Goal: Task Accomplishment & Management: Use online tool/utility

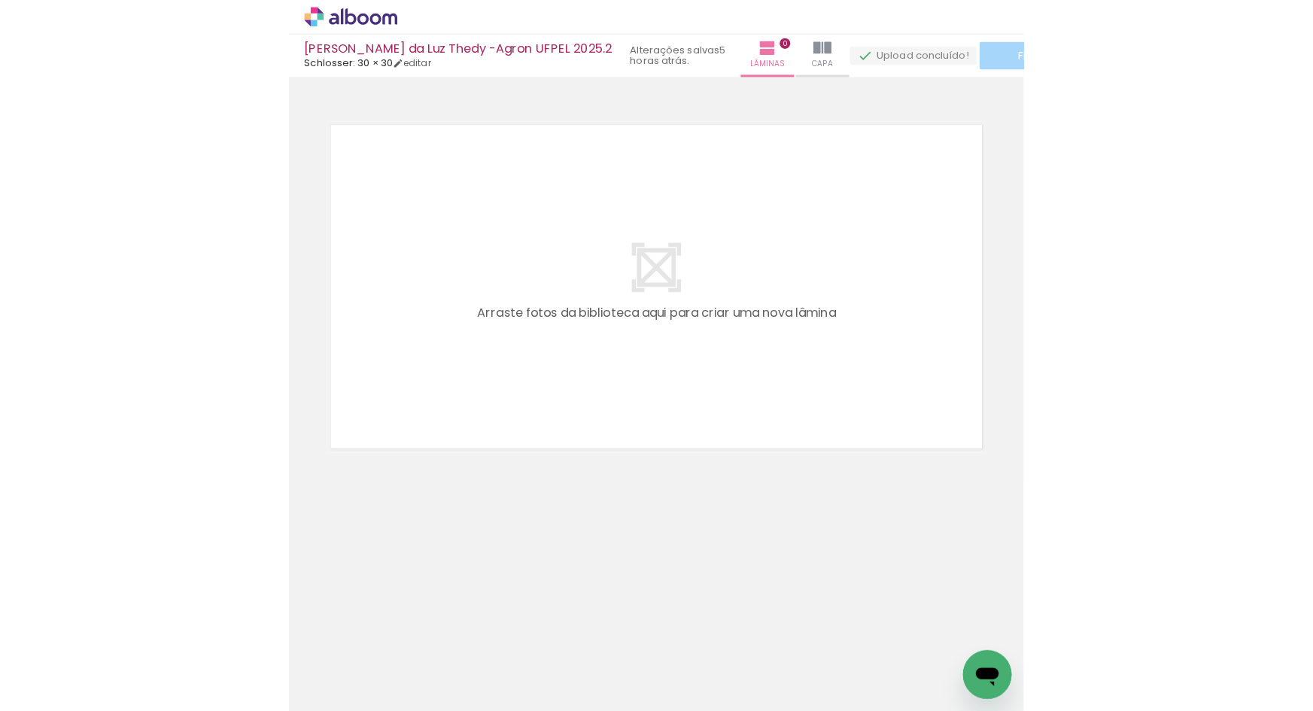
scroll to position [0, 1342]
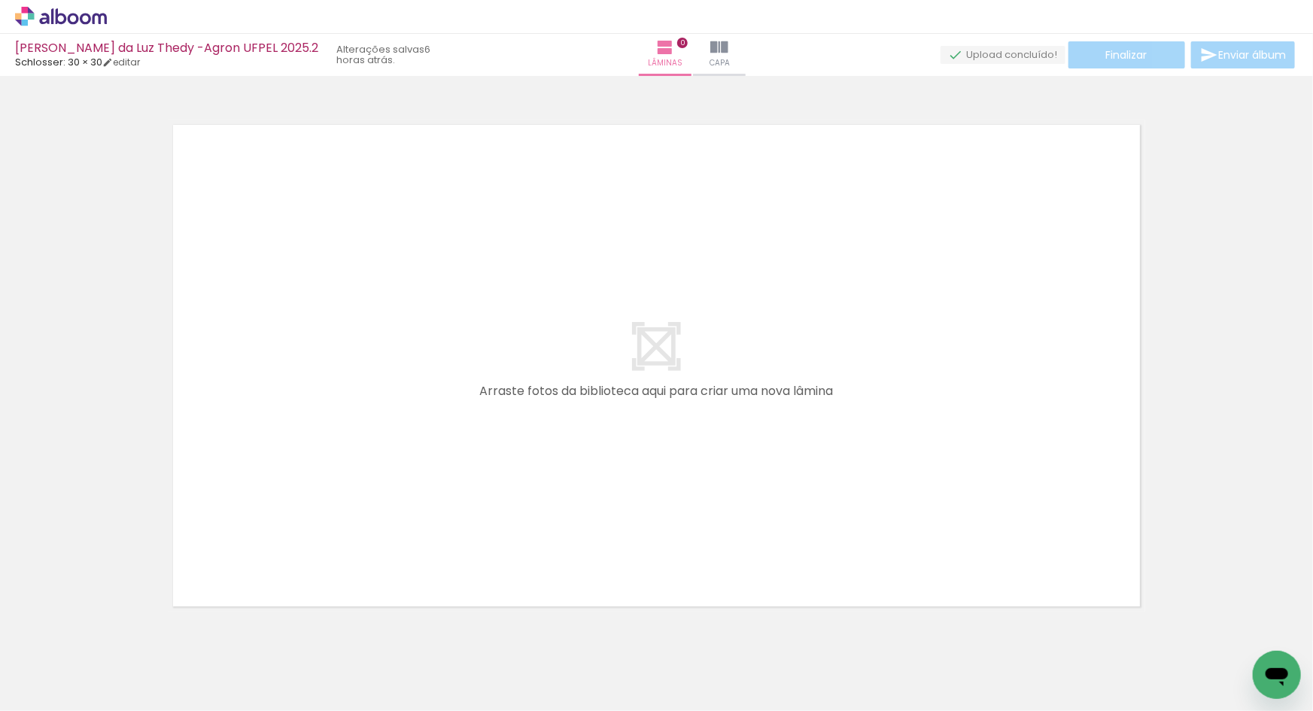
click at [68, 17] on icon at bounding box center [73, 18] width 11 height 11
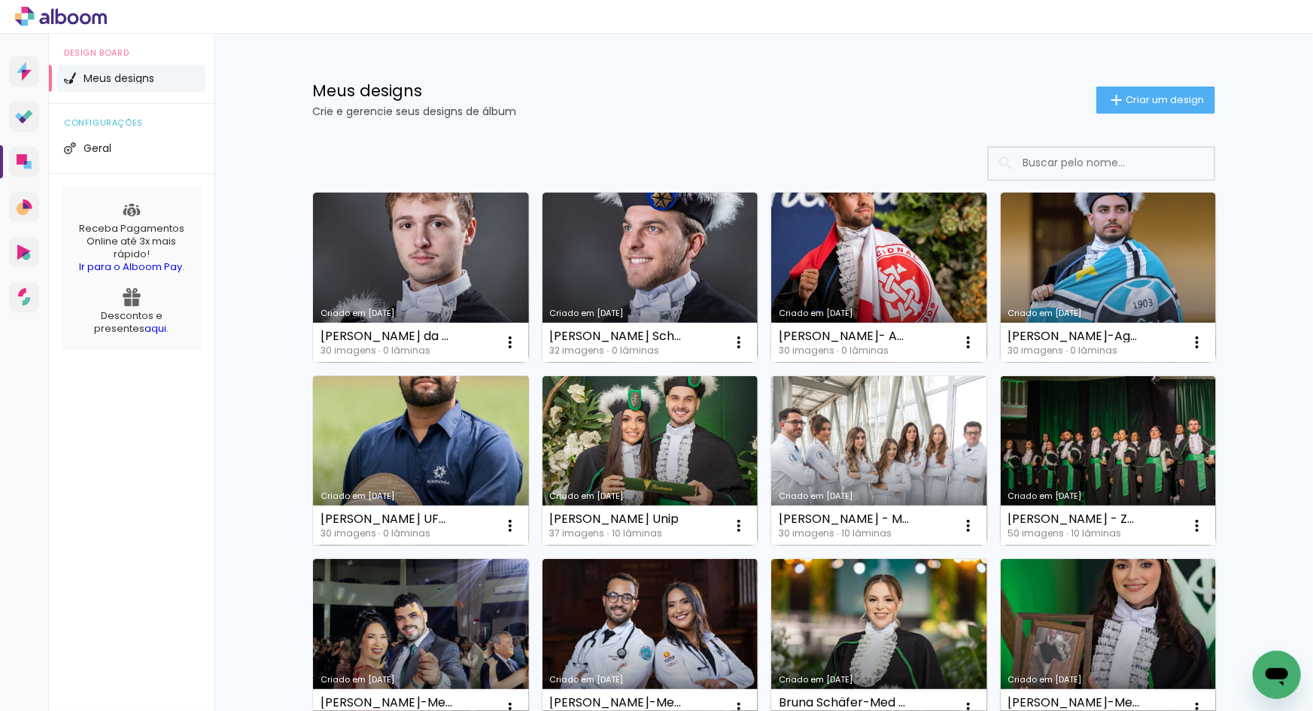
click at [427, 473] on link "Criado em [DATE]" at bounding box center [421, 461] width 216 height 170
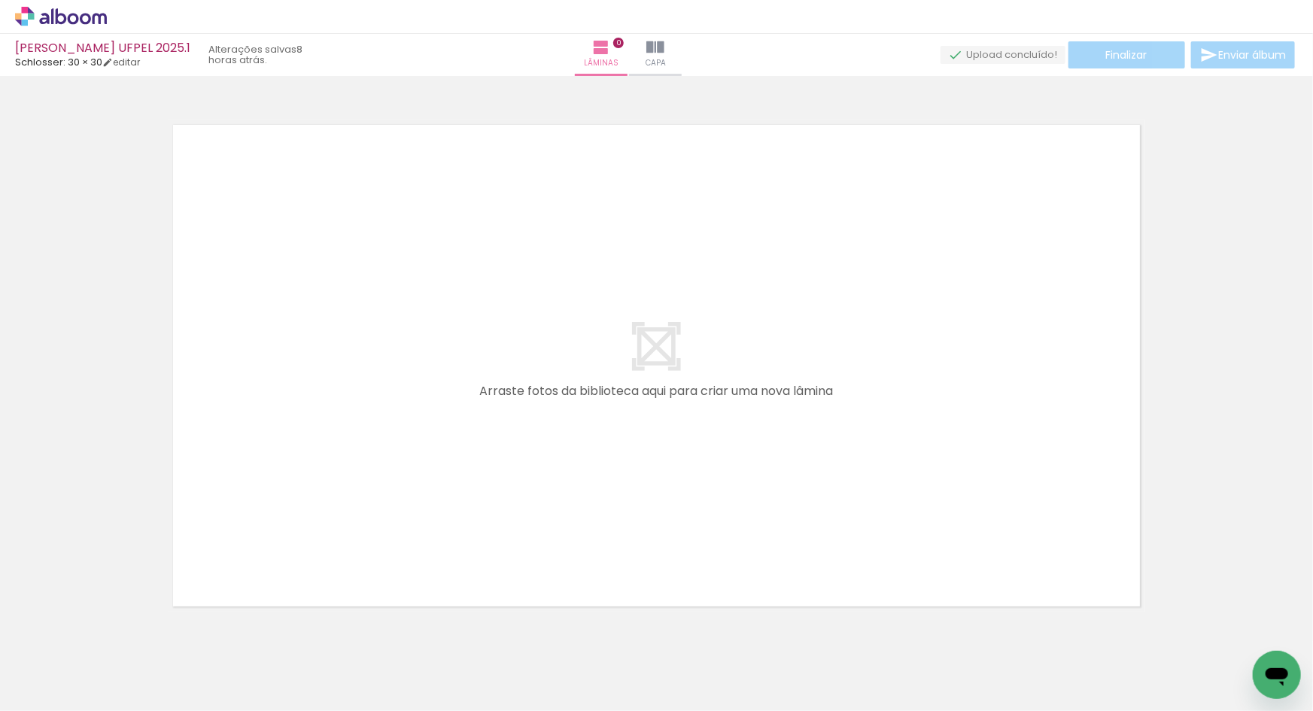
scroll to position [0, 1107]
click at [577, 497] on quentale-layouter at bounding box center [656, 366] width 977 height 492
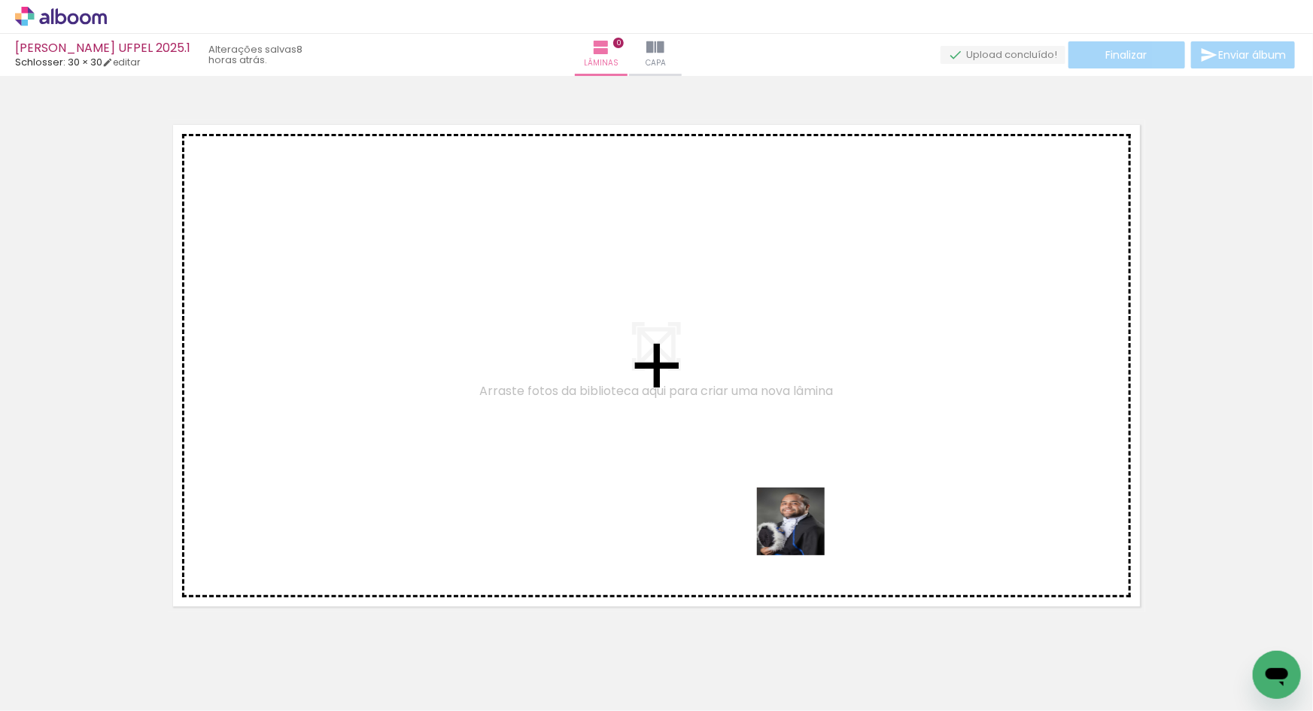
drag, startPoint x: 840, startPoint y: 669, endPoint x: 799, endPoint y: 527, distance: 147.9
click at [799, 527] on quentale-workspace at bounding box center [656, 355] width 1313 height 711
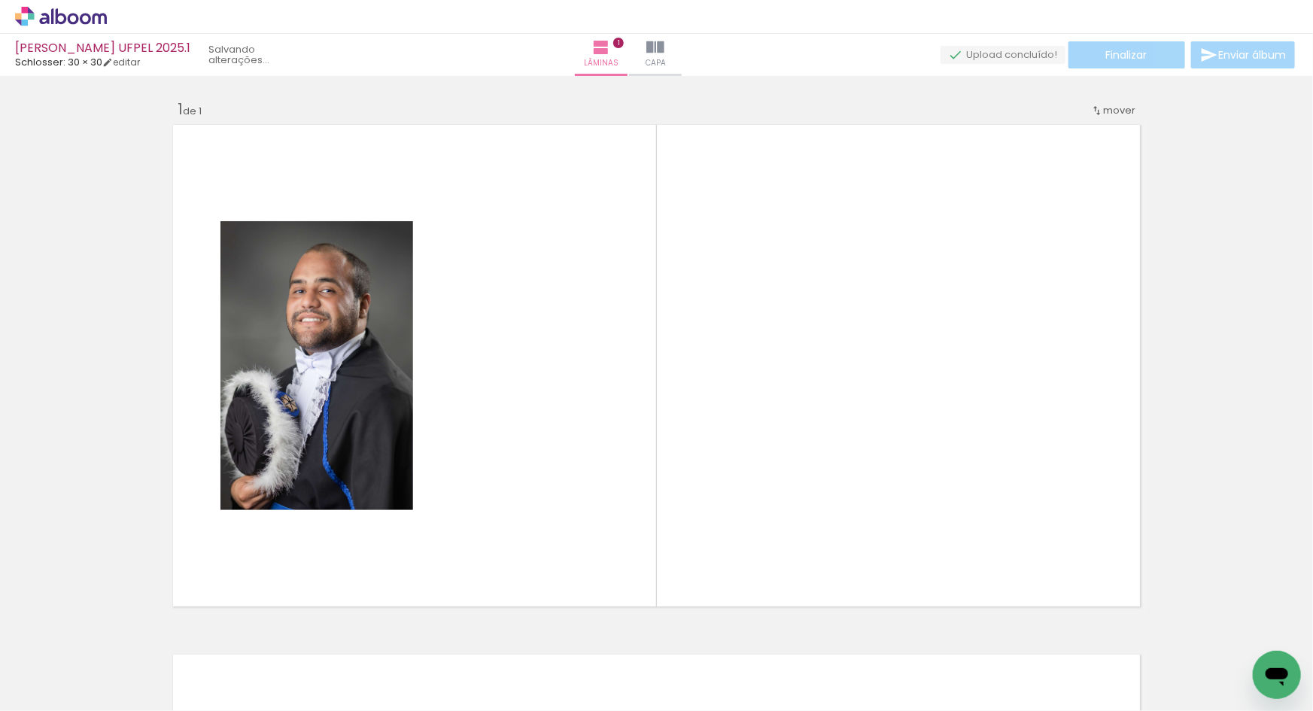
scroll to position [19, 0]
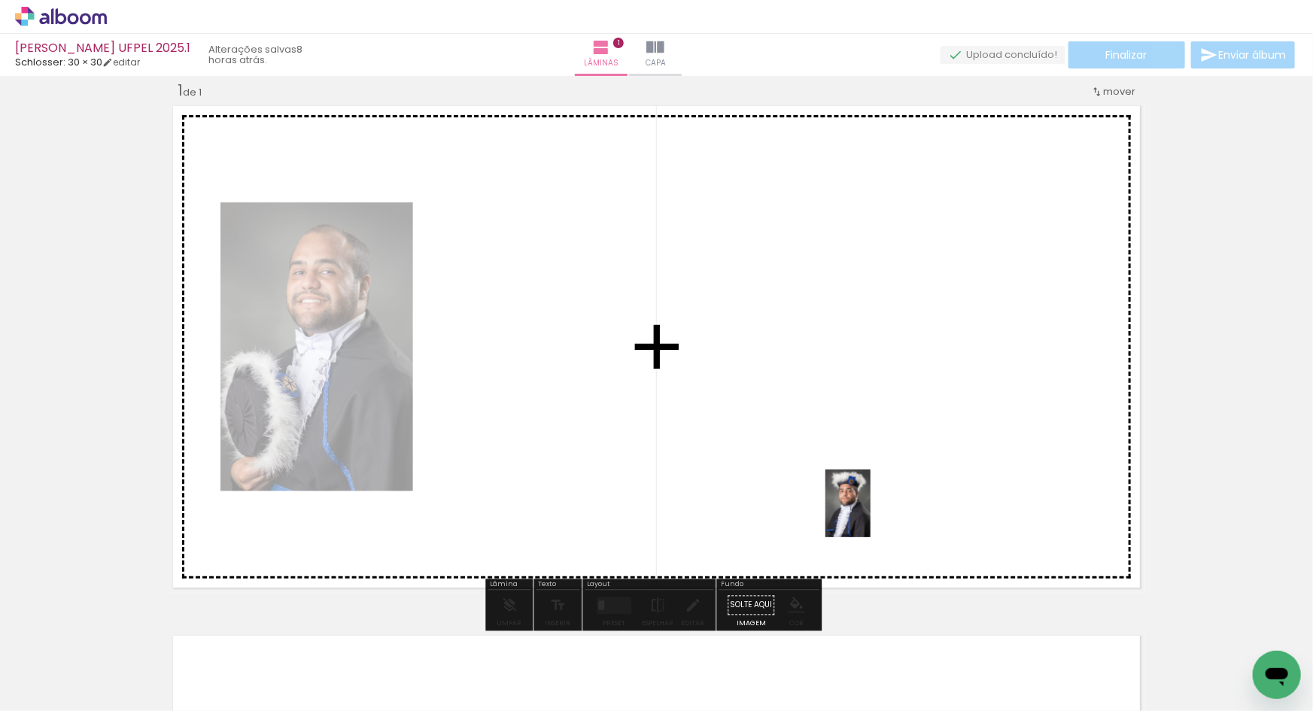
drag, startPoint x: 918, startPoint y: 669, endPoint x: 870, endPoint y: 515, distance: 161.4
click at [870, 515] on quentale-workspace at bounding box center [656, 355] width 1313 height 711
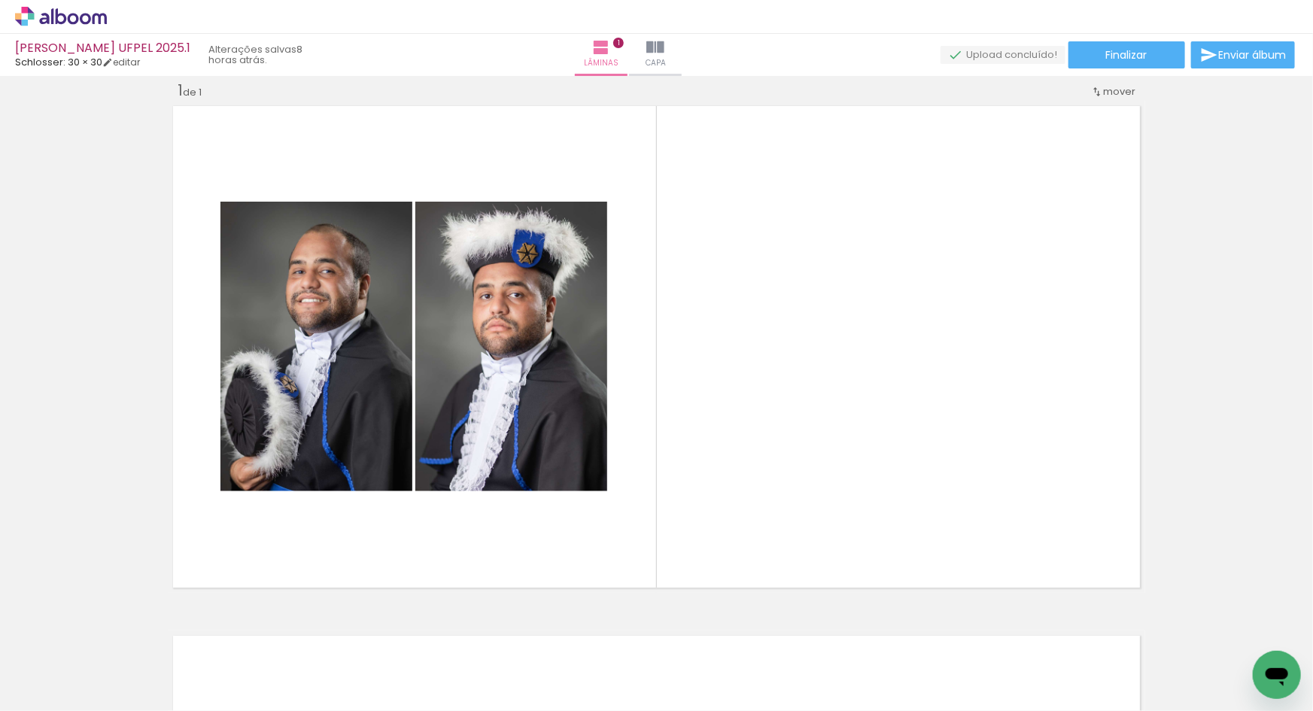
click at [68, 661] on input "Todas as fotos" at bounding box center [42, 665] width 57 height 13
click at [0, 0] on slot "Não utilizadas" at bounding box center [0, 0] width 0 height 0
type input "Não utilizadas"
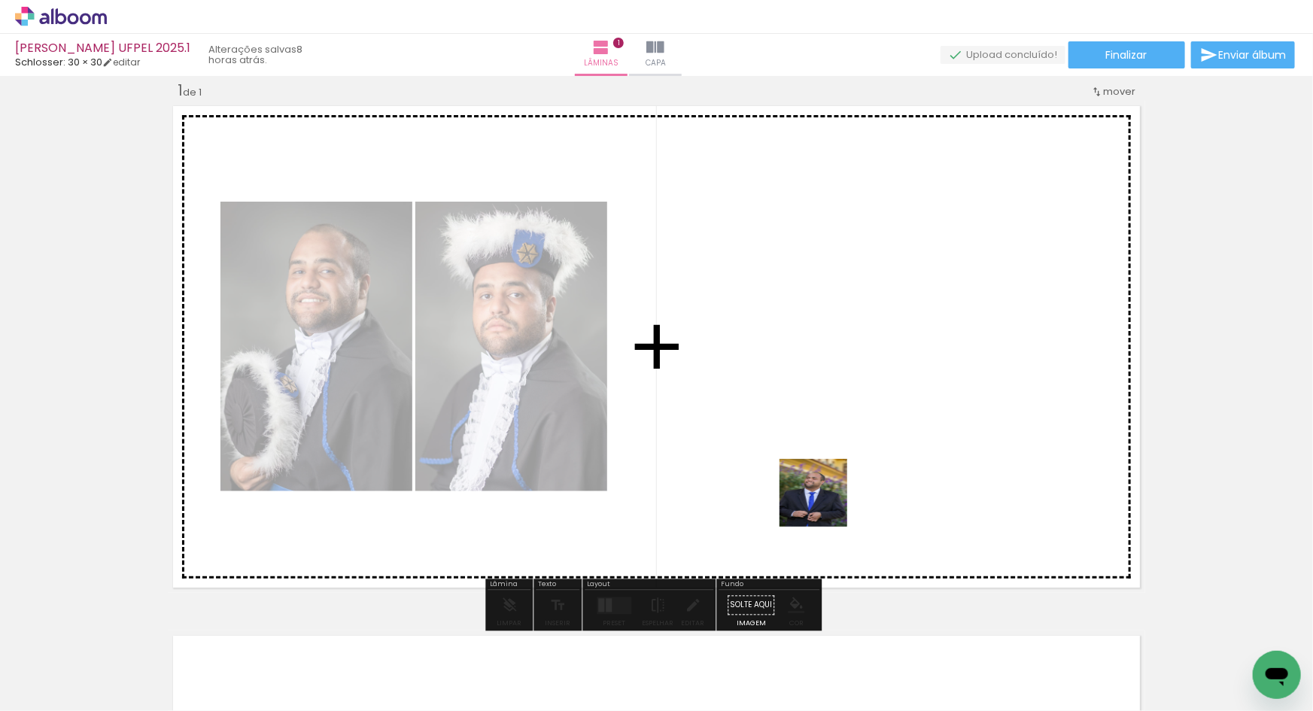
drag, startPoint x: 764, startPoint y: 675, endPoint x: 825, endPoint y: 504, distance: 181.3
click at [825, 504] on quentale-workspace at bounding box center [656, 355] width 1313 height 711
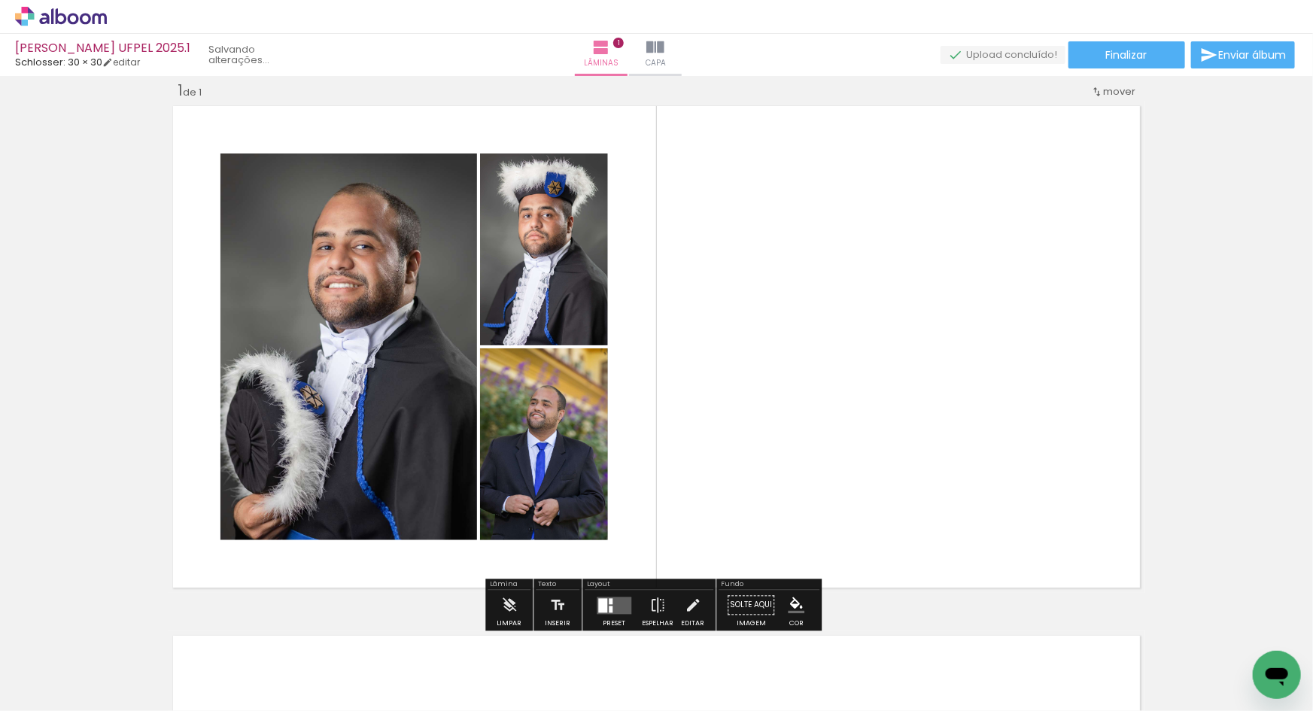
scroll to position [0, 1089]
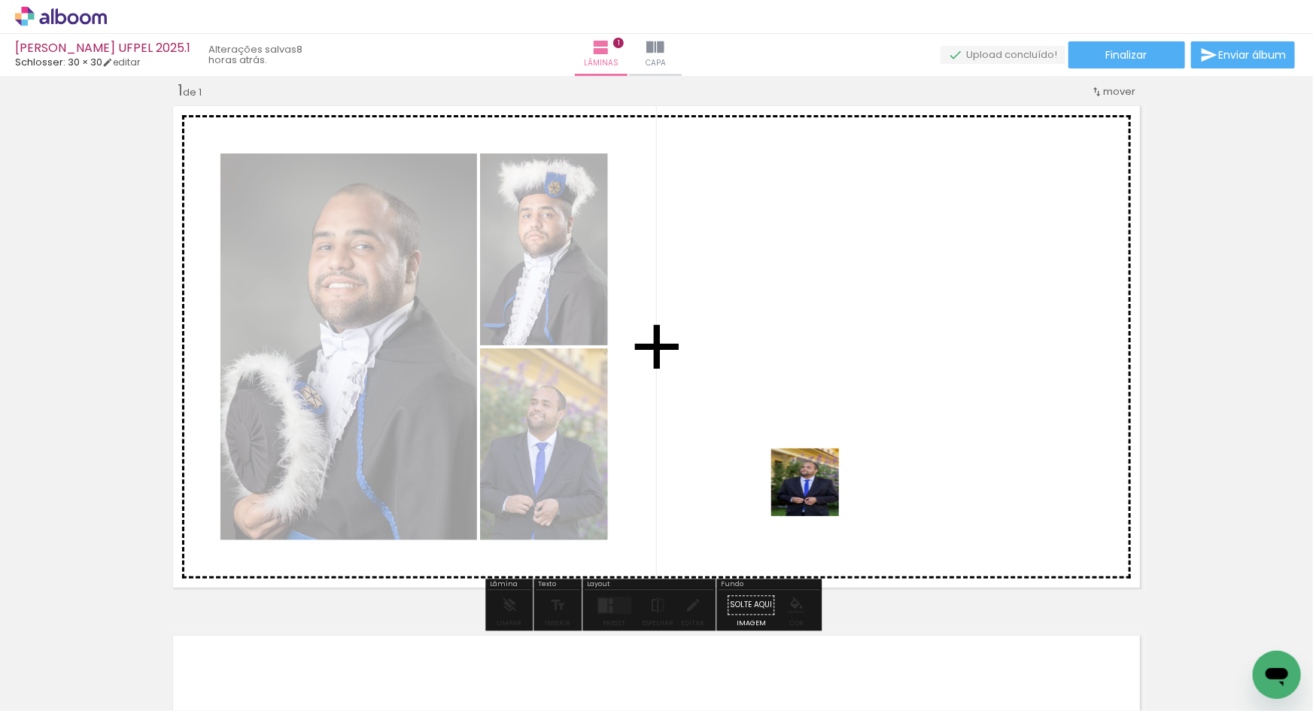
drag, startPoint x: 754, startPoint y: 670, endPoint x: 810, endPoint y: 512, distance: 167.1
click at [820, 479] on quentale-workspace at bounding box center [656, 355] width 1313 height 711
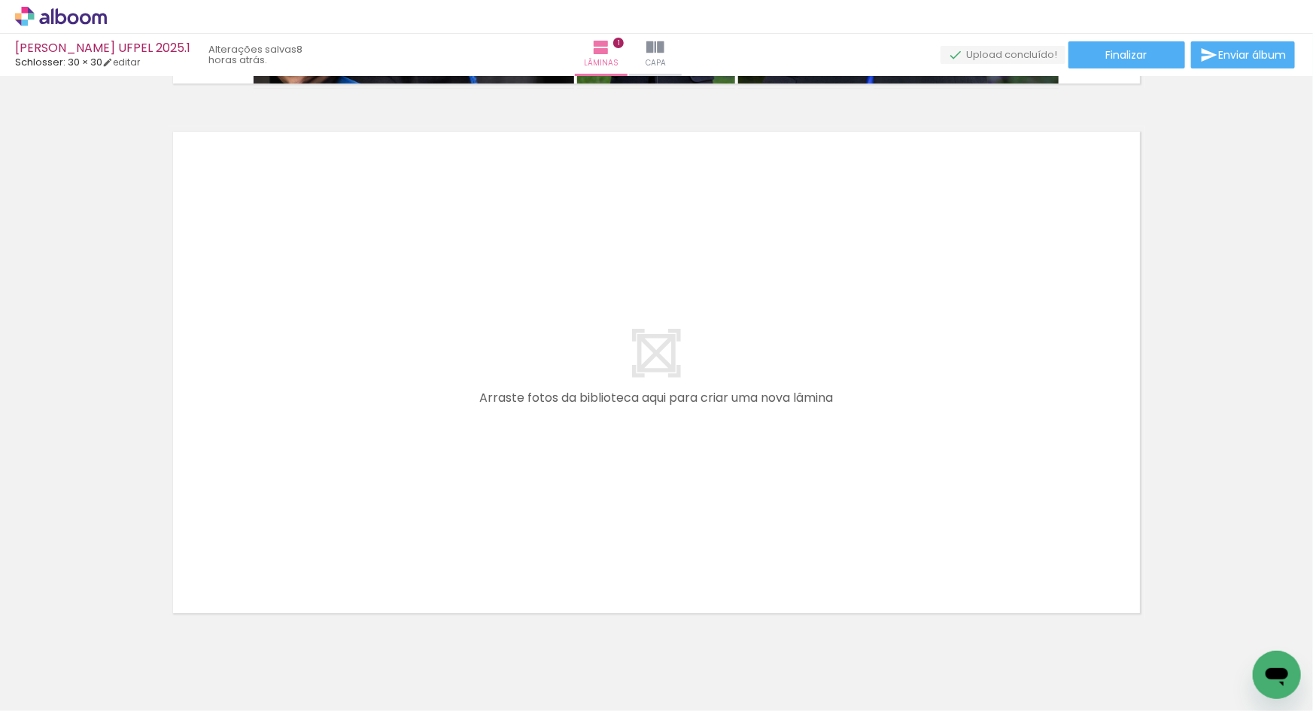
scroll to position [545, 0]
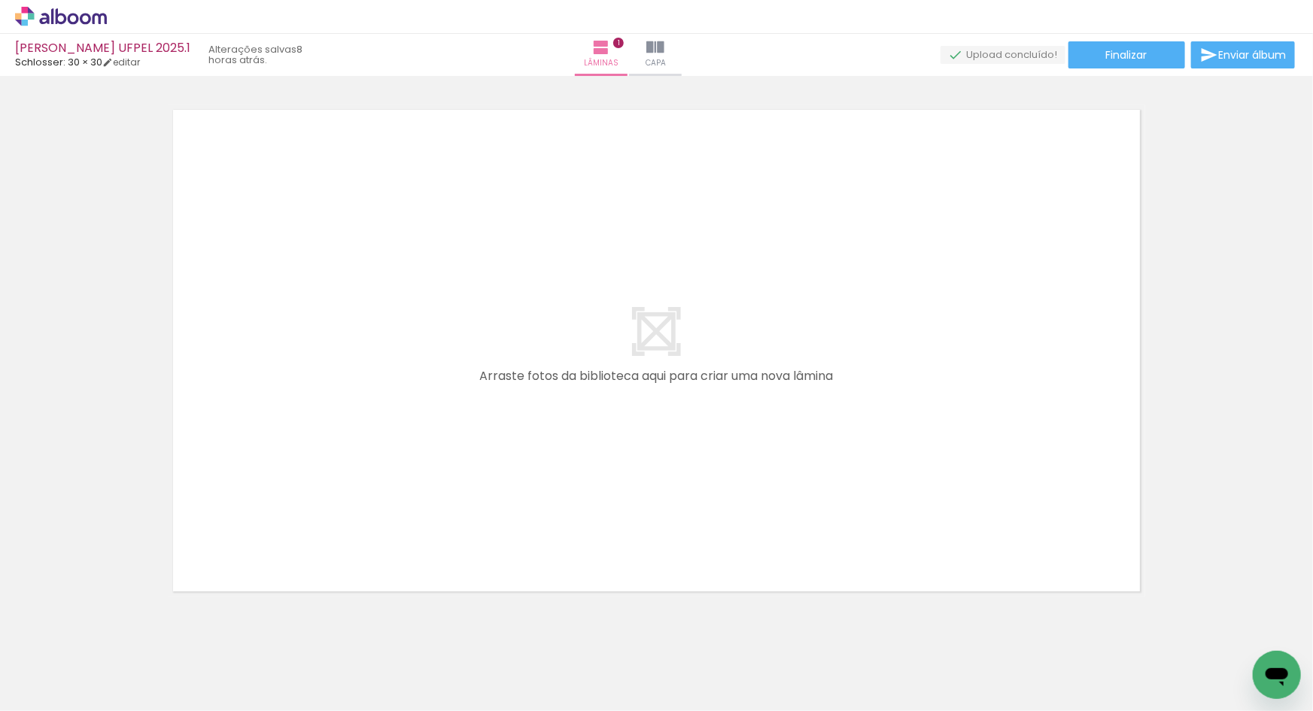
drag, startPoint x: 838, startPoint y: 694, endPoint x: 834, endPoint y: 701, distance: 8.8
click at [836, 697] on quentale-thumb at bounding box center [830, 660] width 84 height 87
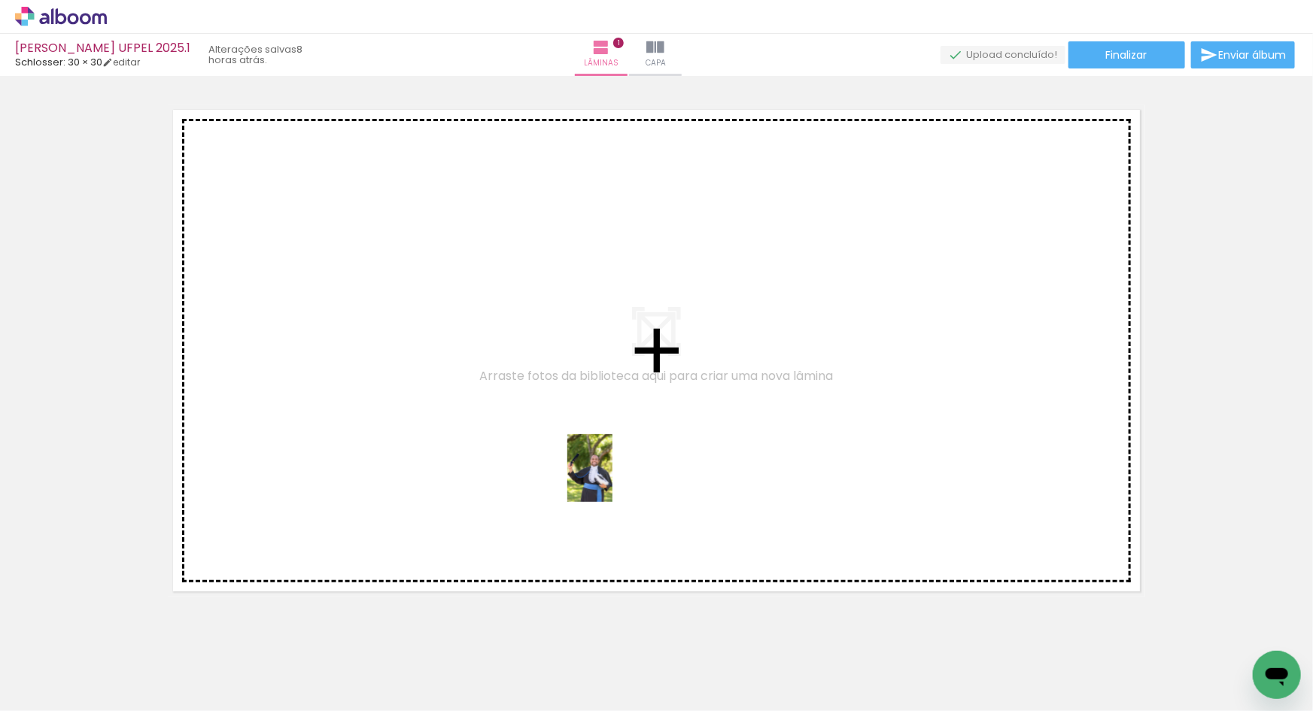
drag, startPoint x: 585, startPoint y: 667, endPoint x: 612, endPoint y: 479, distance: 190.1
click at [612, 479] on quentale-workspace at bounding box center [656, 355] width 1313 height 711
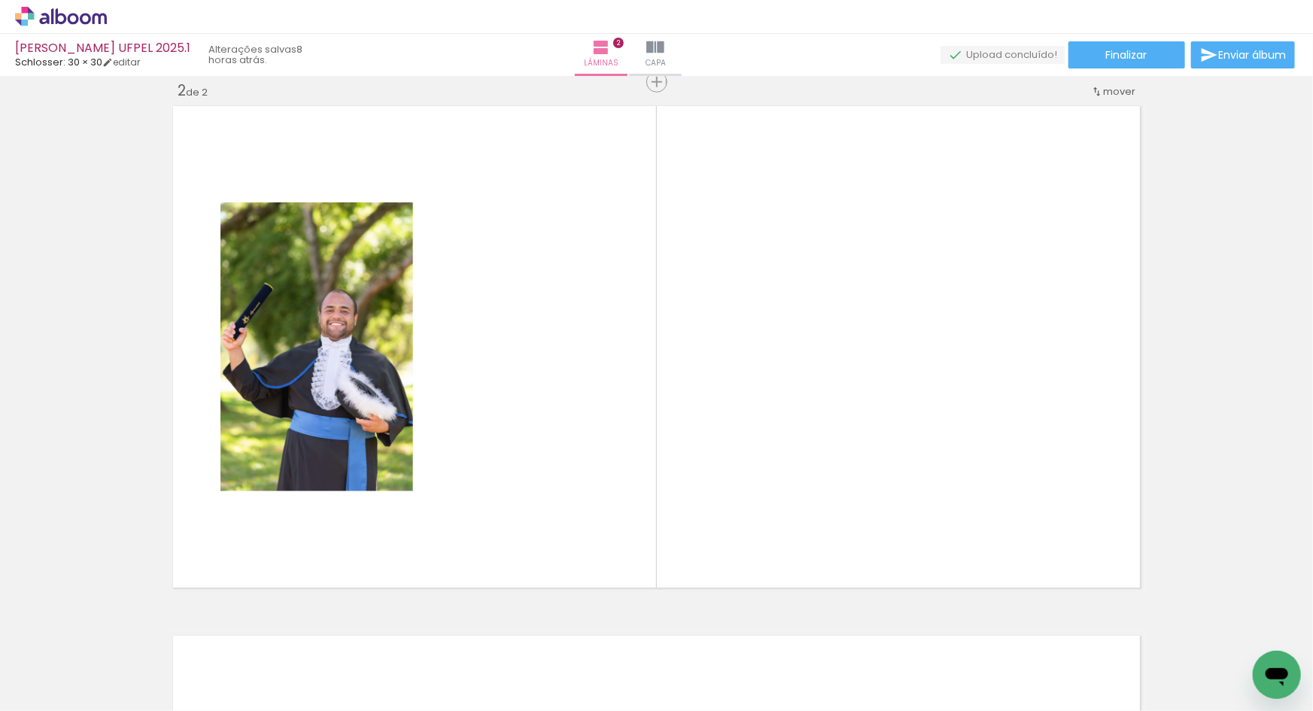
scroll to position [549, 0]
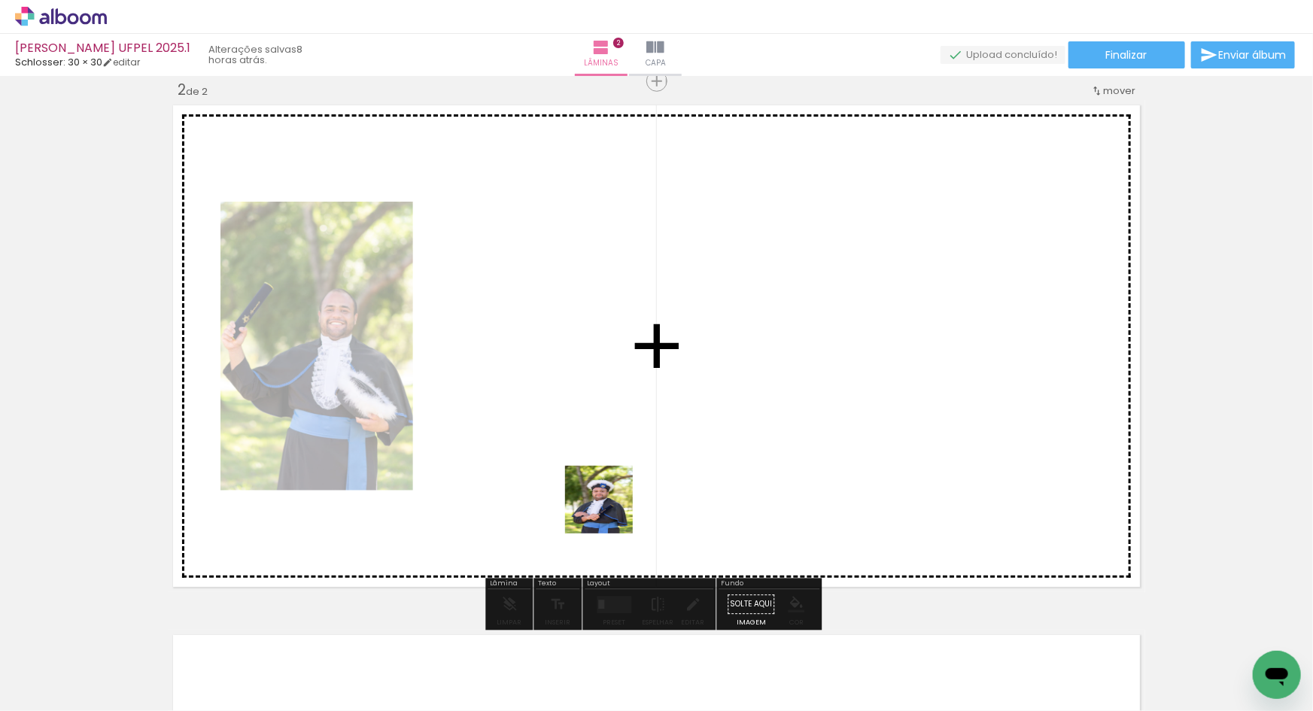
drag, startPoint x: 575, startPoint y: 657, endPoint x: 610, endPoint y: 511, distance: 150.2
click at [610, 511] on quentale-workspace at bounding box center [656, 355] width 1313 height 711
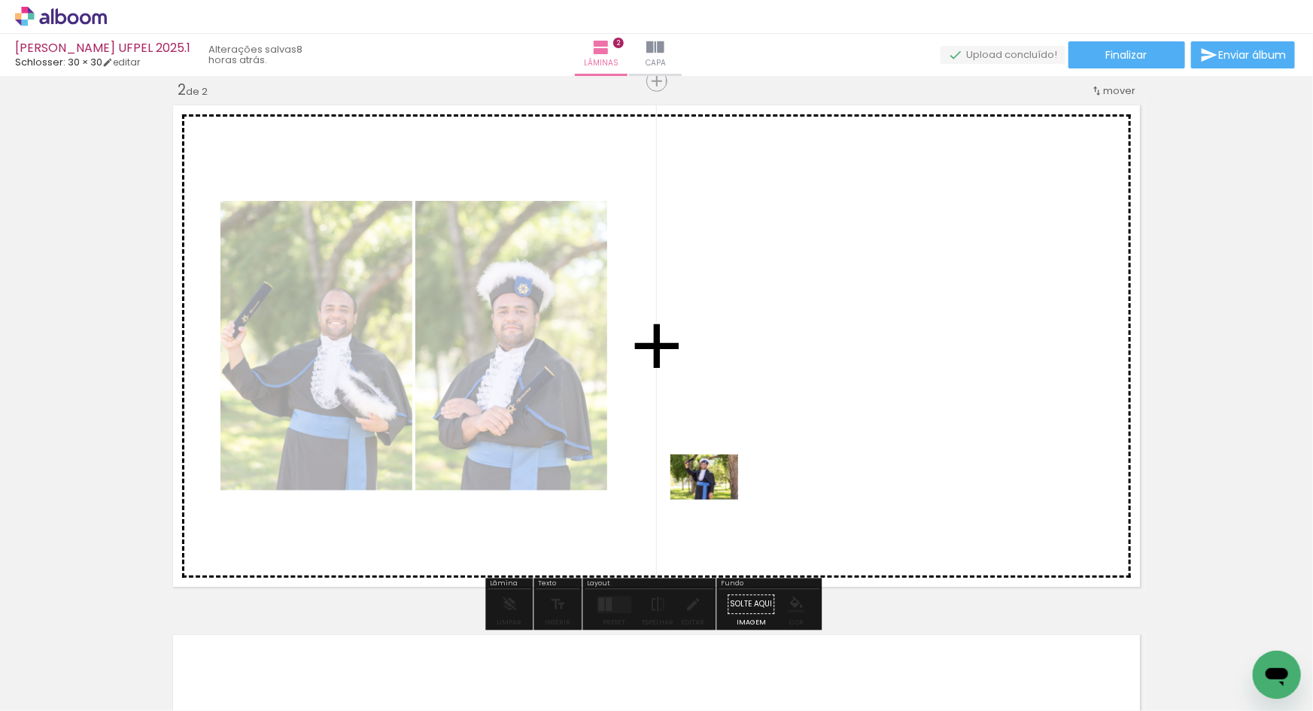
drag, startPoint x: 588, startPoint y: 669, endPoint x: 716, endPoint y: 500, distance: 212.2
click at [716, 500] on quentale-workspace at bounding box center [656, 355] width 1313 height 711
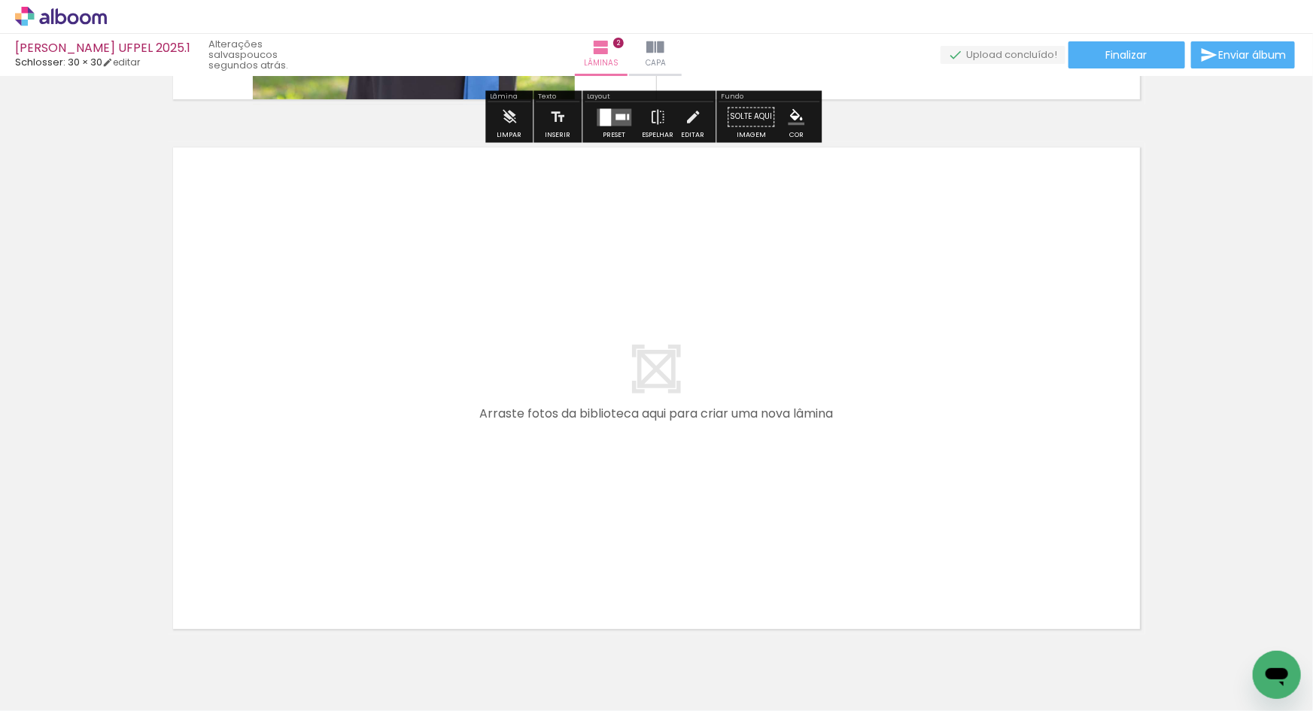
scroll to position [1049, 0]
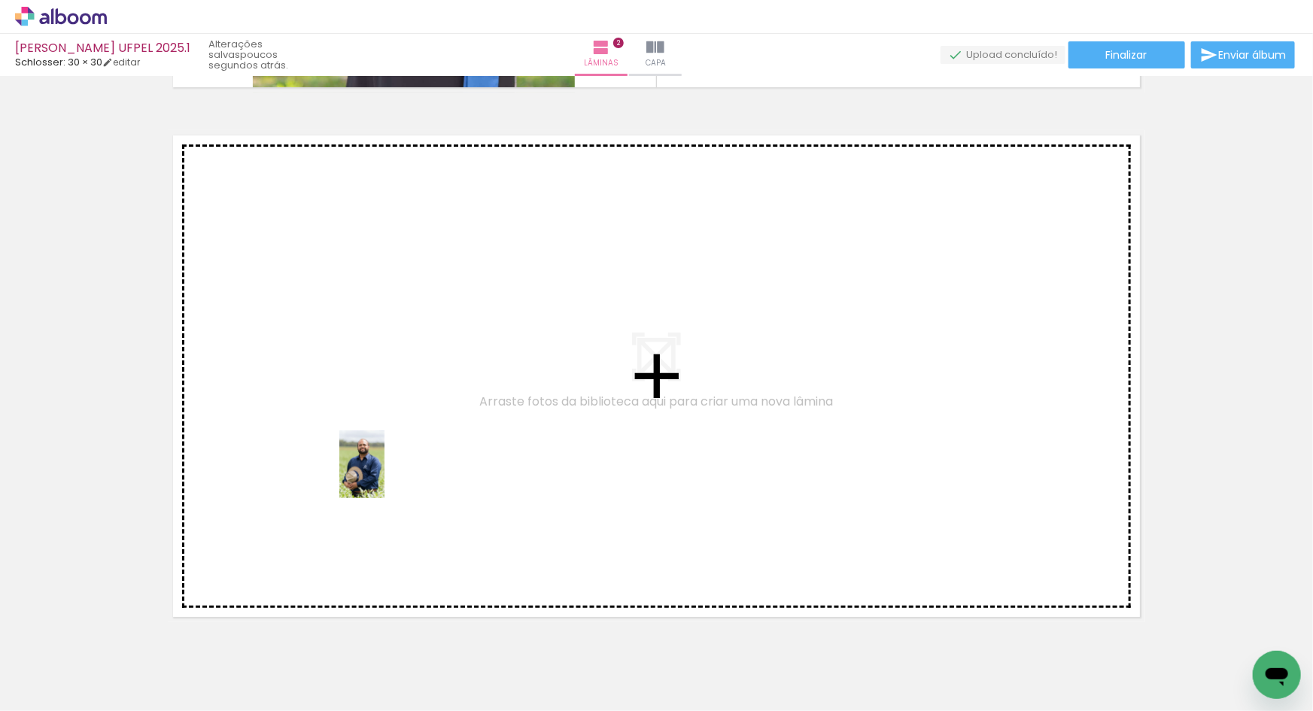
drag, startPoint x: 170, startPoint y: 670, endPoint x: 390, endPoint y: 473, distance: 294.7
click at [390, 473] on quentale-workspace at bounding box center [656, 355] width 1313 height 711
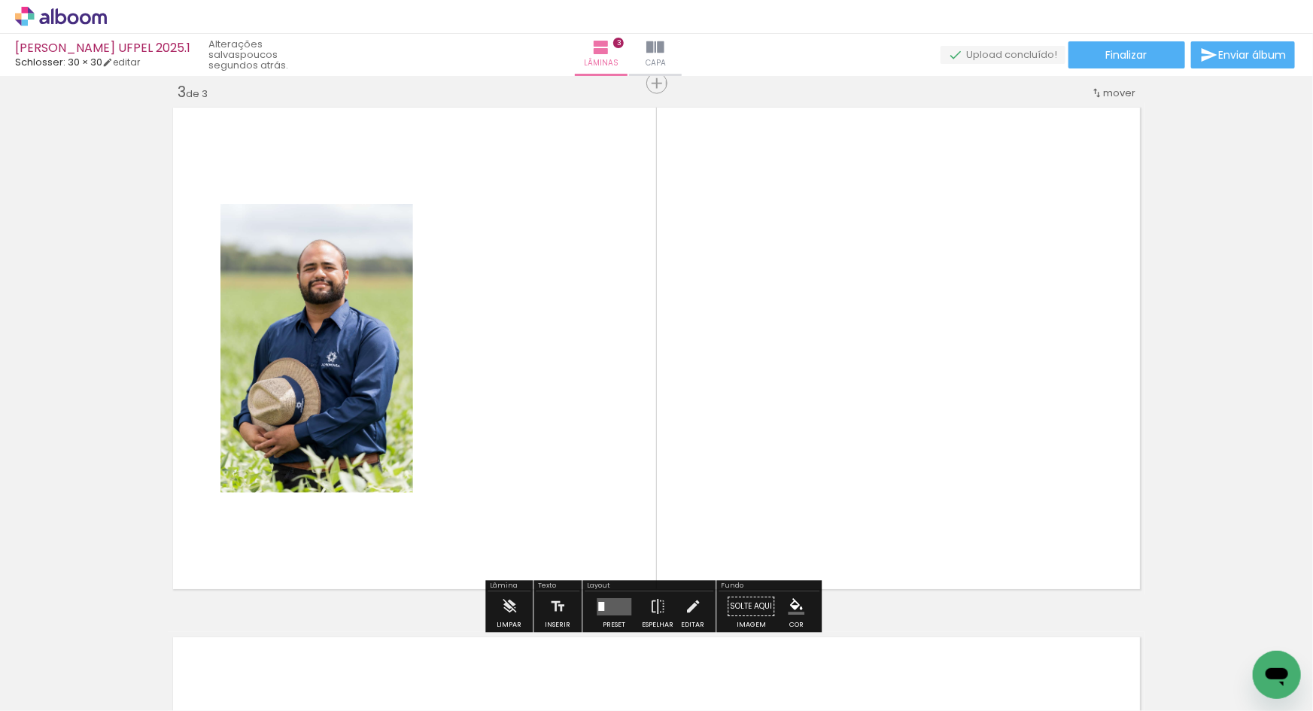
scroll to position [1078, 0]
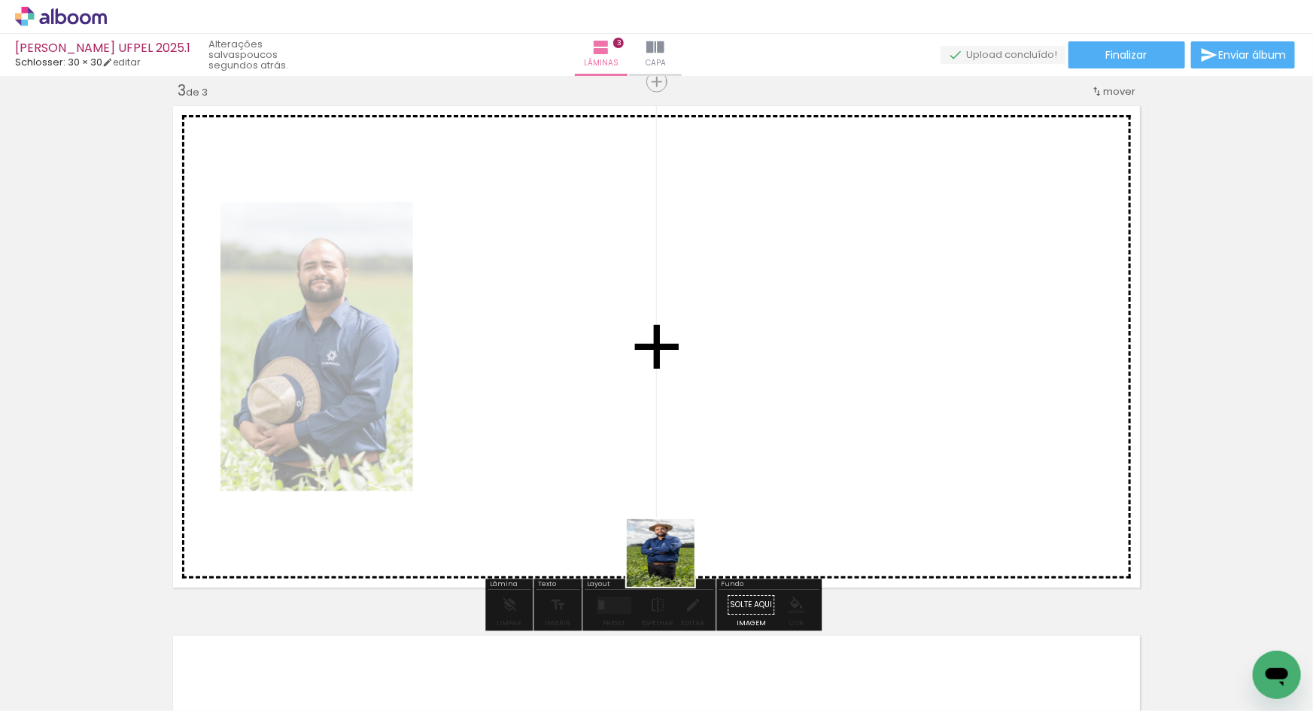
drag, startPoint x: 655, startPoint y: 679, endPoint x: 678, endPoint y: 486, distance: 194.8
click at [678, 486] on quentale-workspace at bounding box center [656, 355] width 1313 height 711
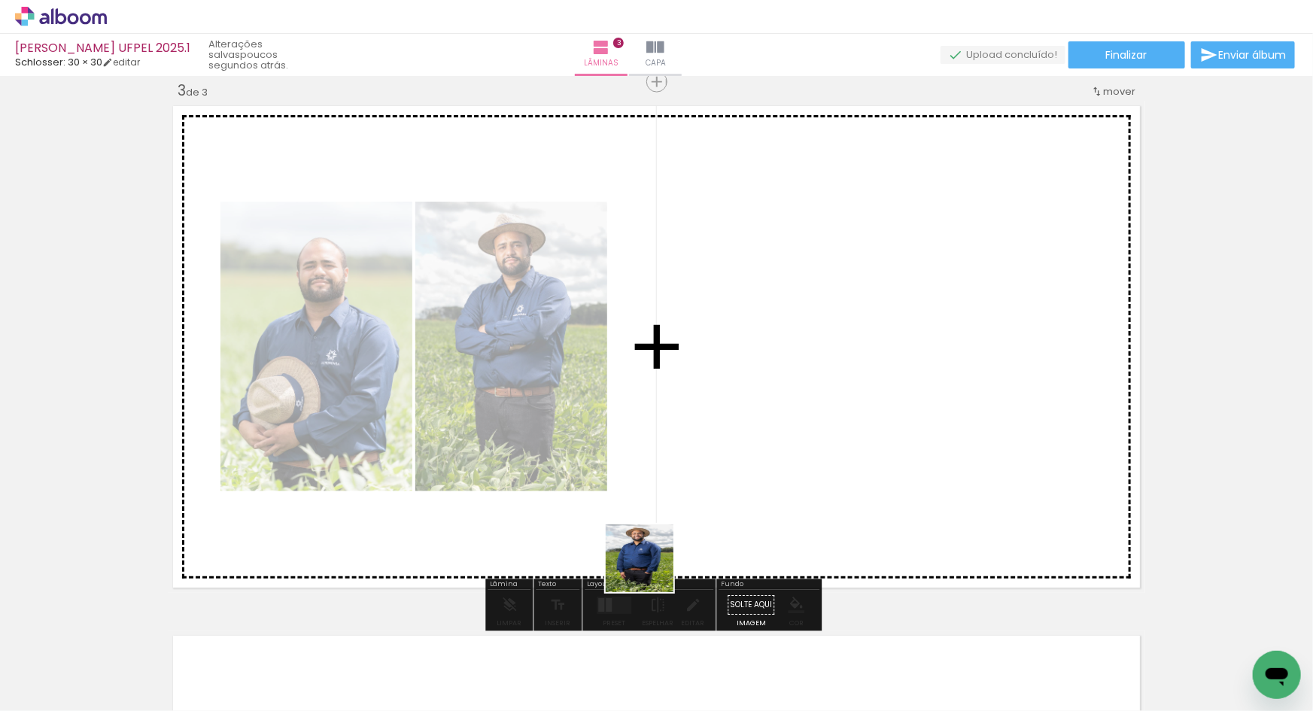
drag, startPoint x: 591, startPoint y: 661, endPoint x: 646, endPoint y: 582, distance: 96.8
click at [730, 448] on quentale-workspace at bounding box center [656, 355] width 1313 height 711
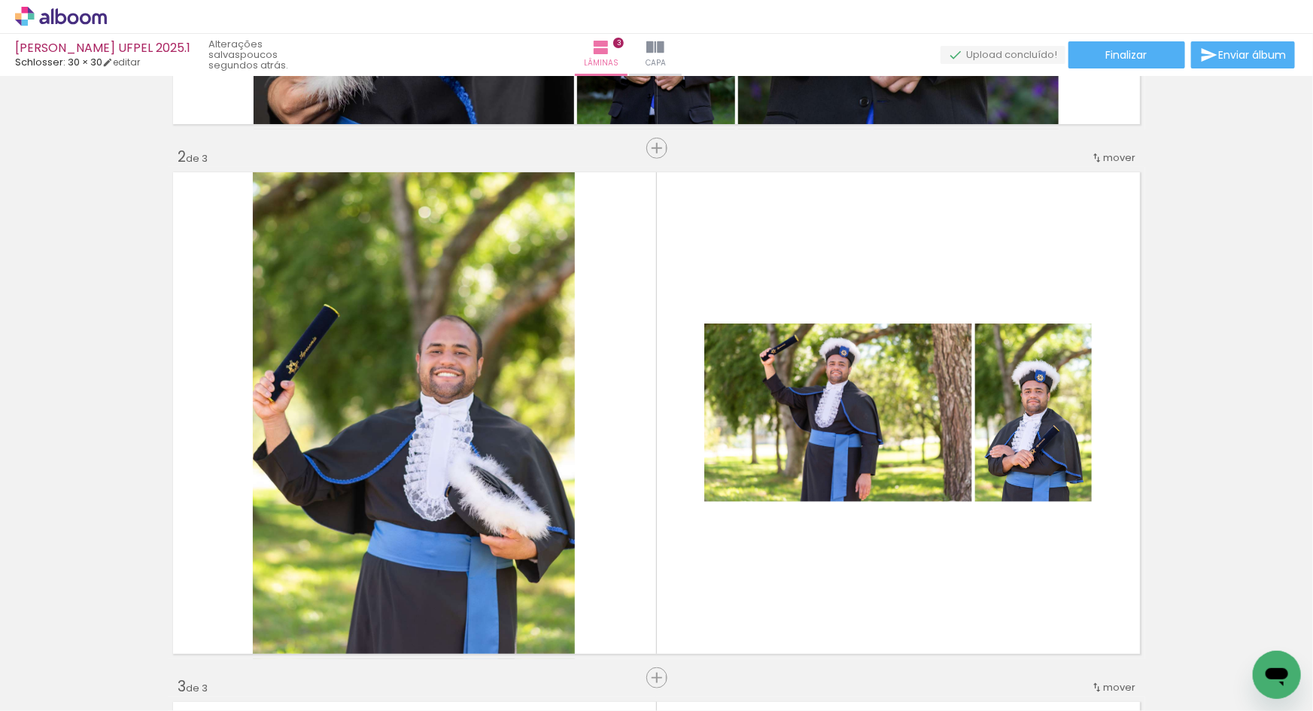
scroll to position [558, 0]
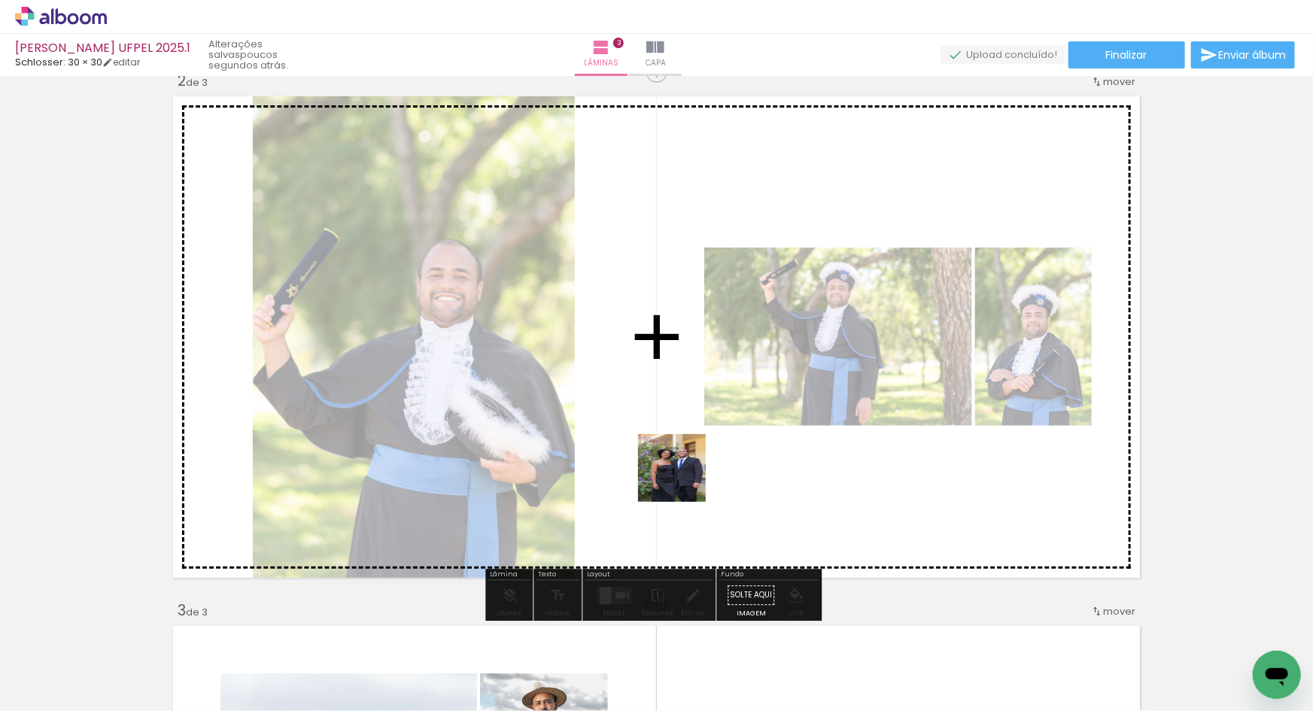
drag, startPoint x: 489, startPoint y: 662, endPoint x: 722, endPoint y: 521, distance: 272.4
click at [767, 431] on quentale-workspace at bounding box center [656, 355] width 1313 height 711
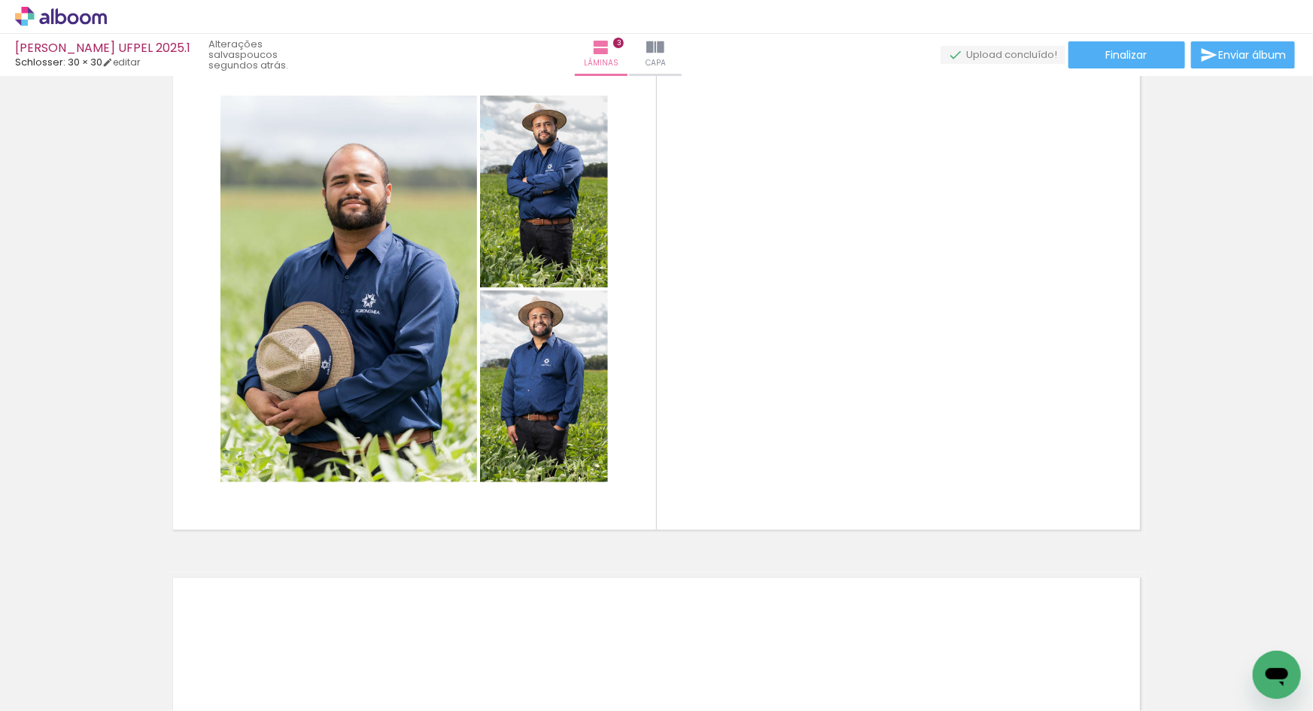
scroll to position [1147, 0]
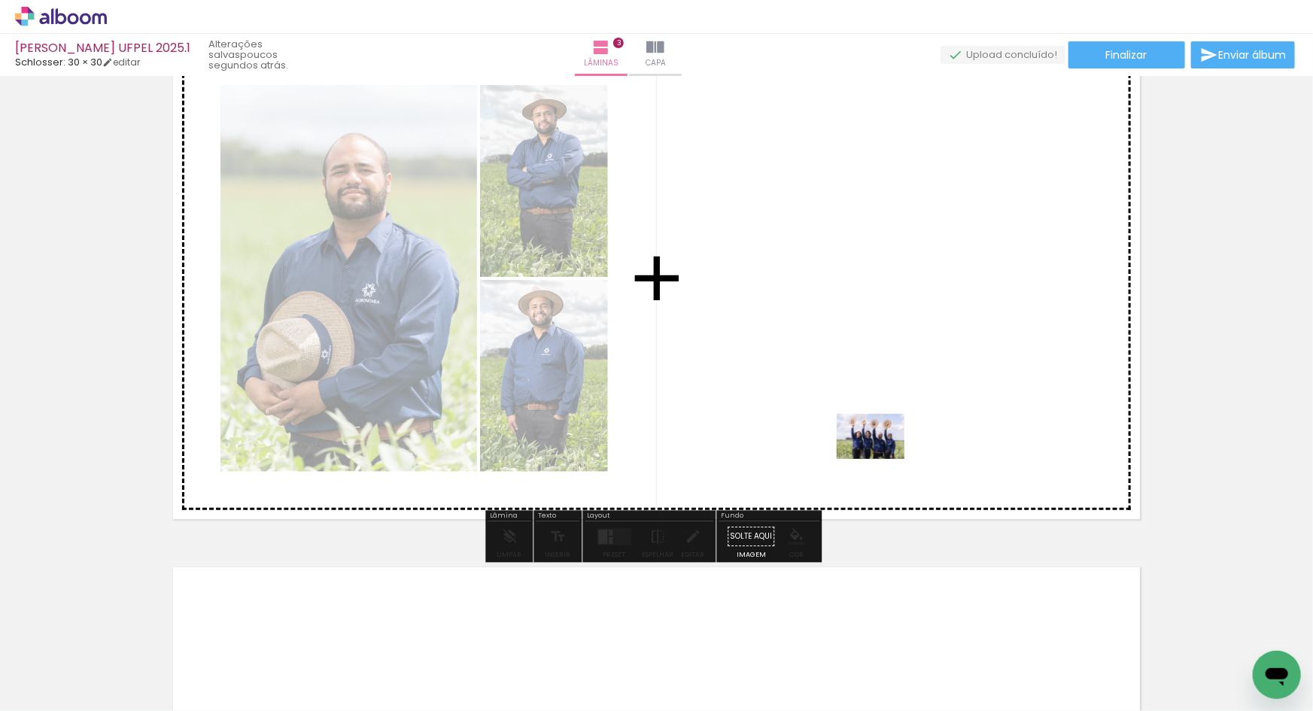
drag, startPoint x: 752, startPoint y: 673, endPoint x: 883, endPoint y: 457, distance: 251.5
click at [883, 457] on quentale-workspace at bounding box center [656, 355] width 1313 height 711
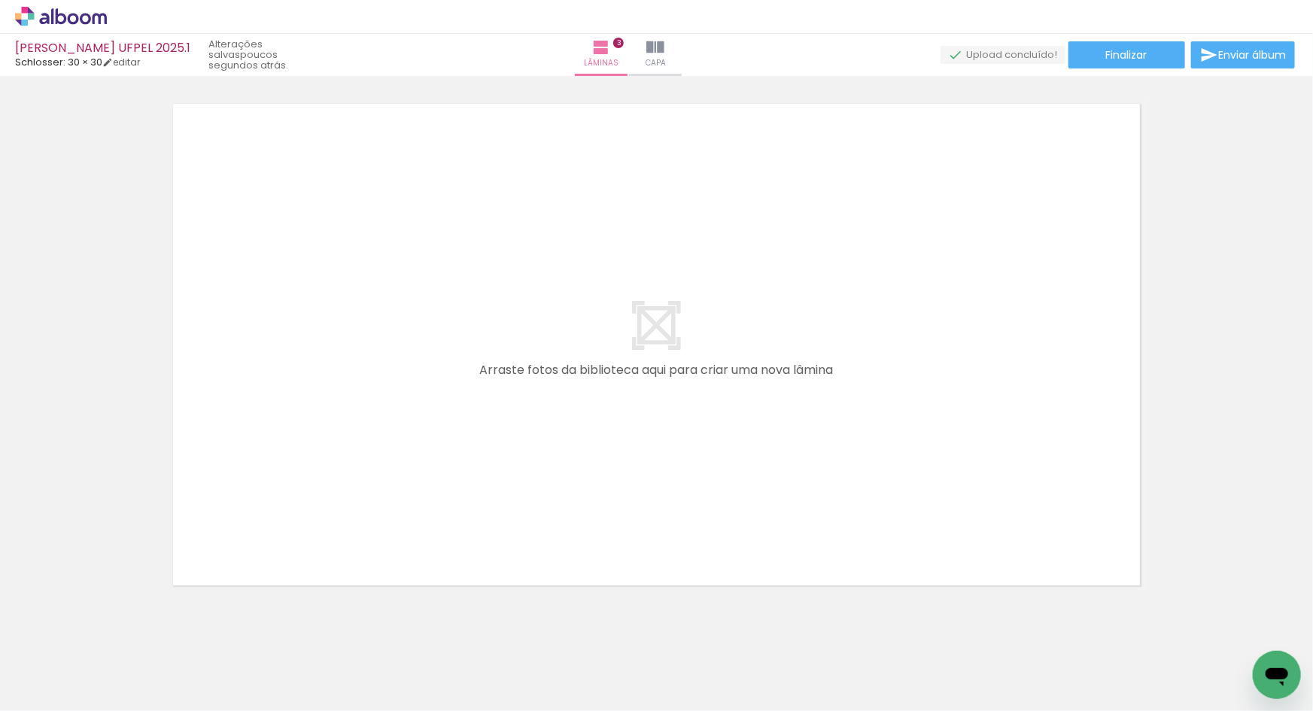
scroll to position [0, 0]
drag, startPoint x: 174, startPoint y: 673, endPoint x: 308, endPoint y: 524, distance: 200.9
click at [308, 524] on quentale-workspace at bounding box center [656, 355] width 1313 height 711
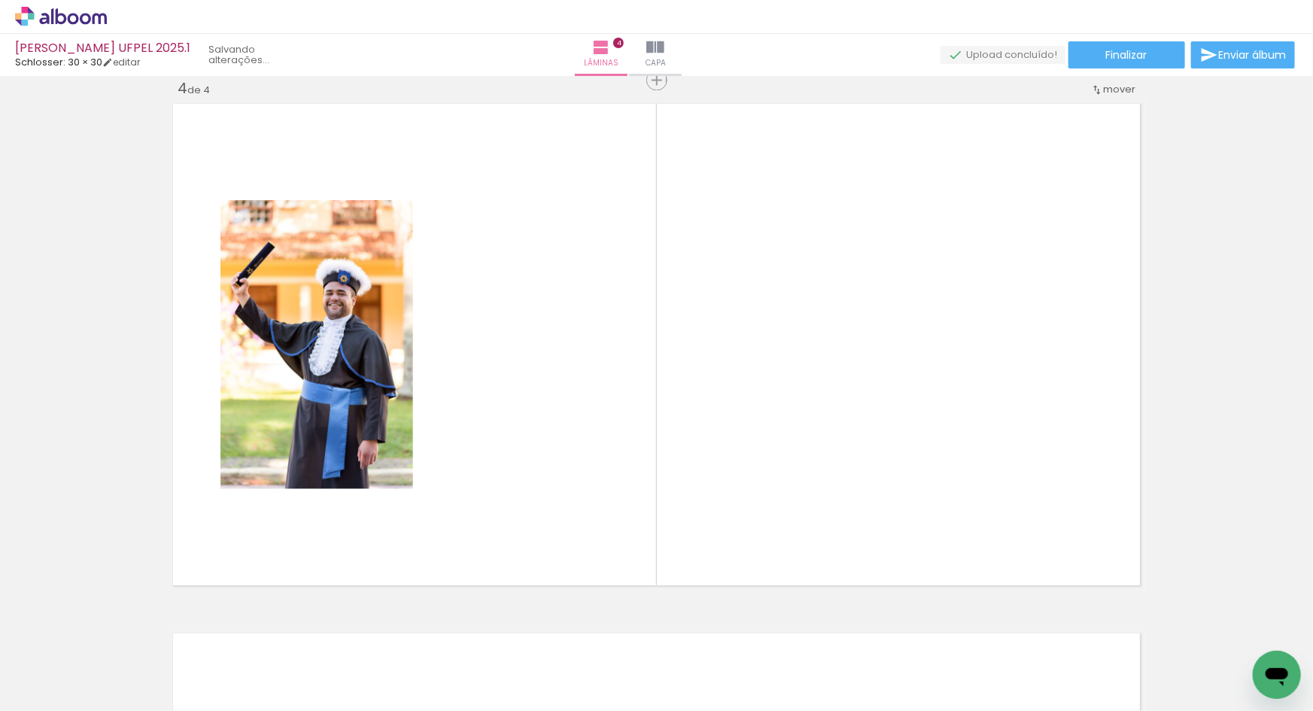
scroll to position [1608, 0]
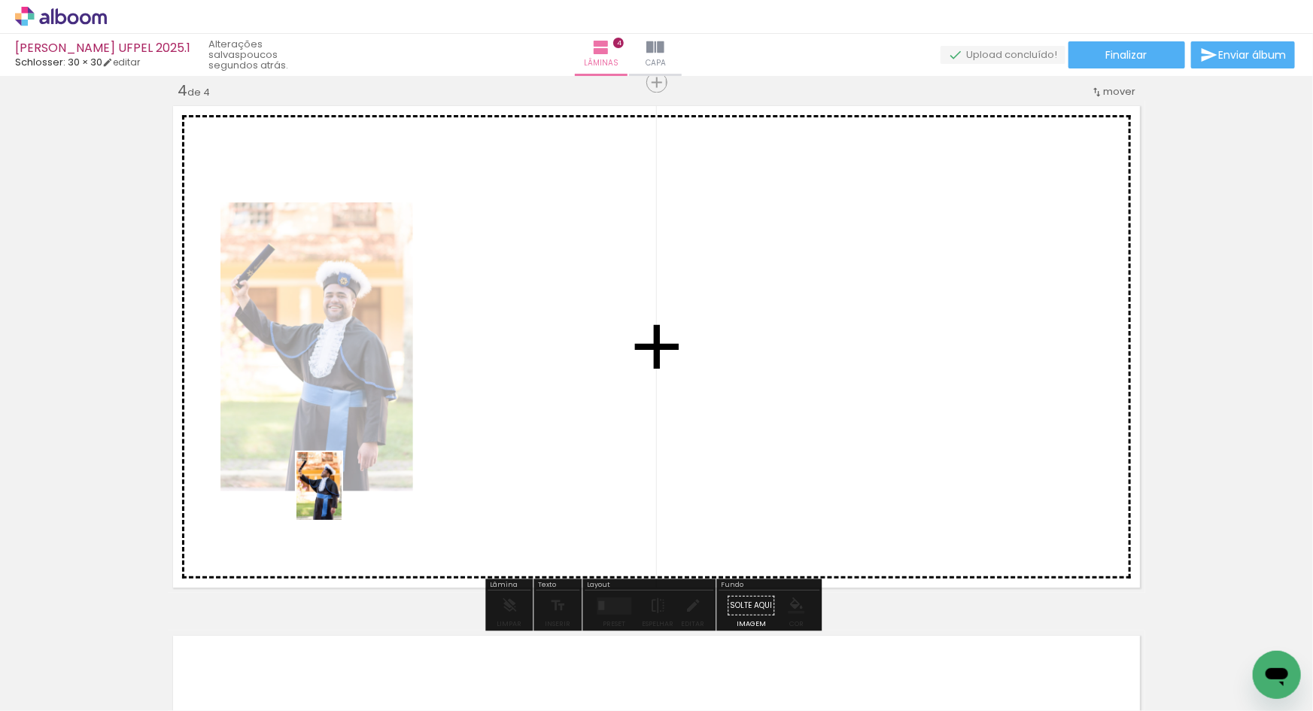
drag, startPoint x: 165, startPoint y: 650, endPoint x: 342, endPoint y: 497, distance: 233.6
click at [342, 497] on quentale-workspace at bounding box center [656, 355] width 1313 height 711
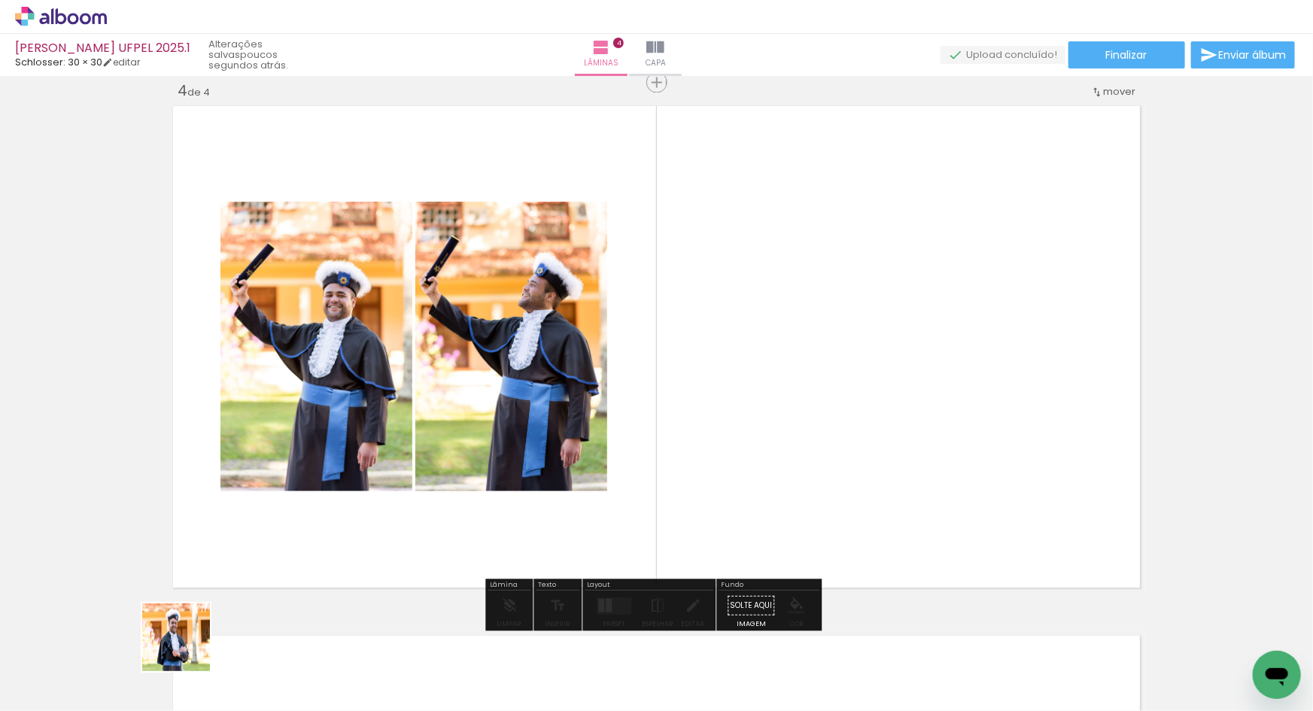
drag, startPoint x: 187, startPoint y: 649, endPoint x: 398, endPoint y: 492, distance: 262.4
click at [398, 492] on quentale-workspace at bounding box center [656, 355] width 1313 height 711
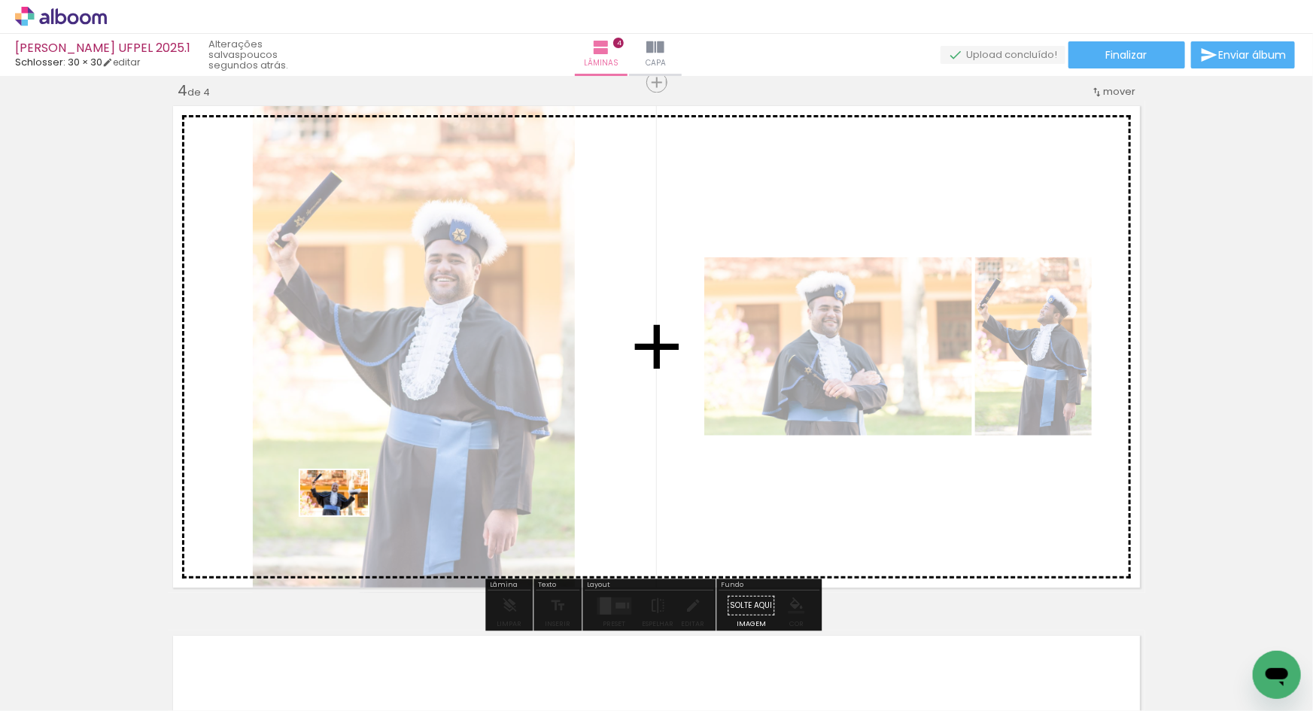
drag, startPoint x: 165, startPoint y: 647, endPoint x: 345, endPoint y: 515, distance: 223.5
click at [345, 515] on quentale-workspace at bounding box center [656, 355] width 1313 height 711
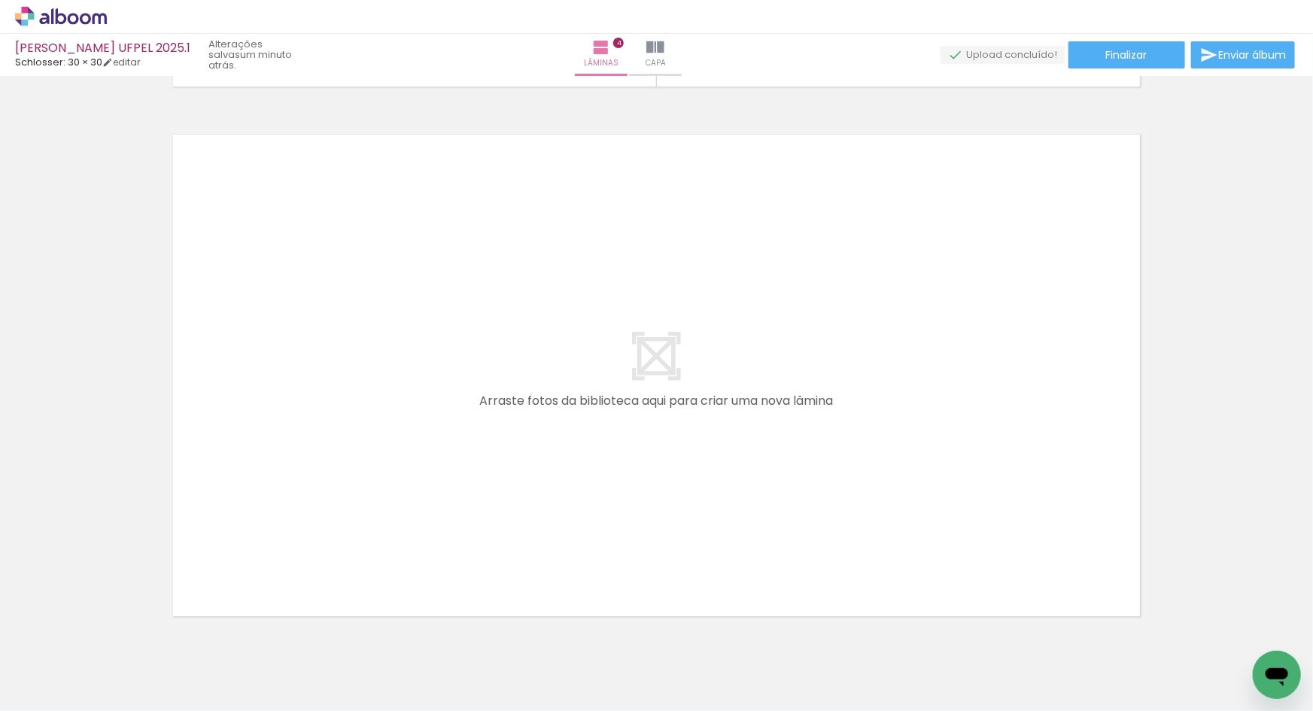
scroll to position [2166, 0]
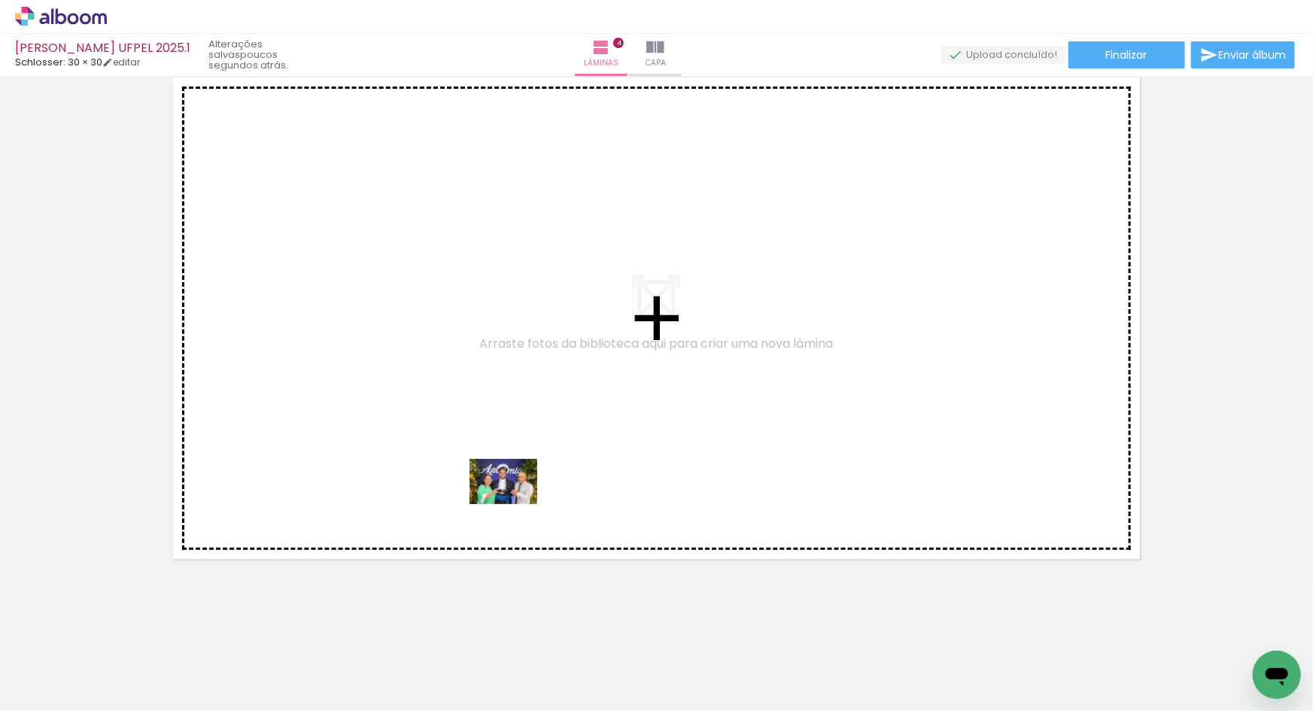
drag, startPoint x: 507, startPoint y: 676, endPoint x: 545, endPoint y: 558, distance: 123.3
click at [515, 493] on quentale-workspace at bounding box center [656, 355] width 1313 height 711
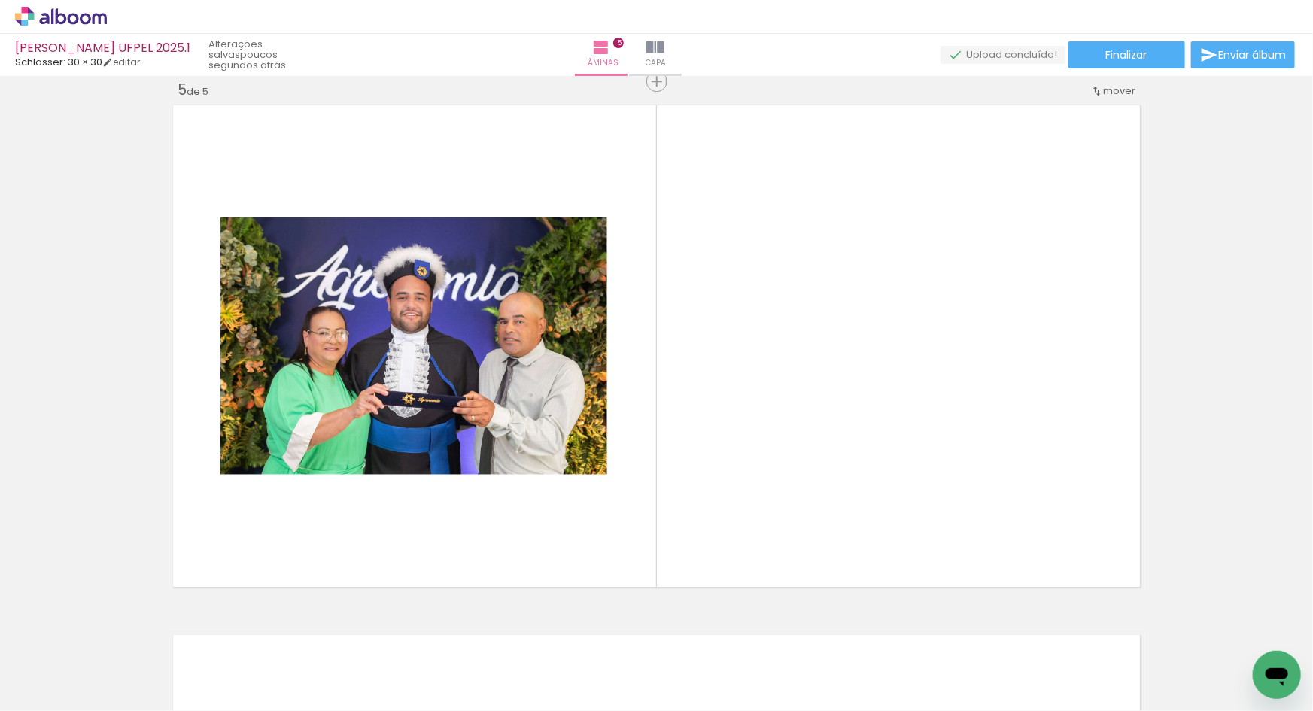
scroll to position [2137, 0]
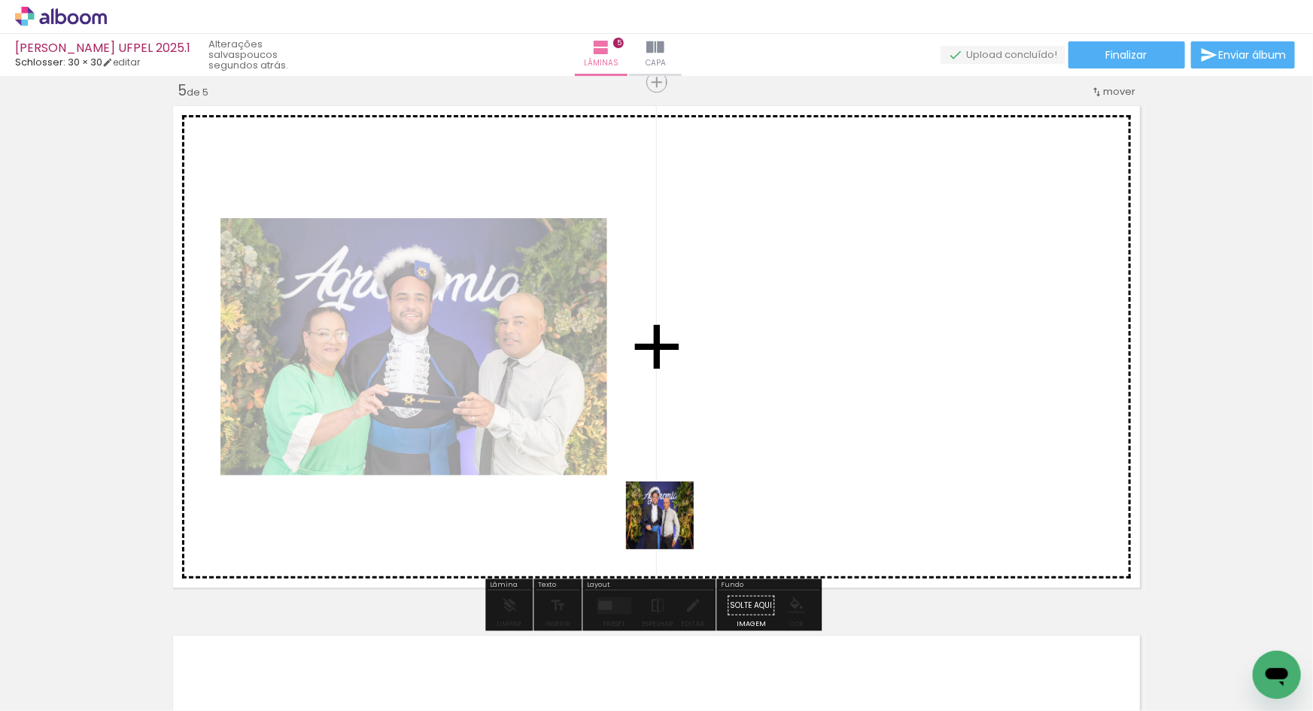
drag, startPoint x: 602, startPoint y: 665, endPoint x: 656, endPoint y: 612, distance: 76.1
click at [676, 519] on quentale-workspace at bounding box center [656, 355] width 1313 height 711
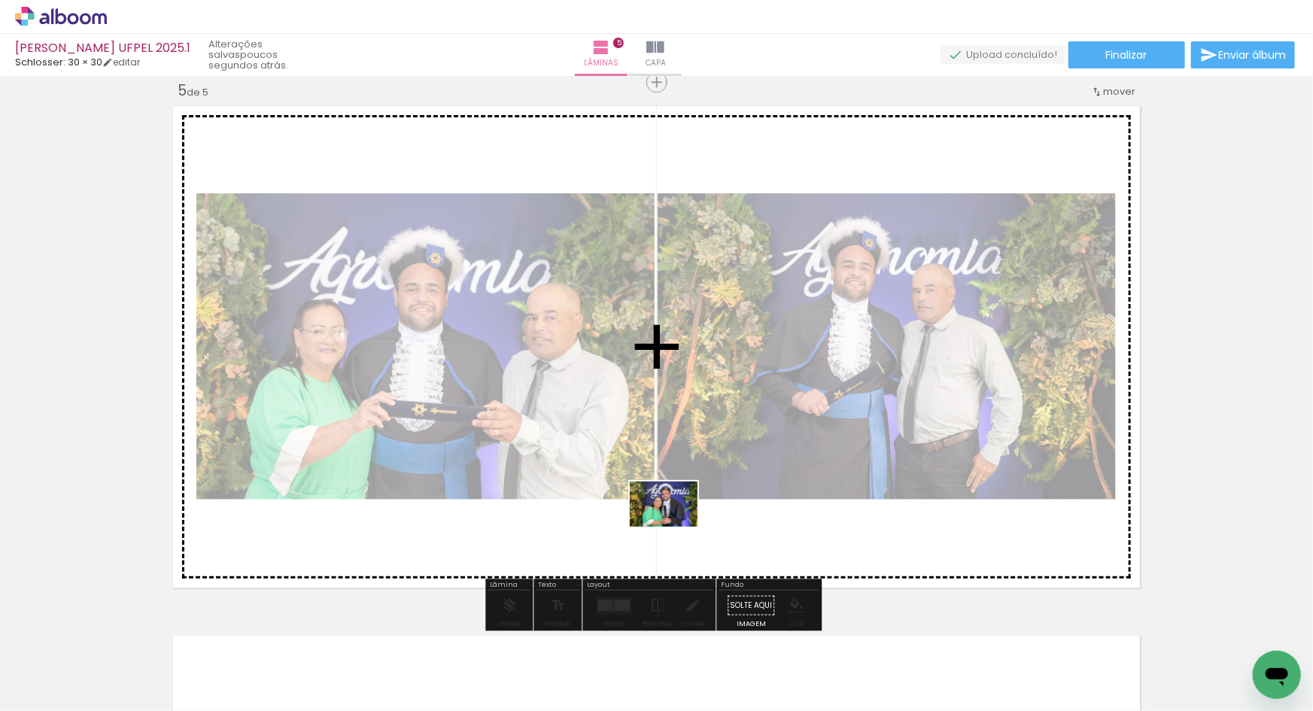
drag, startPoint x: 596, startPoint y: 652, endPoint x: 675, endPoint y: 527, distance: 148.4
click at [675, 527] on quentale-workspace at bounding box center [656, 355] width 1313 height 711
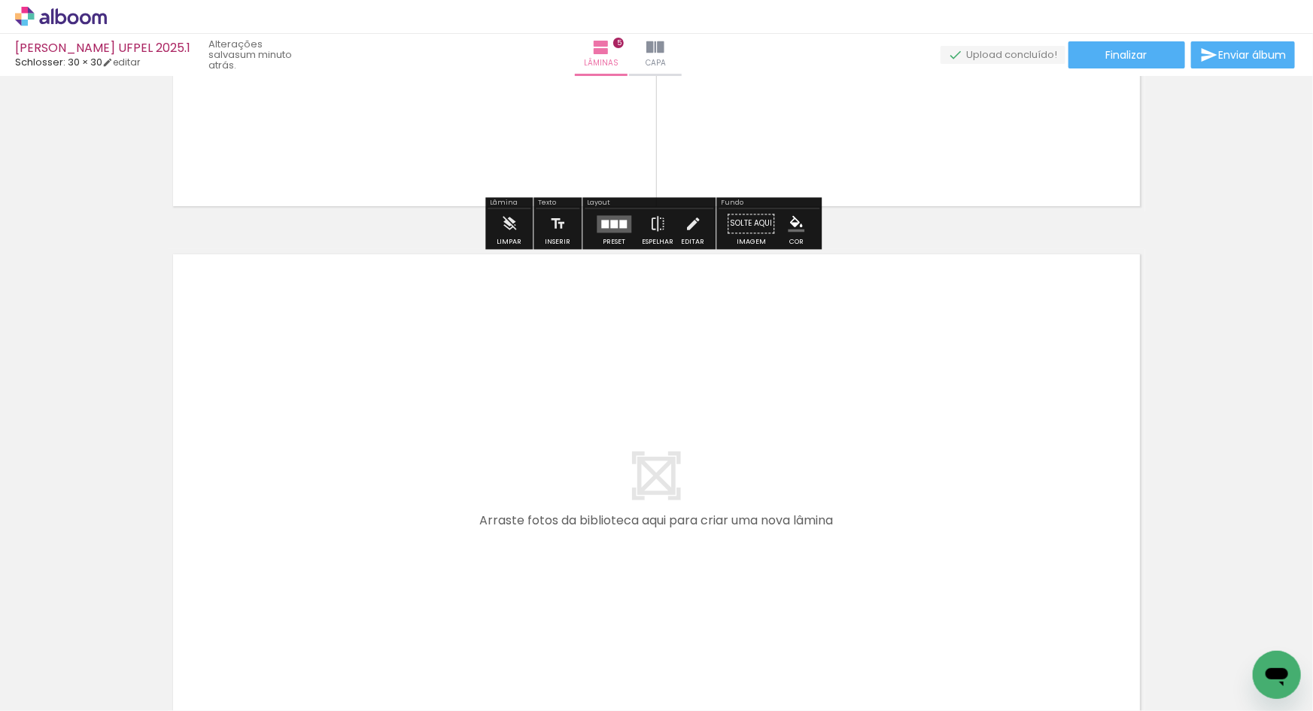
scroll to position [2601, 0]
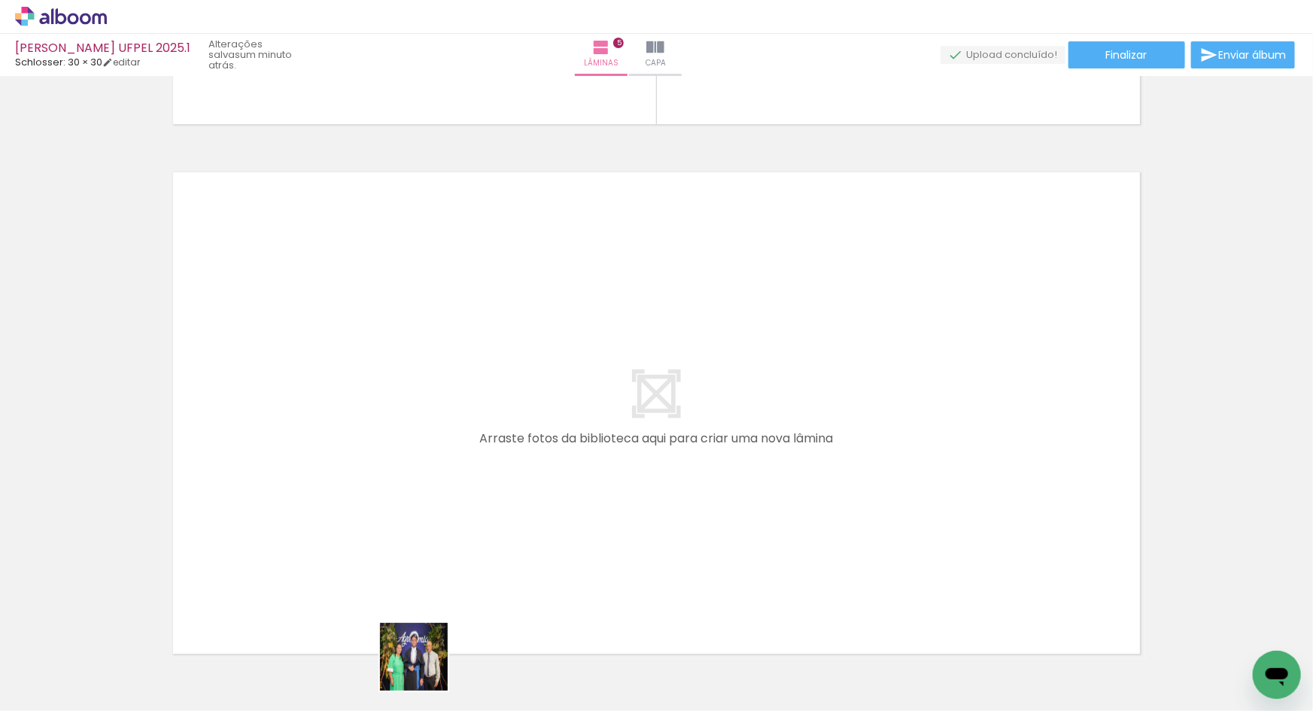
drag, startPoint x: 422, startPoint y: 673, endPoint x: 469, endPoint y: 658, distance: 49.7
click at [475, 542] on quentale-workspace at bounding box center [656, 355] width 1313 height 711
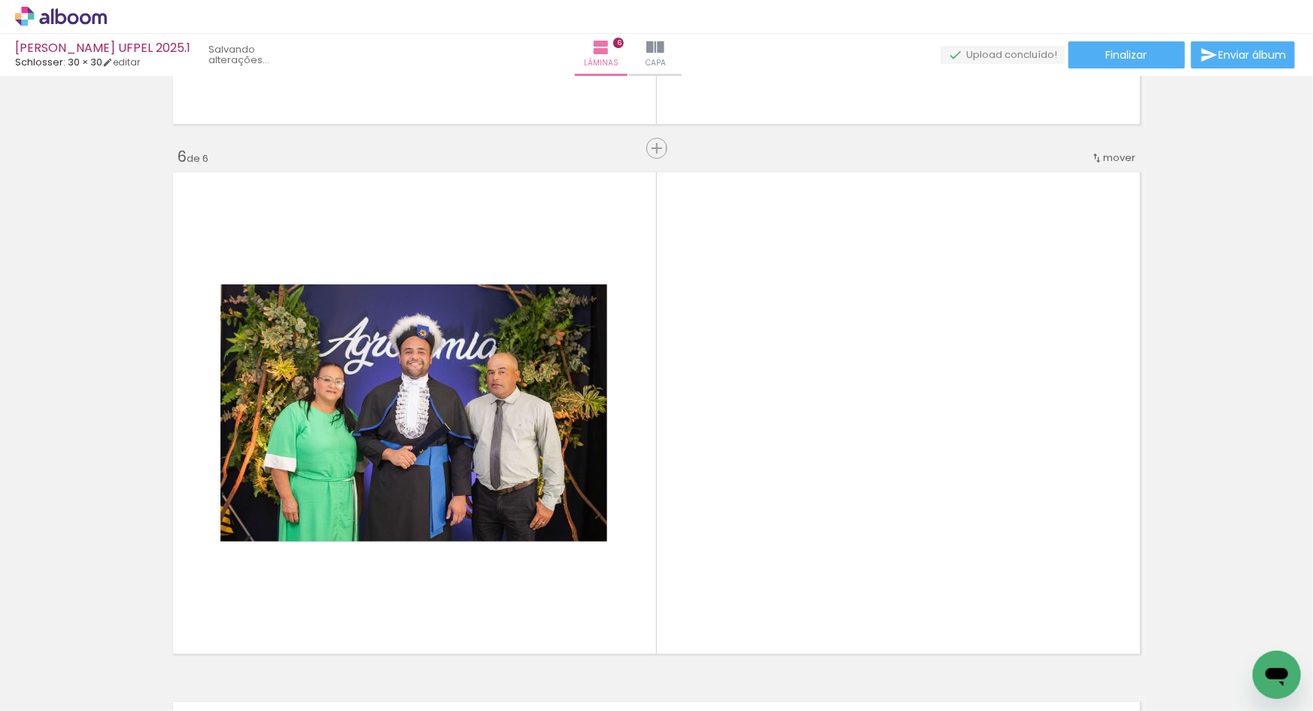
scroll to position [2667, 0]
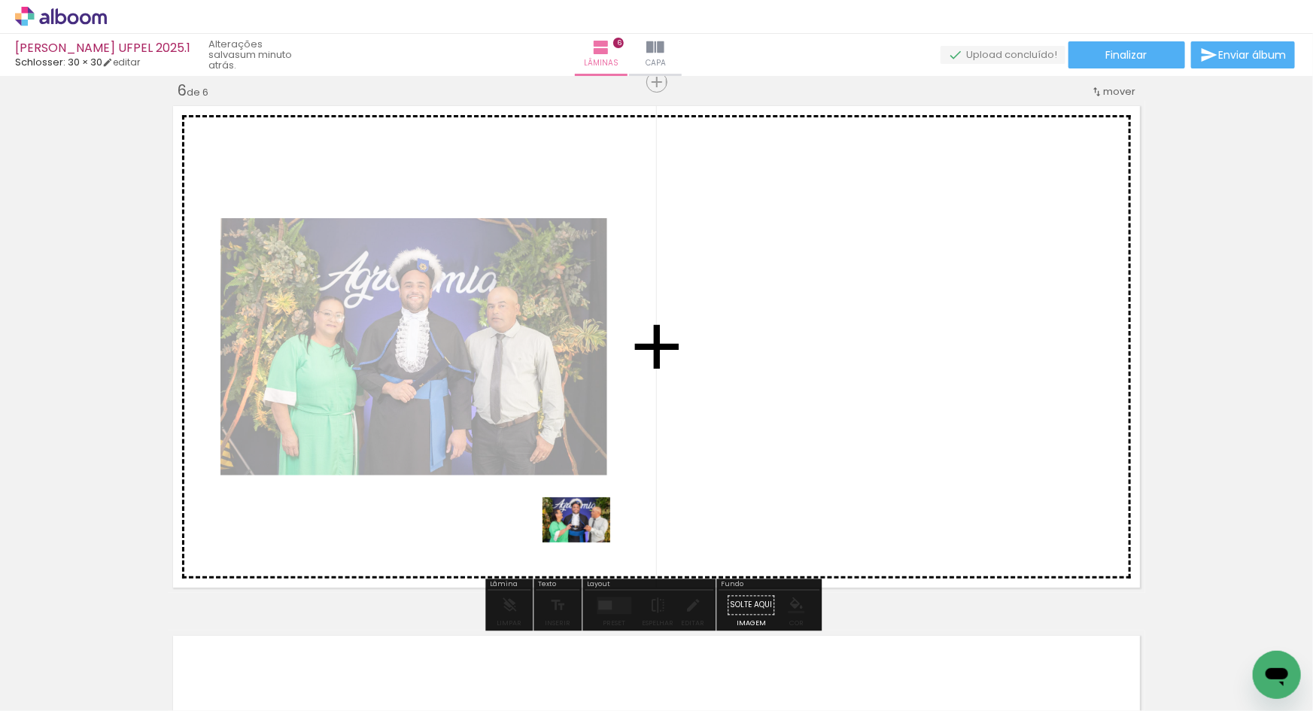
drag, startPoint x: 426, startPoint y: 672, endPoint x: 588, endPoint y: 542, distance: 207.2
click at [588, 542] on quentale-workspace at bounding box center [656, 355] width 1313 height 711
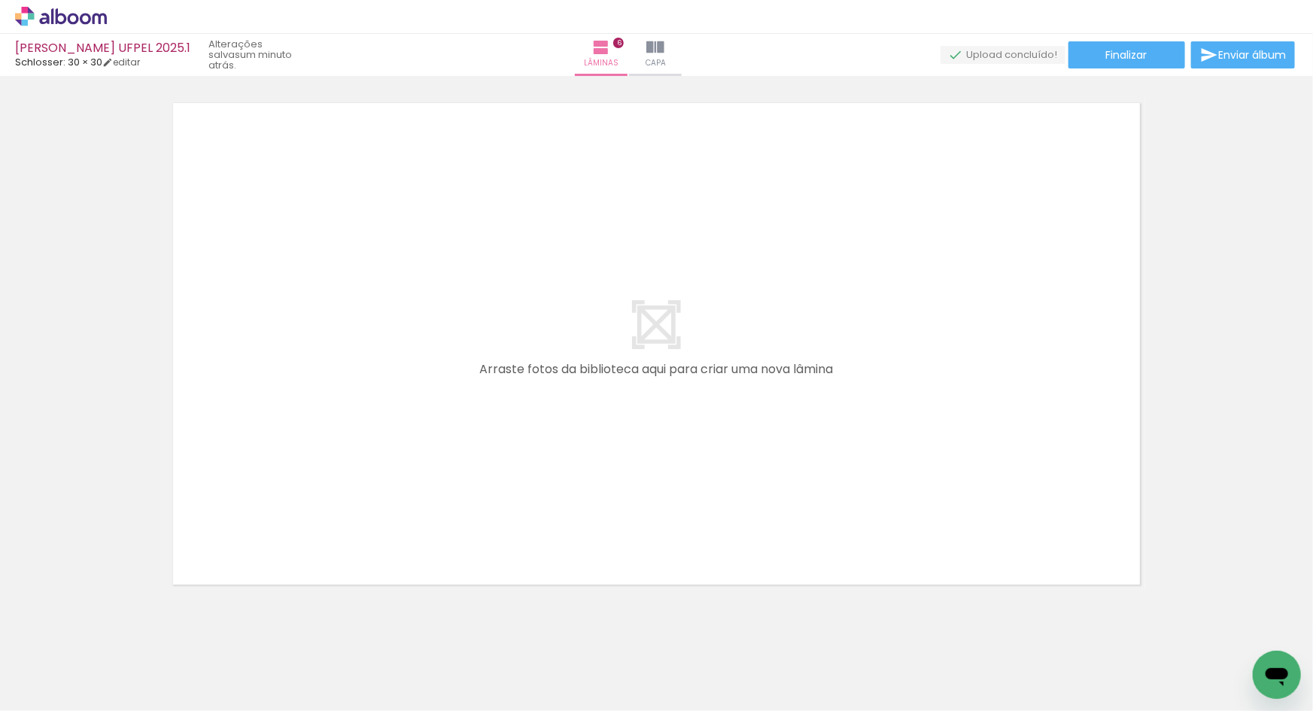
scroll to position [3208, 0]
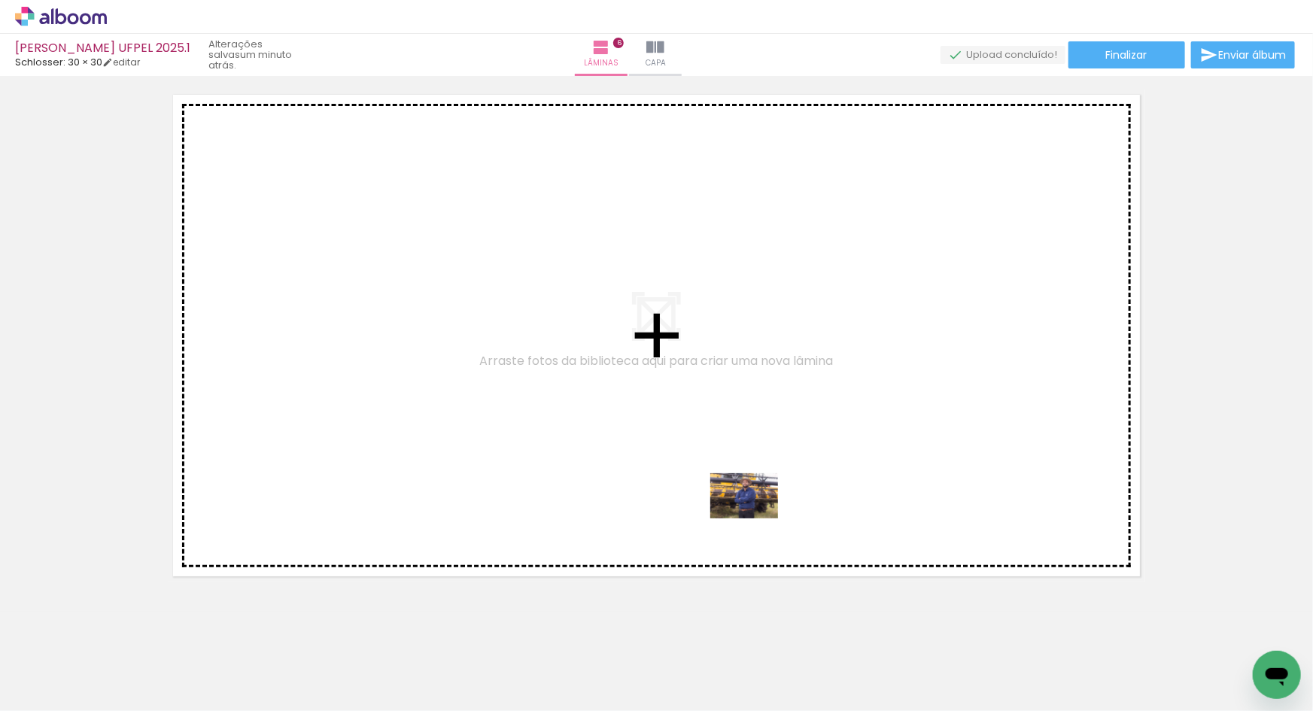
drag, startPoint x: 758, startPoint y: 637, endPoint x: 766, endPoint y: 502, distance: 134.9
click at [750, 469] on quentale-workspace at bounding box center [656, 355] width 1313 height 711
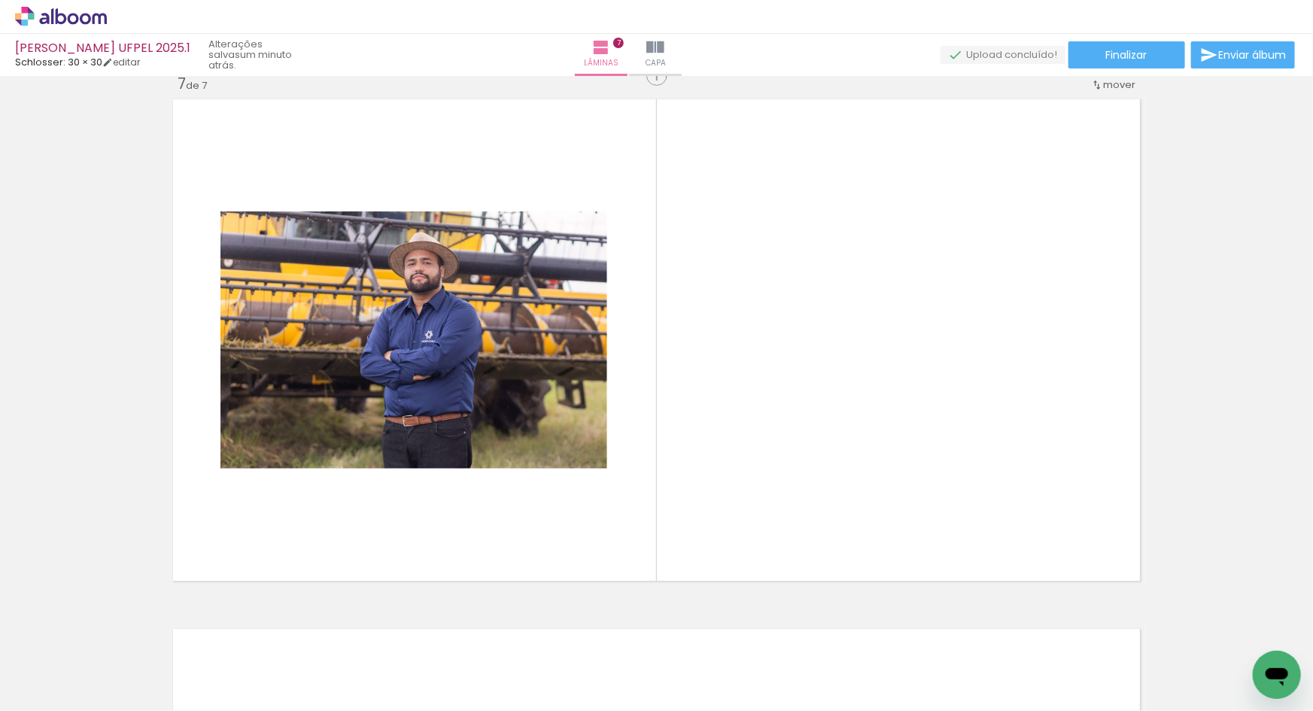
scroll to position [3198, 0]
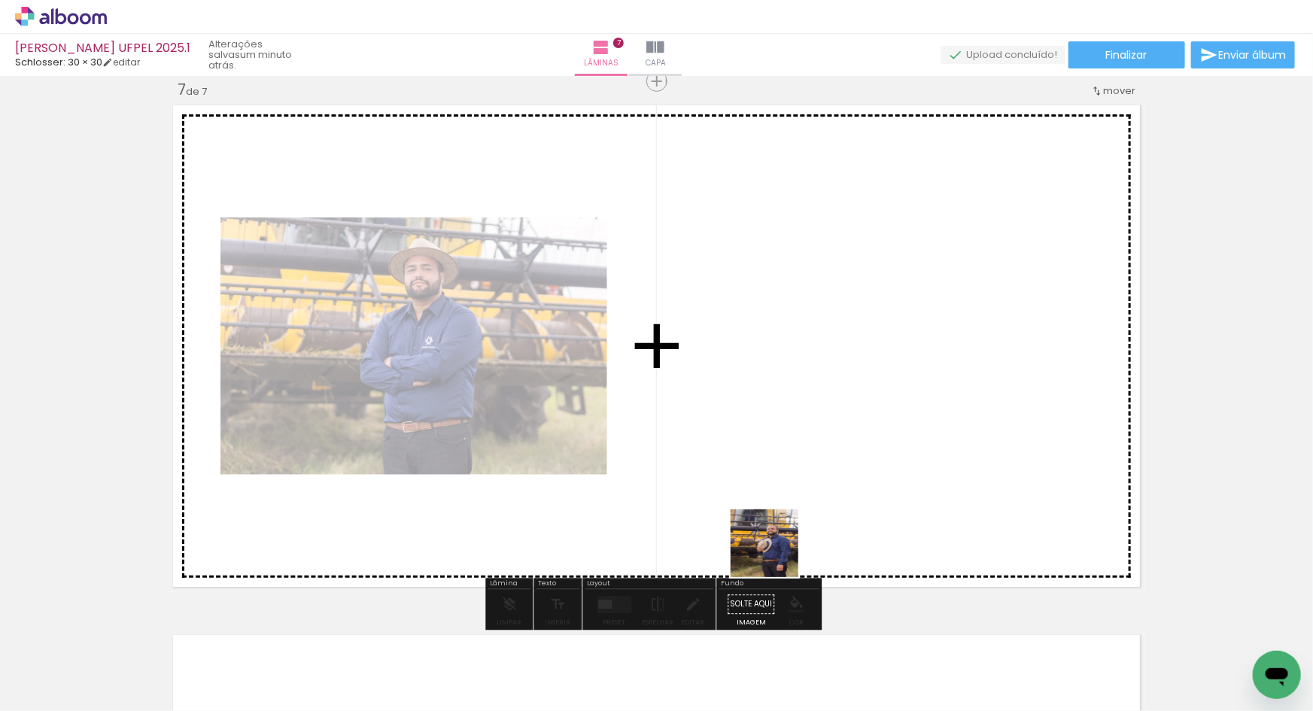
drag, startPoint x: 759, startPoint y: 633, endPoint x: 778, endPoint y: 511, distance: 123.3
click at [778, 511] on quentale-workspace at bounding box center [656, 355] width 1313 height 711
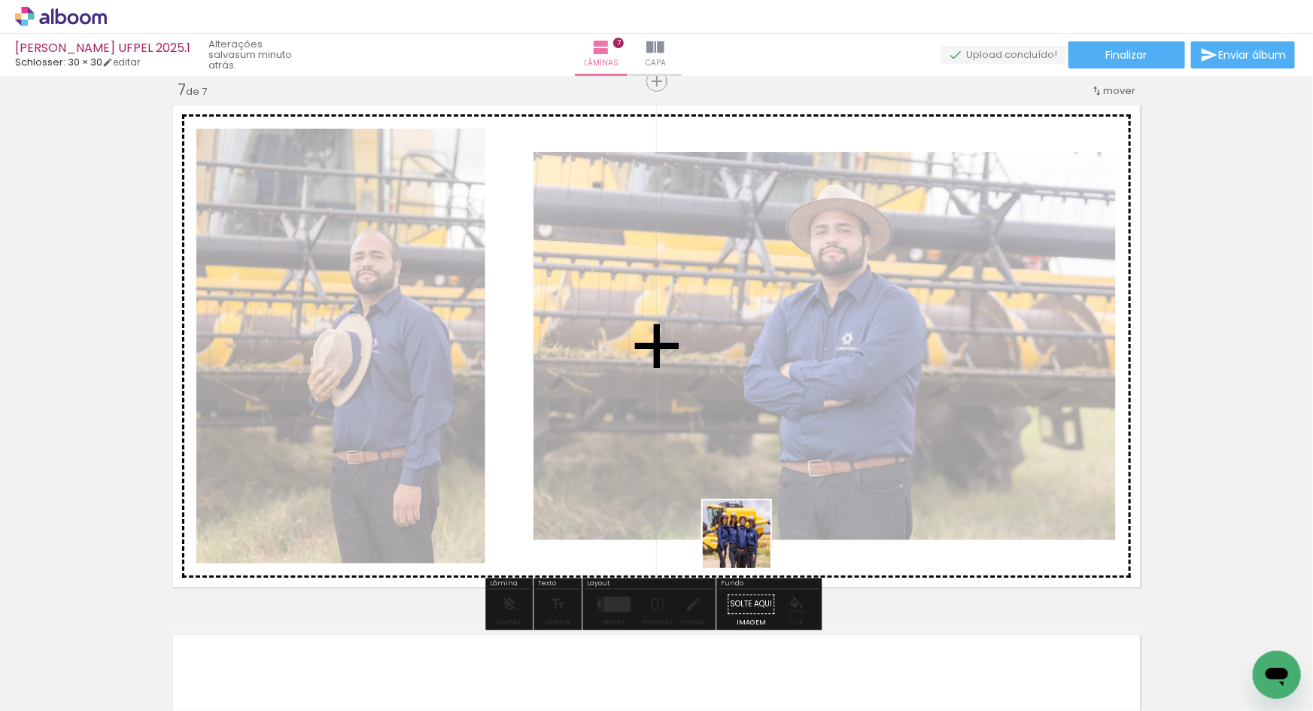
drag, startPoint x: 588, startPoint y: 665, endPoint x: 767, endPoint y: 528, distance: 226.0
click at [767, 528] on quentale-workspace at bounding box center [656, 355] width 1313 height 711
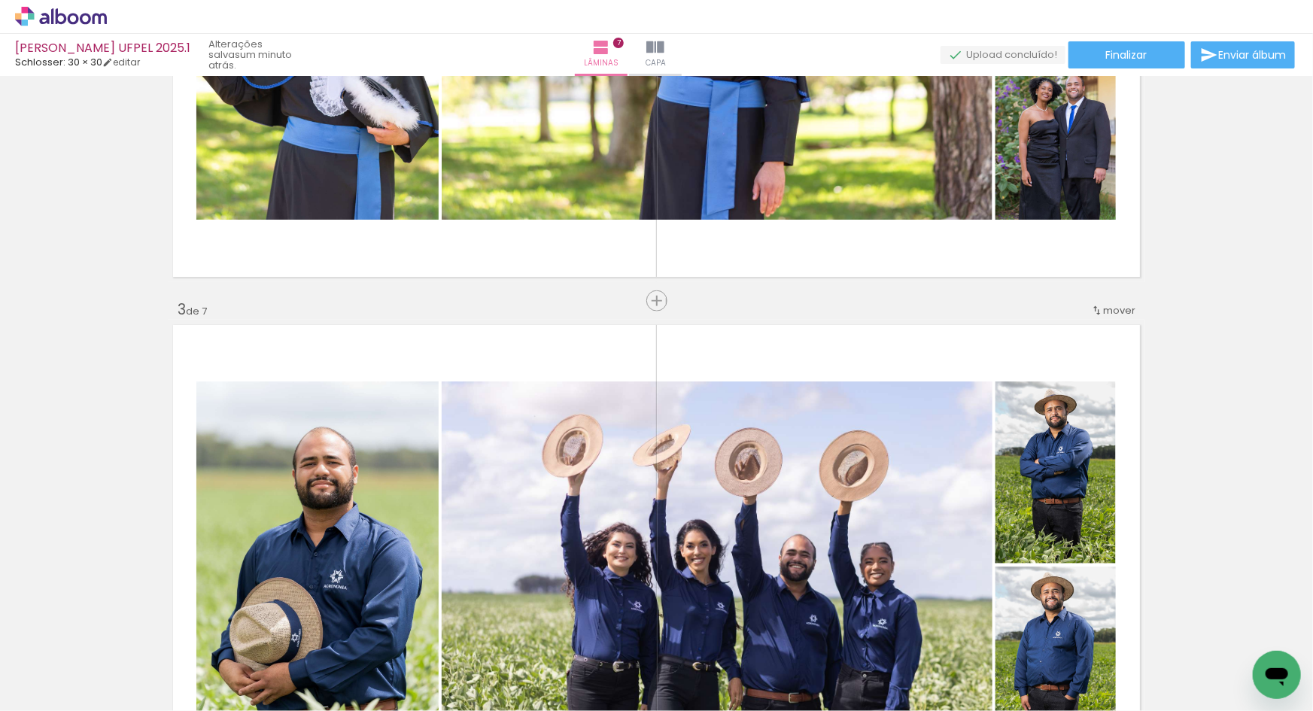
scroll to position [918, 0]
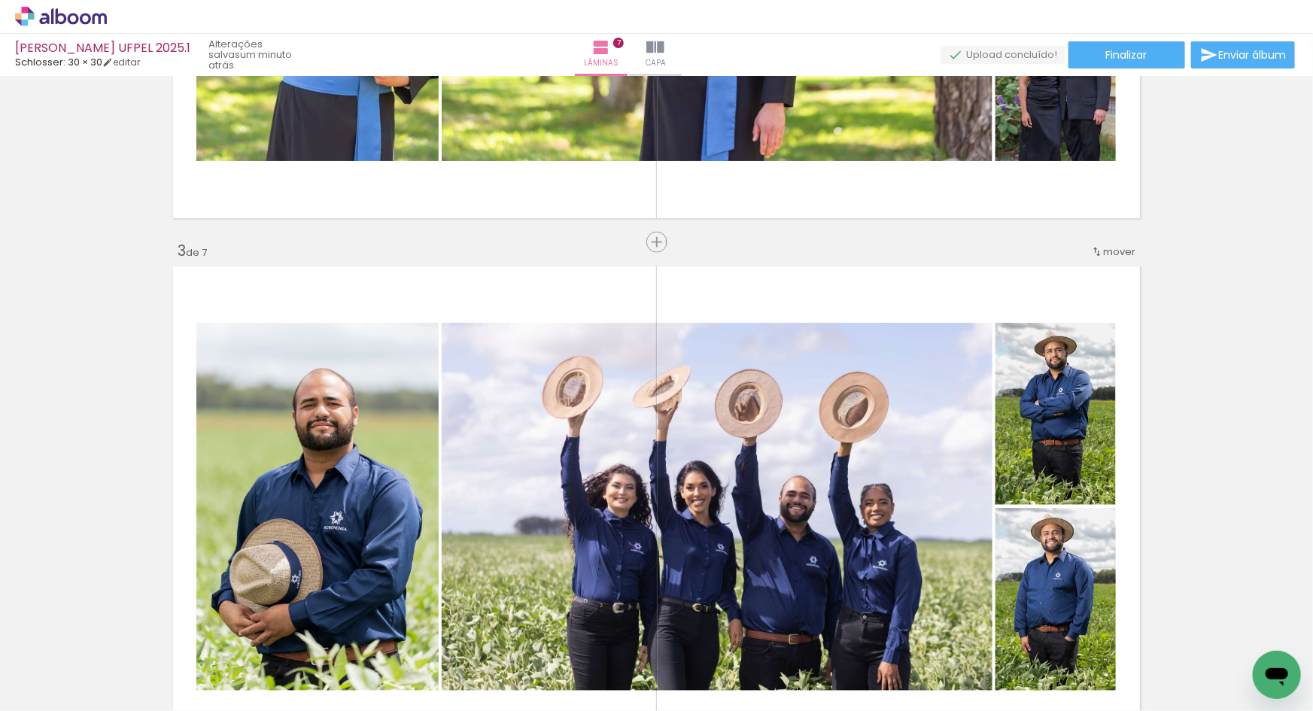
click at [1112, 249] on span "mover" at bounding box center [1119, 252] width 32 height 14
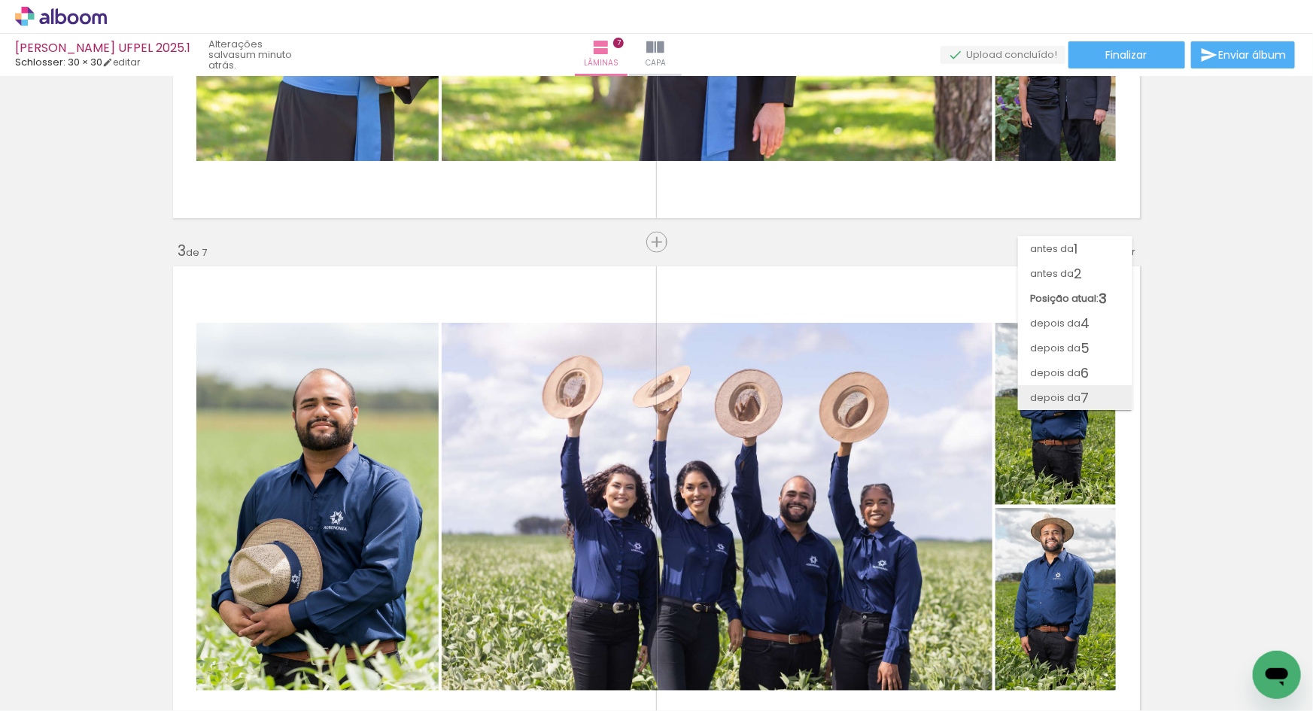
click at [1068, 391] on span "depois da" at bounding box center [1055, 397] width 50 height 25
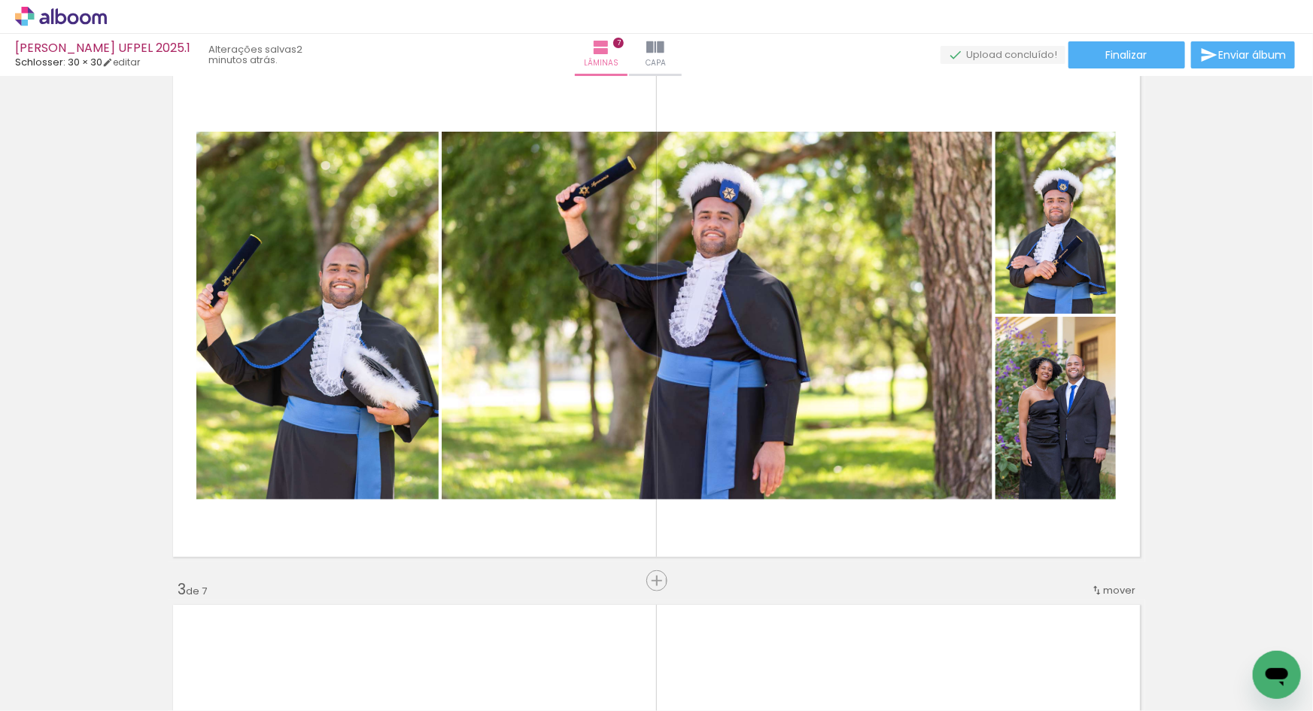
scroll to position [573, 0]
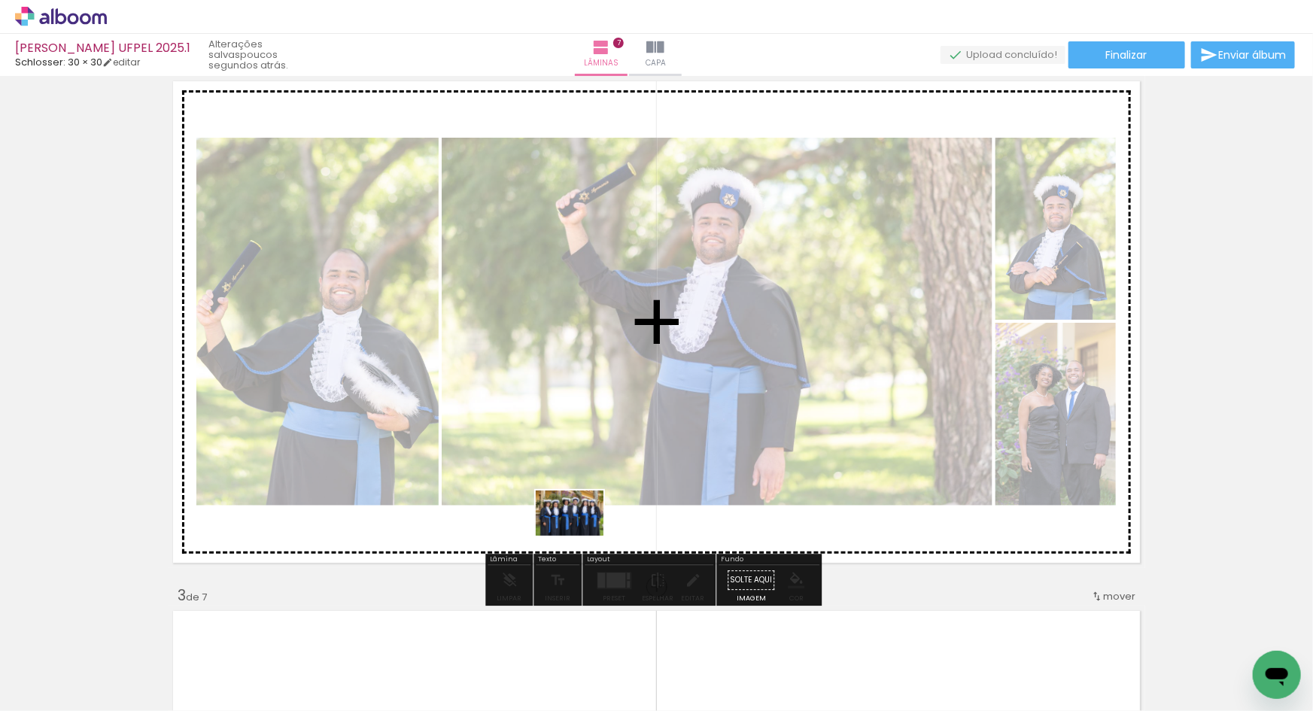
drag, startPoint x: 490, startPoint y: 674, endPoint x: 581, endPoint y: 536, distance: 165.7
click at [581, 536] on quentale-workspace at bounding box center [656, 355] width 1313 height 711
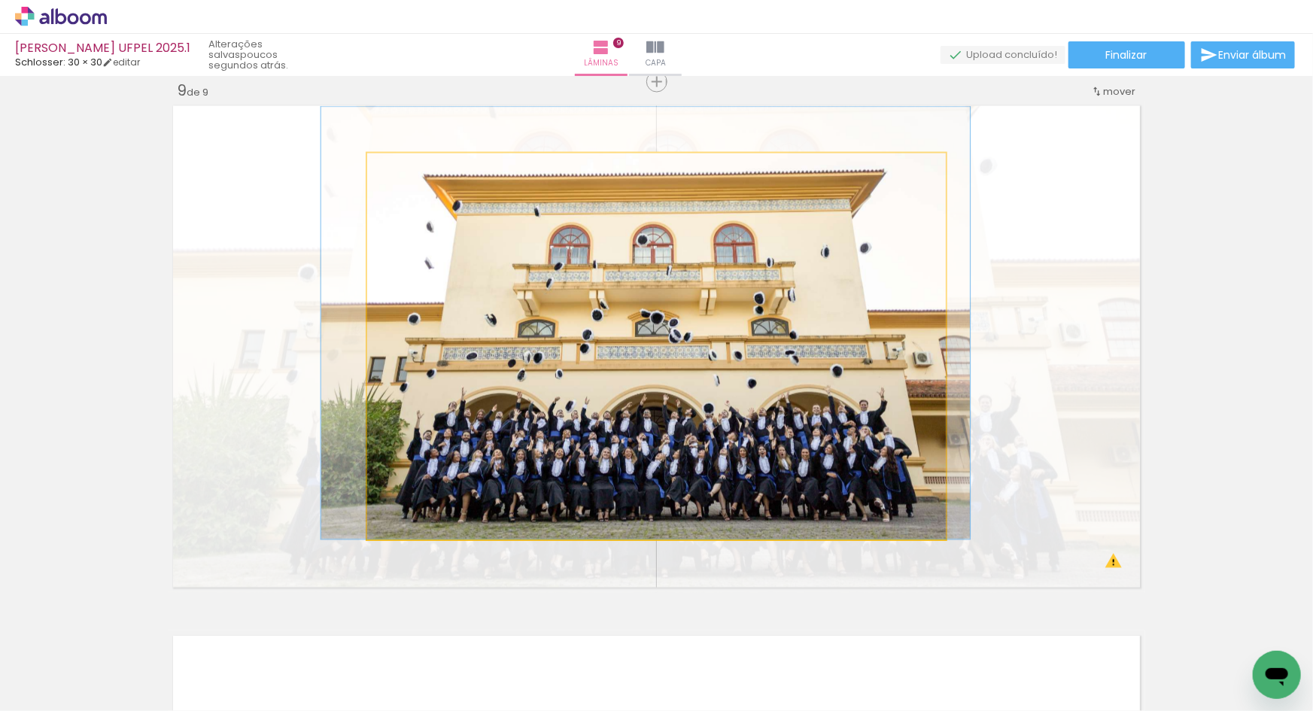
scroll to position [0, 773]
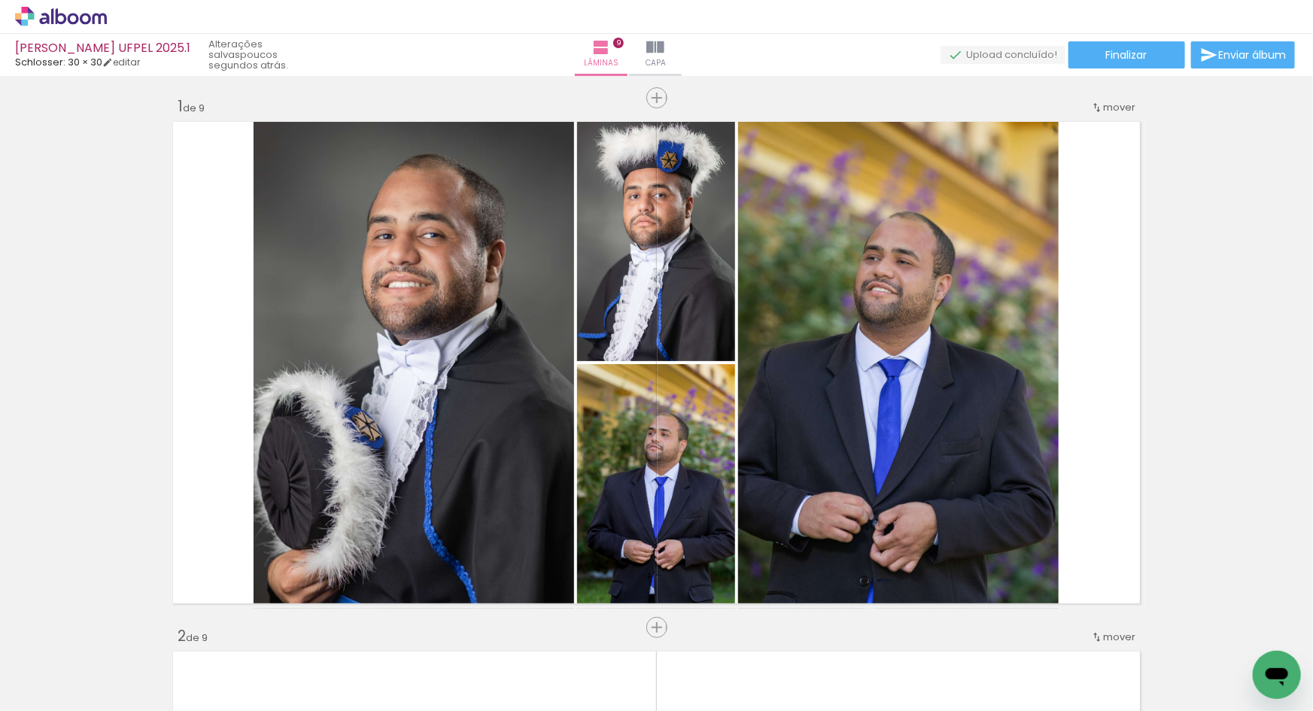
scroll to position [0, 0]
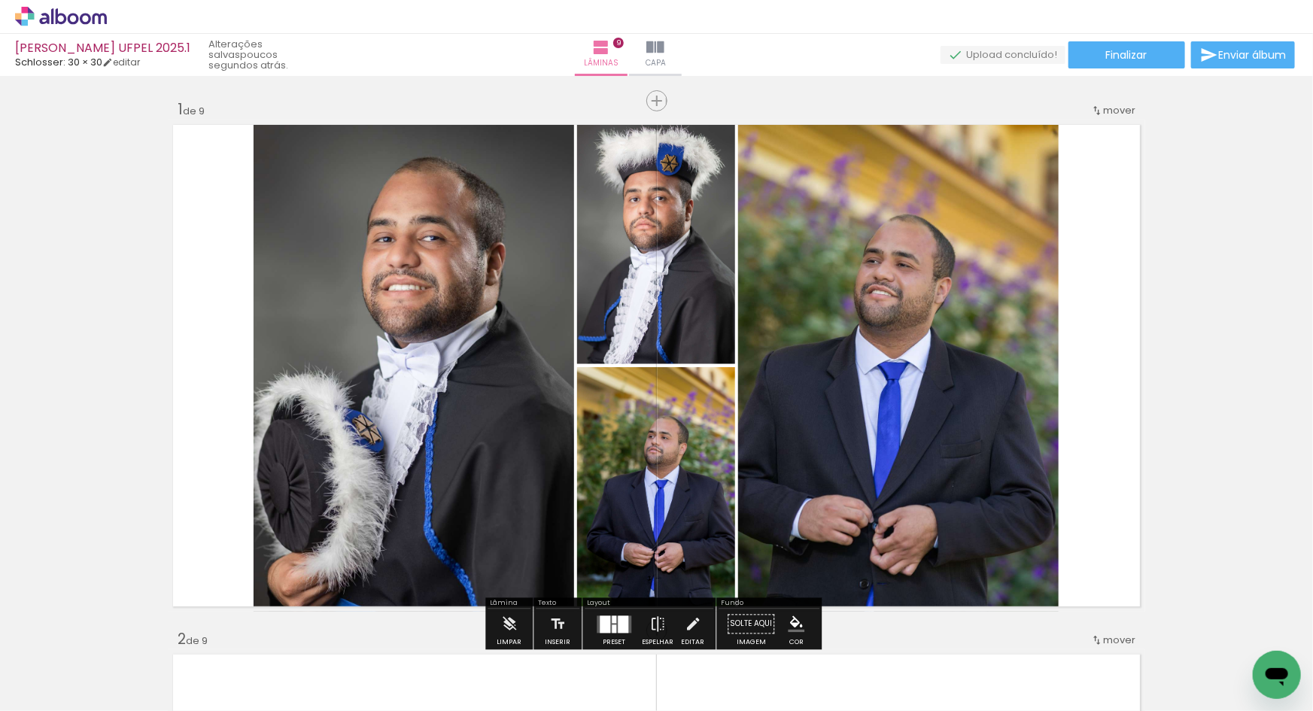
click at [618, 613] on div at bounding box center [614, 624] width 41 height 30
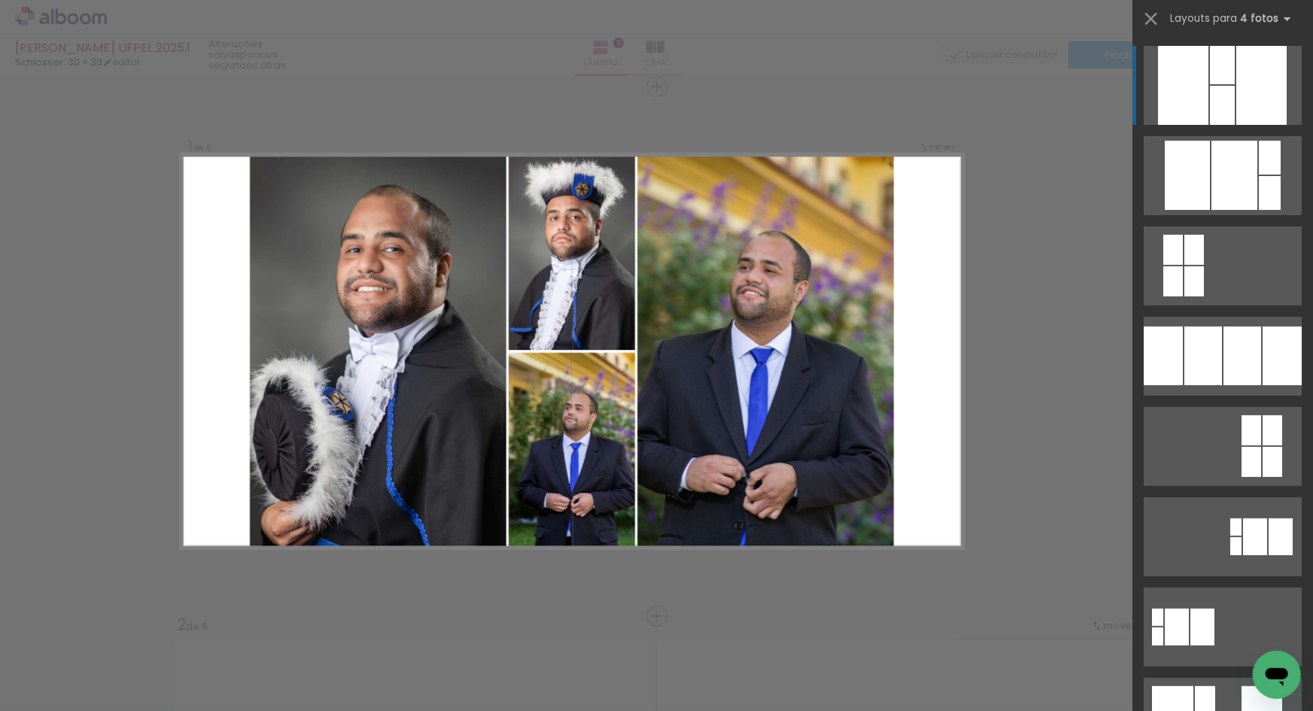
scroll to position [19, 0]
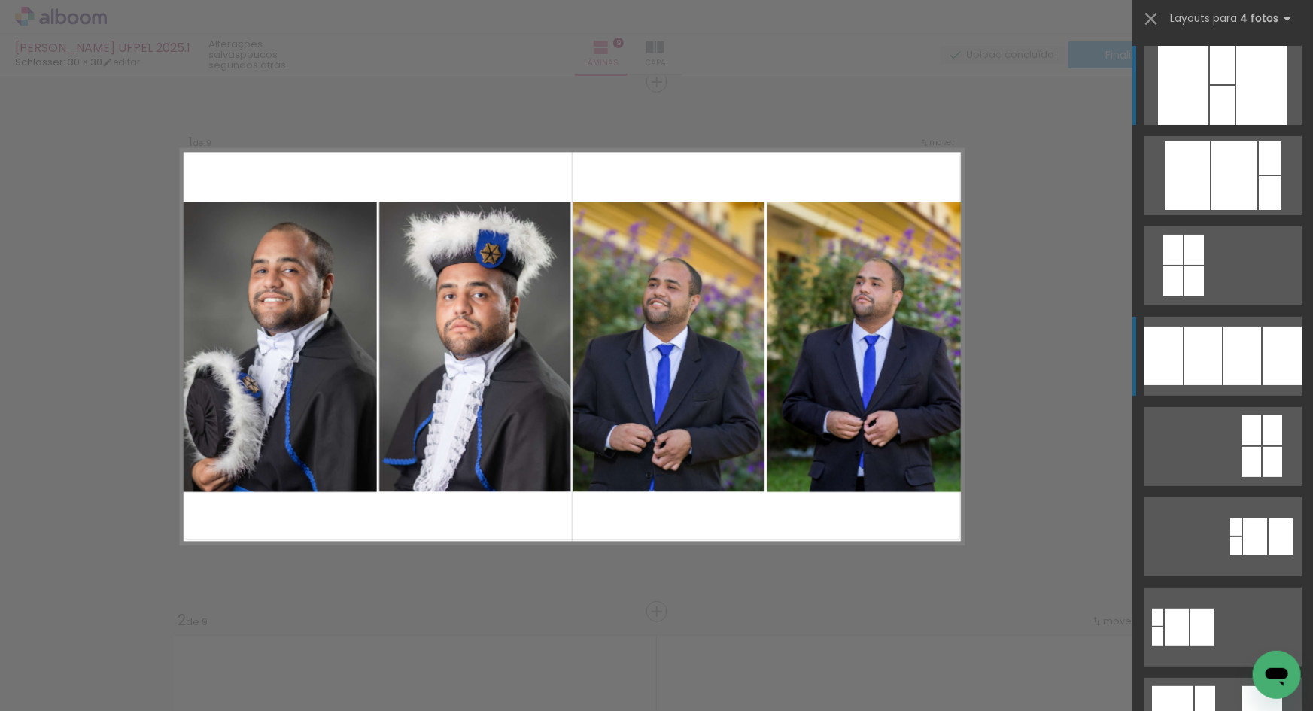
click at [1223, 383] on div at bounding box center [1242, 356] width 38 height 59
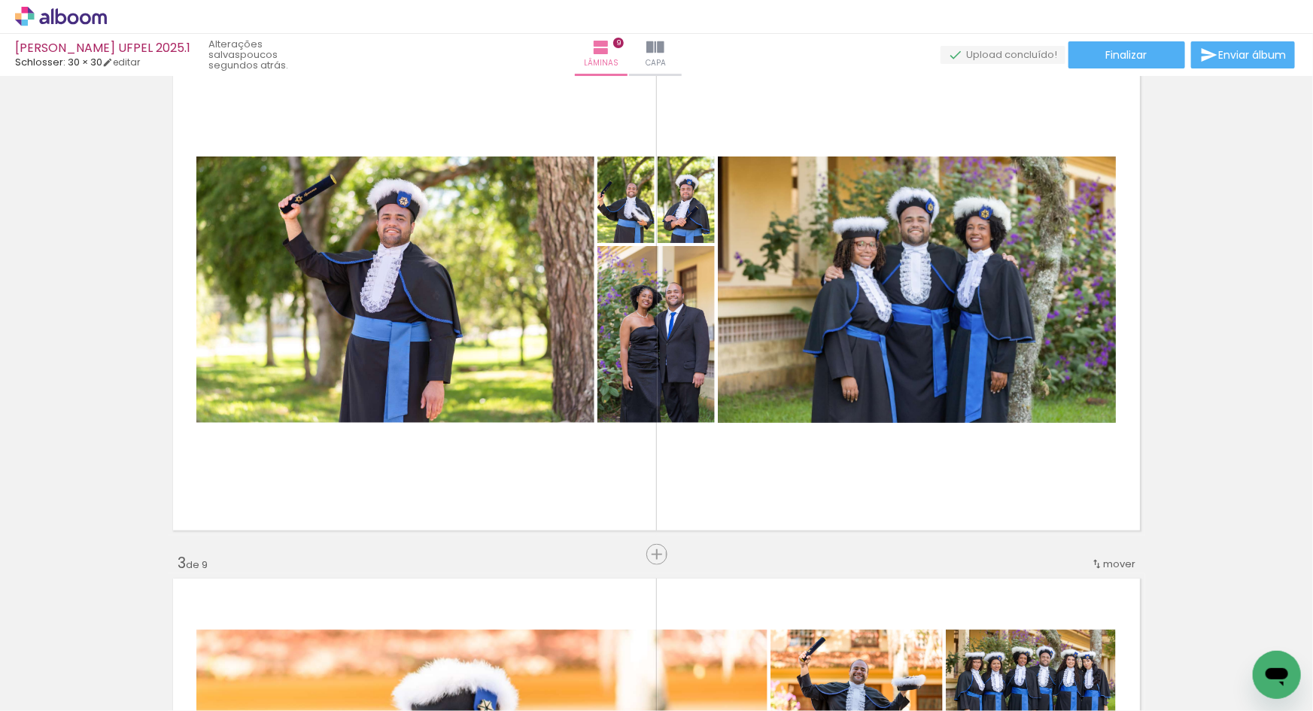
scroll to position [557, 0]
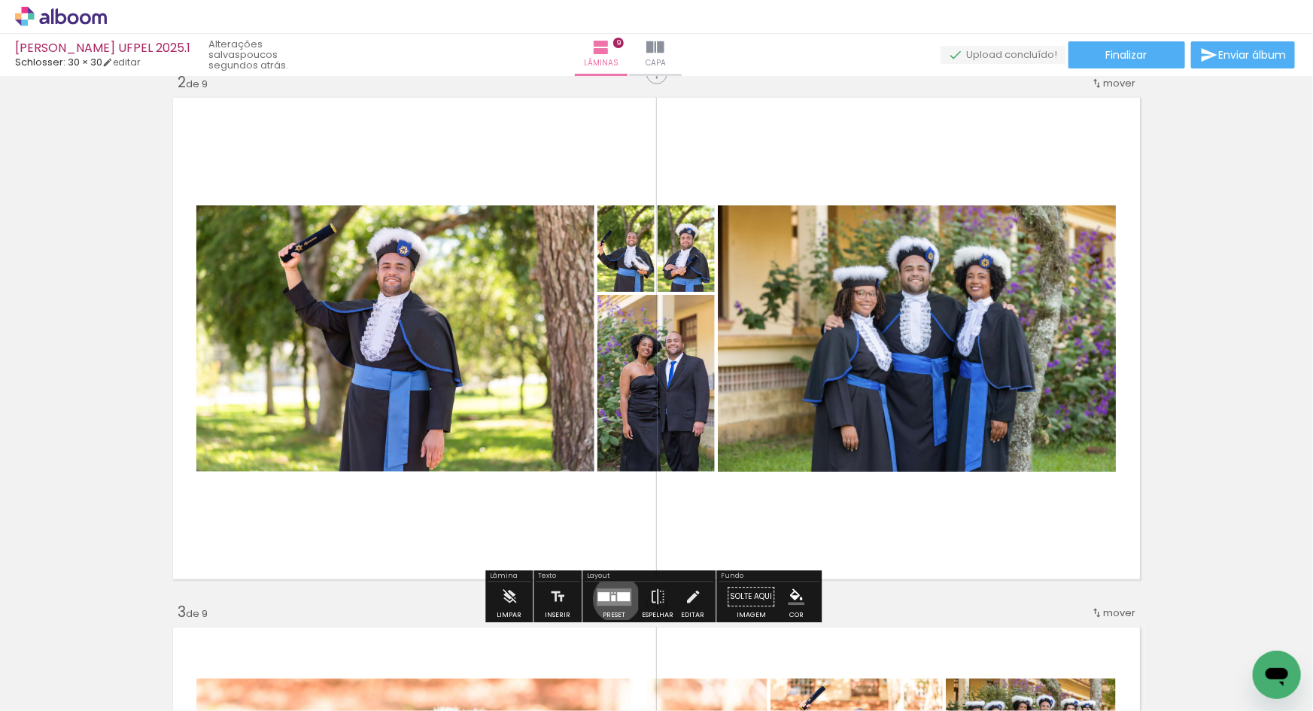
click at [617, 599] on div at bounding box center [623, 596] width 13 height 9
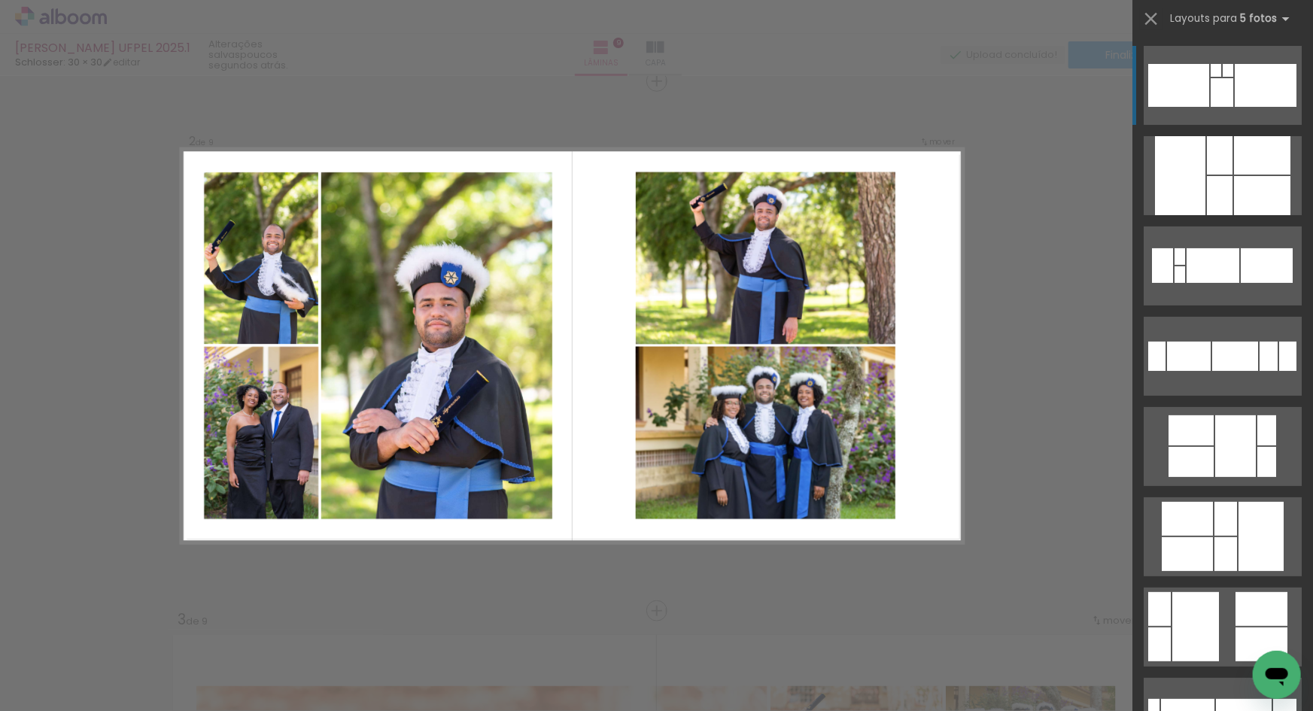
scroll to position [591, 0]
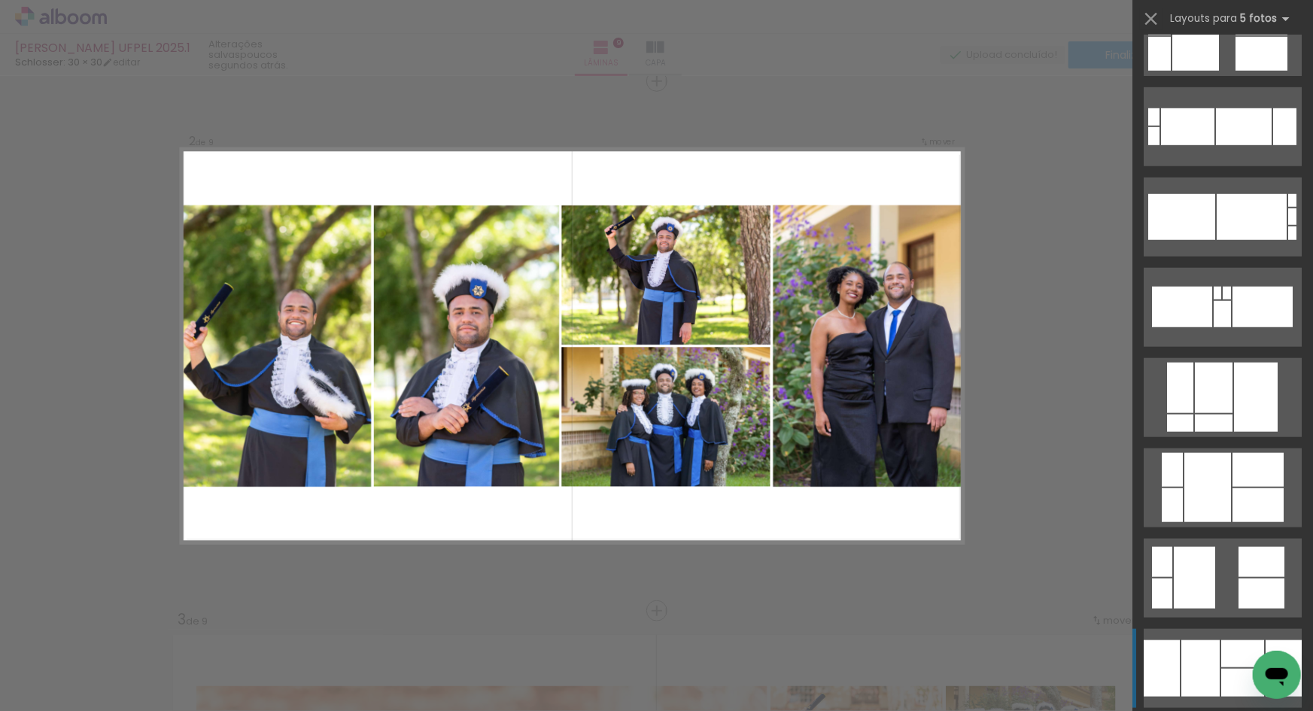
click at [1221, 653] on div at bounding box center [1242, 653] width 43 height 27
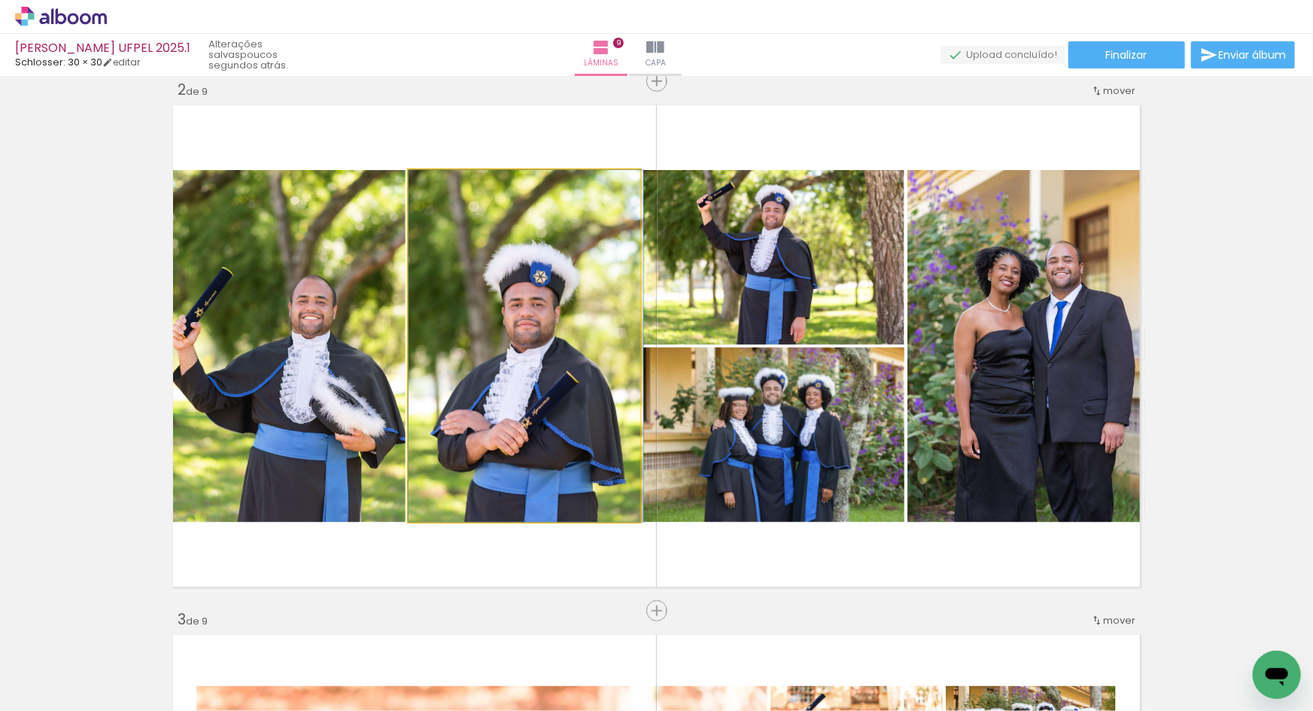
drag, startPoint x: 504, startPoint y: 406, endPoint x: 527, endPoint y: 382, distance: 33.0
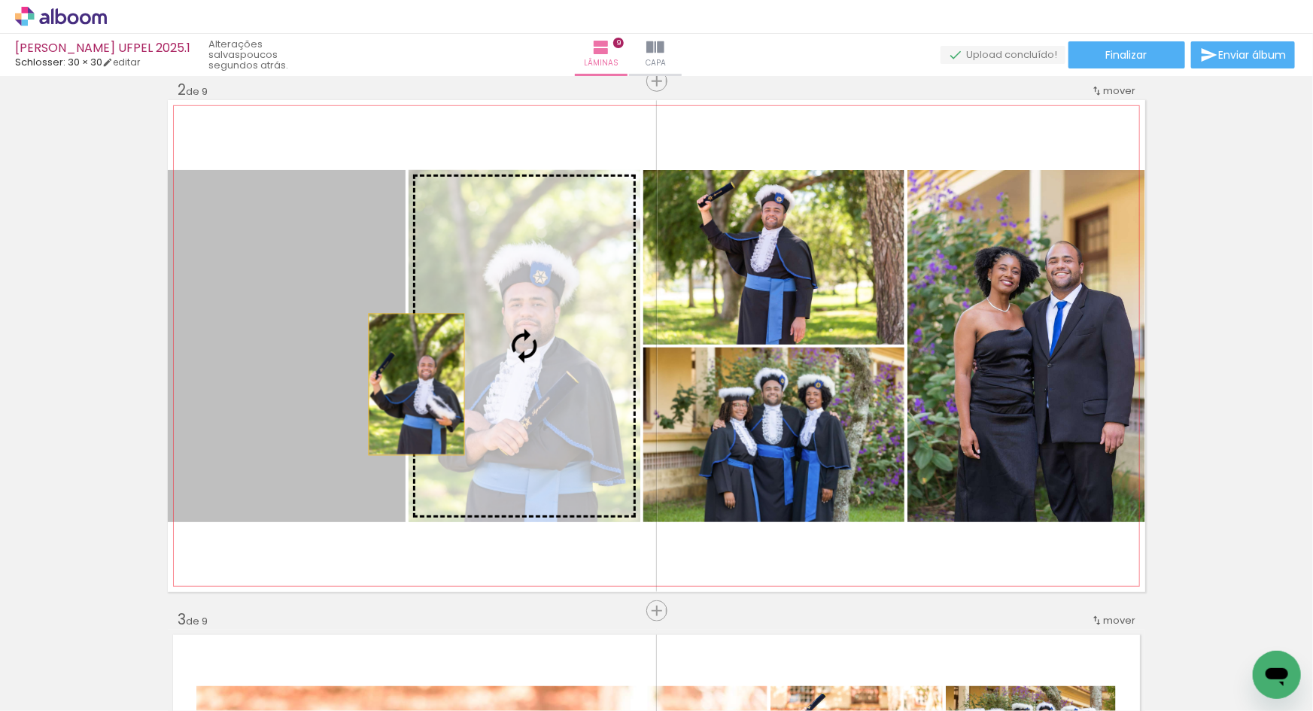
drag, startPoint x: 387, startPoint y: 392, endPoint x: 412, endPoint y: 384, distance: 25.2
click at [0, 0] on slot at bounding box center [0, 0] width 0 height 0
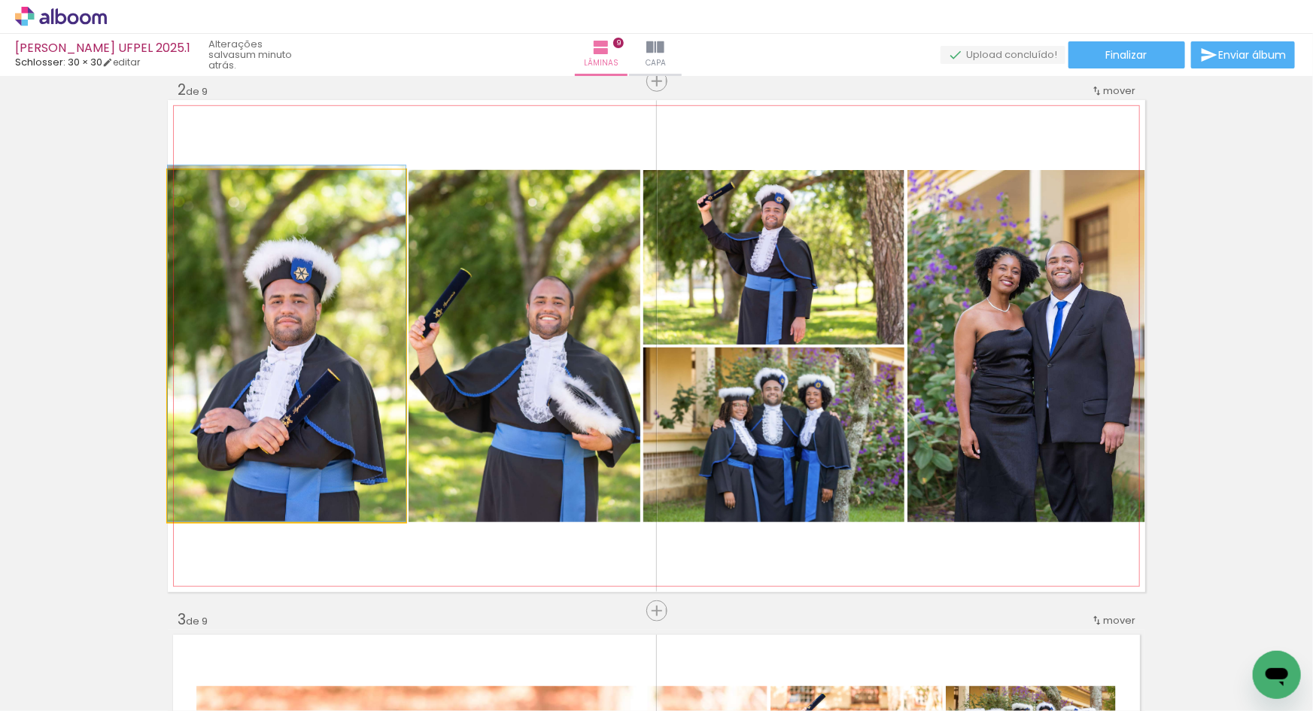
drag, startPoint x: 339, startPoint y: 378, endPoint x: 371, endPoint y: 365, distance: 35.1
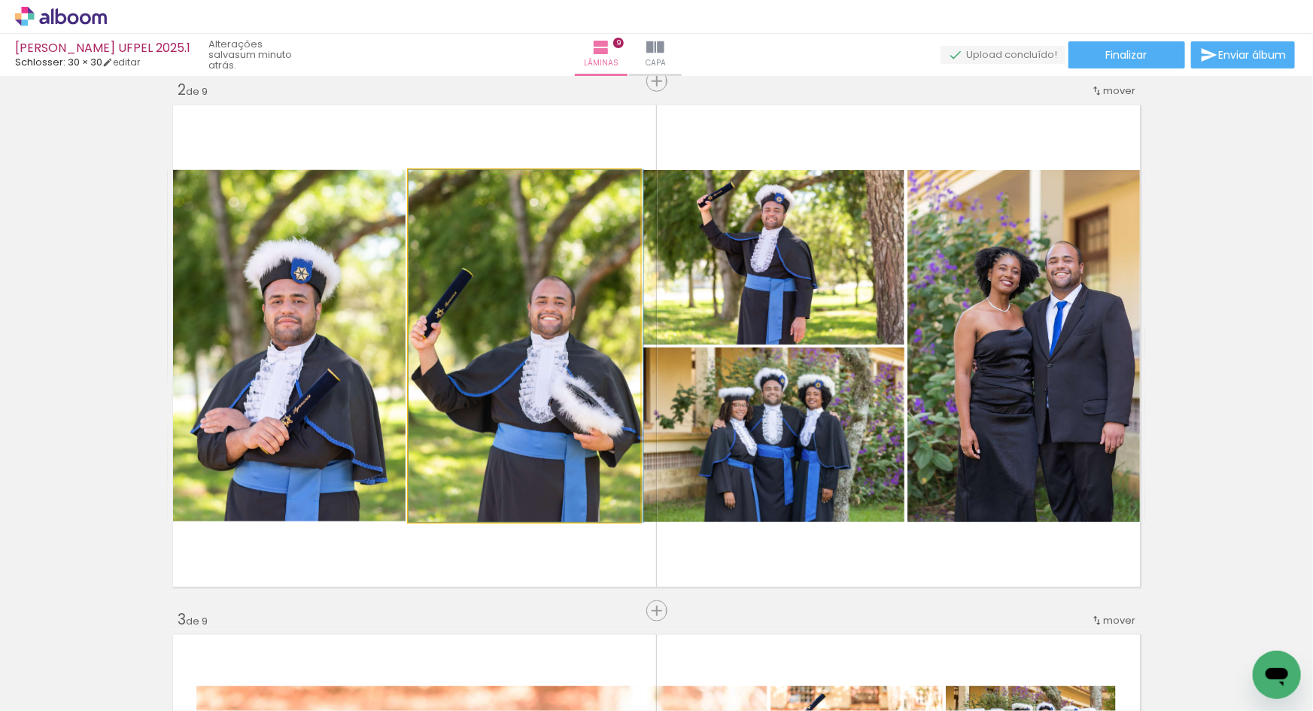
drag, startPoint x: 474, startPoint y: 383, endPoint x: 501, endPoint y: 355, distance: 38.8
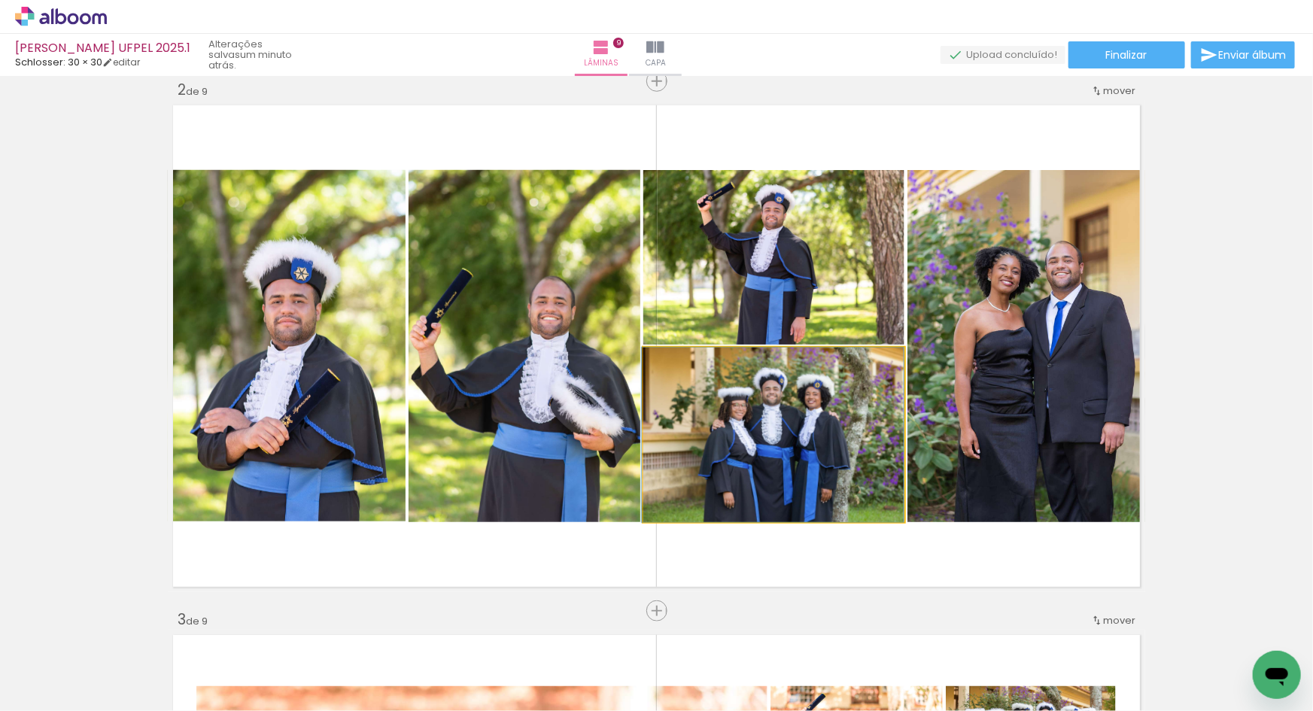
drag, startPoint x: 782, startPoint y: 412, endPoint x: 761, endPoint y: 406, distance: 22.1
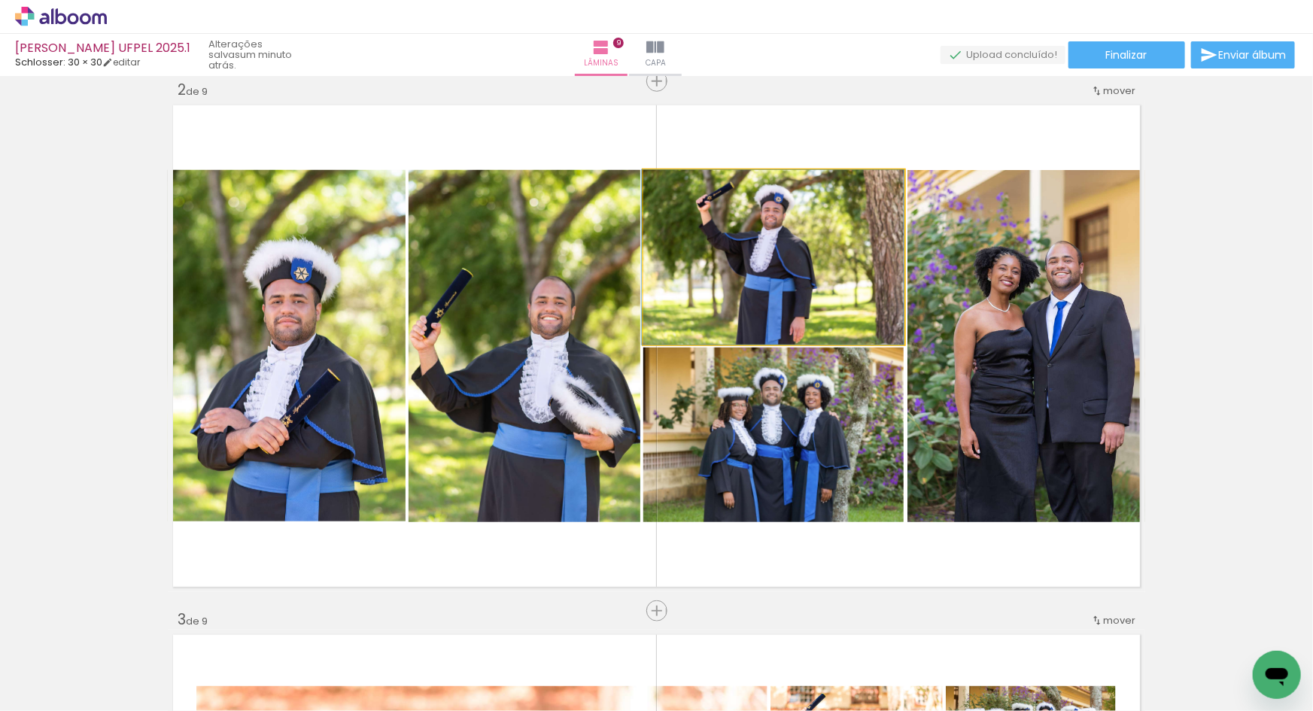
drag, startPoint x: 748, startPoint y: 293, endPoint x: 737, endPoint y: 287, distance: 12.8
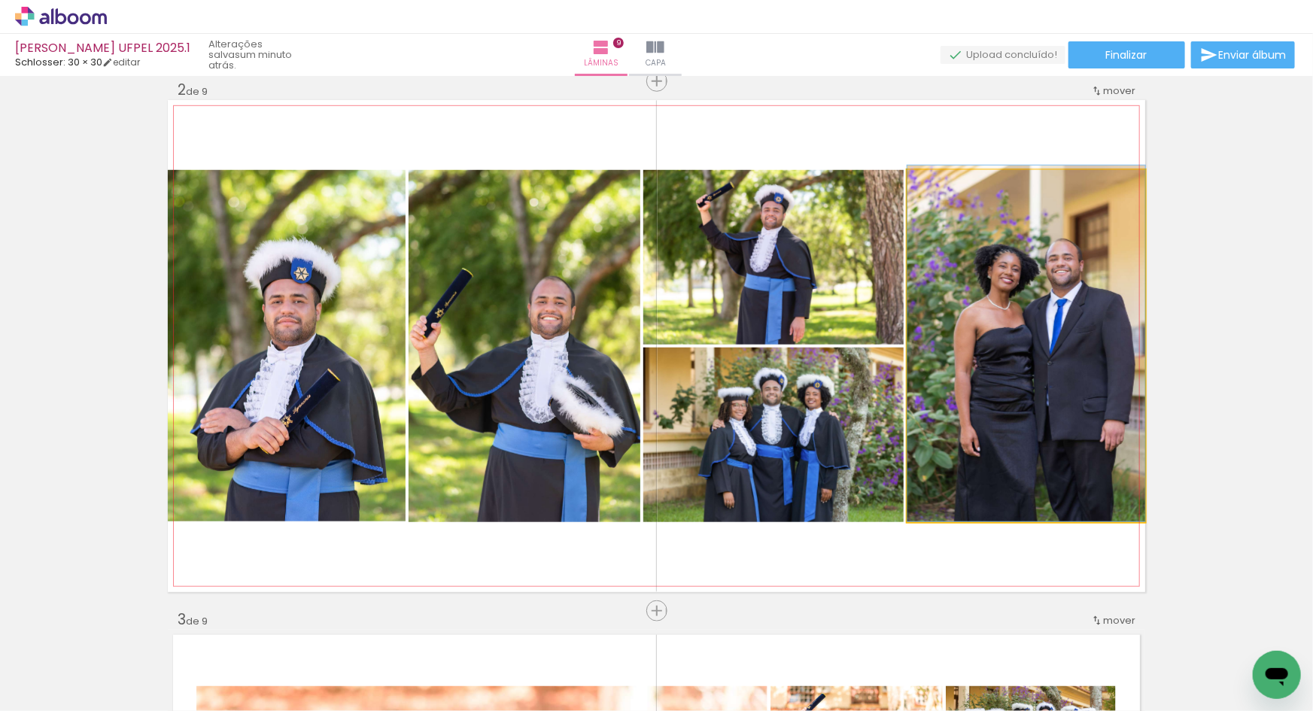
drag, startPoint x: 1028, startPoint y: 359, endPoint x: 1013, endPoint y: 351, distance: 17.8
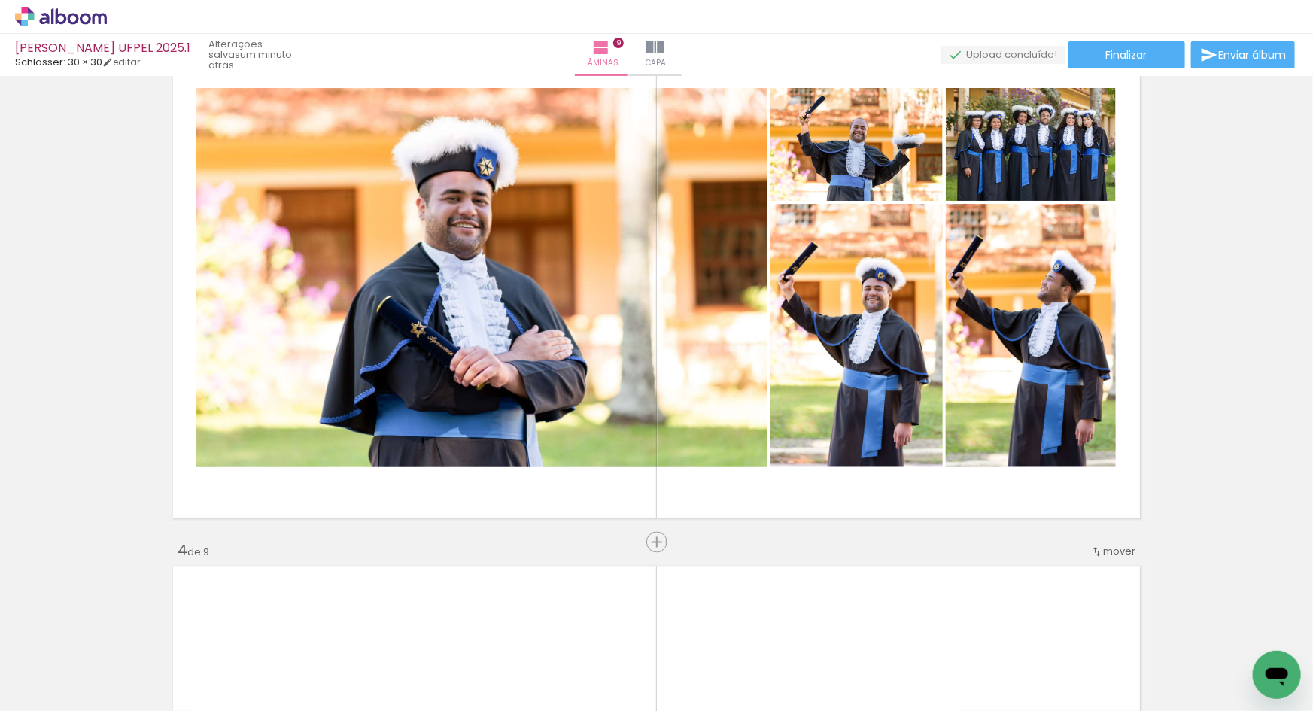
scroll to position [1086, 0]
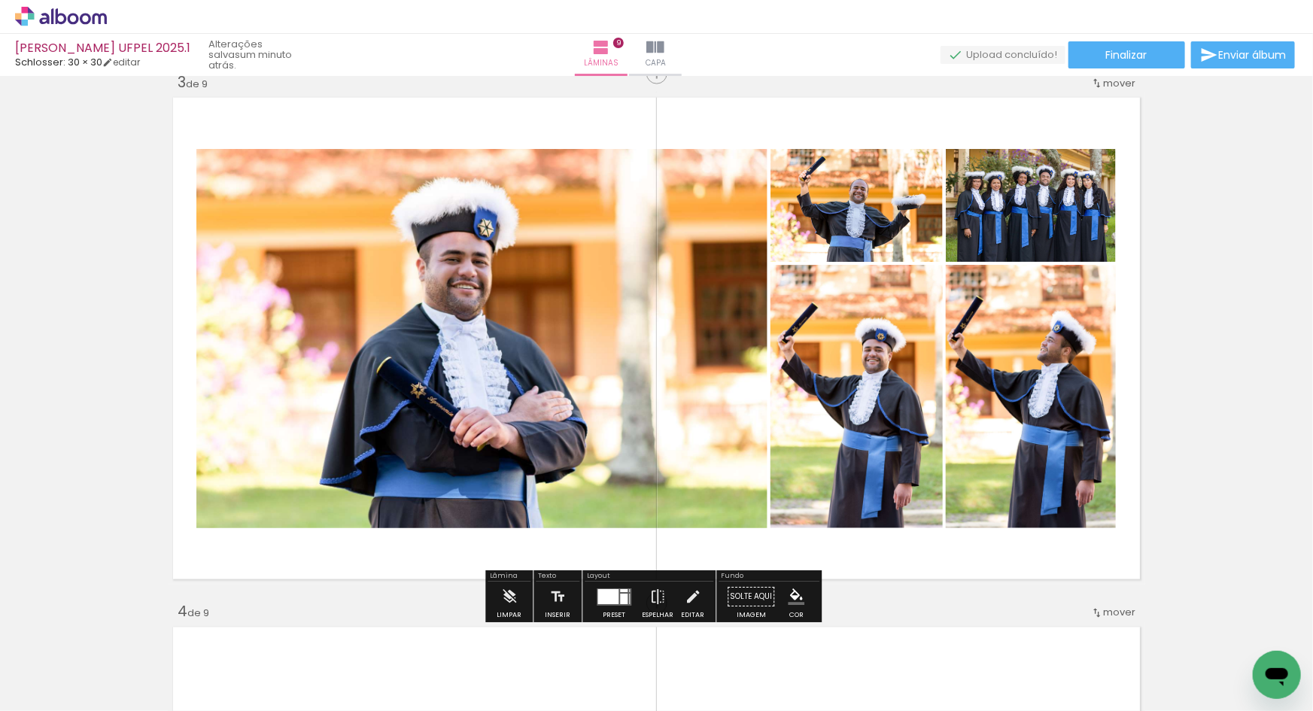
click at [611, 591] on div at bounding box center [607, 596] width 21 height 15
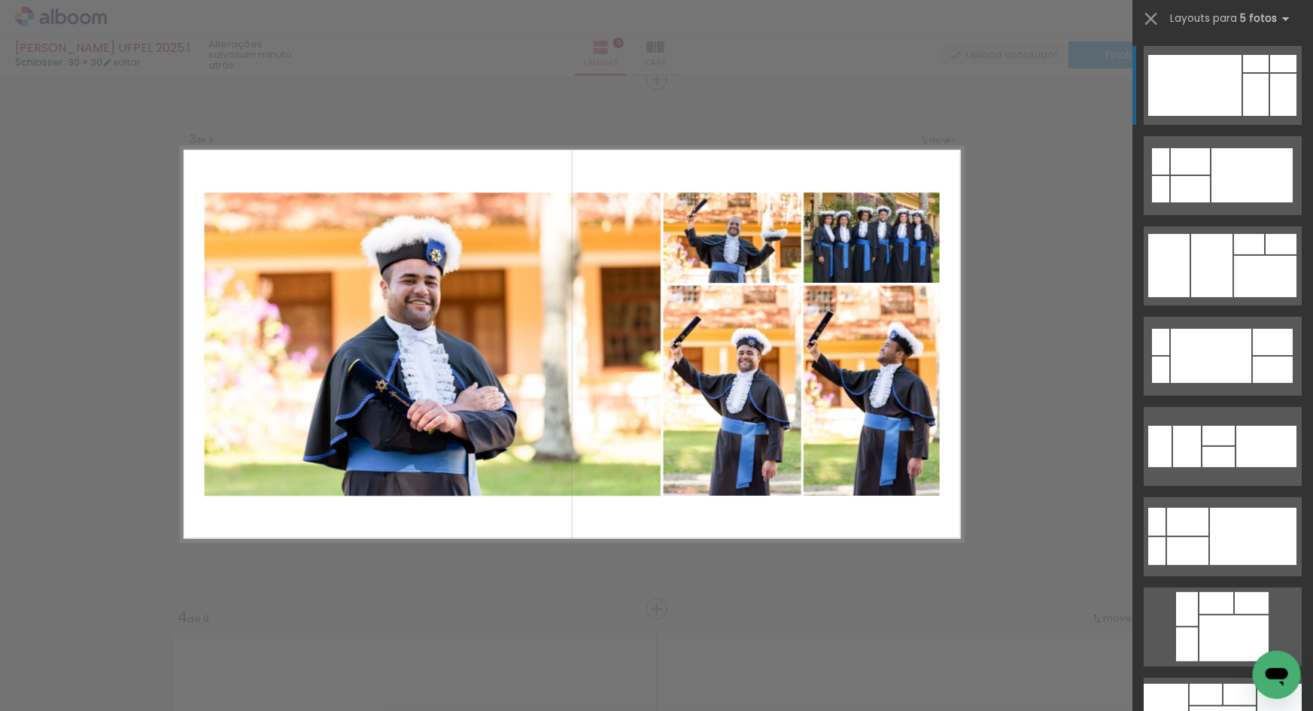
scroll to position [1078, 0]
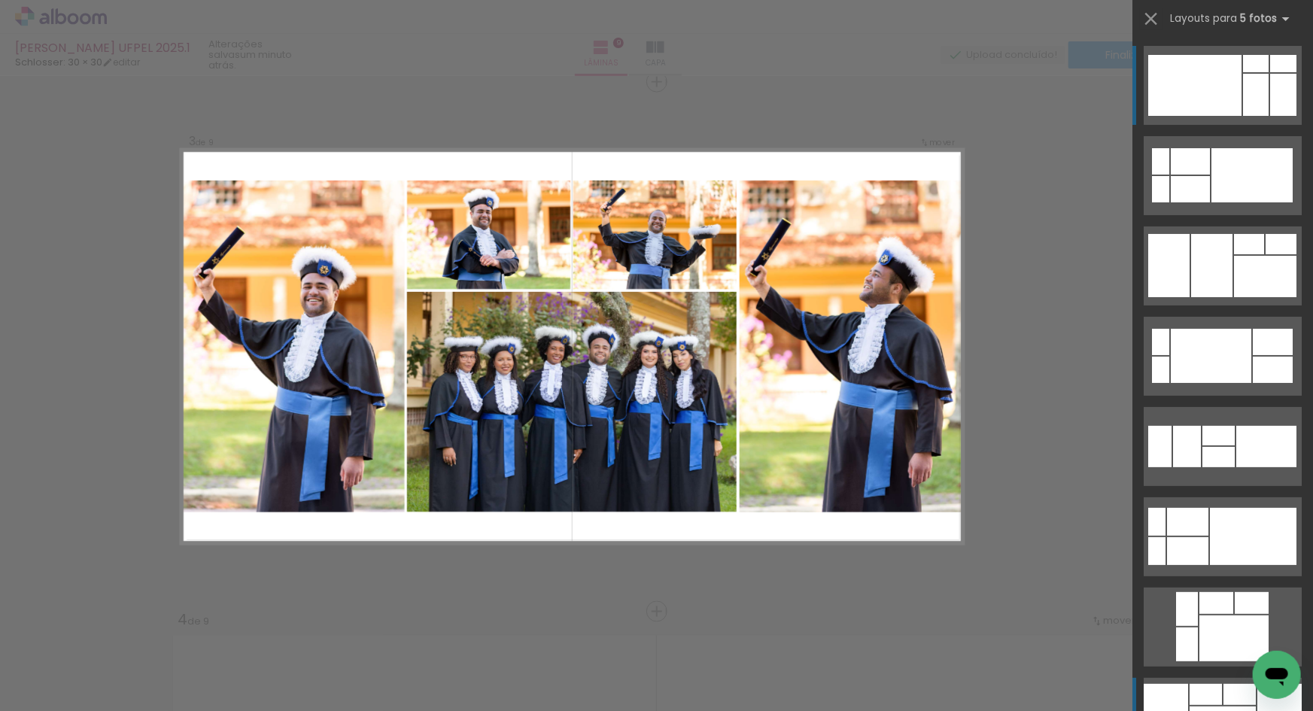
click at [1224, 700] on div at bounding box center [1239, 694] width 32 height 21
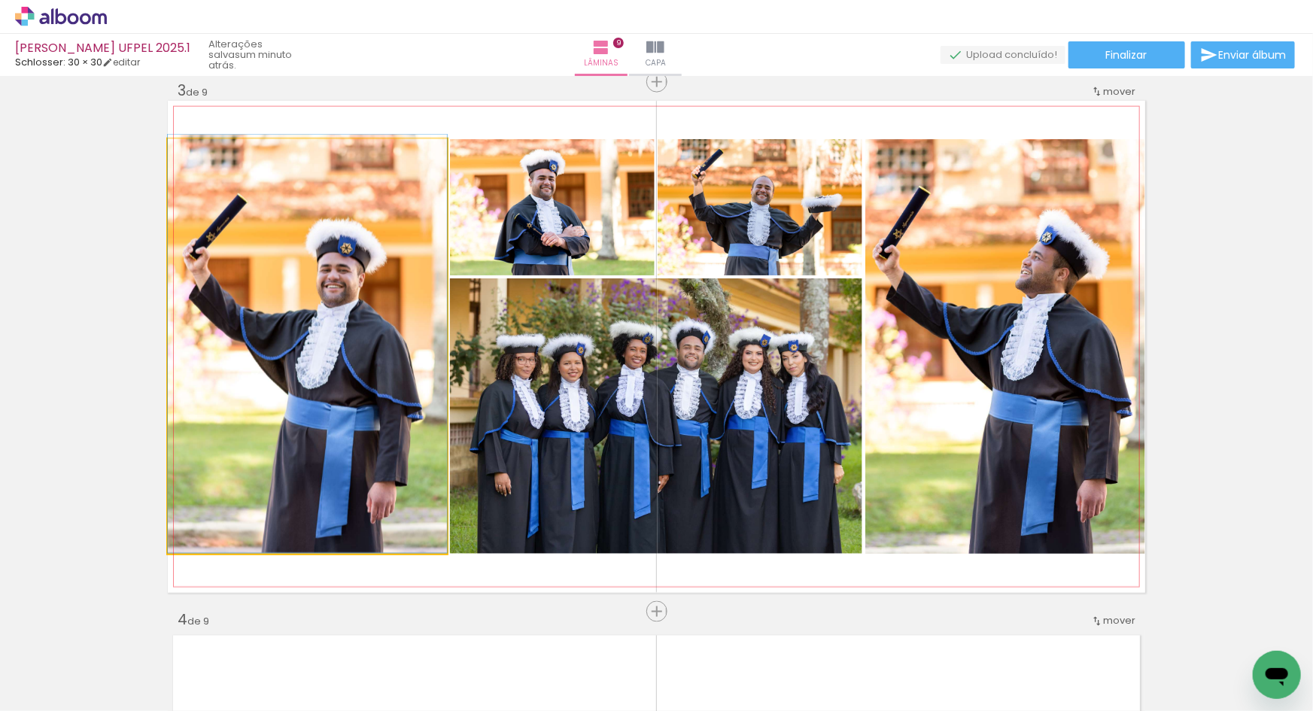
drag, startPoint x: 372, startPoint y: 427, endPoint x: 406, endPoint y: 420, distance: 33.8
drag, startPoint x: 381, startPoint y: 408, endPoint x: 406, endPoint y: 375, distance: 40.9
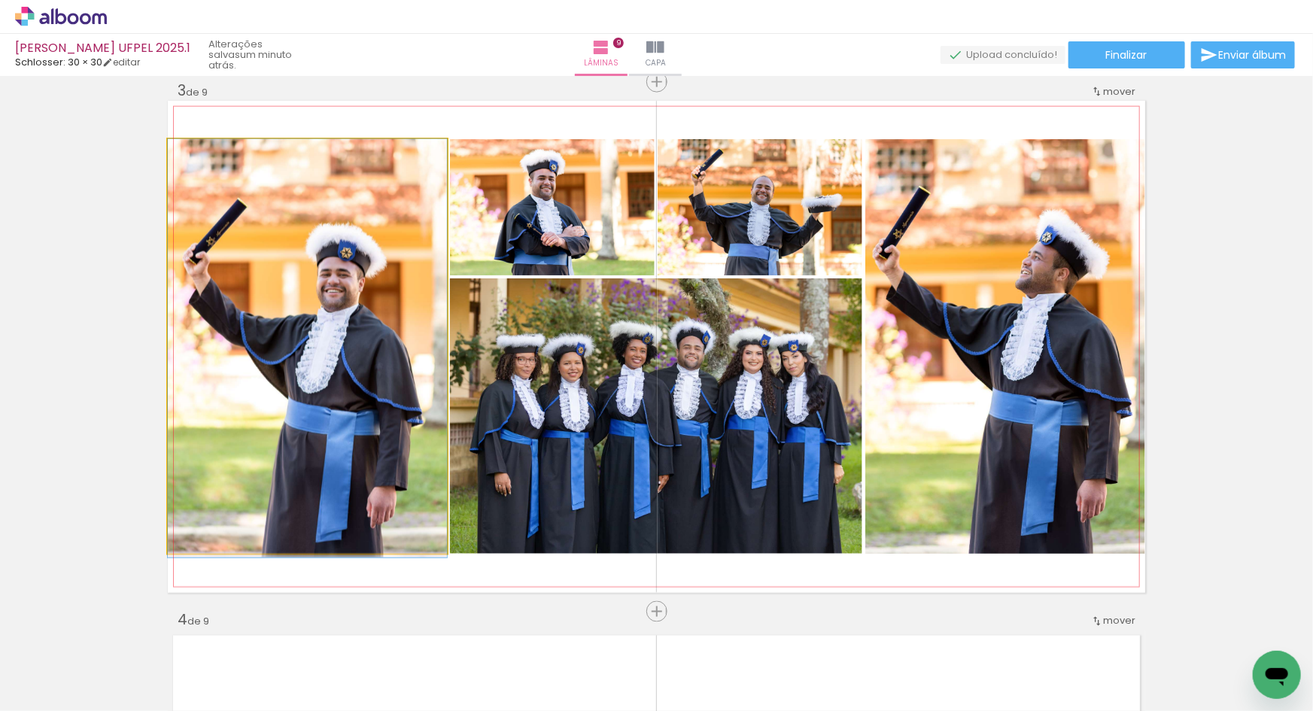
drag, startPoint x: 383, startPoint y: 377, endPoint x: 384, endPoint y: 394, distance: 17.3
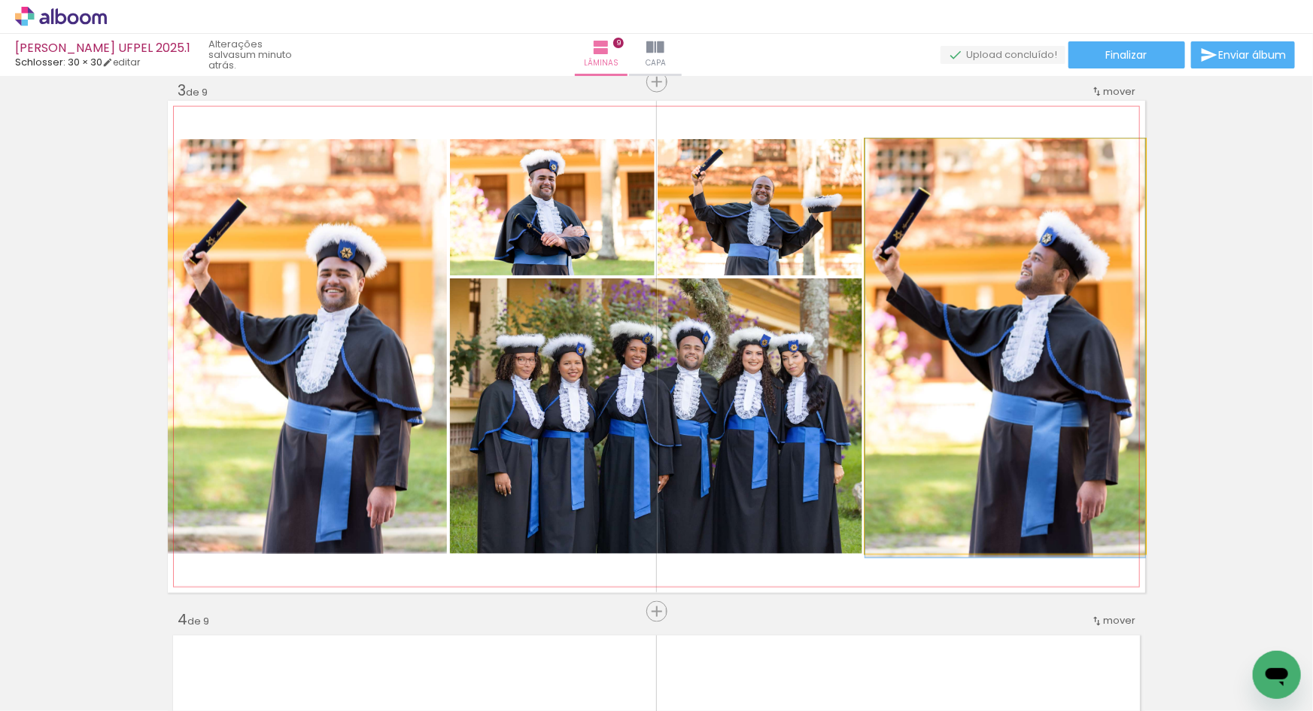
drag, startPoint x: 934, startPoint y: 382, endPoint x: 928, endPoint y: 395, distance: 14.5
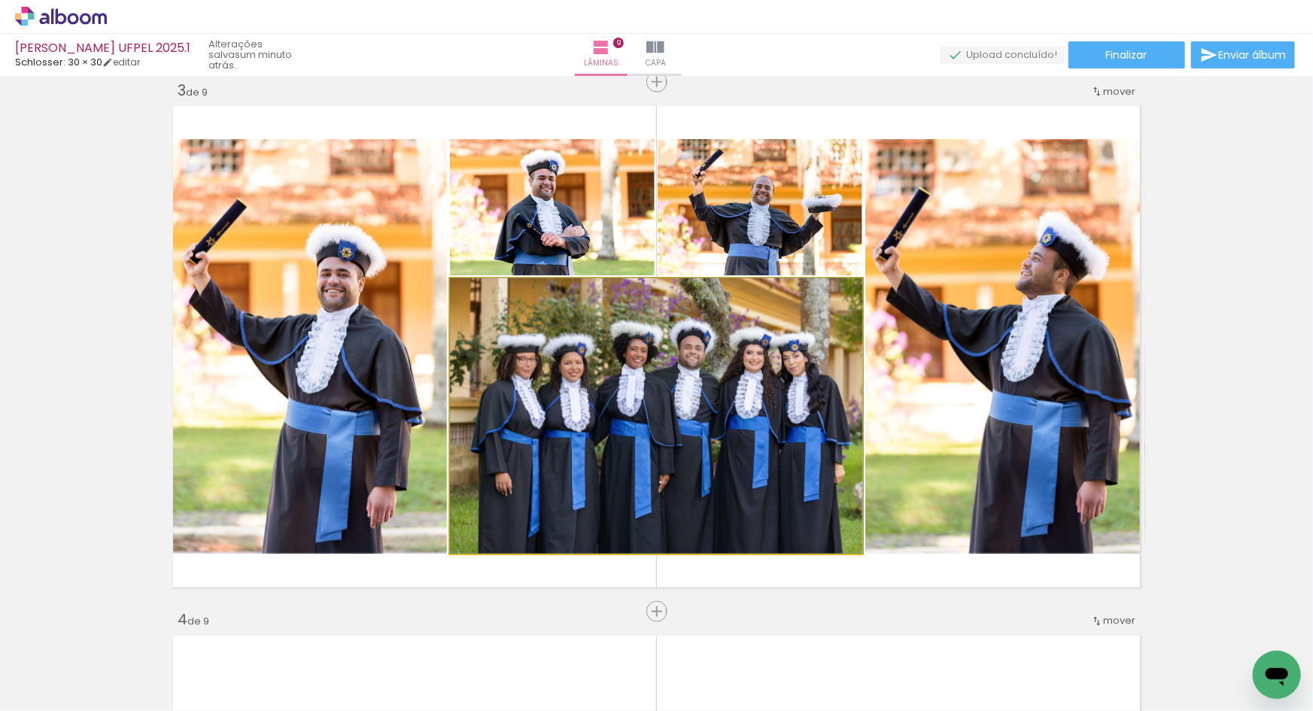
drag, startPoint x: 692, startPoint y: 353, endPoint x: 694, endPoint y: 375, distance: 22.7
click at [694, 375] on quentale-photo at bounding box center [656, 415] width 412 height 275
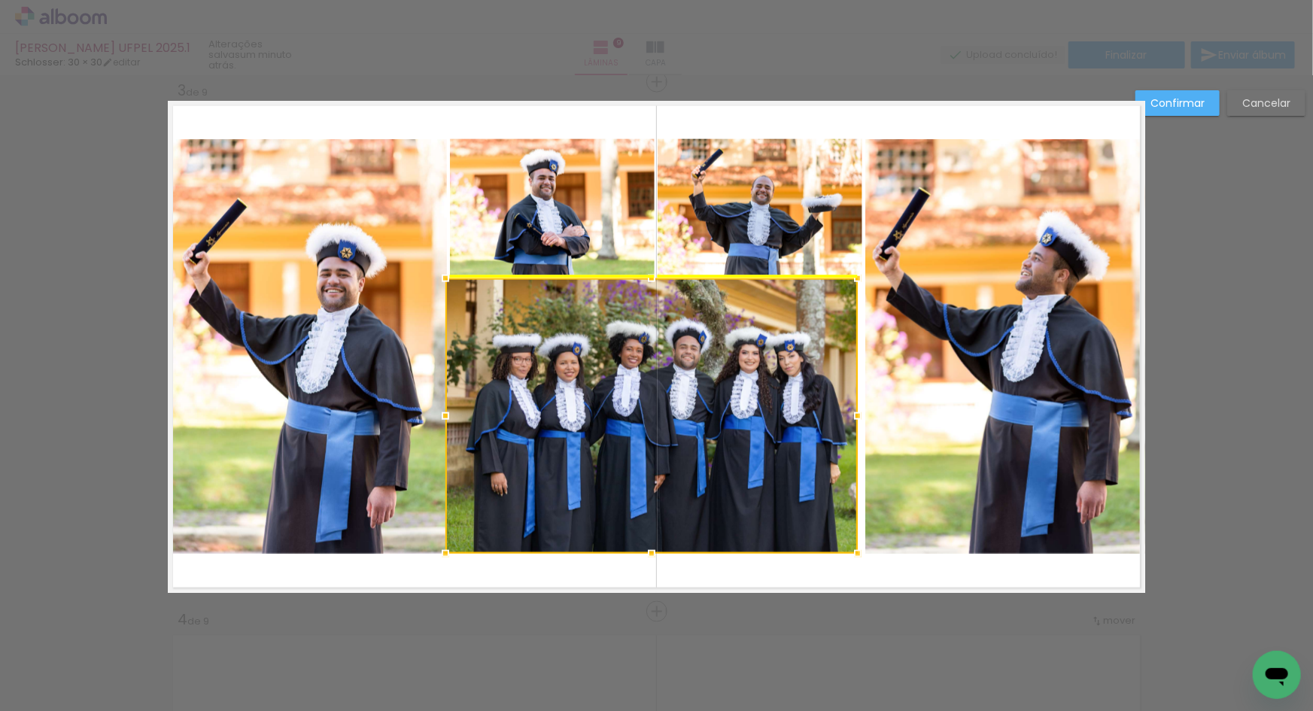
click at [691, 378] on div at bounding box center [651, 415] width 412 height 275
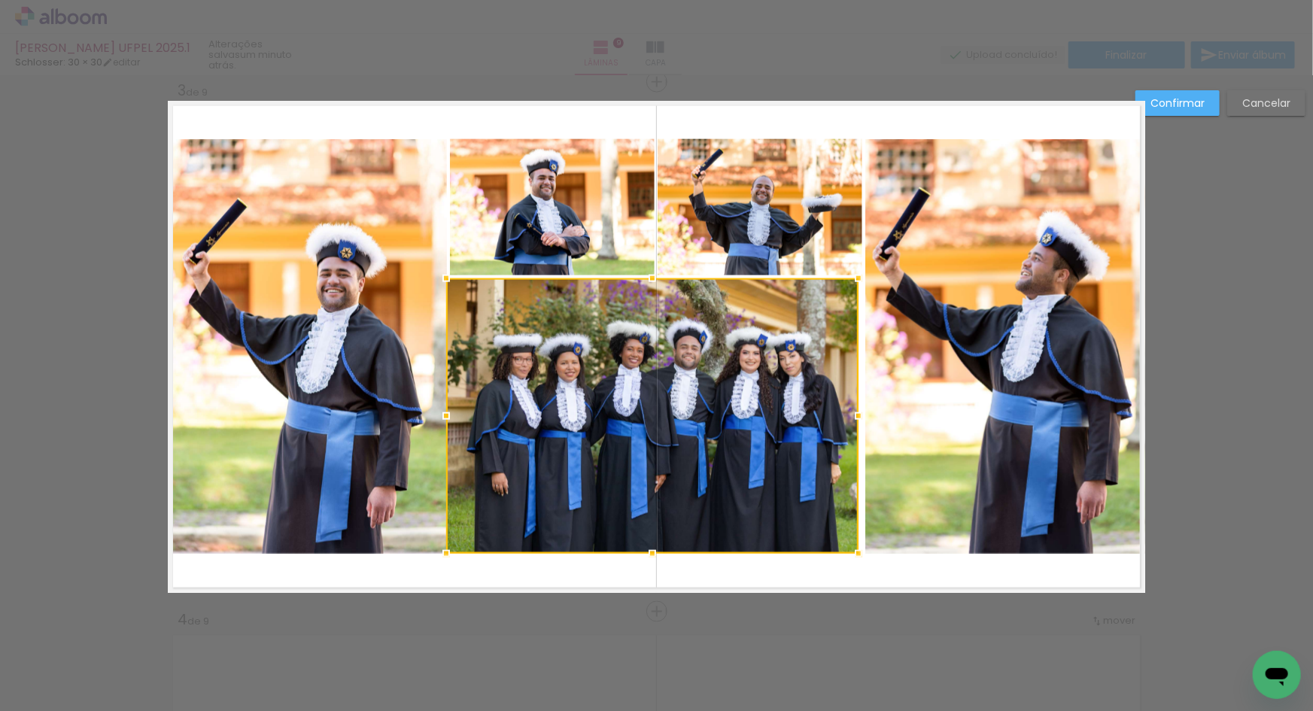
click at [0, 0] on slot "Cancelar" at bounding box center [0, 0] width 0 height 0
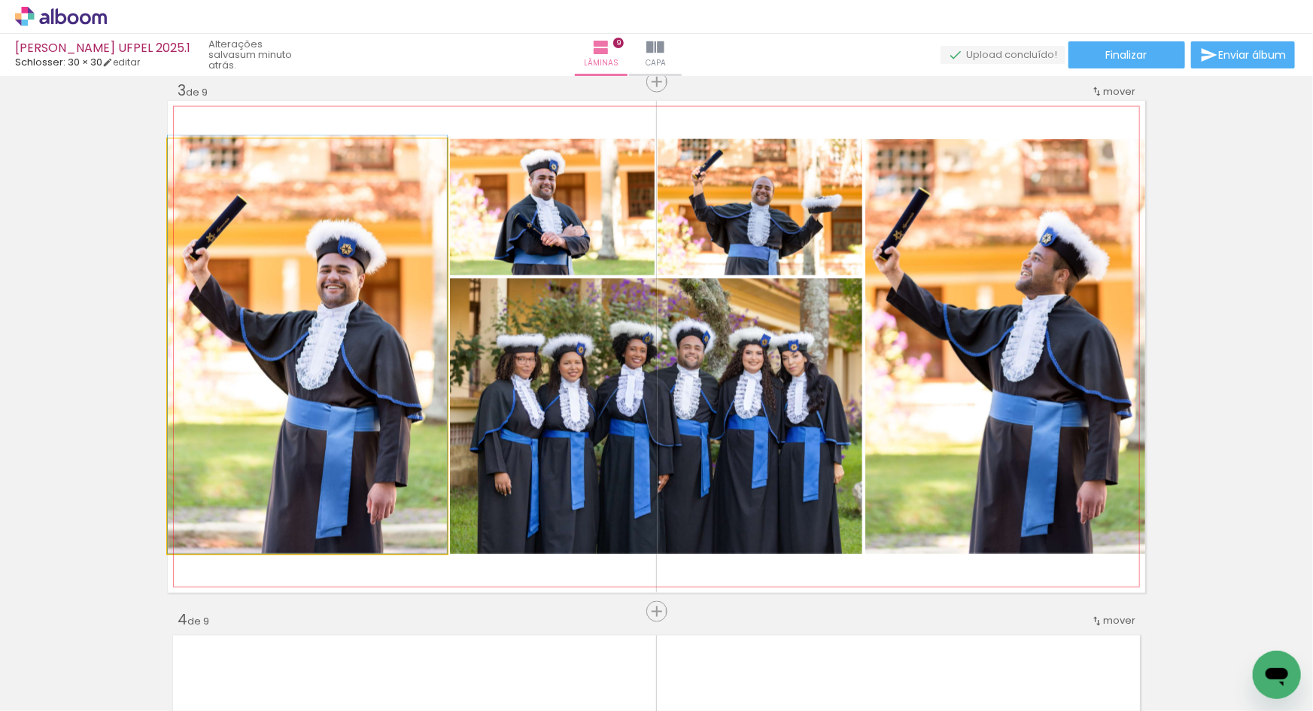
drag, startPoint x: 386, startPoint y: 422, endPoint x: 397, endPoint y: 404, distance: 21.3
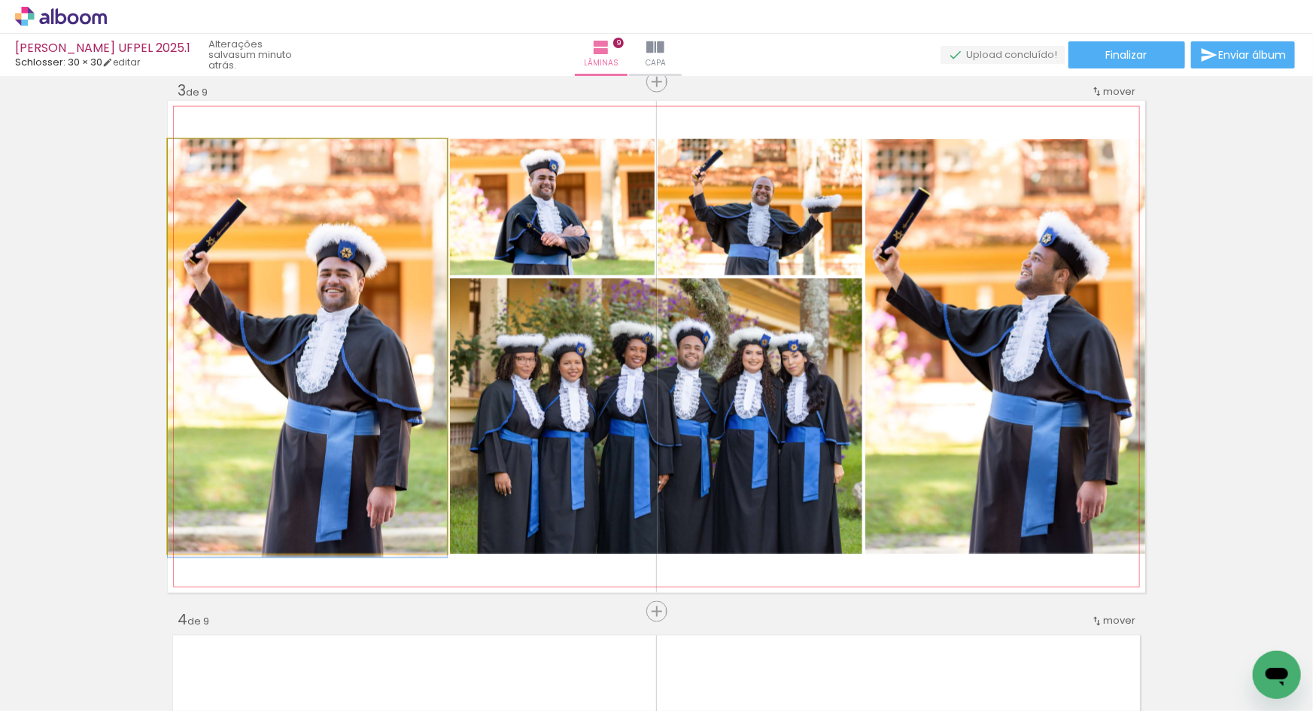
drag, startPoint x: 397, startPoint y: 404, endPoint x: 396, endPoint y: 419, distance: 15.1
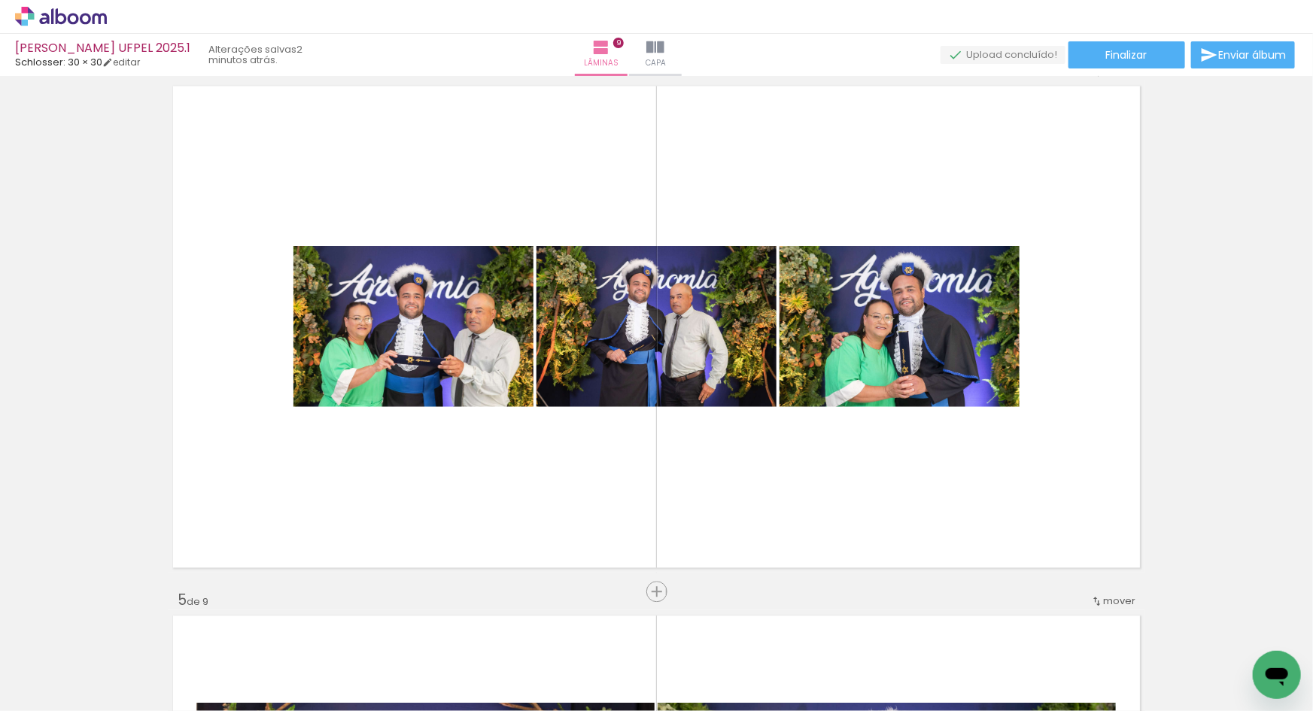
scroll to position [1616, 0]
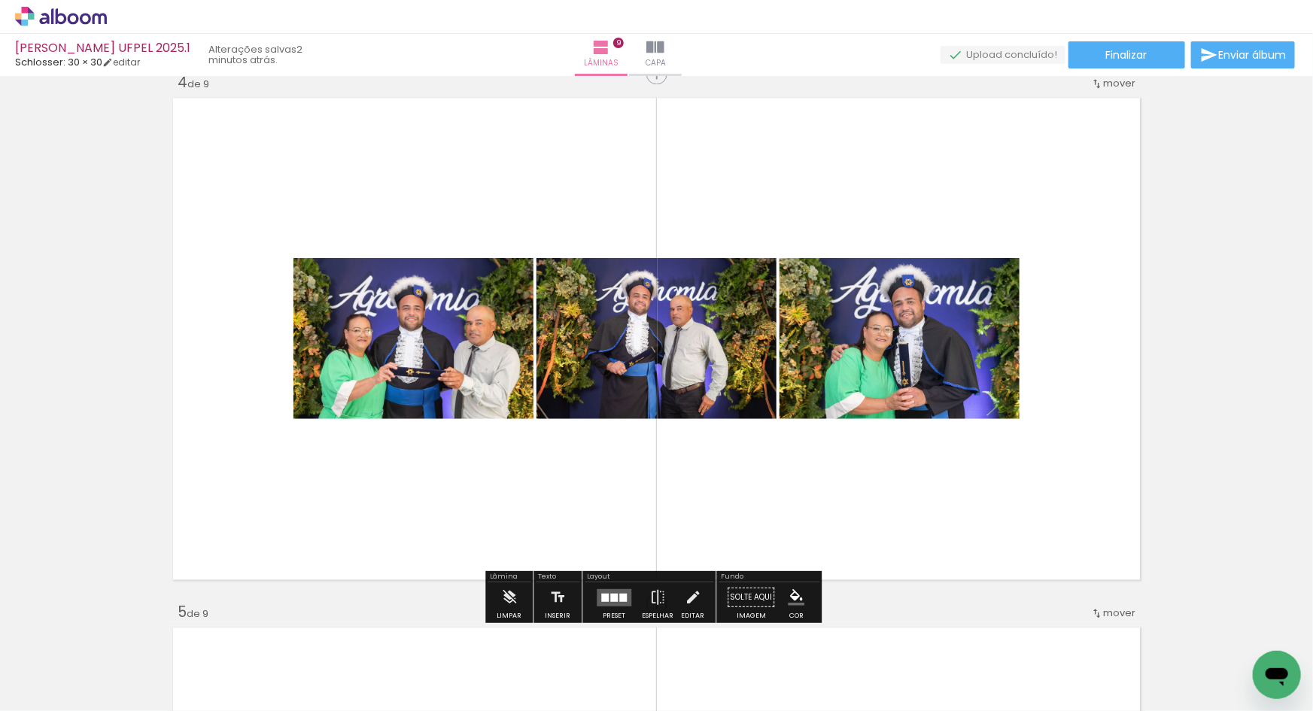
click at [610, 599] on div at bounding box center [614, 597] width 8 height 8
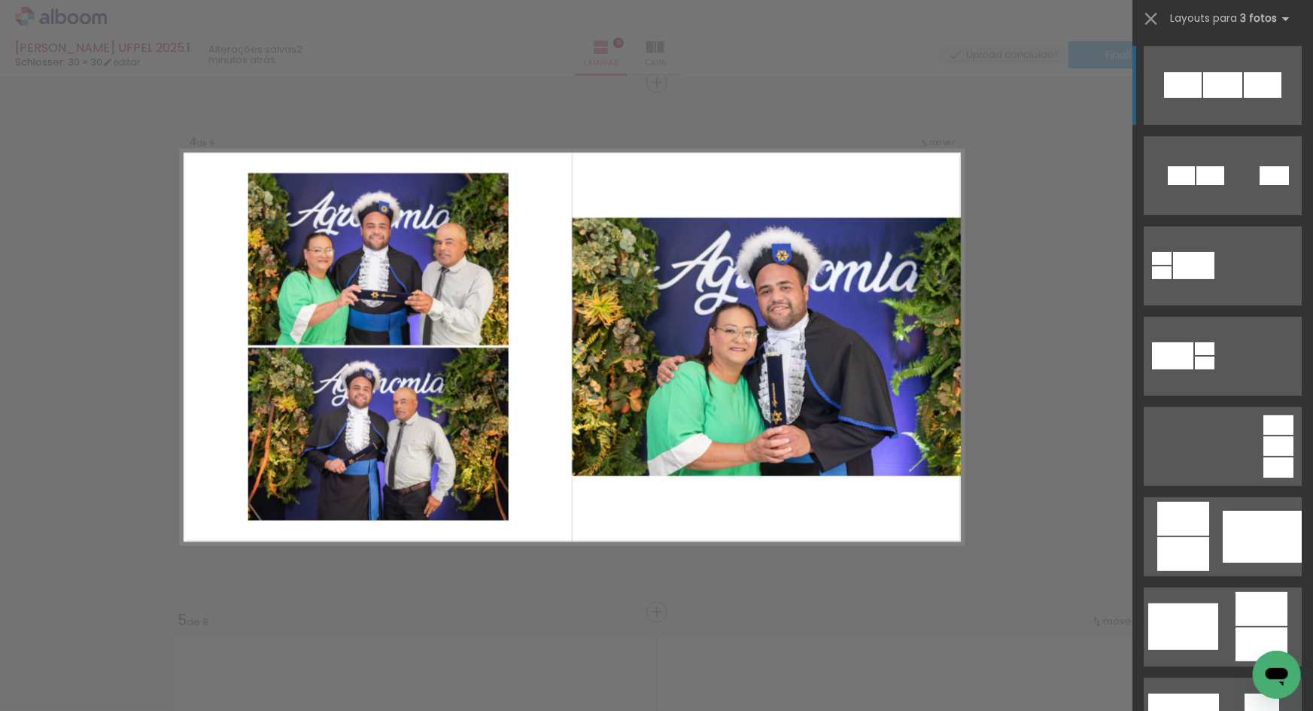
scroll to position [591, 0]
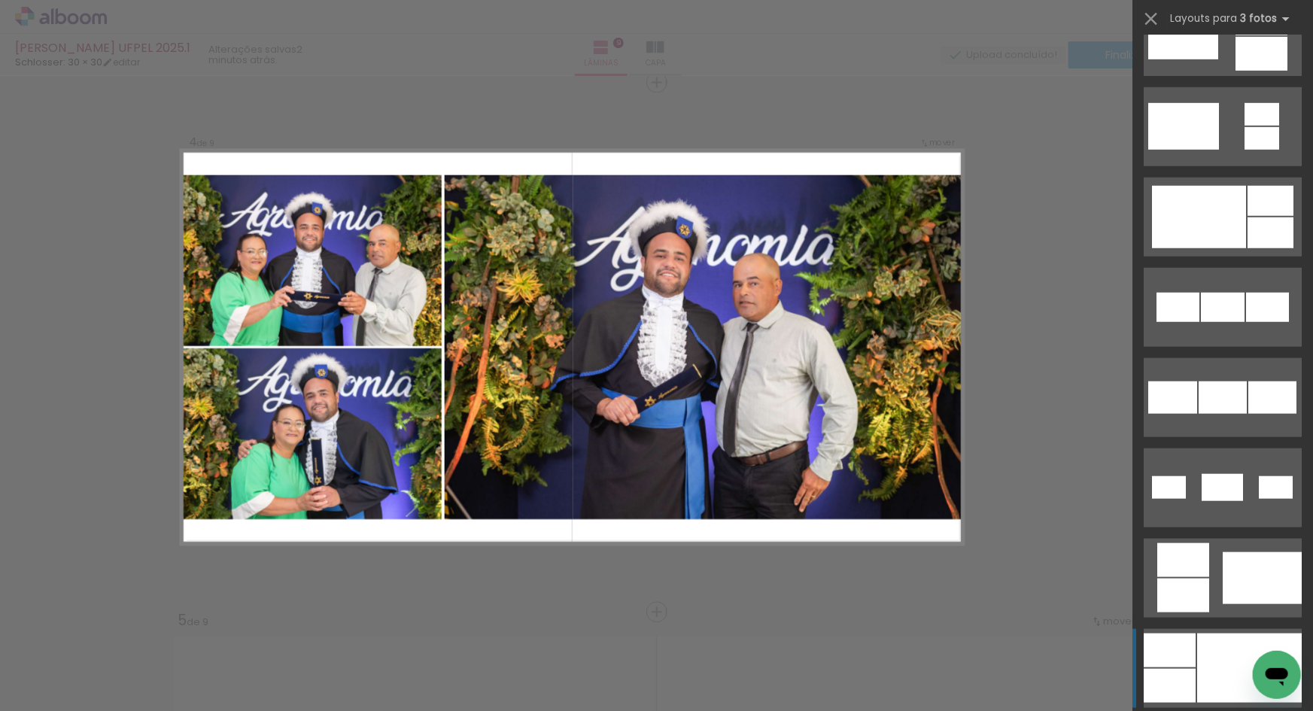
click at [1206, 657] on div at bounding box center [1249, 667] width 105 height 69
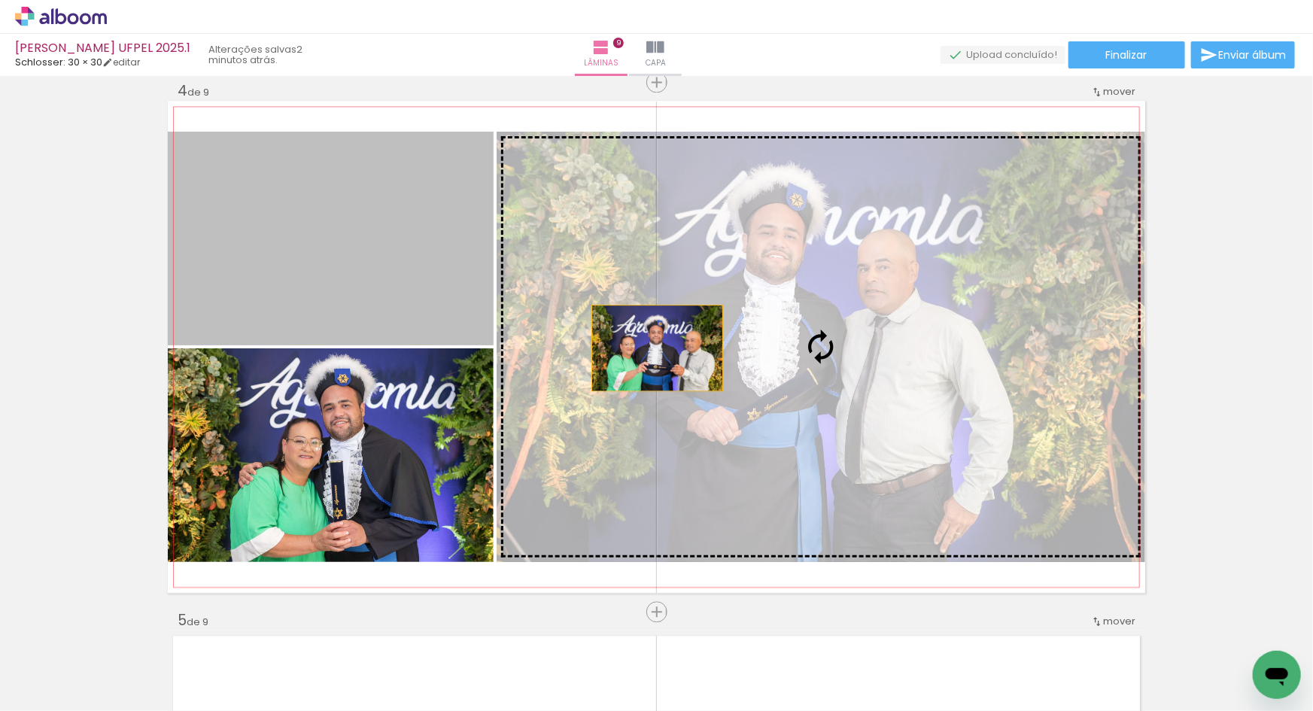
drag, startPoint x: 360, startPoint y: 290, endPoint x: 676, endPoint y: 348, distance: 321.4
click at [0, 0] on slot at bounding box center [0, 0] width 0 height 0
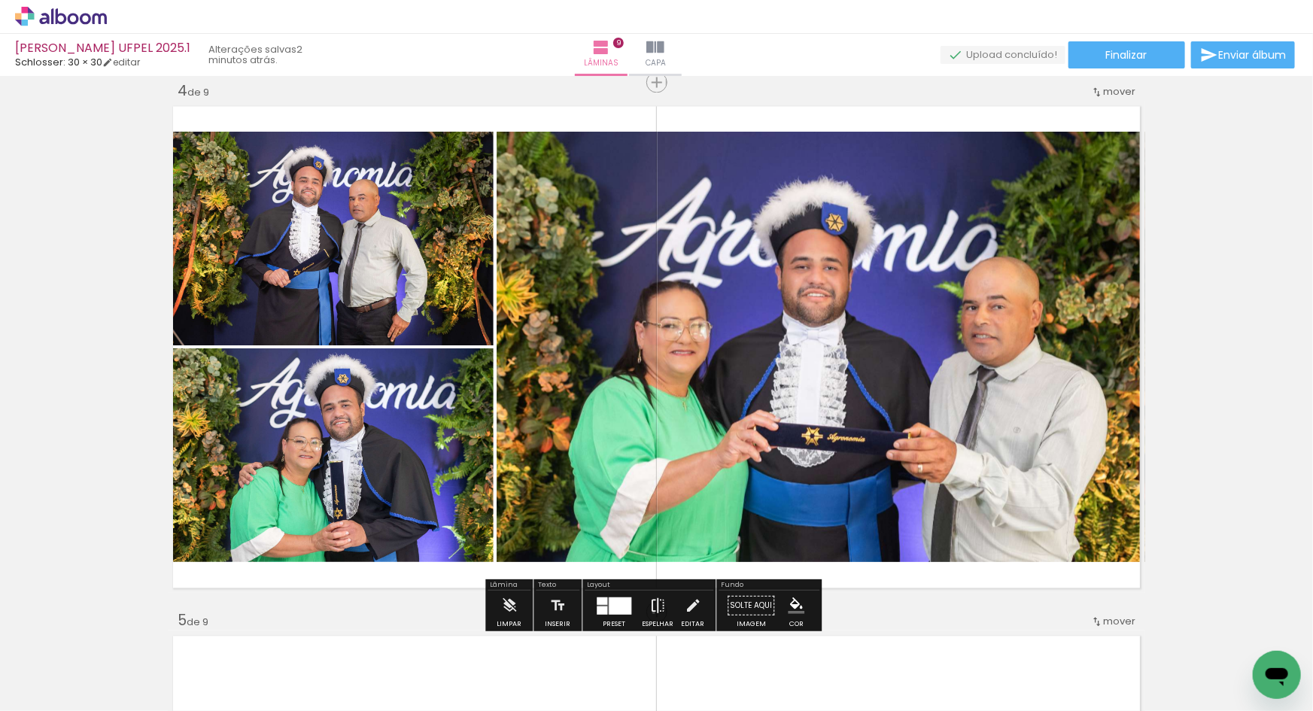
click at [650, 612] on iron-icon at bounding box center [657, 606] width 17 height 30
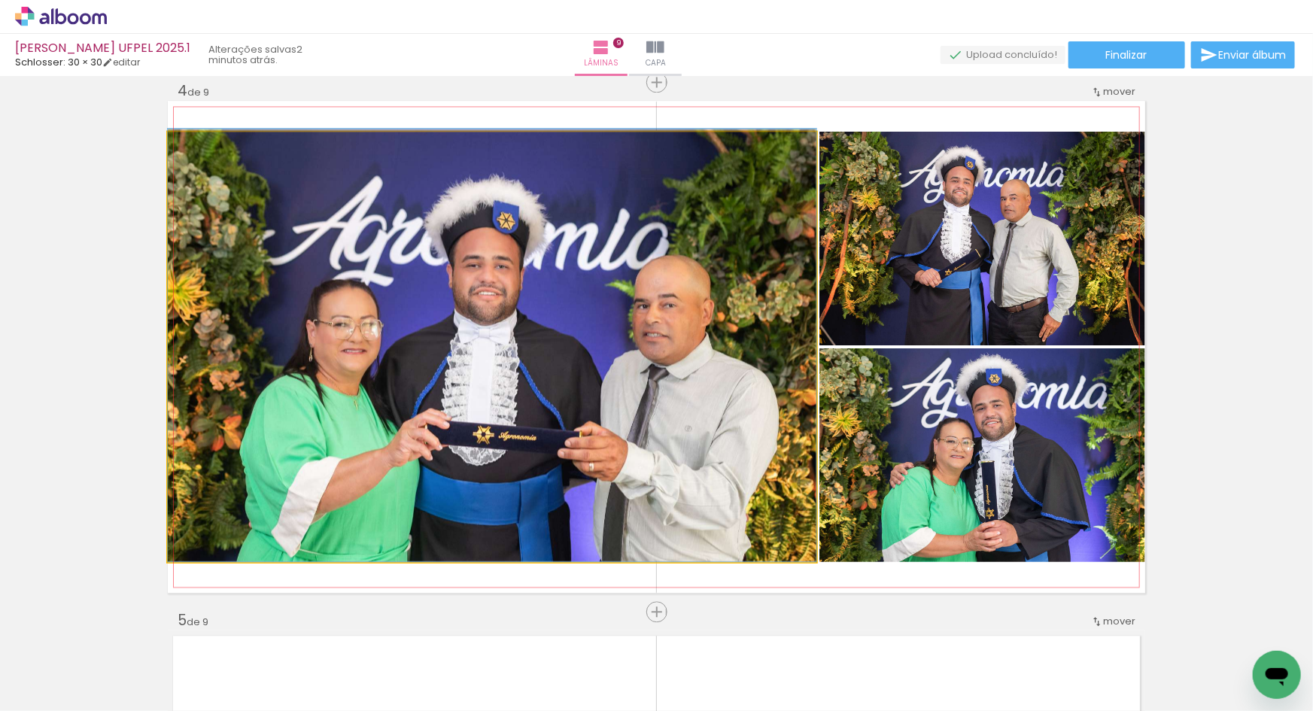
drag, startPoint x: 480, startPoint y: 473, endPoint x: 526, endPoint y: 462, distance: 47.3
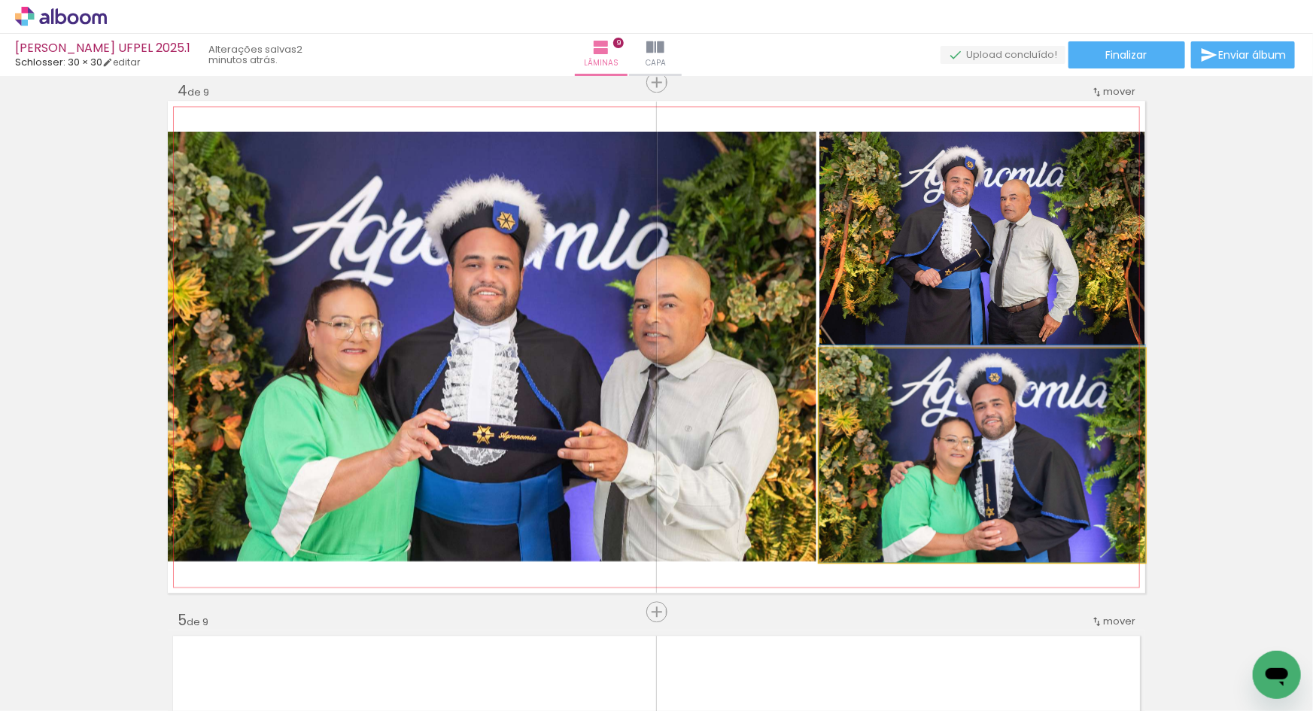
drag, startPoint x: 977, startPoint y: 439, endPoint x: 918, endPoint y: 425, distance: 60.2
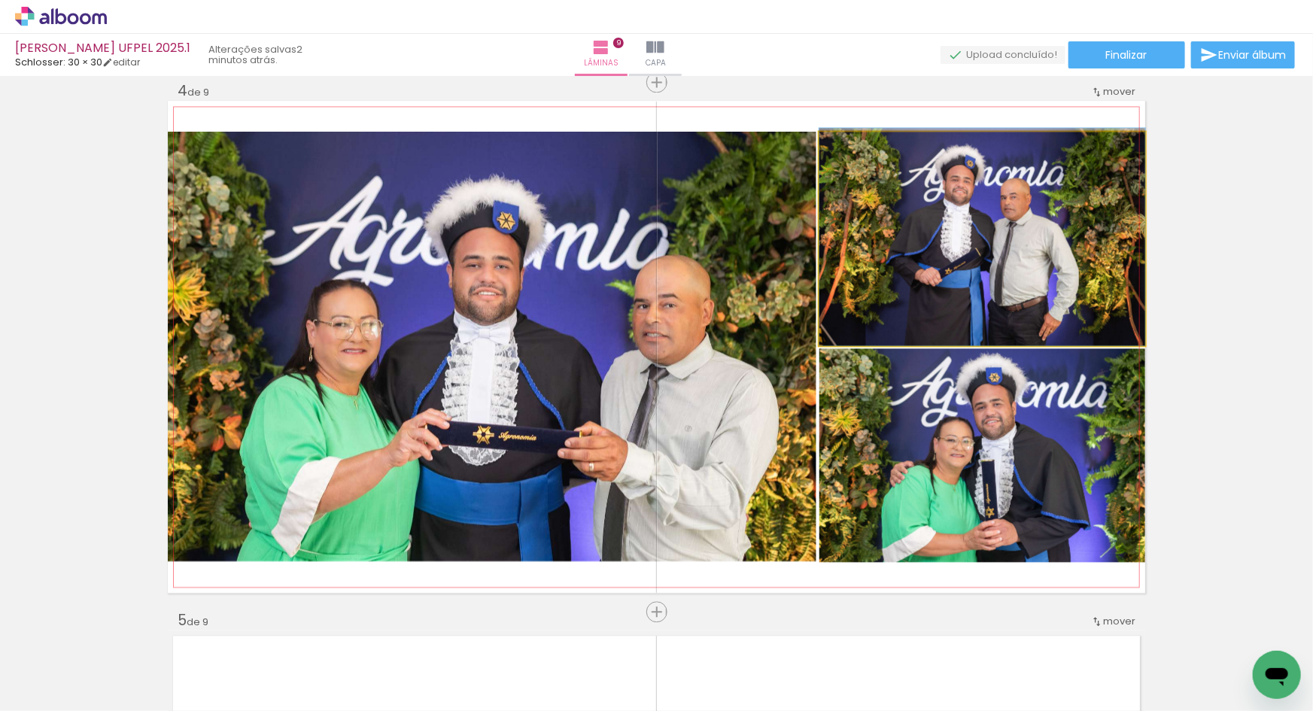
drag, startPoint x: 956, startPoint y: 294, endPoint x: 913, endPoint y: 290, distance: 42.4
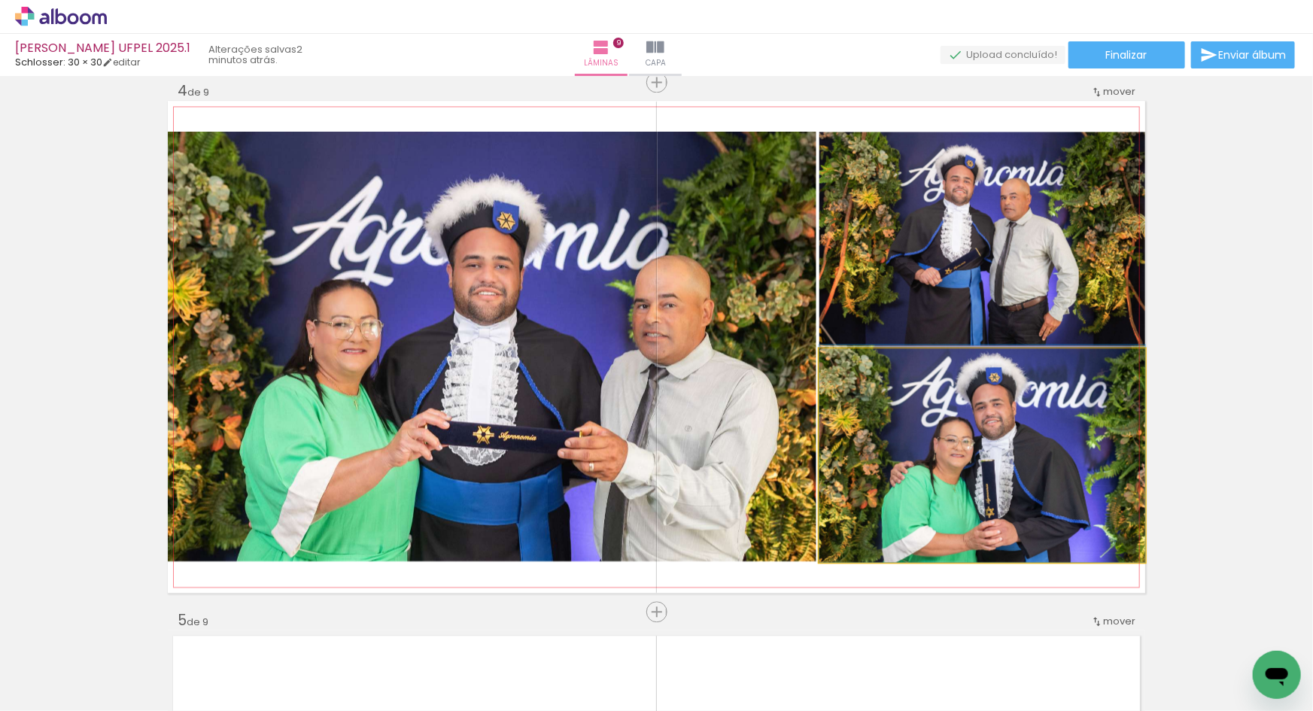
drag, startPoint x: 935, startPoint y: 474, endPoint x: 919, endPoint y: 459, distance: 21.8
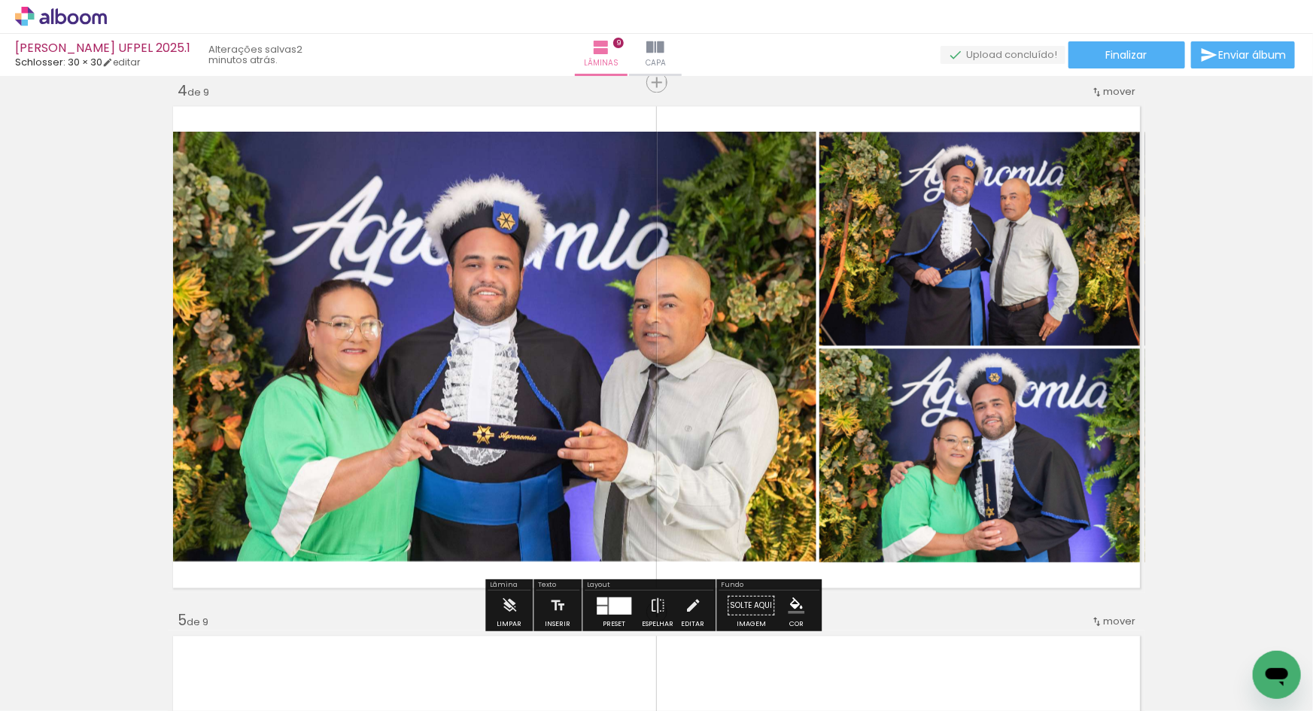
click at [603, 609] on quentale-layouter at bounding box center [614, 605] width 35 height 17
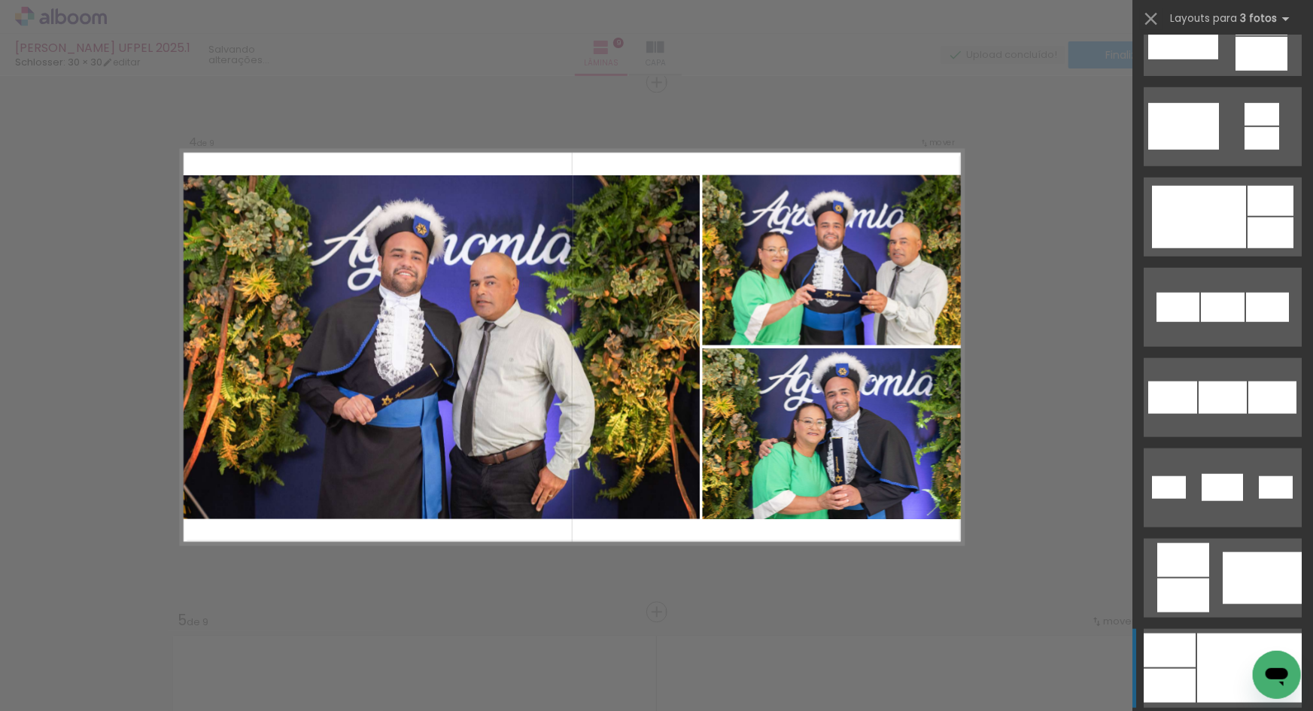
scroll to position [1083, 0]
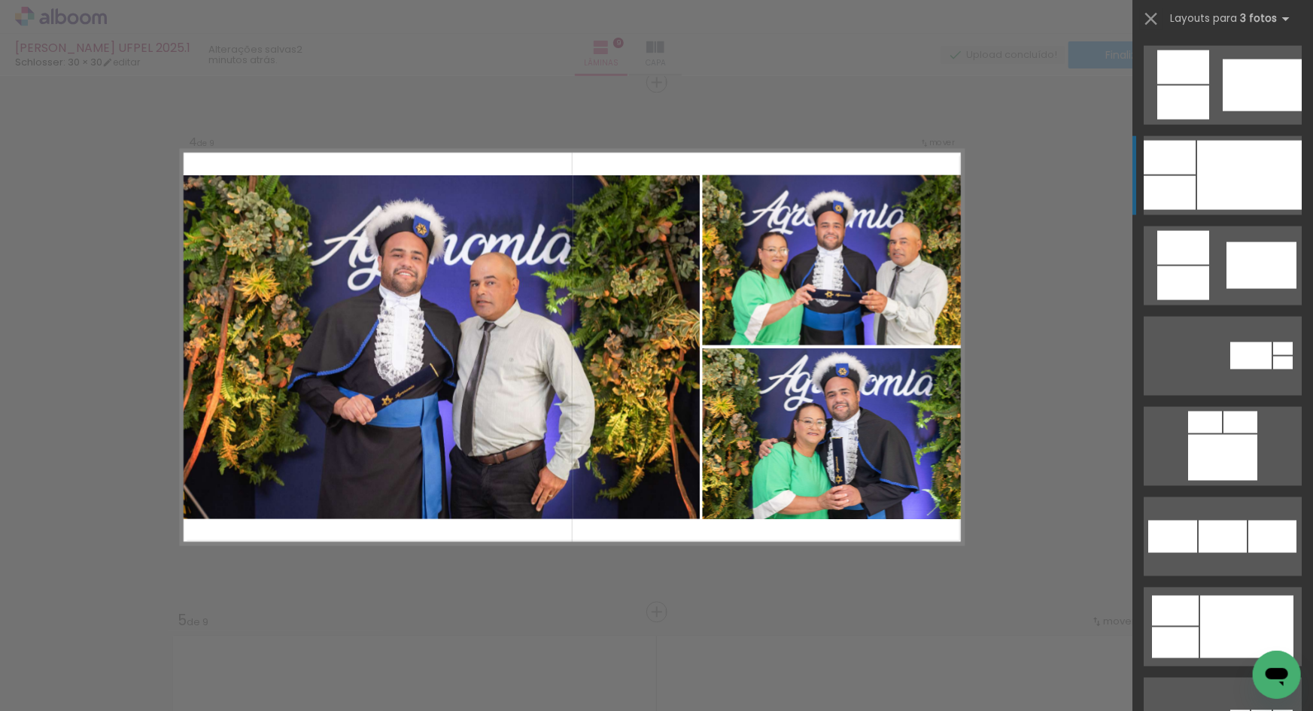
click at [1206, 180] on div at bounding box center [1249, 175] width 105 height 69
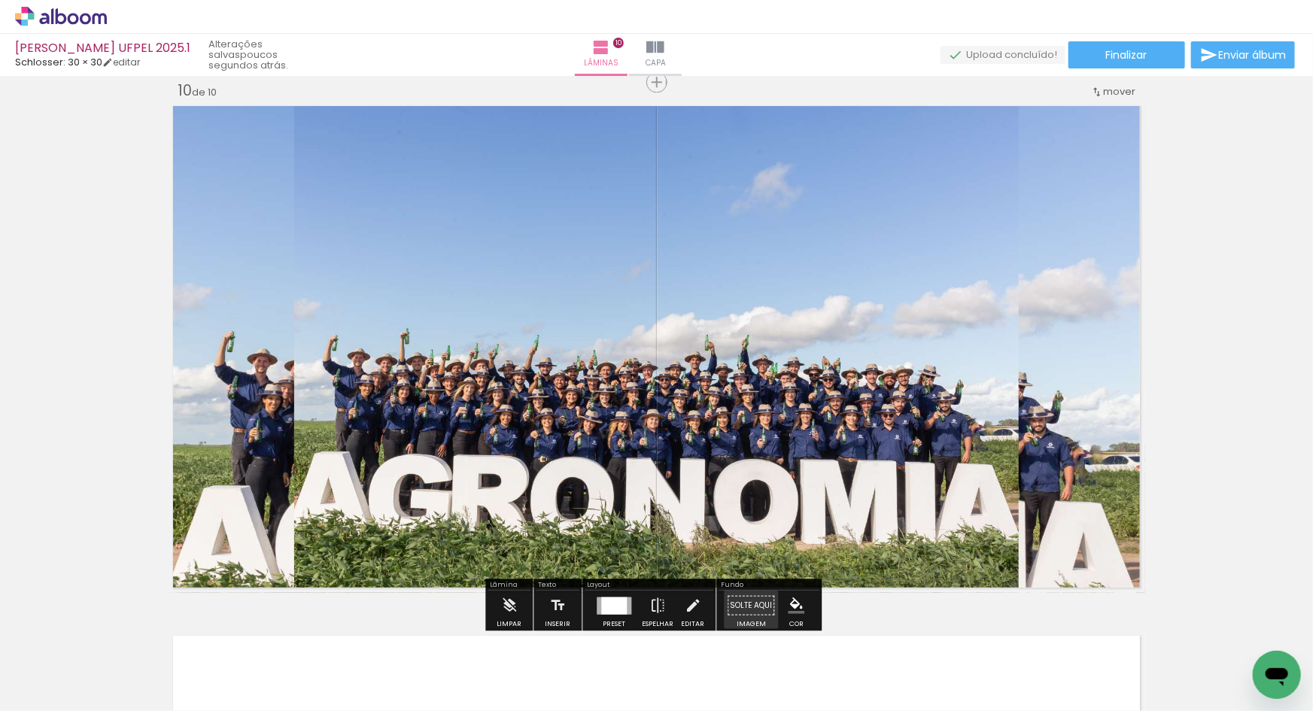
scroll to position [0, 1342]
click at [740, 602] on paper-button "Solte aqui Imagem" at bounding box center [751, 609] width 54 height 38
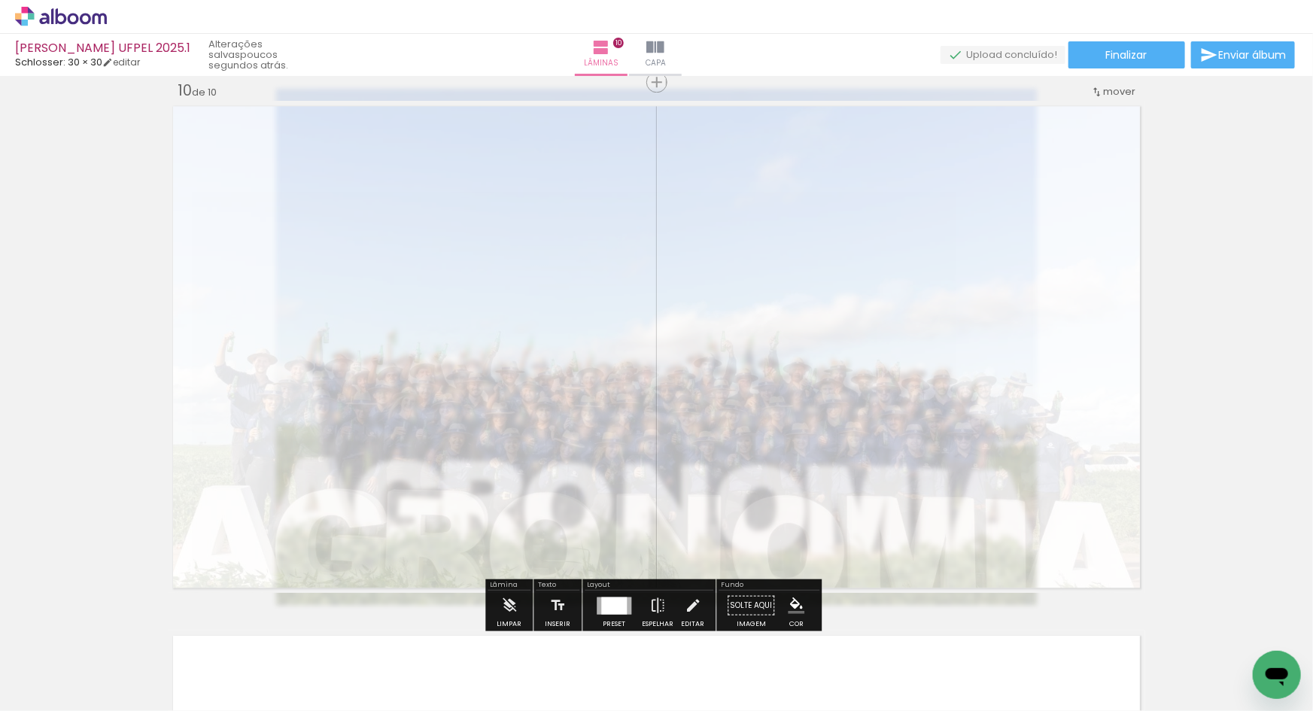
drag, startPoint x: 386, startPoint y: 135, endPoint x: 332, endPoint y: 138, distance: 54.3
type paper-slider "10"
click at [333, 138] on div at bounding box center [337, 139] width 9 height 9
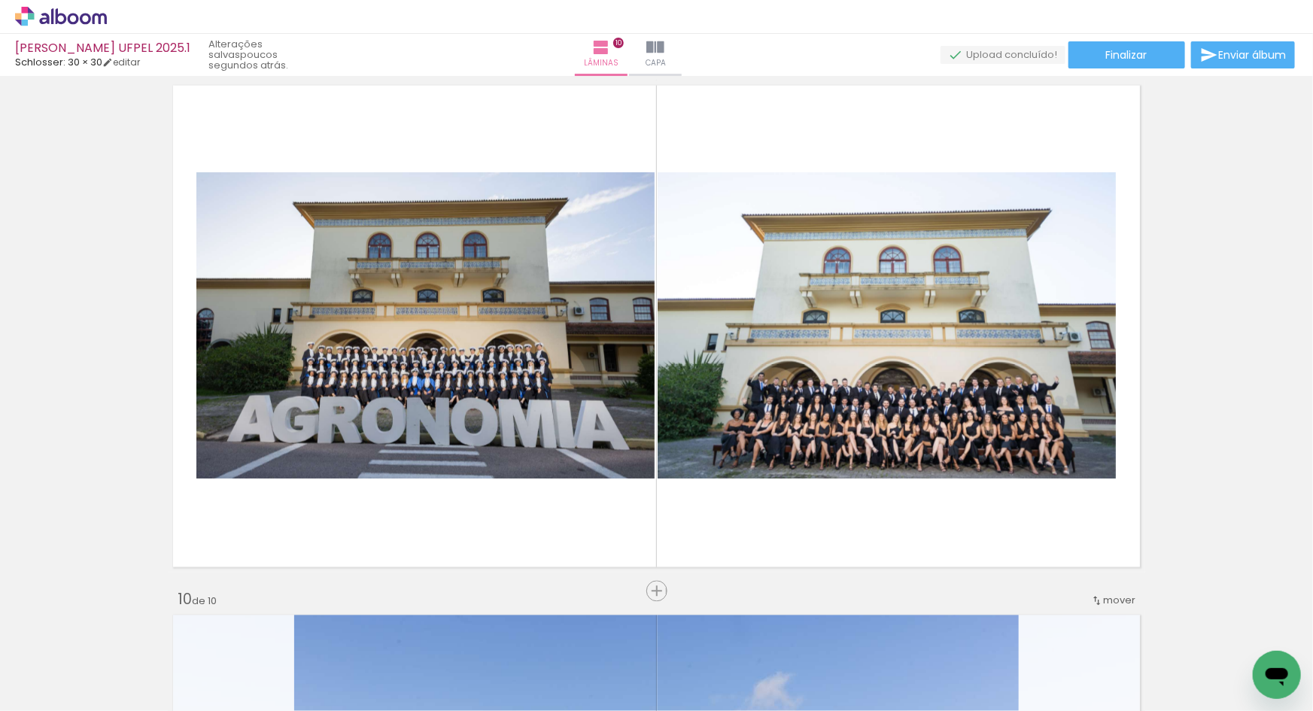
scroll to position [4283, 0]
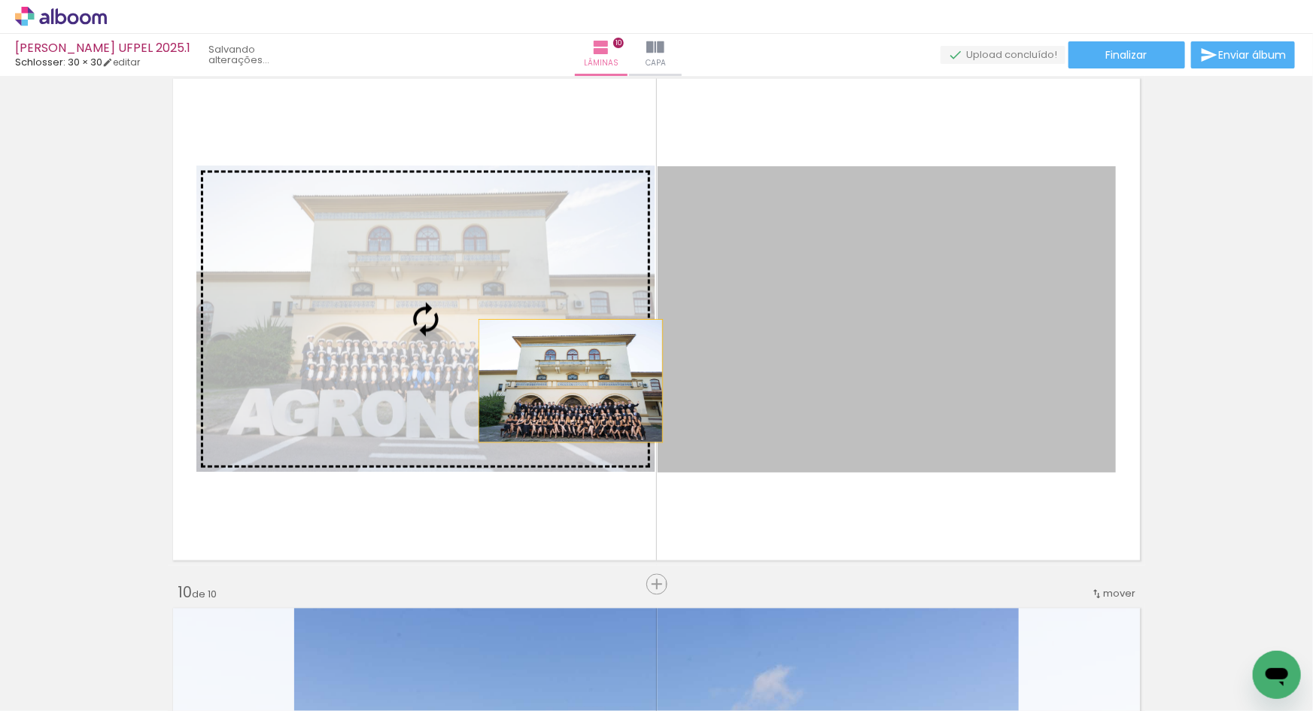
drag, startPoint x: 873, startPoint y: 421, endPoint x: 566, endPoint y: 381, distance: 309.6
click at [0, 0] on slot at bounding box center [0, 0] width 0 height 0
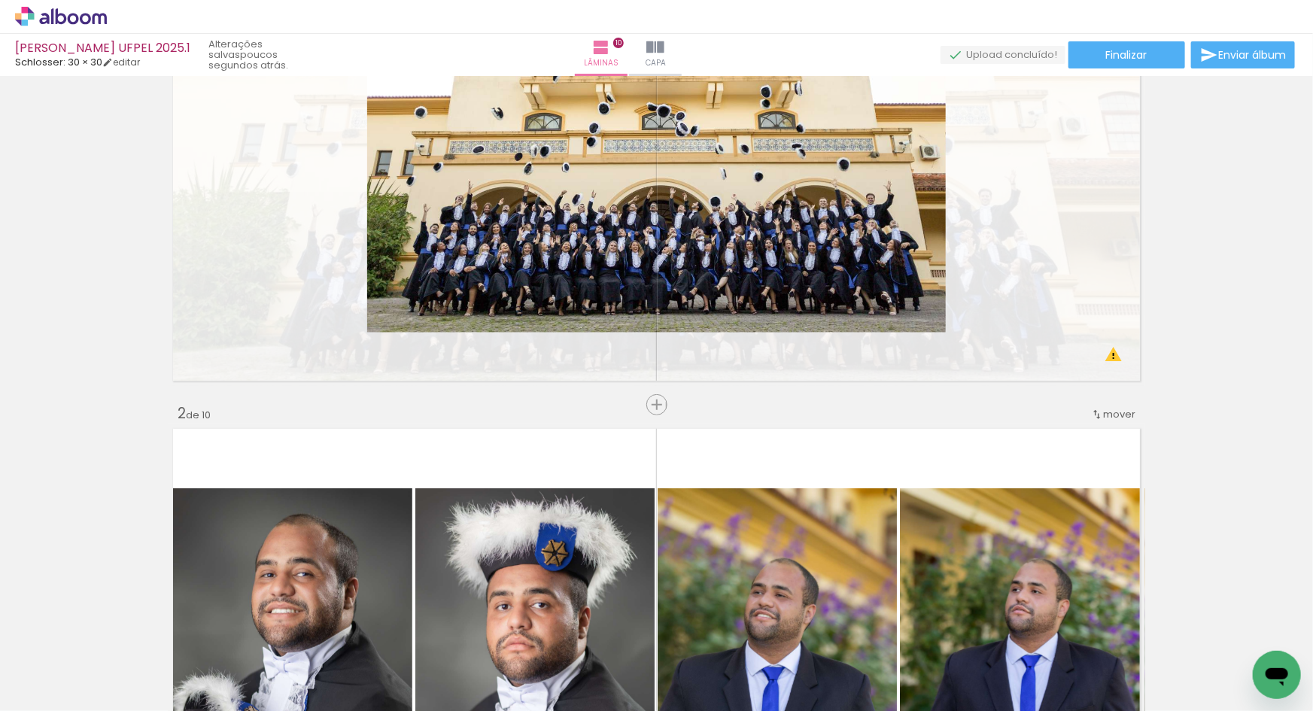
scroll to position [0, 0]
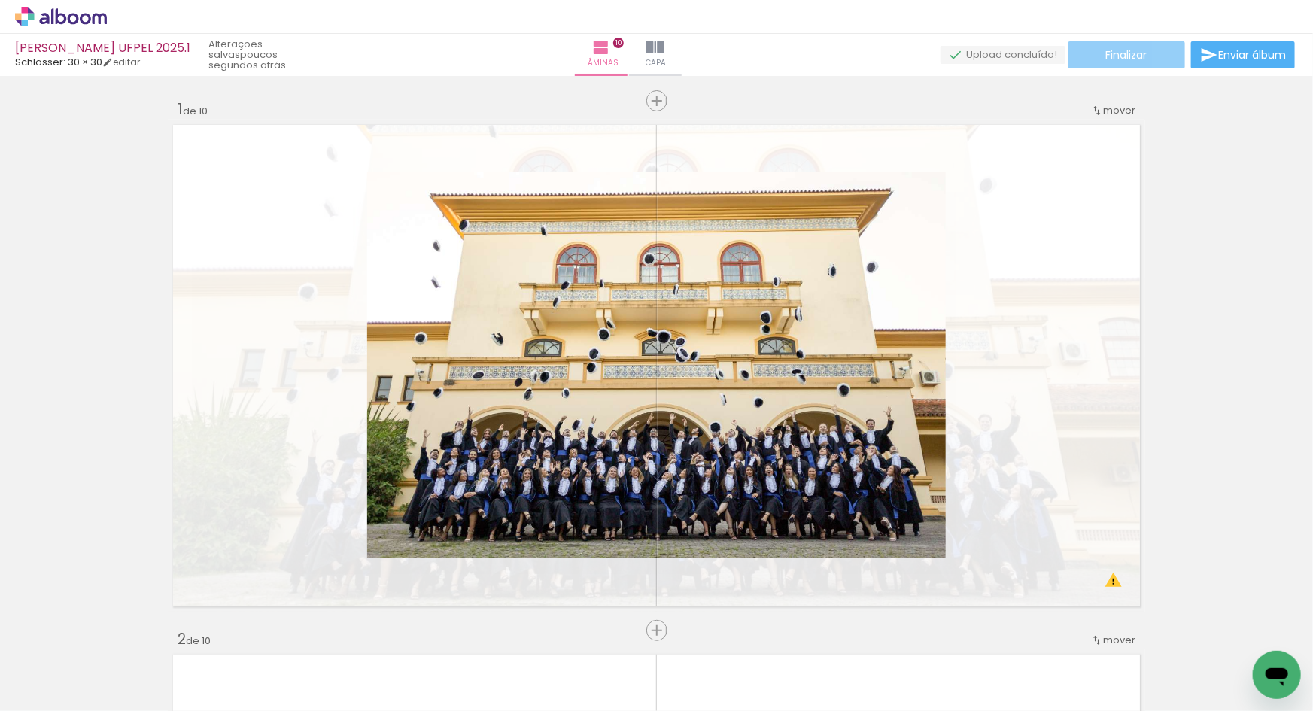
click at [1139, 56] on span "Finalizar" at bounding box center [1126, 55] width 41 height 11
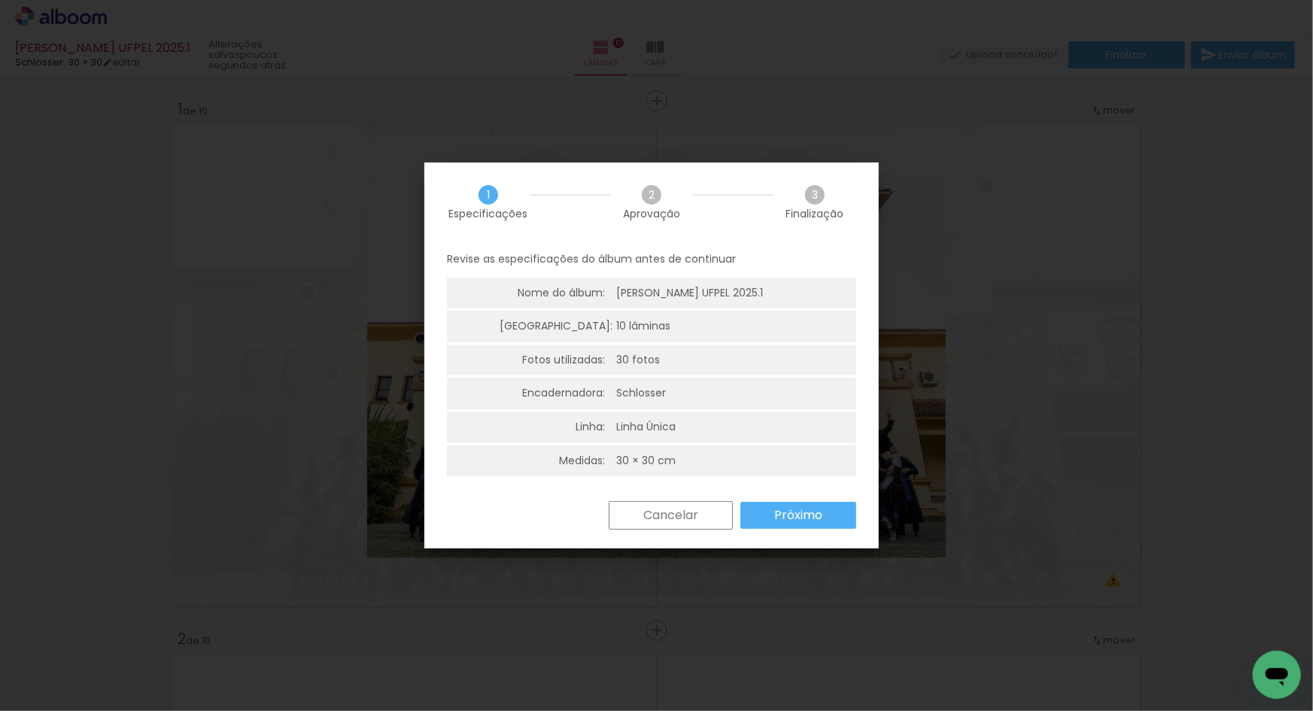
click at [0, 0] on slot "Próximo" at bounding box center [0, 0] width 0 height 0
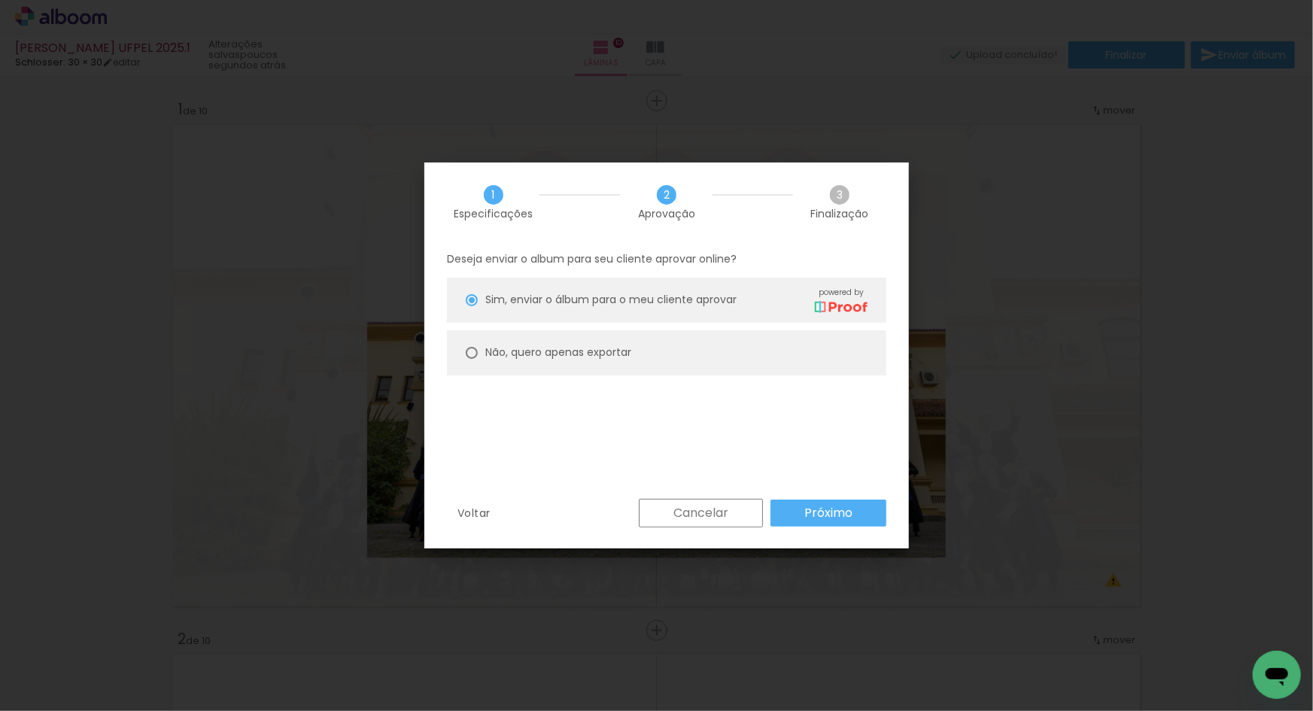
click at [0, 0] on slot "Não, quero apenas exportar" at bounding box center [0, 0] width 0 height 0
type paper-radio-button "on"
click at [0, 0] on slot "Próximo" at bounding box center [0, 0] width 0 height 0
type input "Alta, 300 DPI"
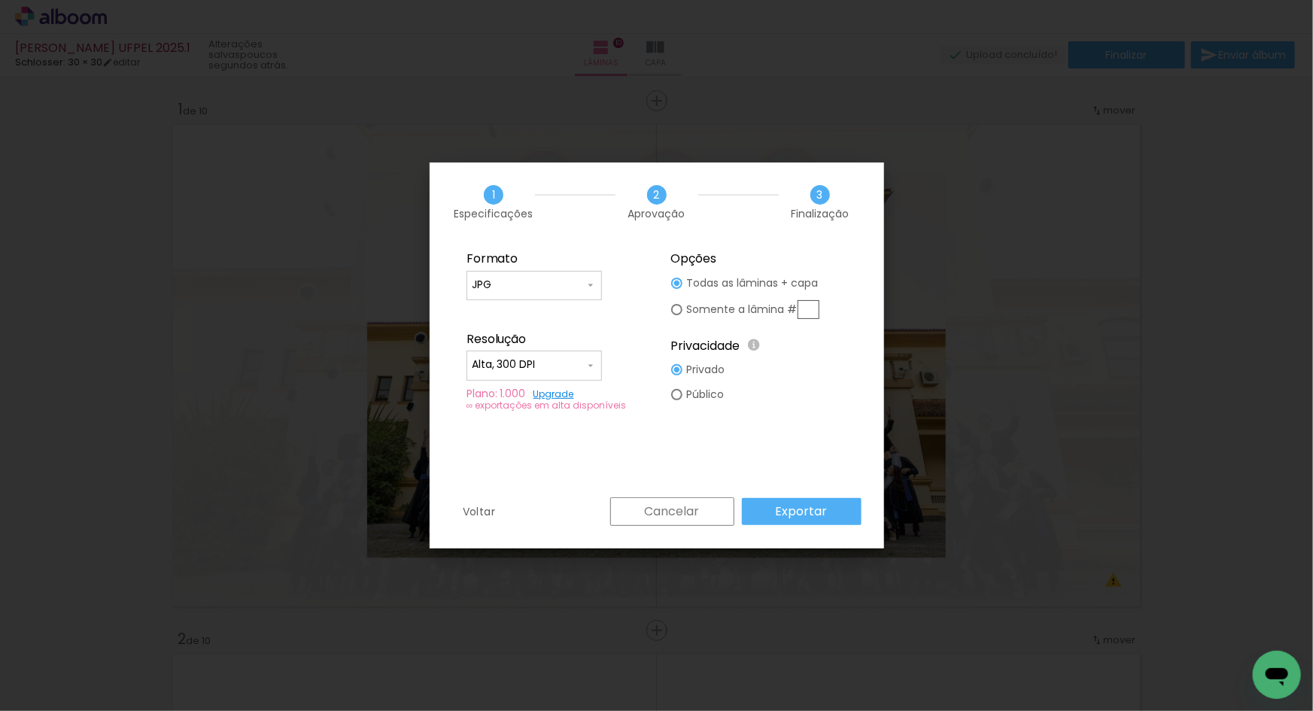
click at [526, 282] on input "JPG" at bounding box center [528, 285] width 113 height 15
click at [521, 316] on paper-item "PDF" at bounding box center [533, 313] width 135 height 30
type input "PDF"
click at [545, 360] on input "Alta, 300 DPI" at bounding box center [528, 364] width 113 height 15
click at [534, 394] on paper-item "Baixa" at bounding box center [533, 393] width 135 height 30
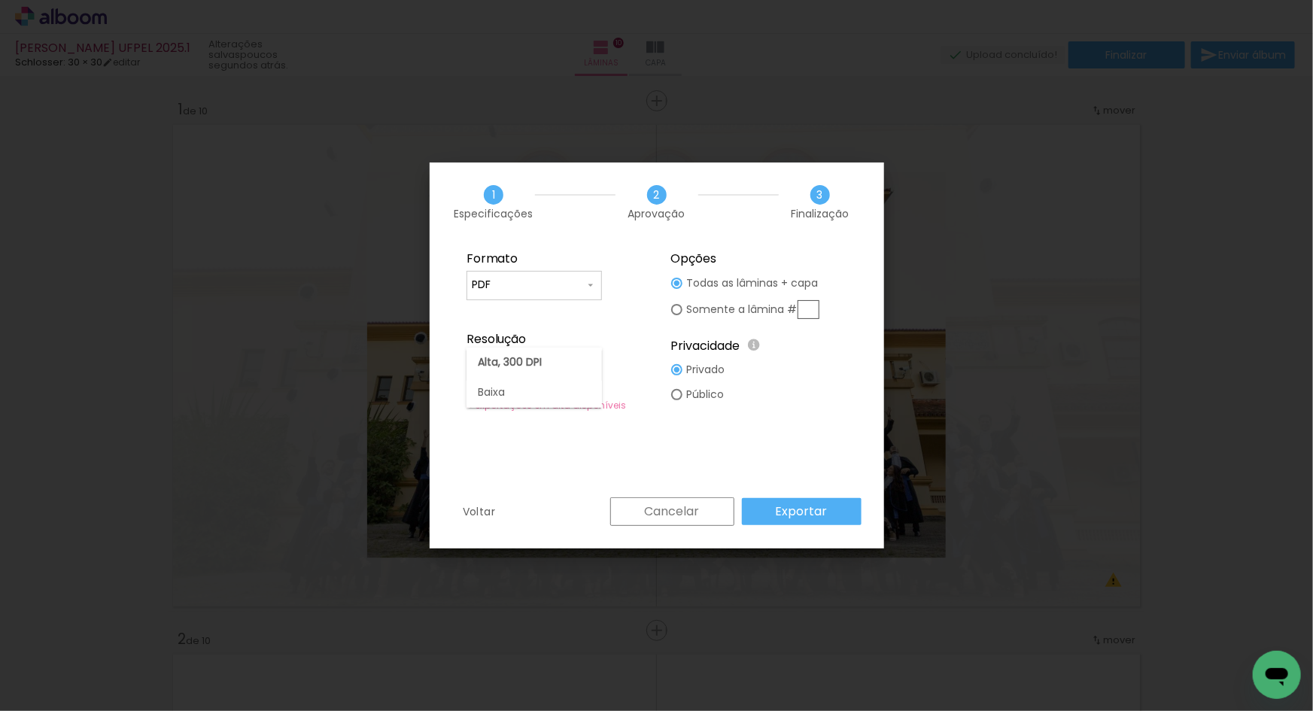
type input "Baixa"
click at [0, 0] on slot "Exportar" at bounding box center [0, 0] width 0 height 0
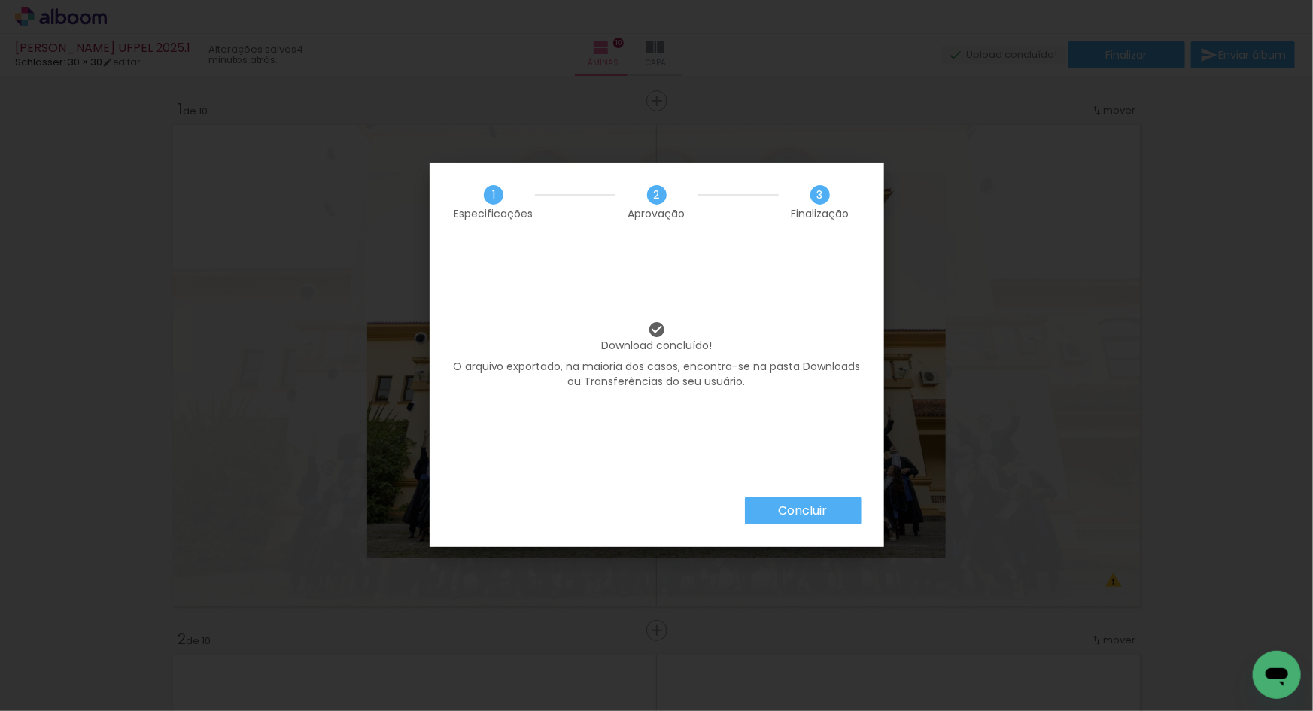
scroll to position [0, 1342]
click at [0, 0] on slot "Concluir" at bounding box center [0, 0] width 0 height 0
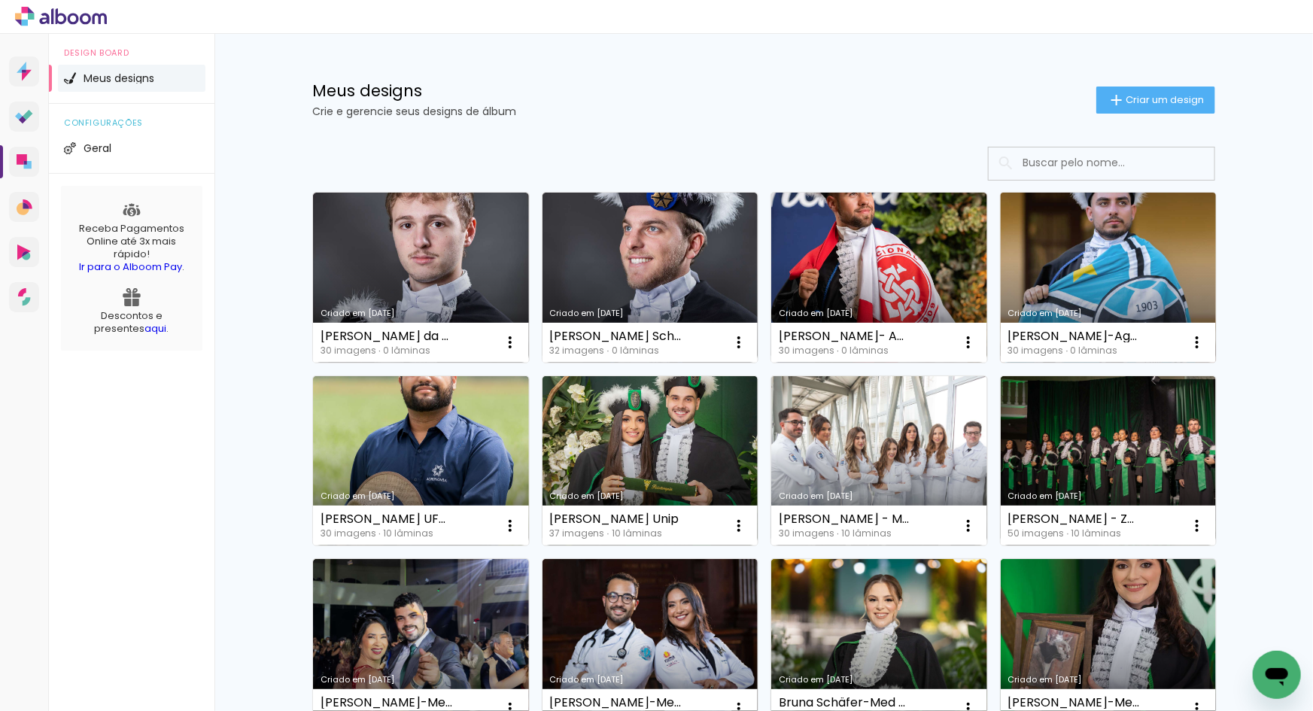
click at [1080, 251] on link "Criado em [DATE]" at bounding box center [1109, 278] width 216 height 170
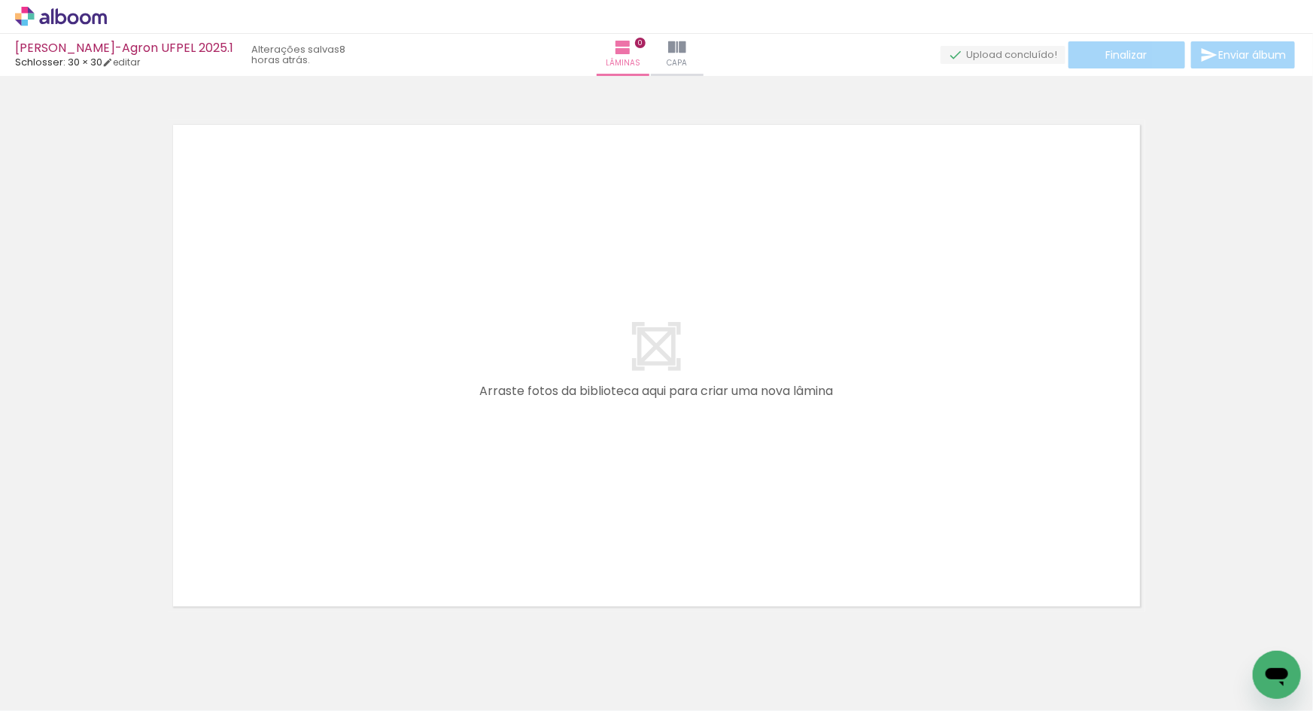
scroll to position [0, 1336]
click at [56, 661] on input "Todas as fotos" at bounding box center [42, 665] width 57 height 13
click at [0, 0] on slot "Não utilizadas" at bounding box center [0, 0] width 0 height 0
type input "Não utilizadas"
drag, startPoint x: 341, startPoint y: 676, endPoint x: 377, endPoint y: 527, distance: 154.0
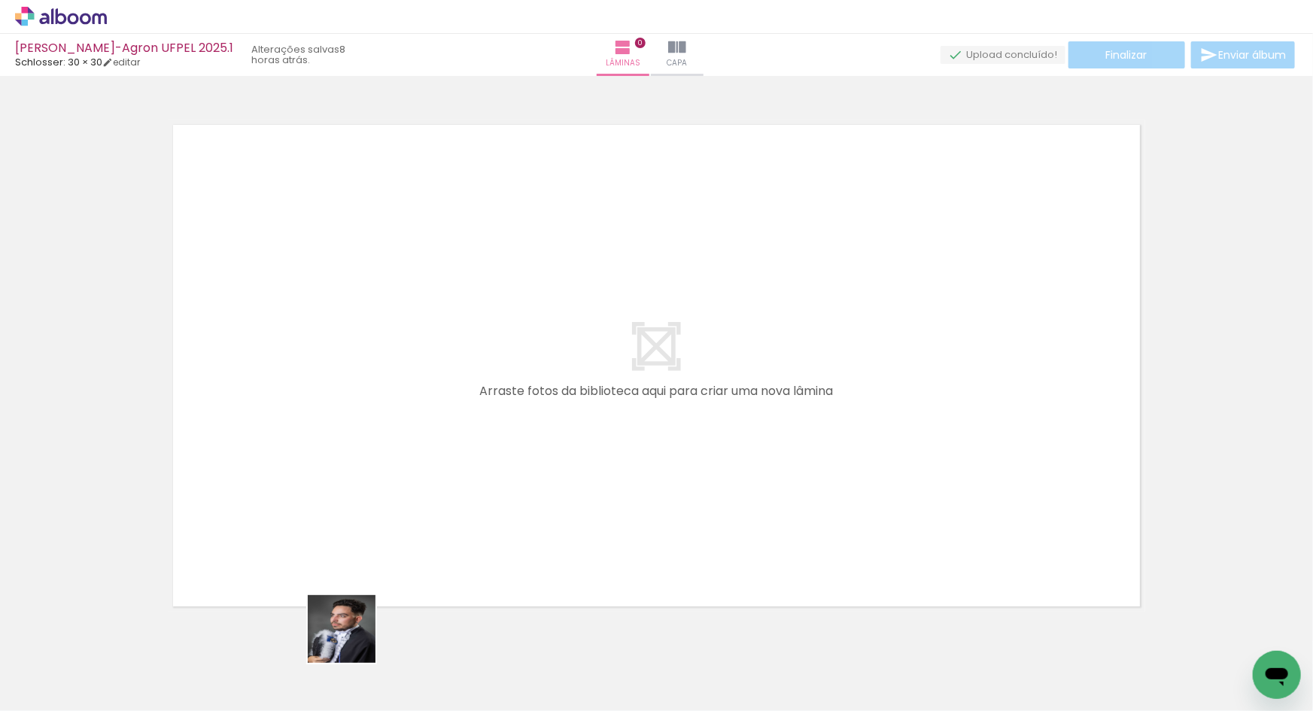
click at [377, 527] on quentale-workspace at bounding box center [656, 355] width 1313 height 711
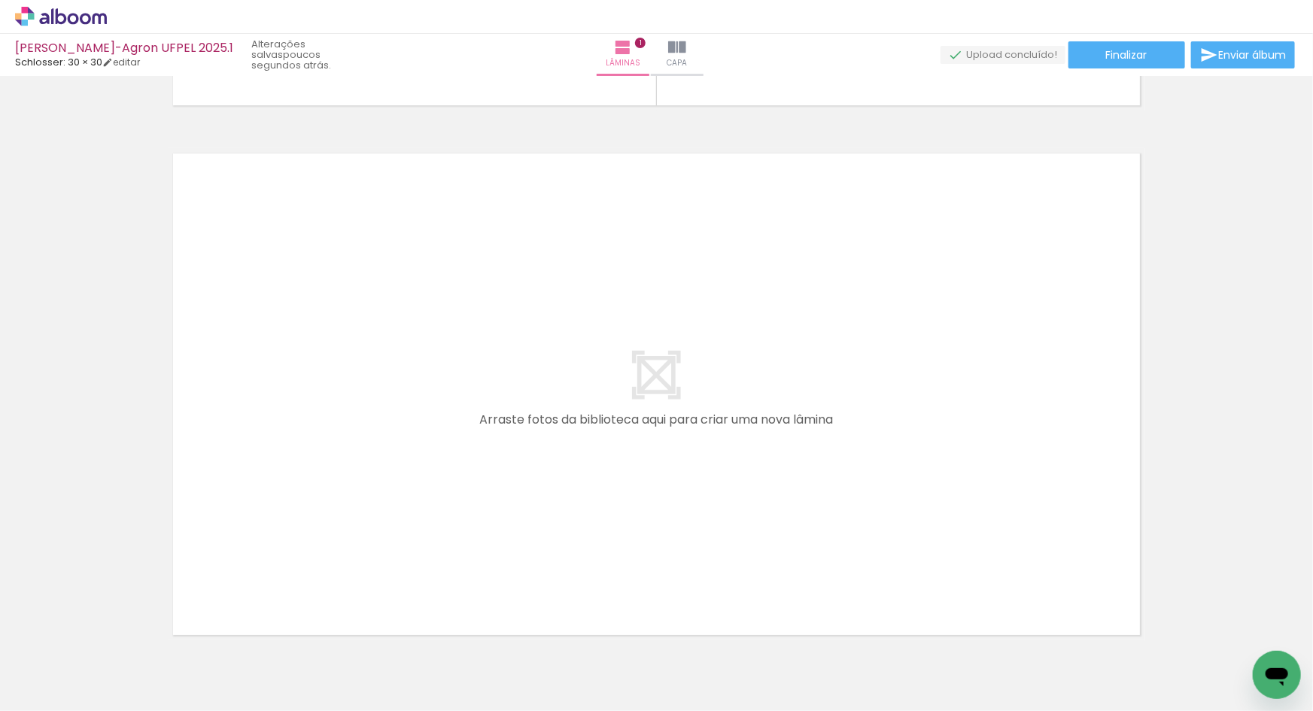
scroll to position [0, 1258]
drag, startPoint x: 930, startPoint y: 676, endPoint x: 965, endPoint y: 623, distance: 64.1
click at [922, 539] on quentale-workspace at bounding box center [656, 355] width 1313 height 711
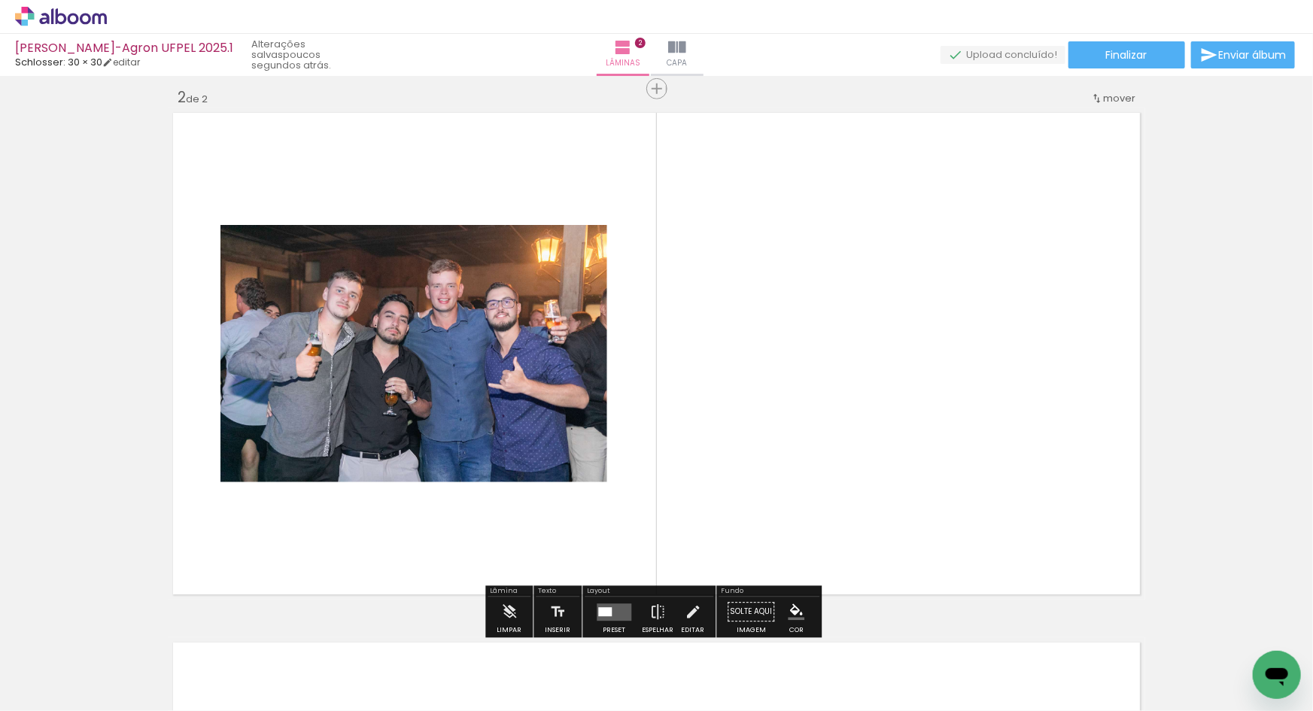
scroll to position [549, 0]
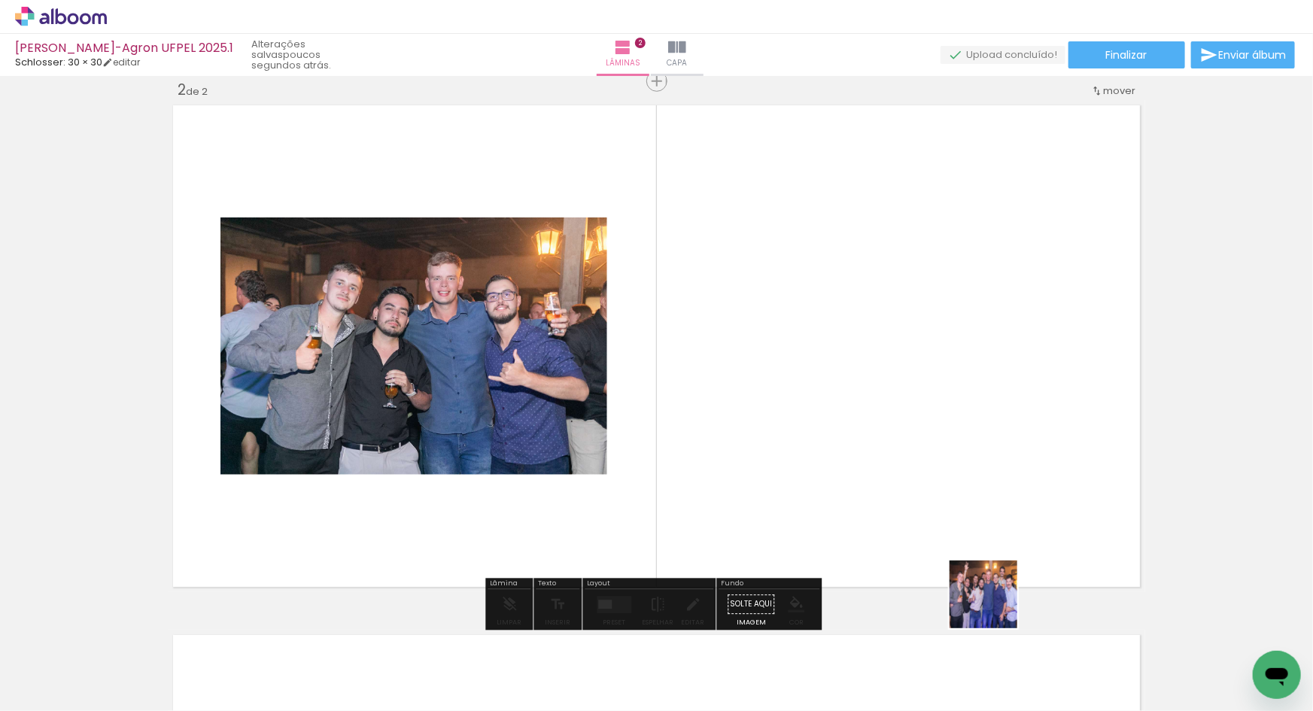
drag, startPoint x: 997, startPoint y: 661, endPoint x: 997, endPoint y: 626, distance: 35.4
click at [983, 542] on quentale-workspace at bounding box center [656, 355] width 1313 height 711
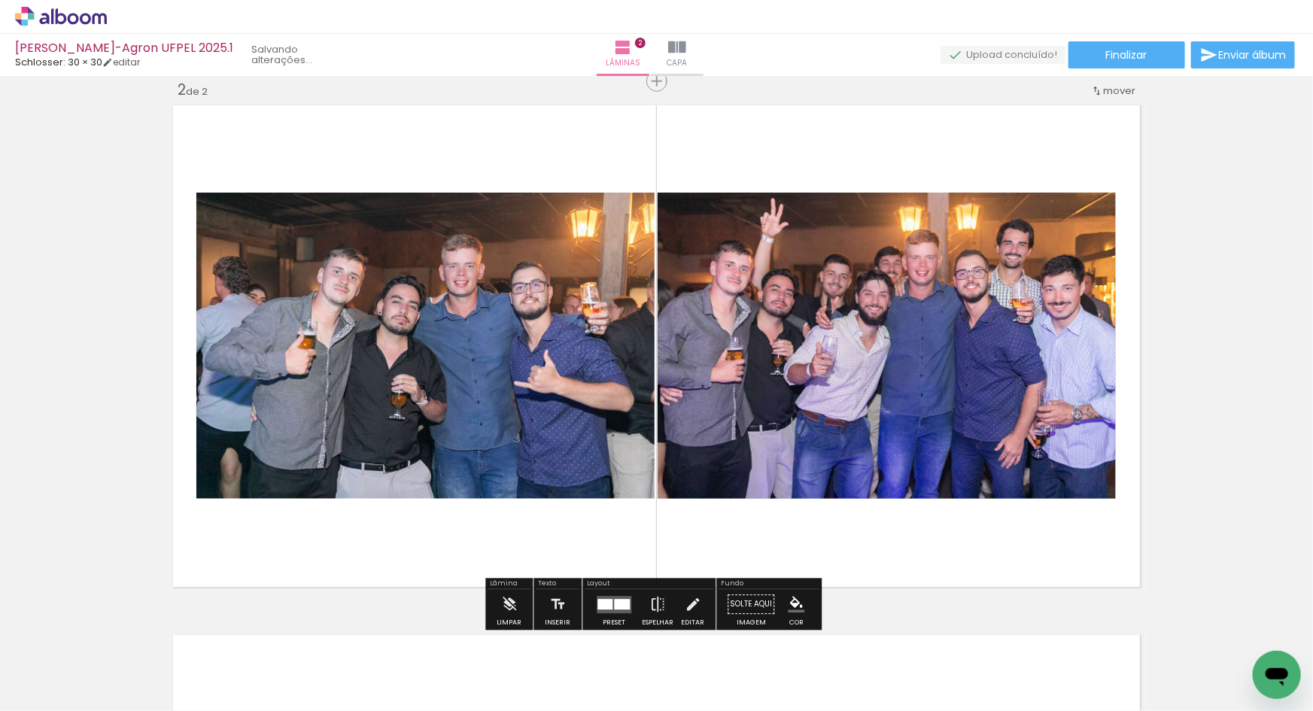
scroll to position [0, 1089]
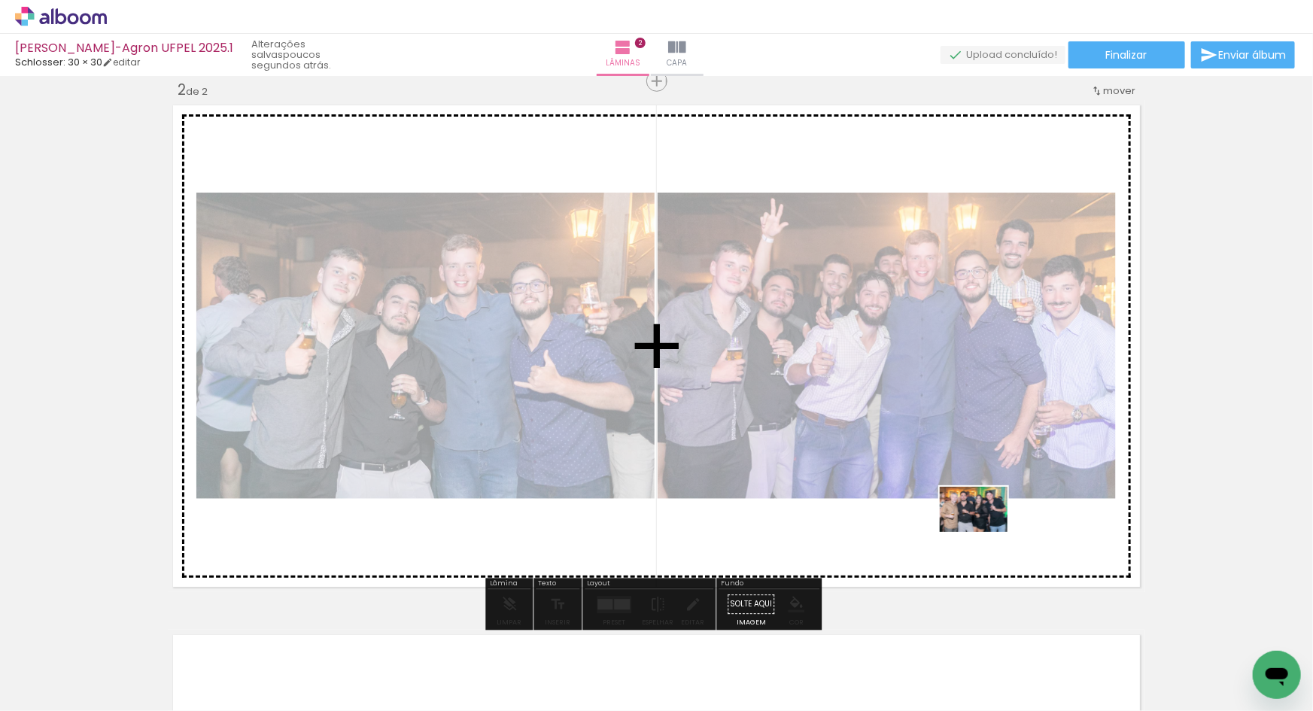
drag, startPoint x: 1092, startPoint y: 675, endPoint x: 985, endPoint y: 532, distance: 178.9
click at [985, 532] on quentale-workspace at bounding box center [656, 355] width 1313 height 711
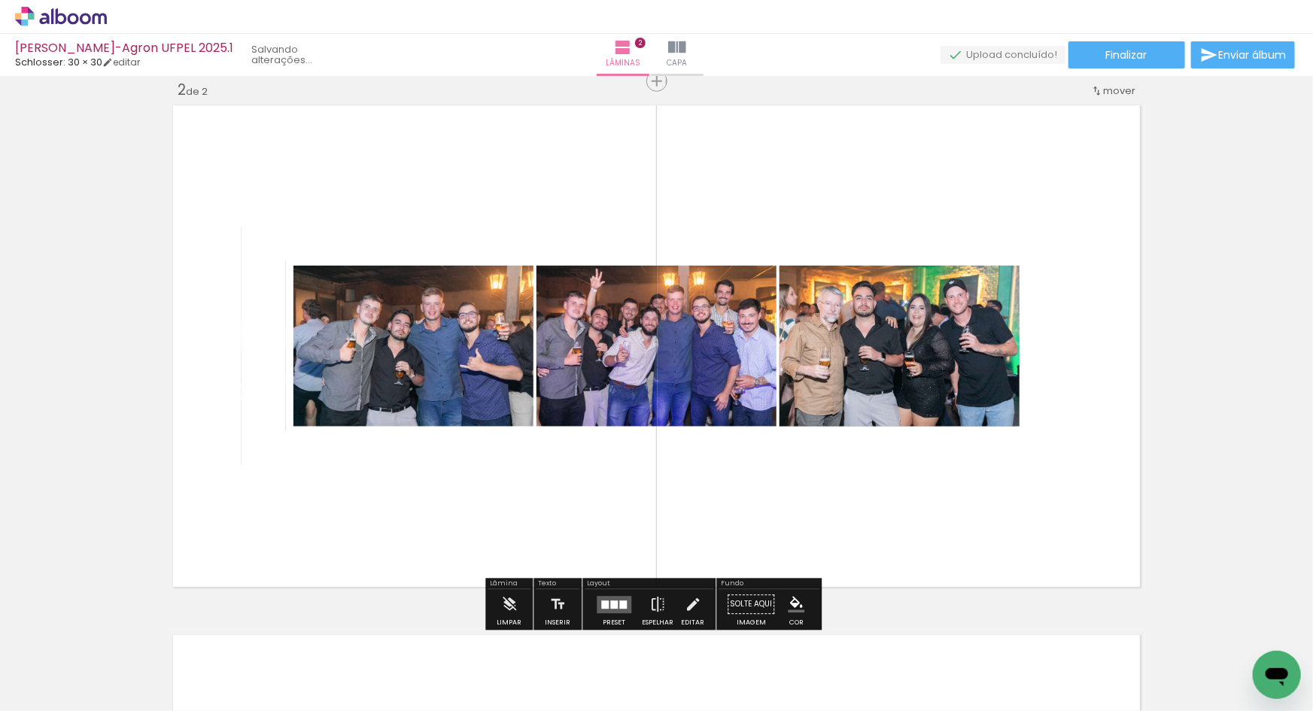
scroll to position [0, 1005]
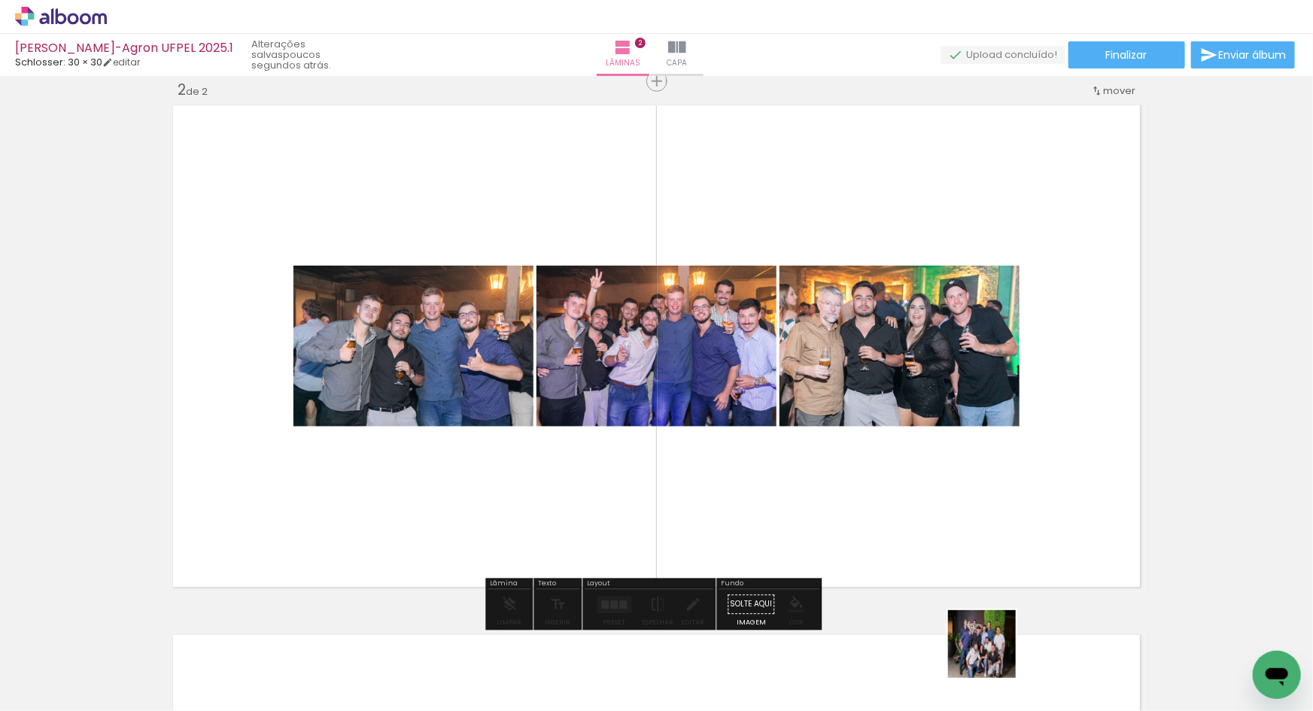
drag, startPoint x: 993, startPoint y: 655, endPoint x: 976, endPoint y: 564, distance: 93.4
click at [976, 564] on quentale-workspace at bounding box center [656, 355] width 1313 height 711
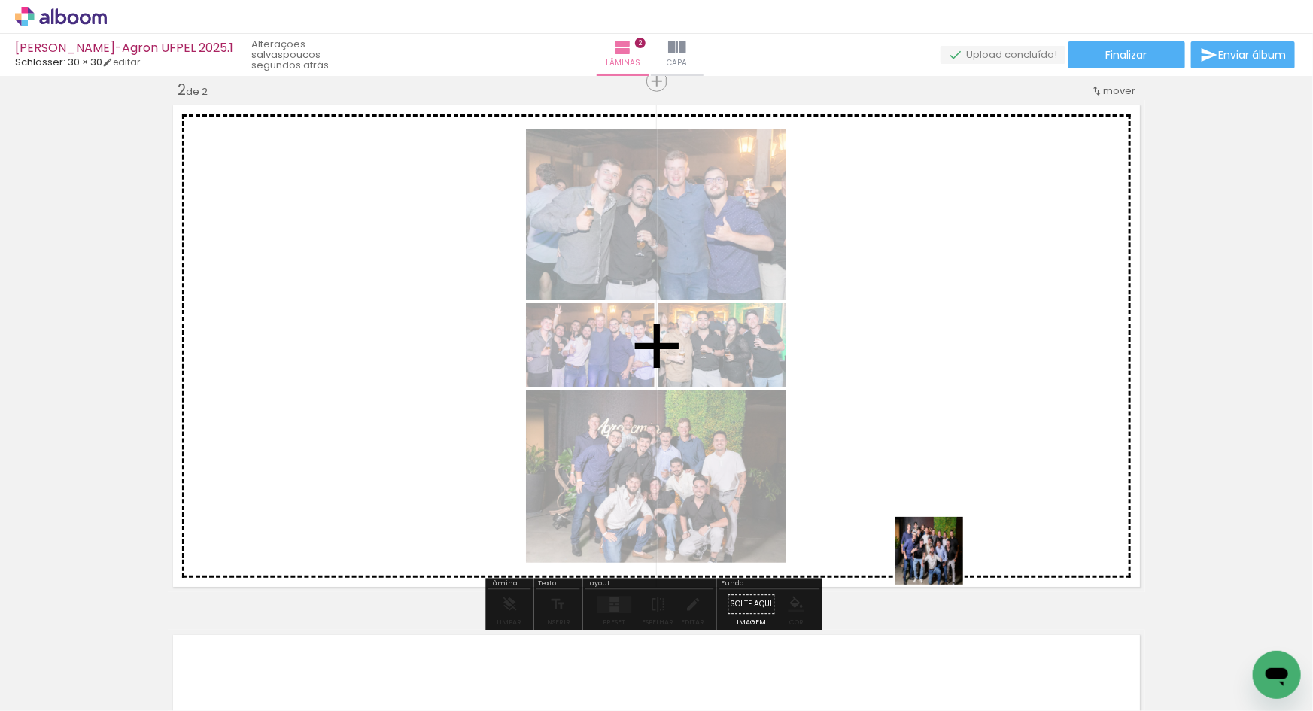
drag, startPoint x: 928, startPoint y: 674, endPoint x: 940, endPoint y: 555, distance: 119.6
click at [940, 555] on quentale-workspace at bounding box center [656, 355] width 1313 height 711
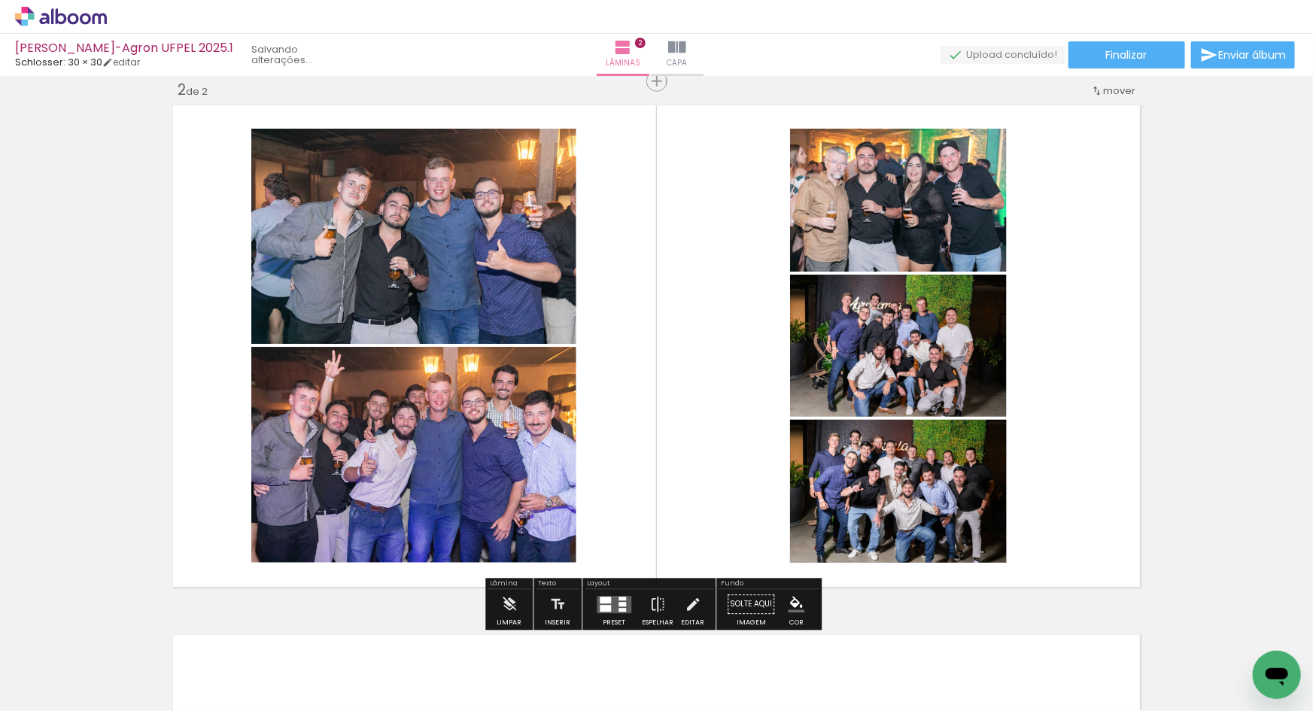
scroll to position [0, 837]
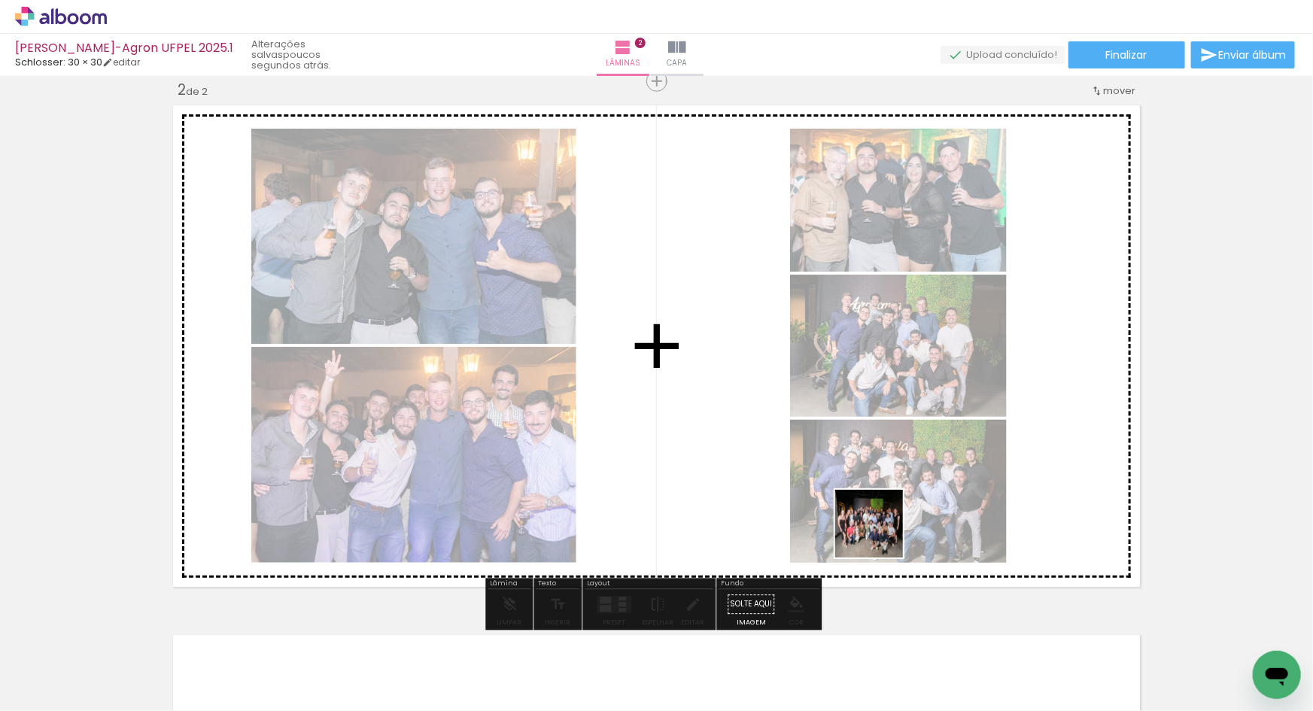
drag, startPoint x: 989, startPoint y: 663, endPoint x: 880, endPoint y: 535, distance: 168.1
click at [880, 535] on quentale-workspace at bounding box center [656, 355] width 1313 height 711
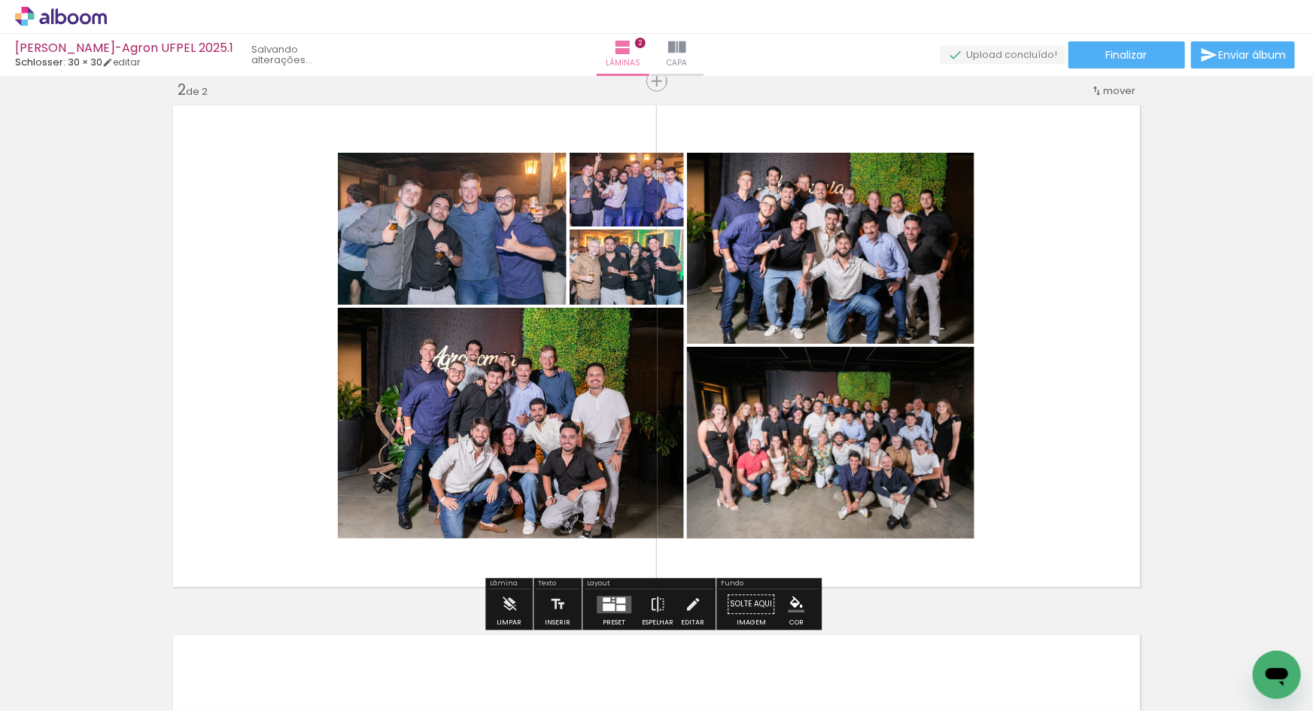
scroll to position [0, 752]
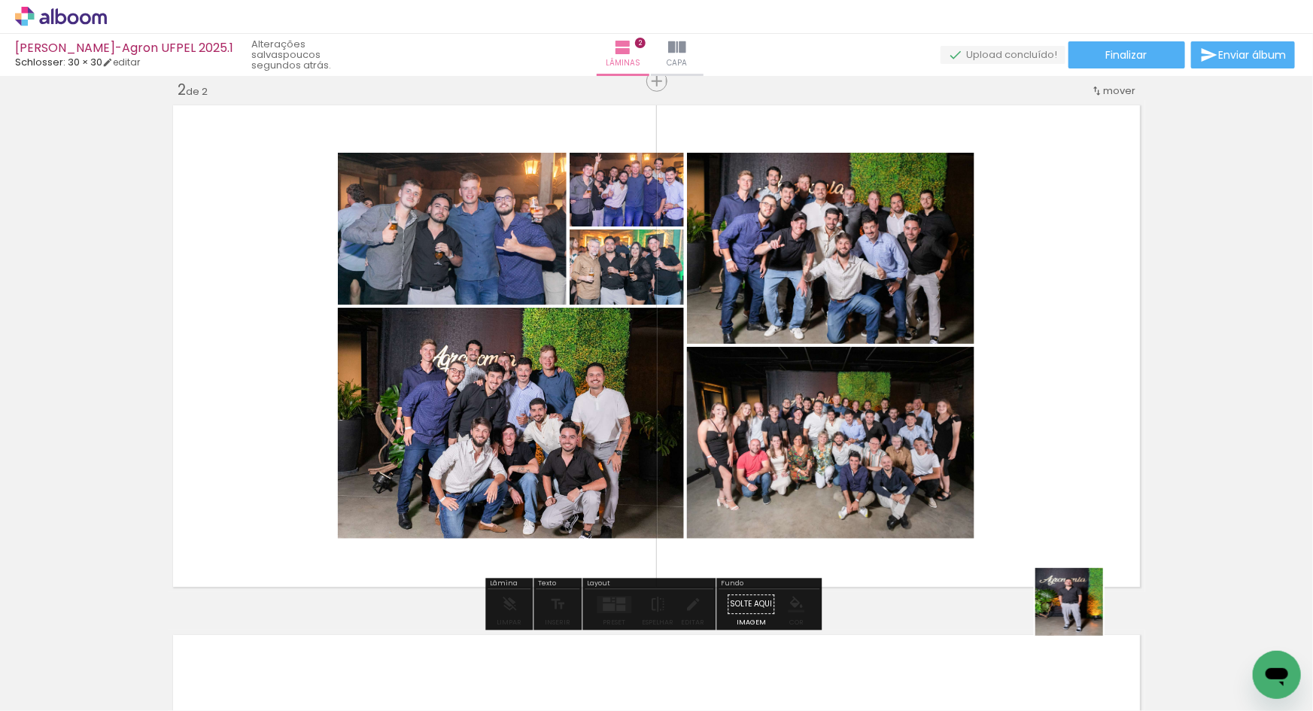
drag, startPoint x: 1084, startPoint y: 664, endPoint x: 1035, endPoint y: 459, distance: 210.6
click at [1035, 459] on quentale-workspace at bounding box center [656, 355] width 1313 height 711
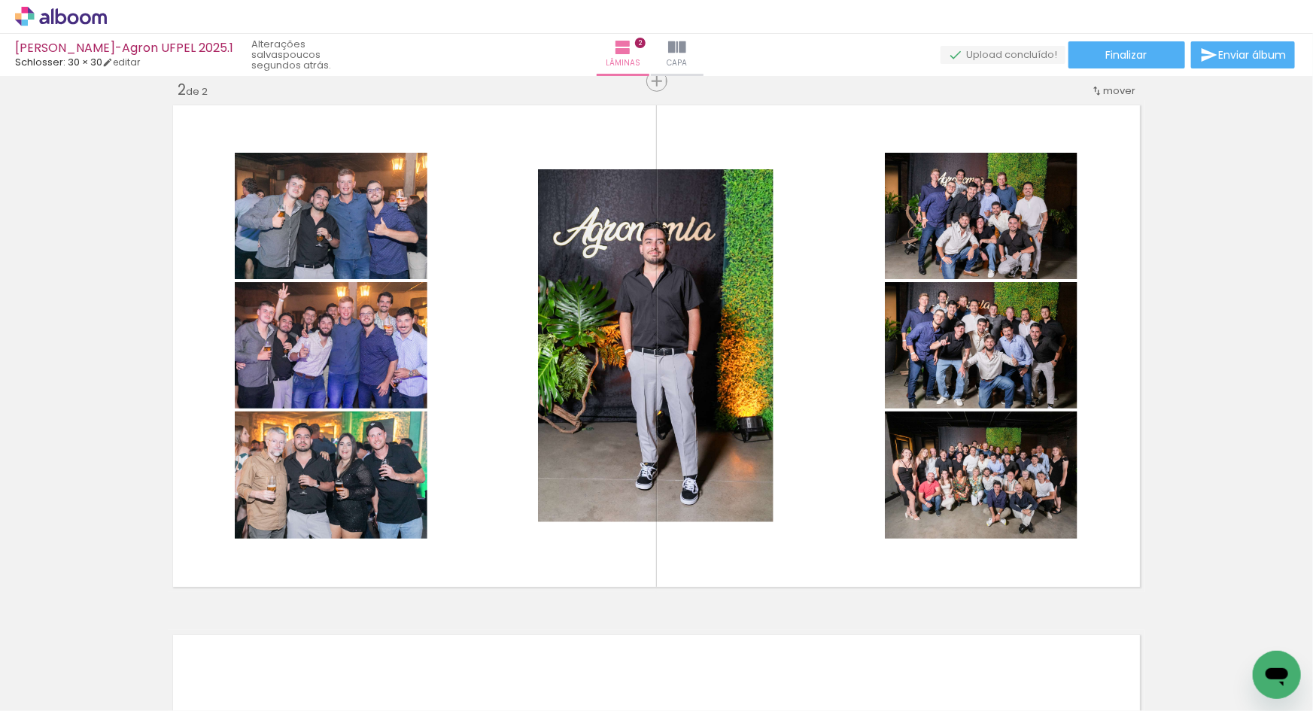
scroll to position [0, 668]
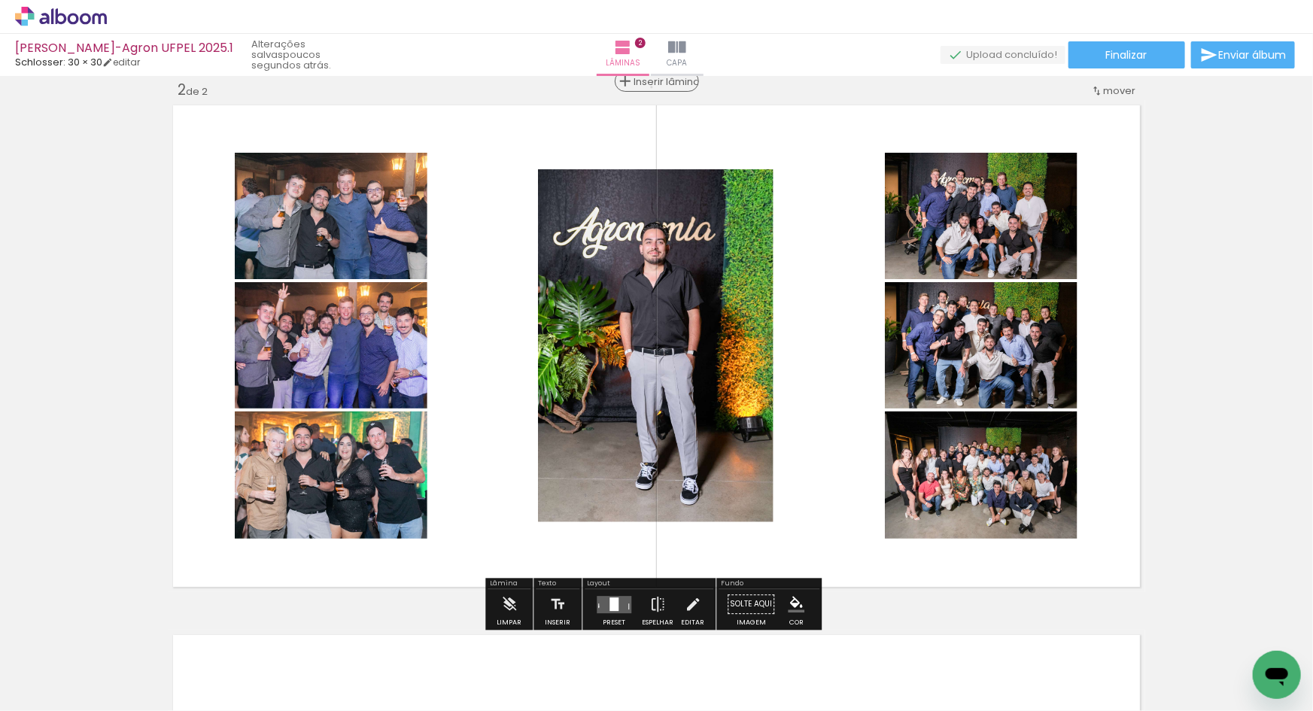
click at [654, 87] on span "Inserir lâmina" at bounding box center [663, 82] width 59 height 10
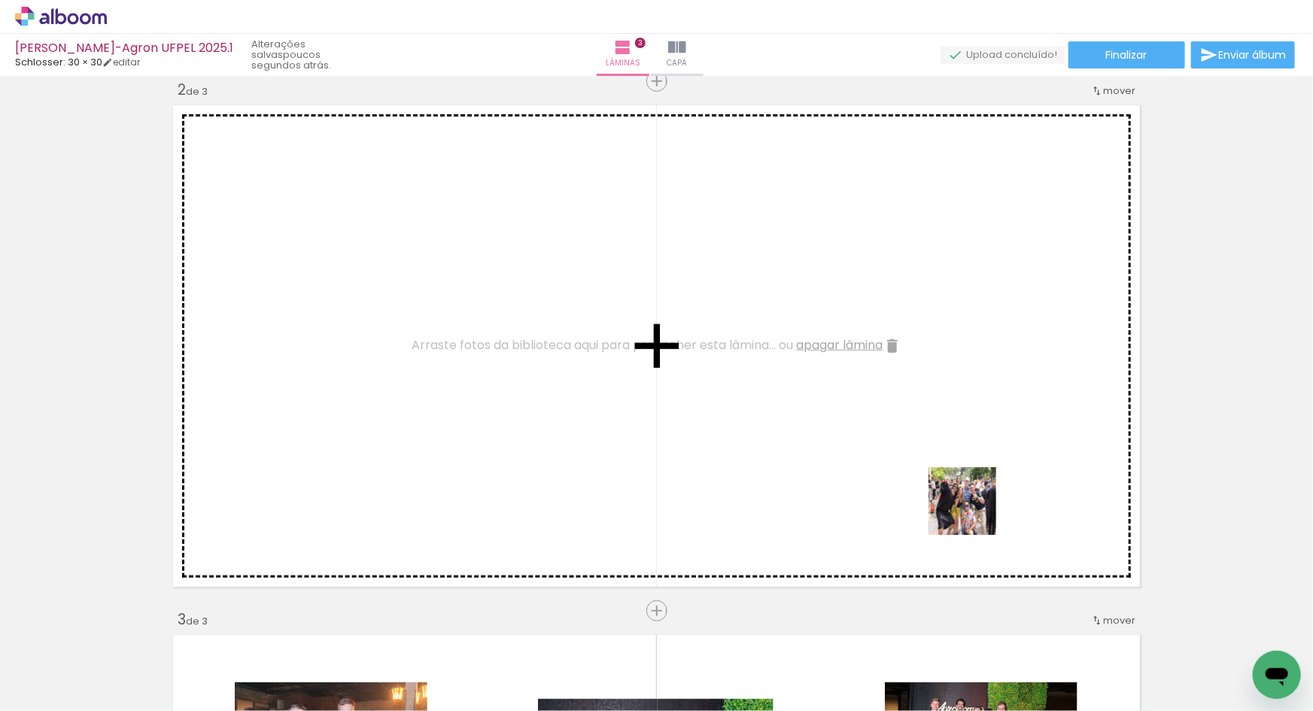
drag, startPoint x: 1003, startPoint y: 618, endPoint x: 971, endPoint y: 503, distance: 120.1
click at [971, 503] on quentale-workspace at bounding box center [656, 355] width 1313 height 711
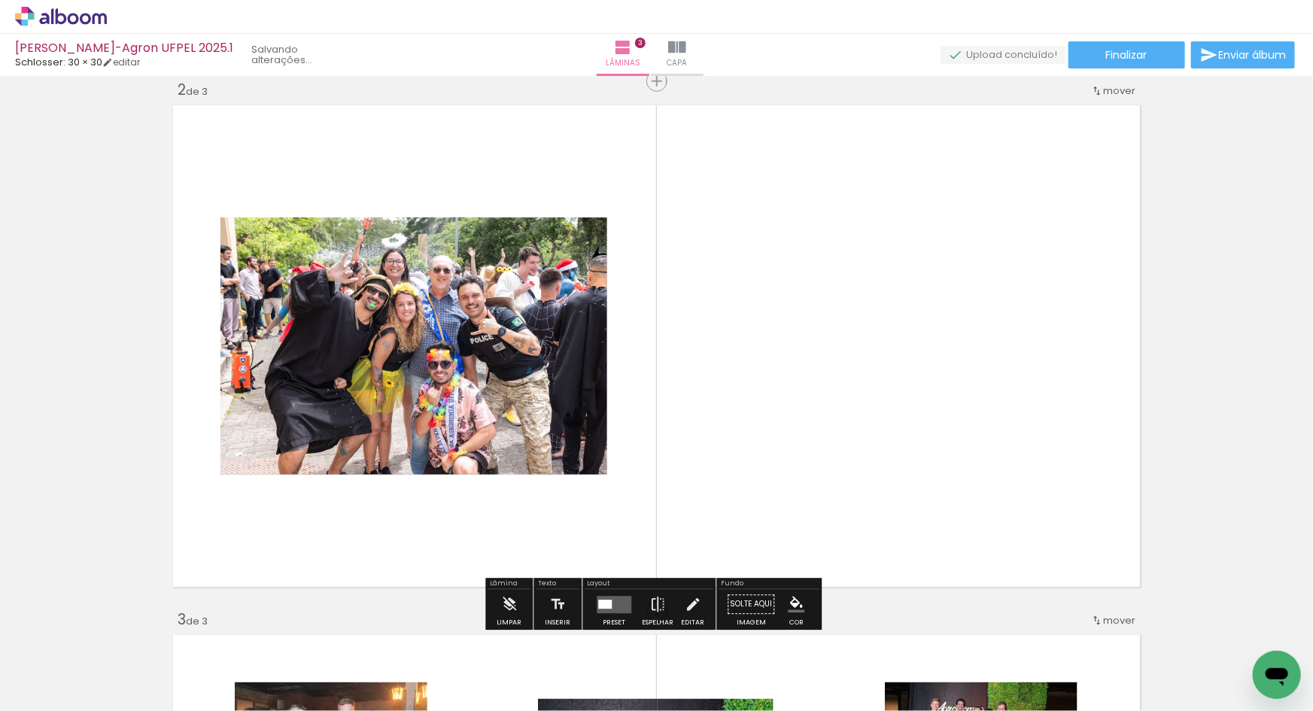
scroll to position [0, 584]
drag, startPoint x: 1007, startPoint y: 662, endPoint x: 946, endPoint y: 485, distance: 187.3
click at [946, 485] on quentale-workspace at bounding box center [656, 355] width 1313 height 711
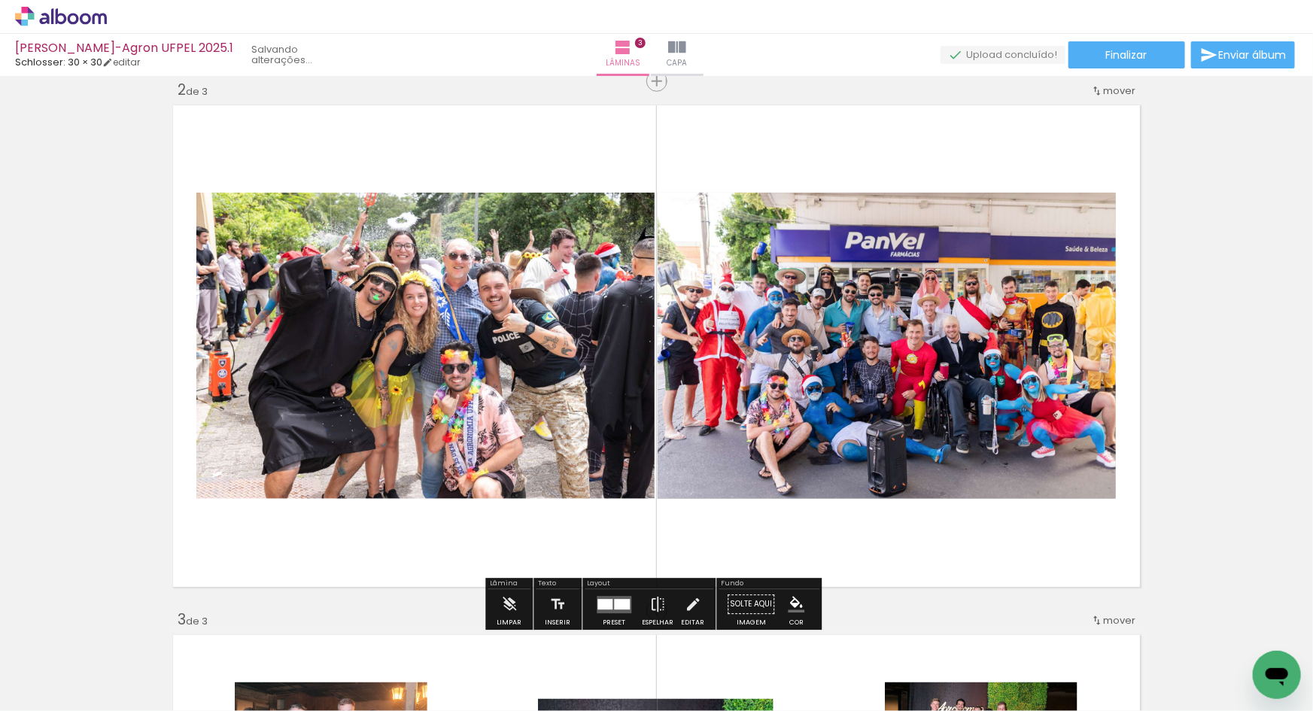
scroll to position [0, 500]
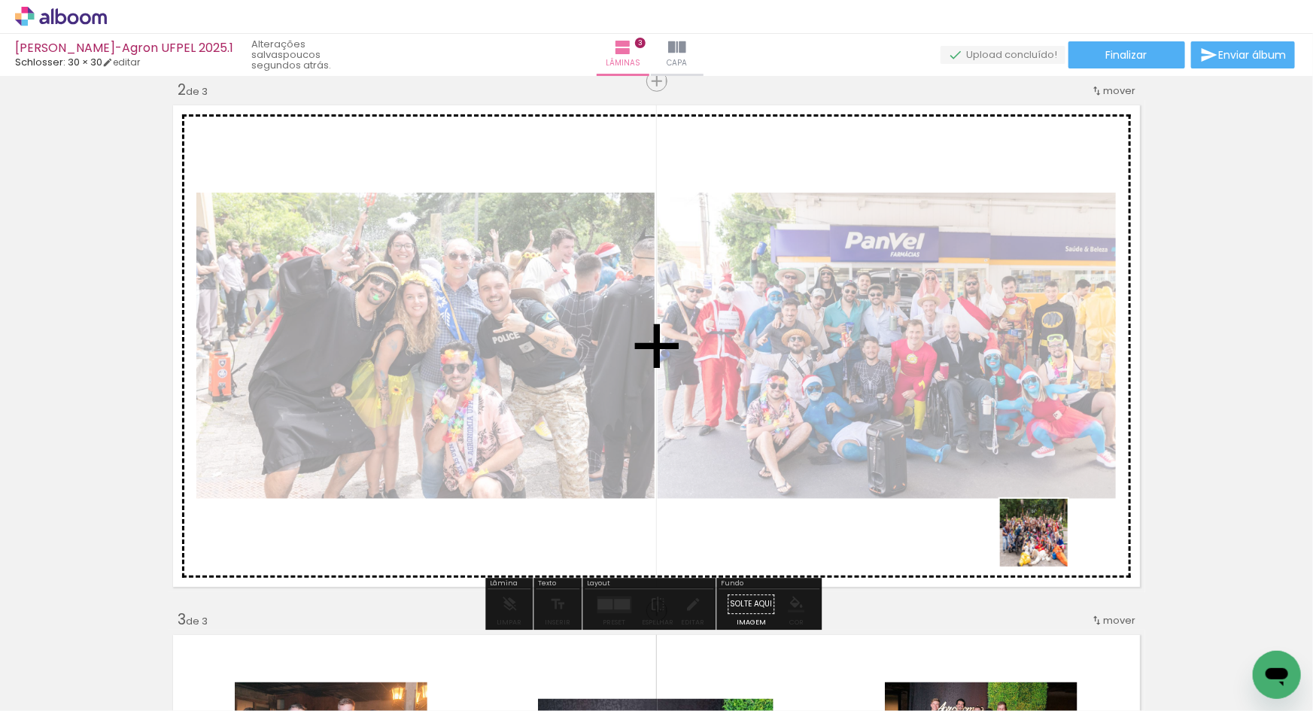
drag, startPoint x: 1092, startPoint y: 663, endPoint x: 1031, endPoint y: 521, distance: 154.0
click at [1008, 484] on quentale-workspace at bounding box center [656, 355] width 1313 height 711
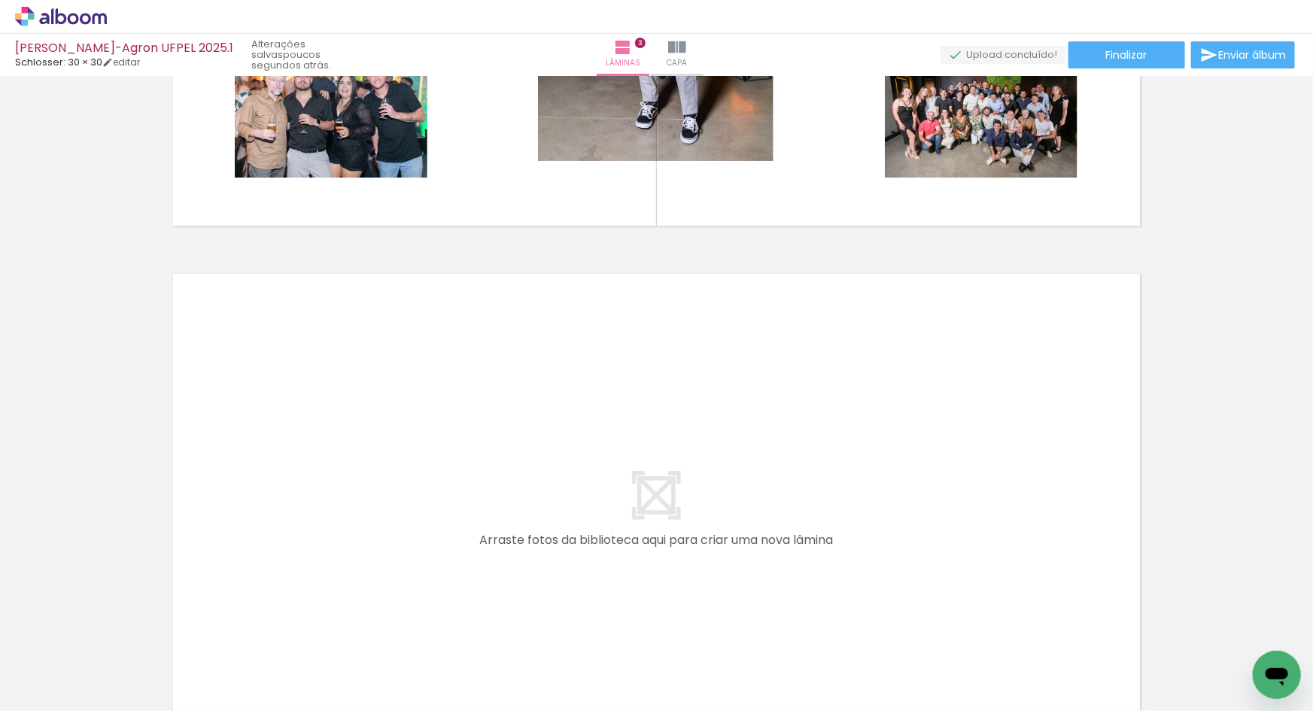
scroll to position [1450, 0]
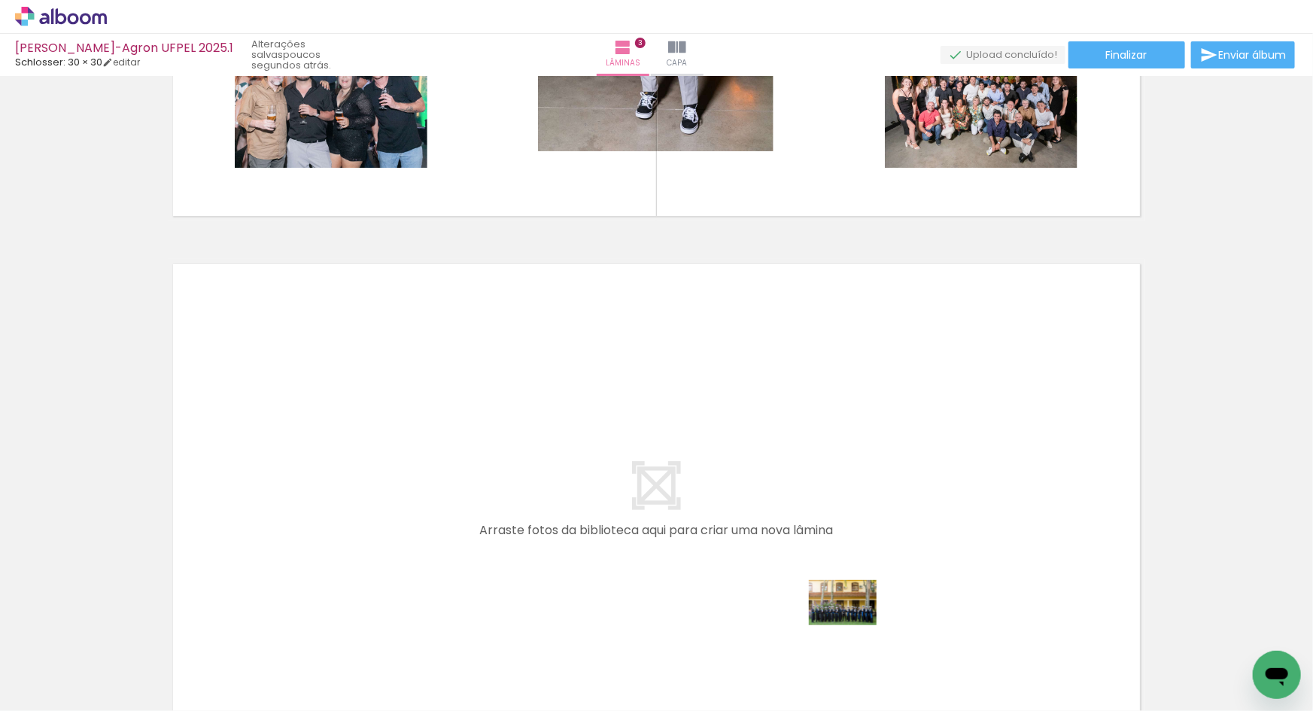
drag, startPoint x: 848, startPoint y: 679, endPoint x: 849, endPoint y: 642, distance: 36.9
click at [849, 642] on div at bounding box center [825, 661] width 74 height 50
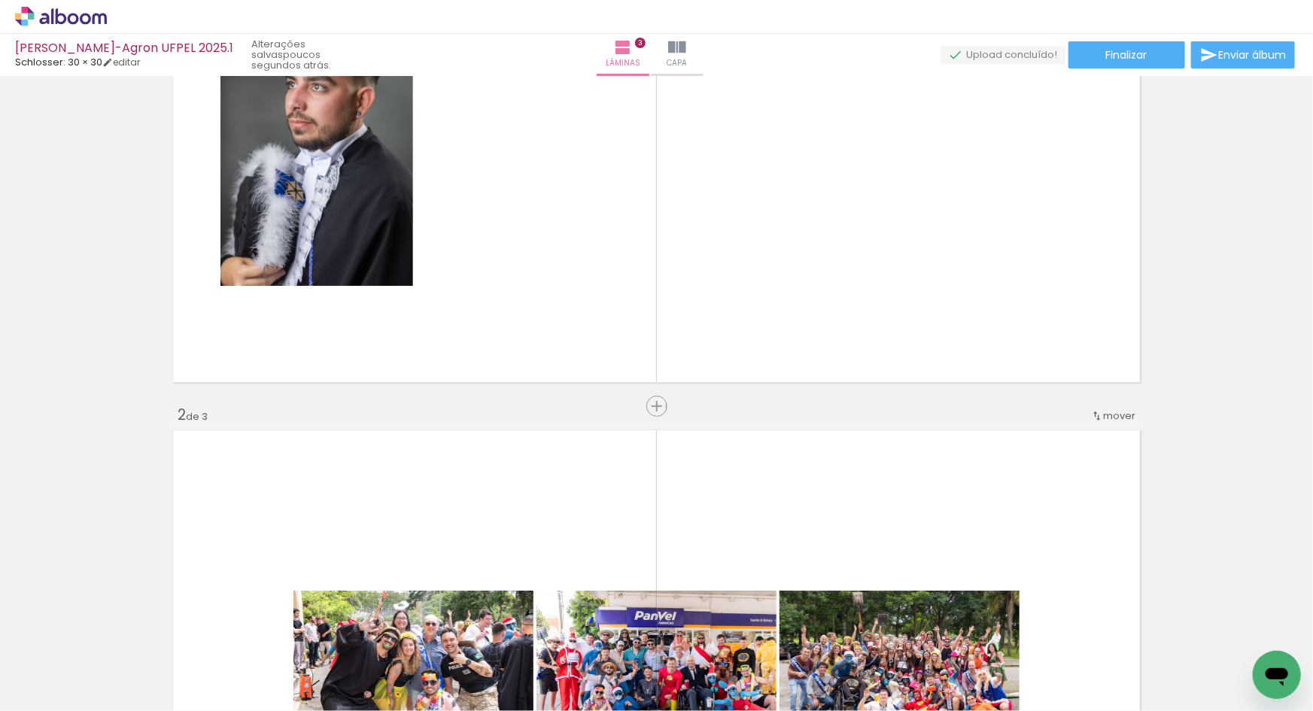
scroll to position [218, 0]
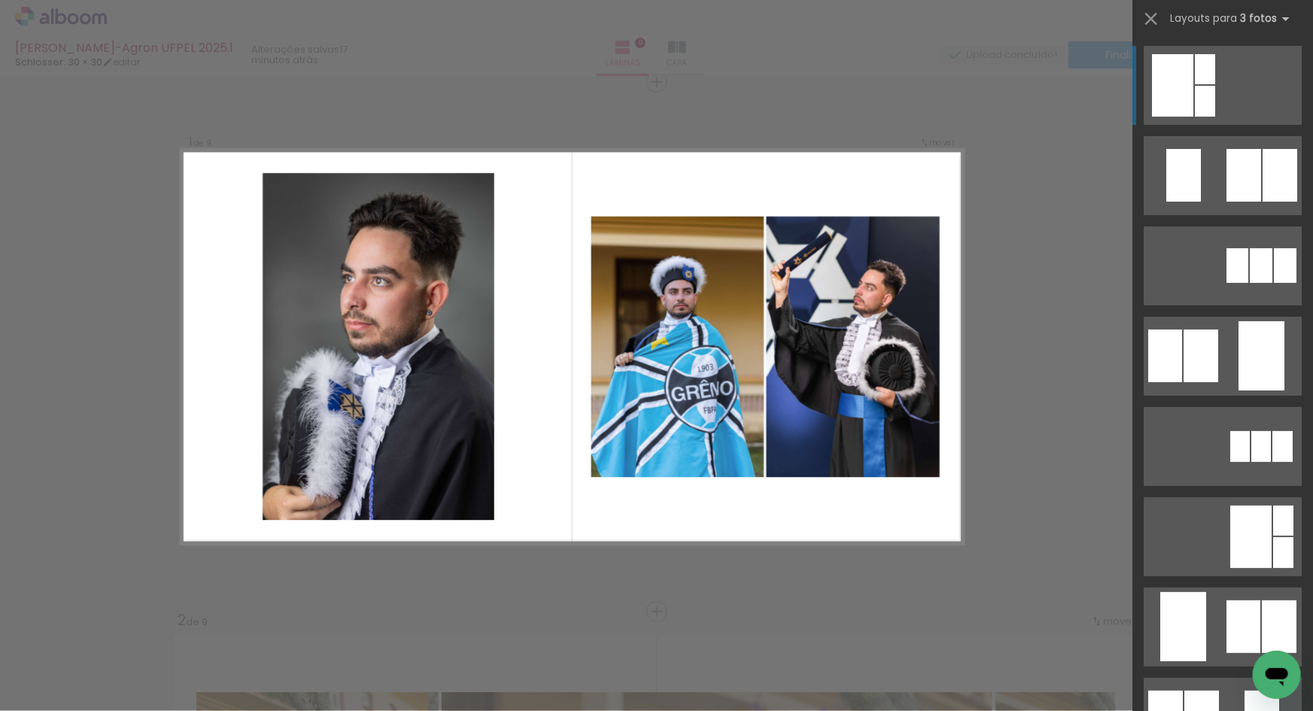
scroll to position [591, 0]
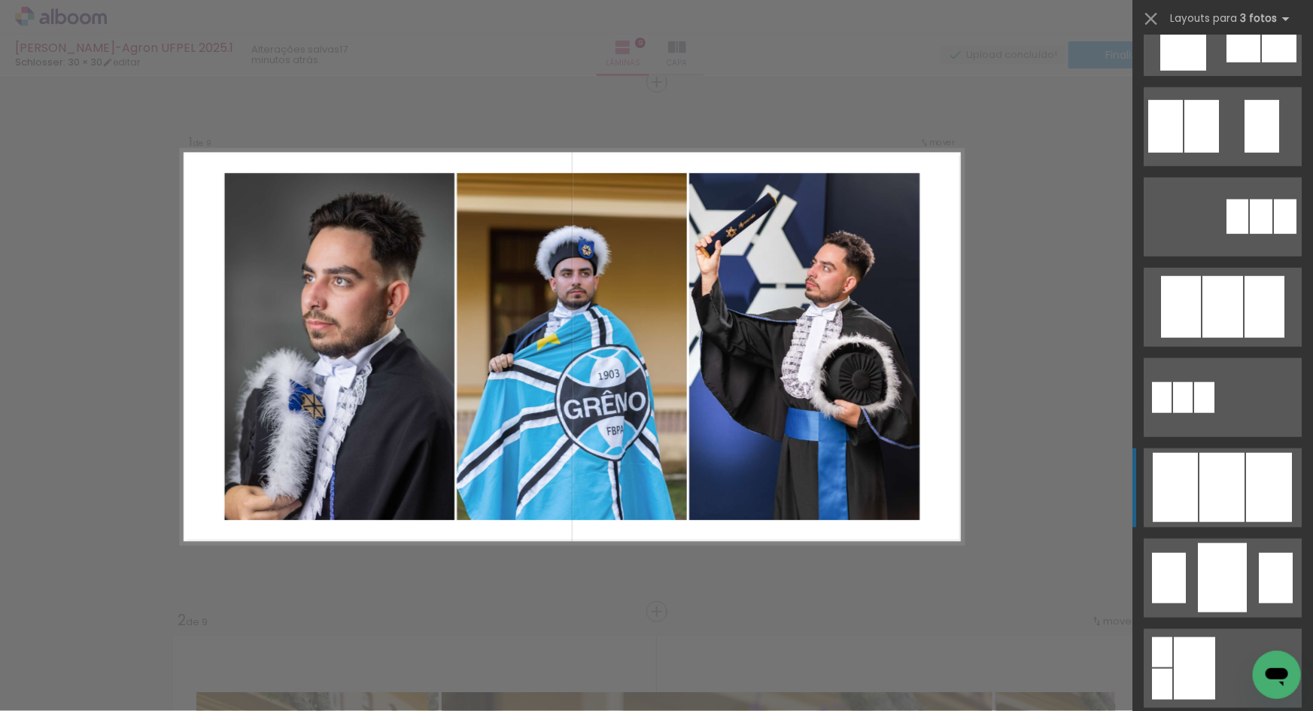
click at [1211, 494] on div at bounding box center [1221, 487] width 45 height 69
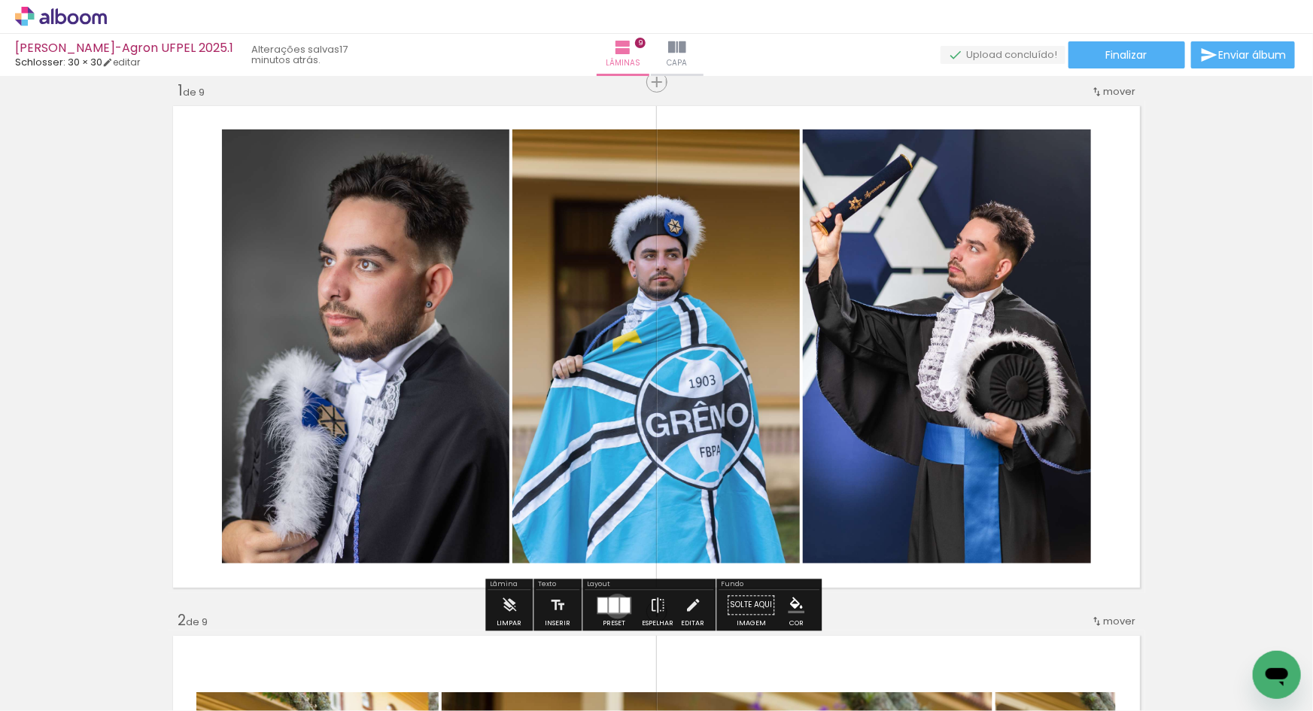
click at [614, 606] on div at bounding box center [614, 604] width 10 height 15
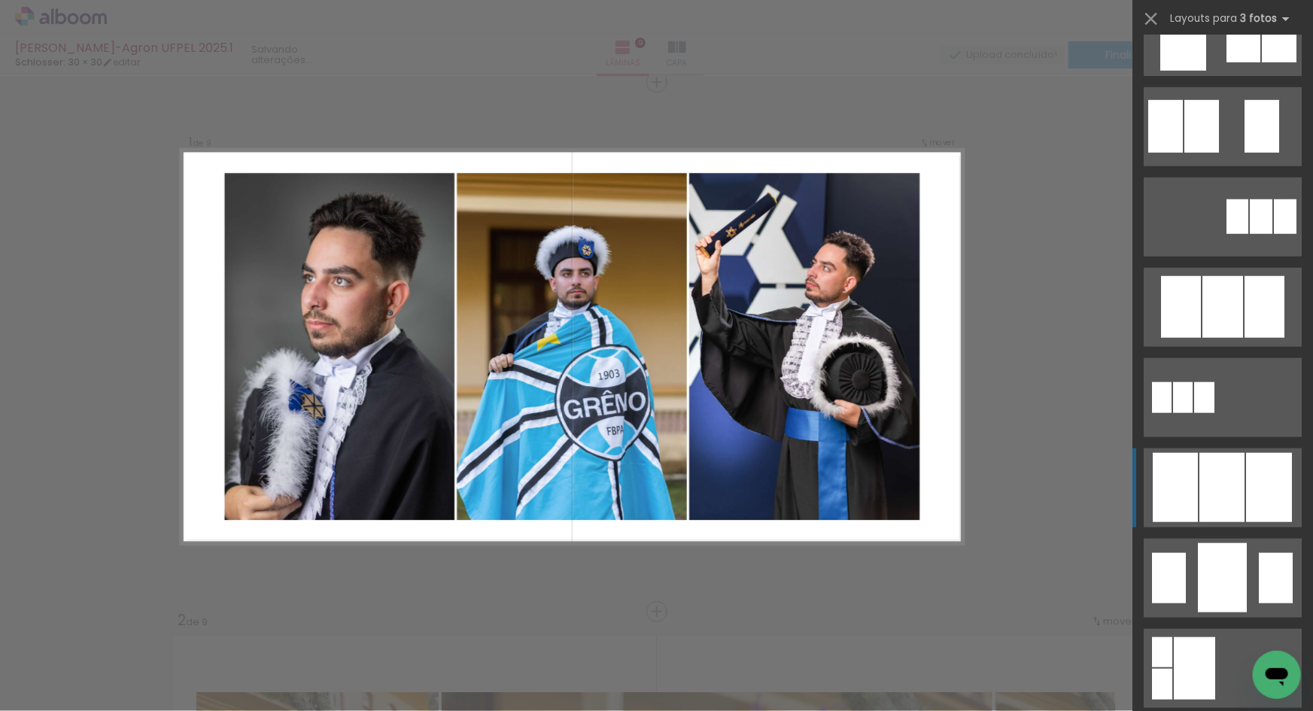
scroll to position [993, 0]
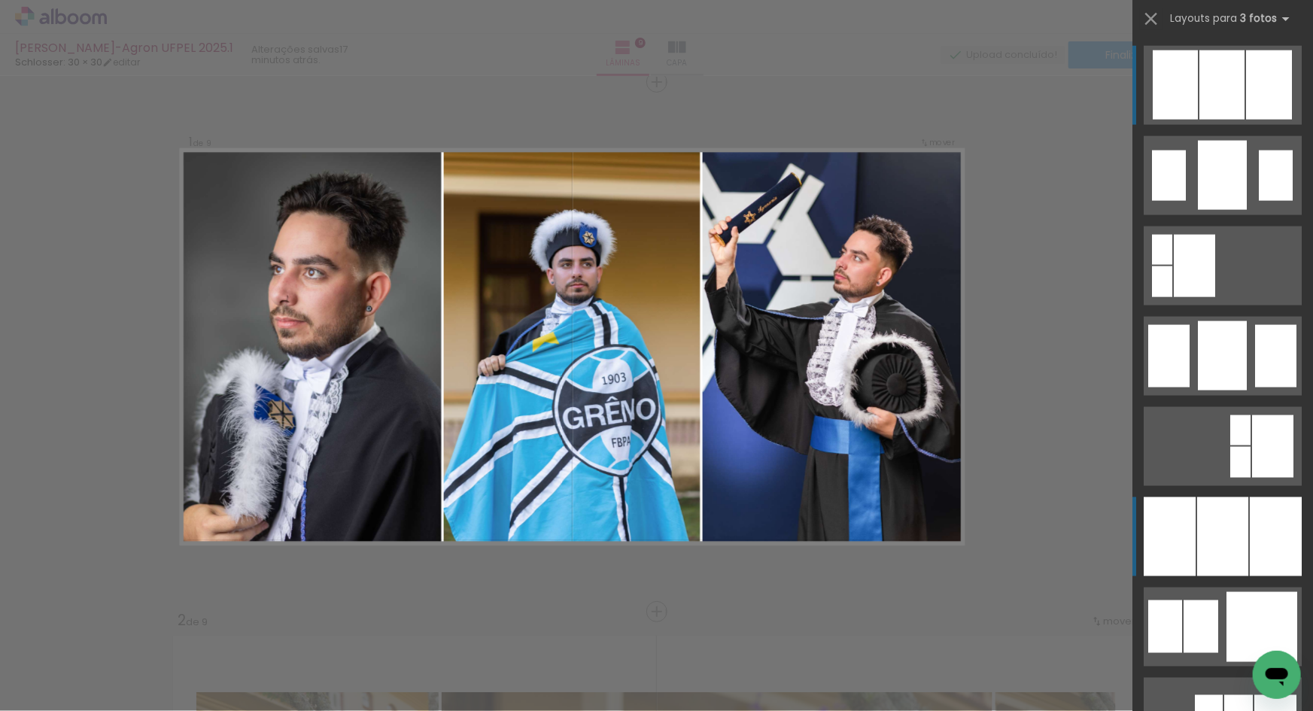
click at [1204, 533] on div at bounding box center [1222, 536] width 51 height 79
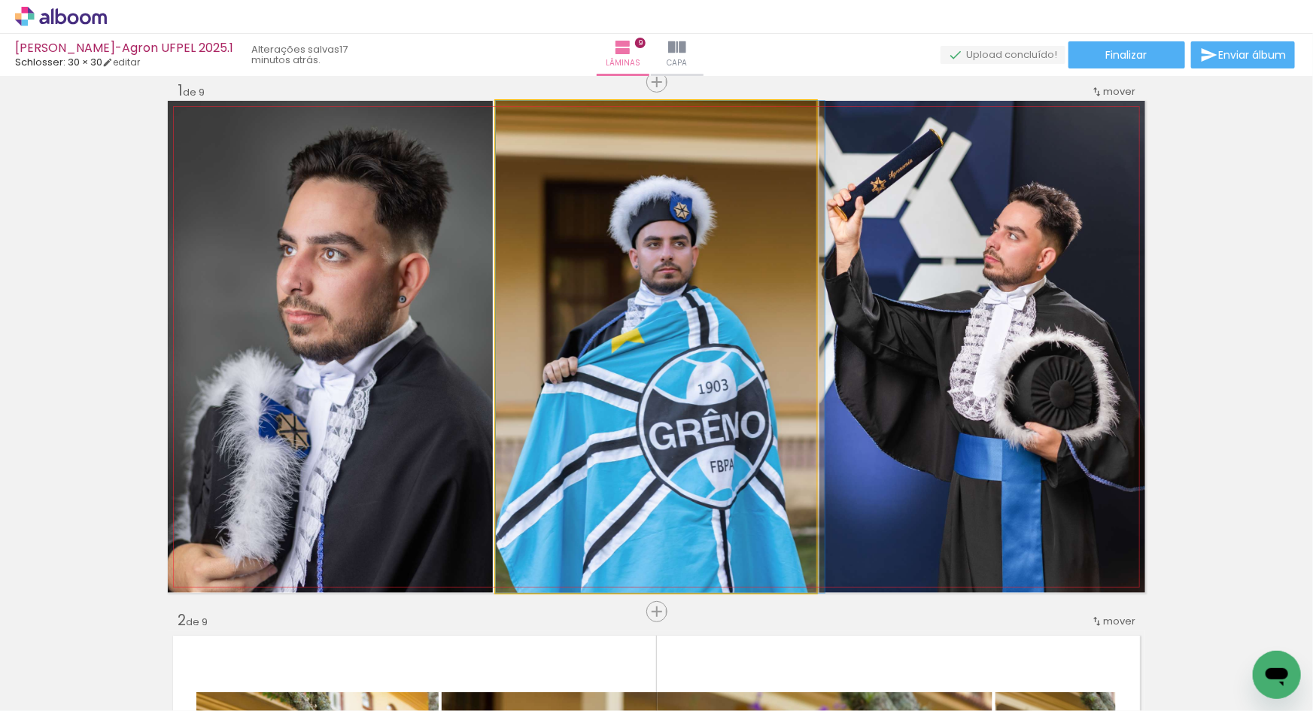
drag, startPoint x: 694, startPoint y: 436, endPoint x: 716, endPoint y: 387, distance: 53.2
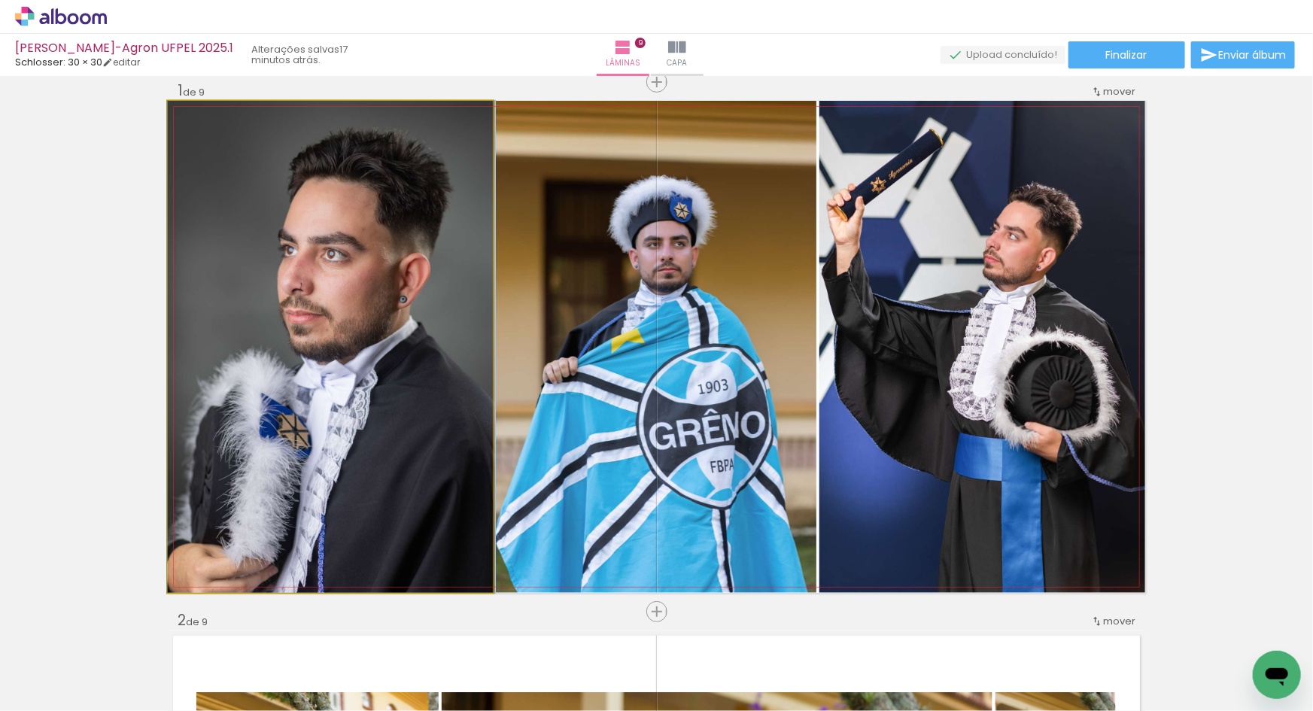
drag, startPoint x: 410, startPoint y: 384, endPoint x: 605, endPoint y: 353, distance: 197.4
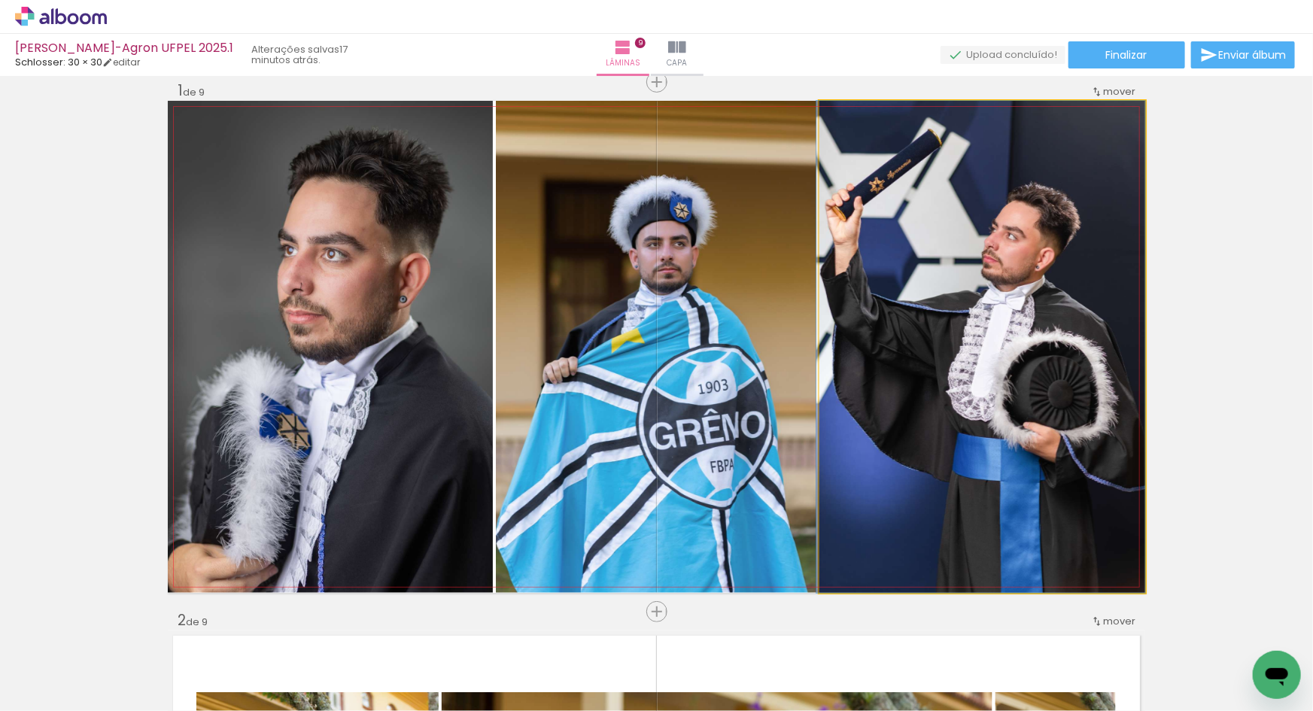
drag, startPoint x: 966, startPoint y: 412, endPoint x: 958, endPoint y: 412, distance: 8.3
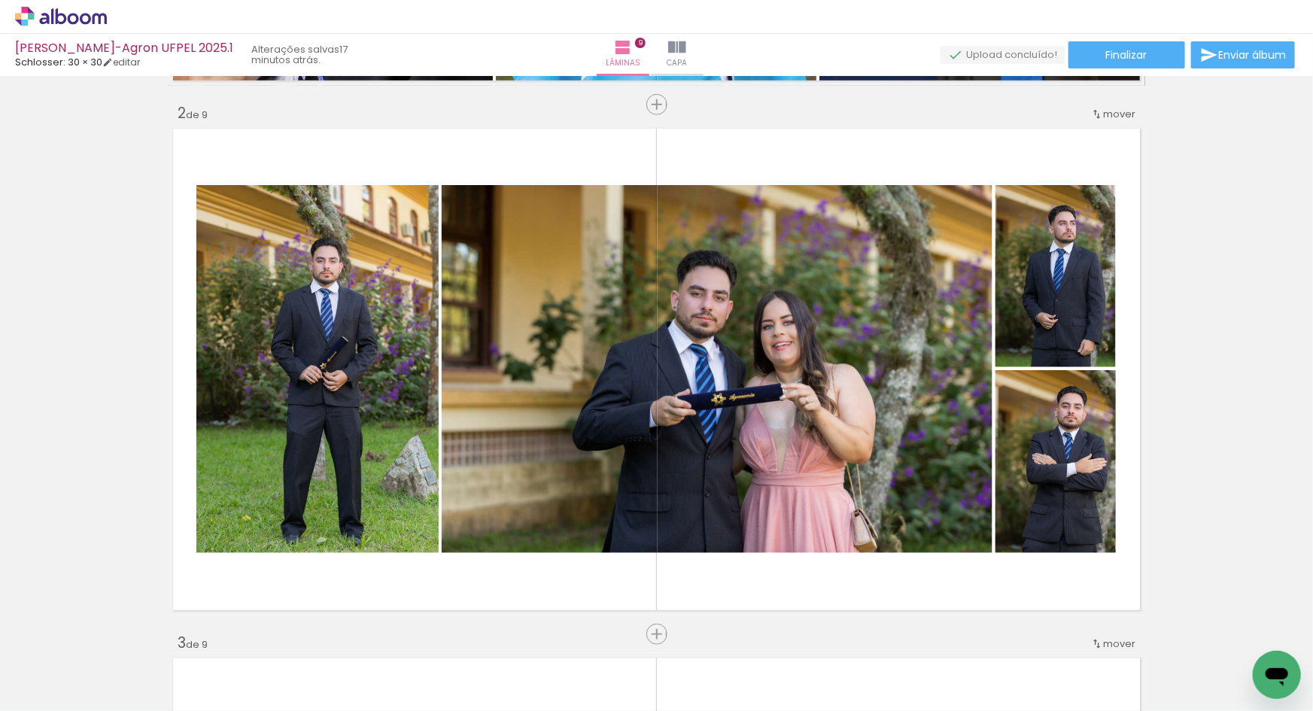
scroll to position [477, 0]
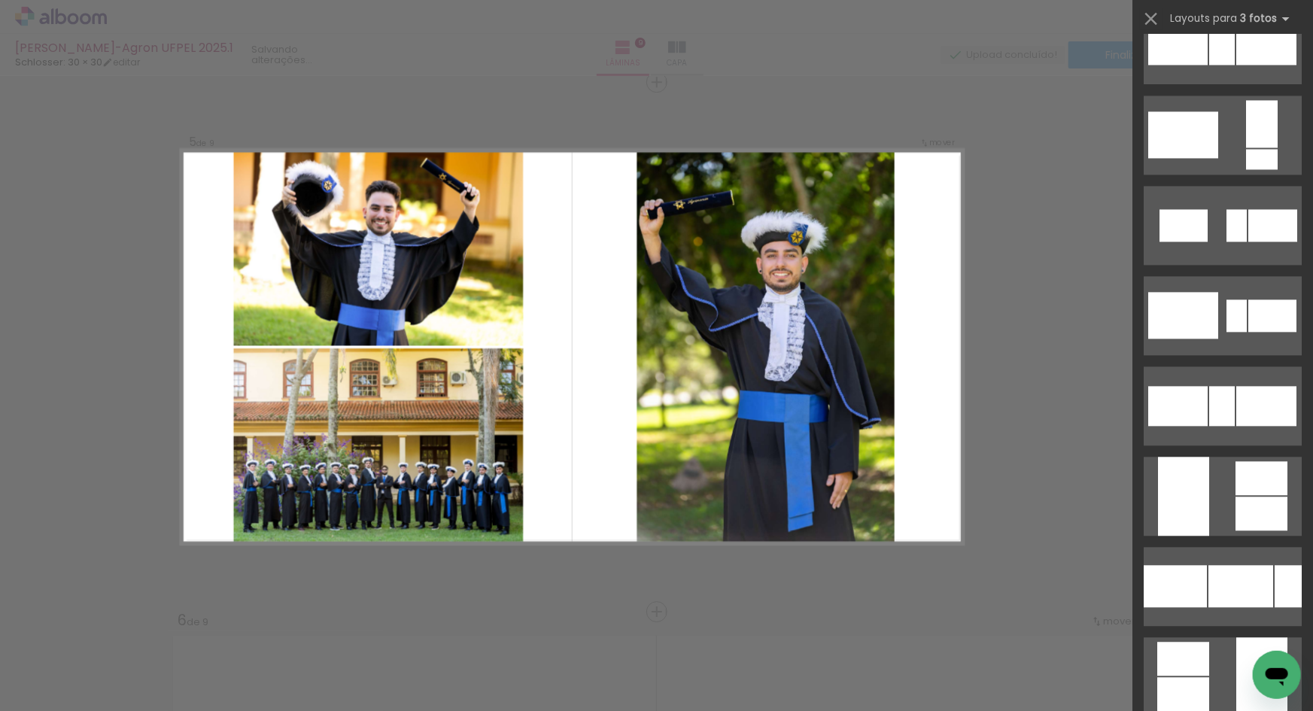
scroll to position [2167, 0]
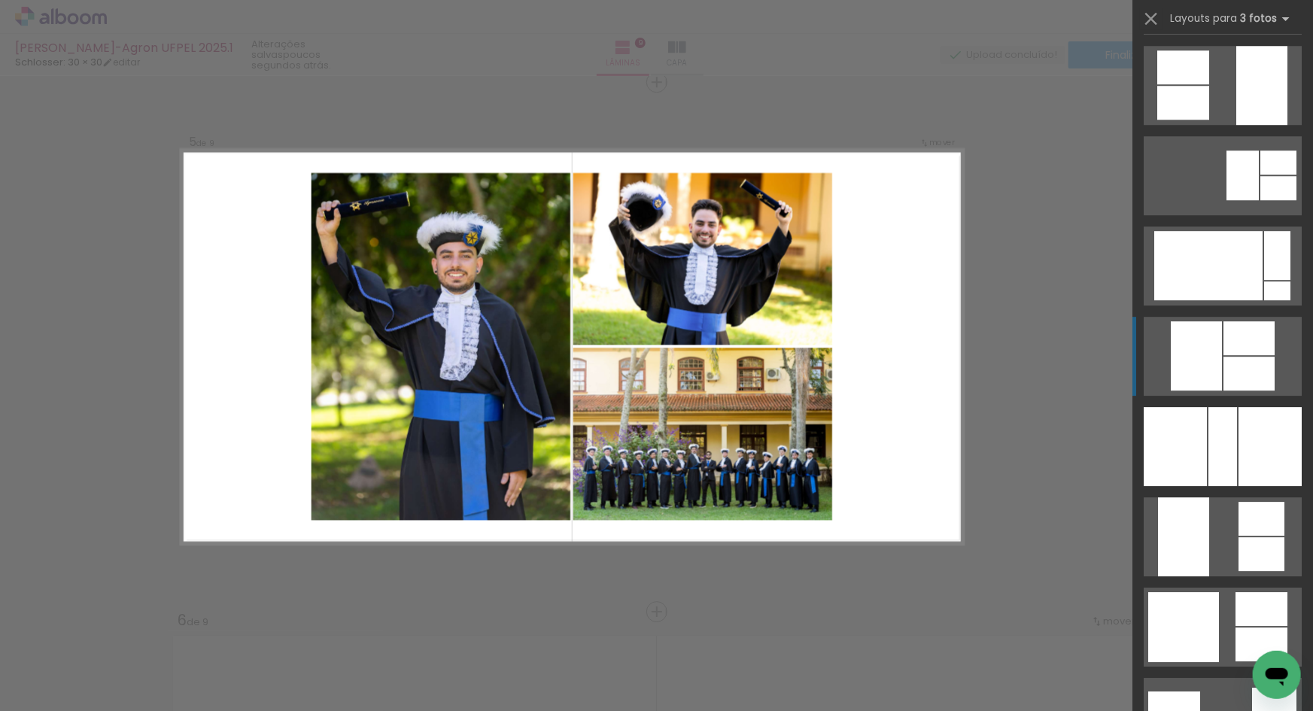
click at [1223, 375] on div at bounding box center [1248, 374] width 51 height 34
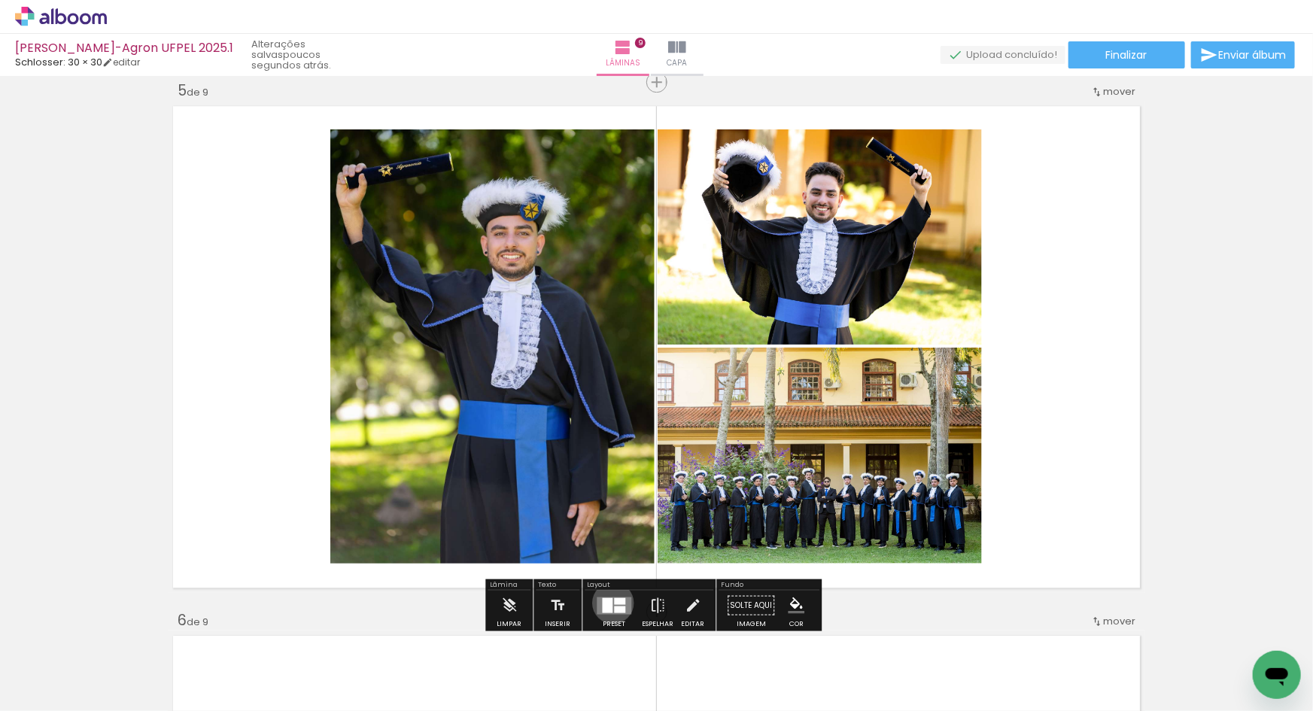
click at [614, 602] on div at bounding box center [619, 600] width 11 height 7
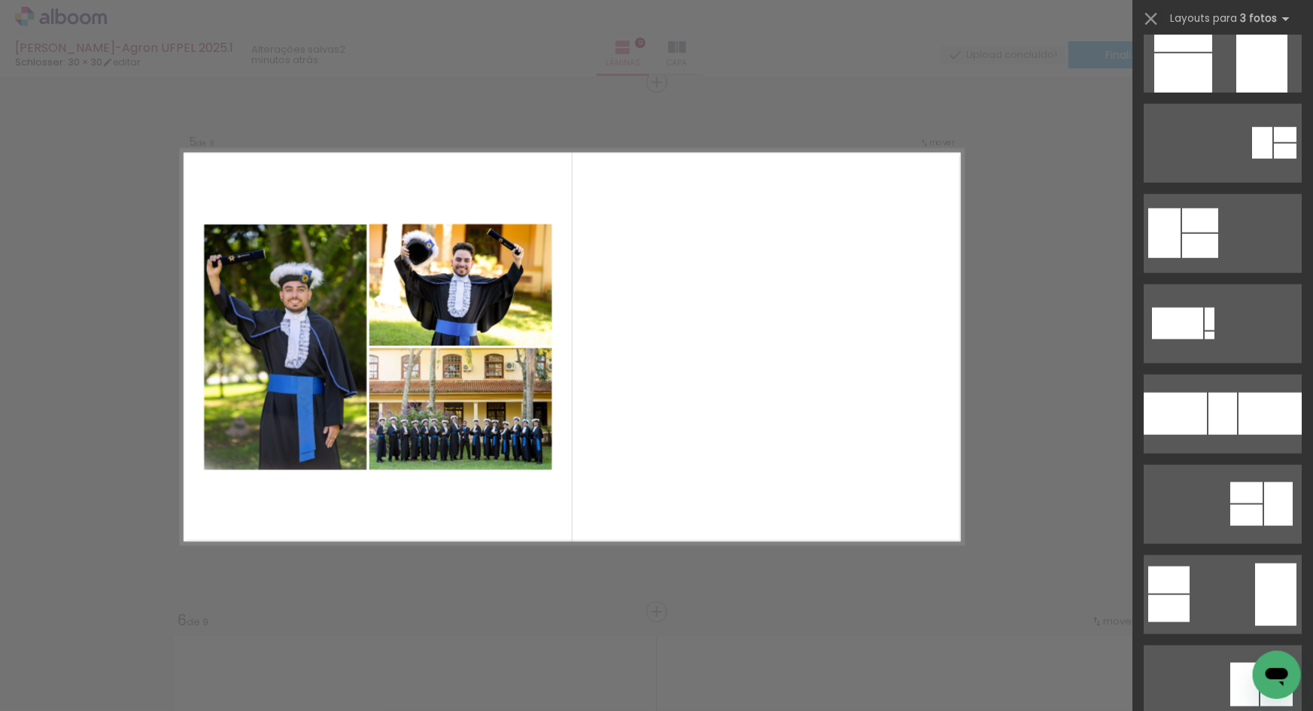
scroll to position [1576, 0]
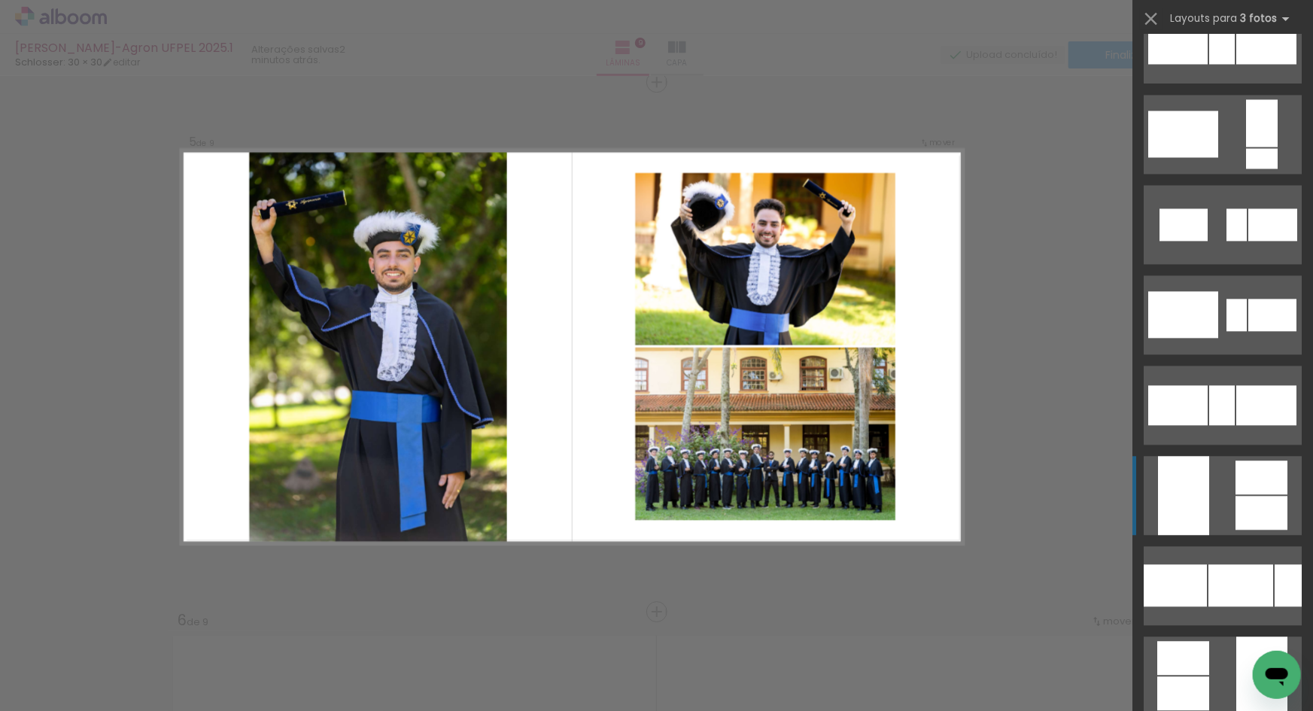
click at [1217, 488] on quentale-layouter at bounding box center [1223, 495] width 158 height 79
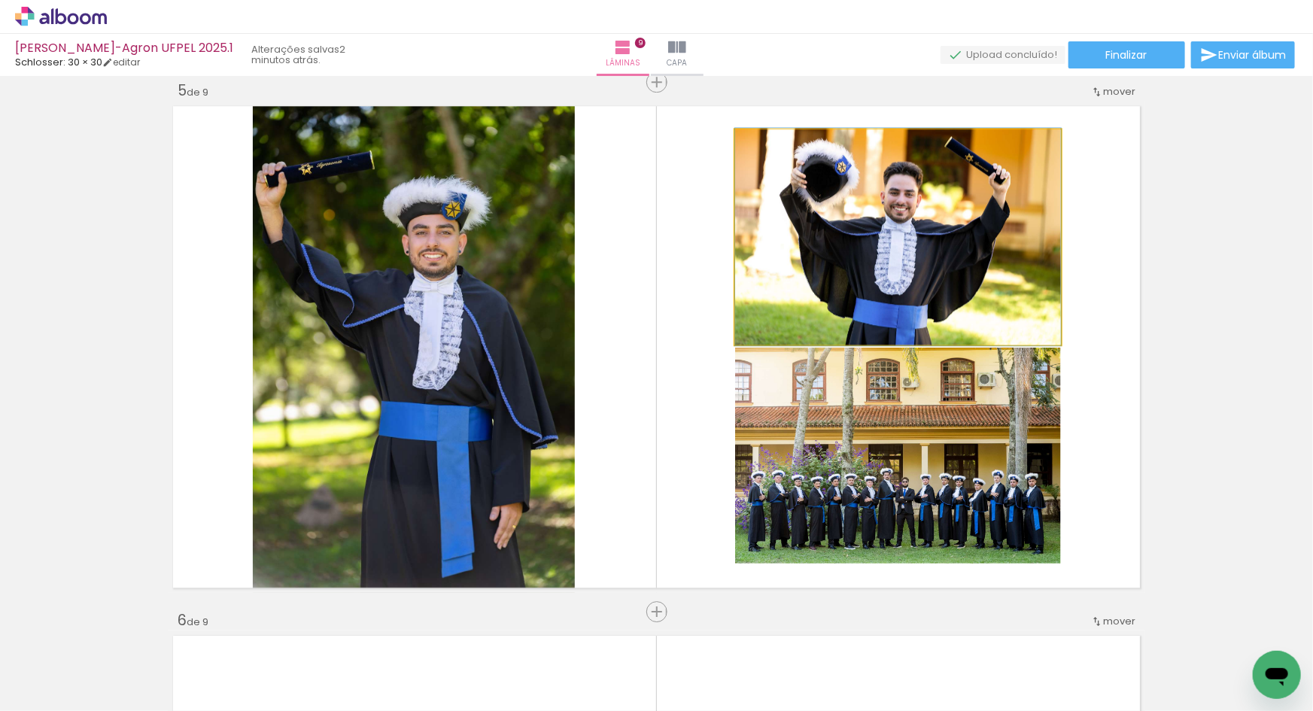
click at [838, 302] on quentale-photo at bounding box center [898, 236] width 326 height 215
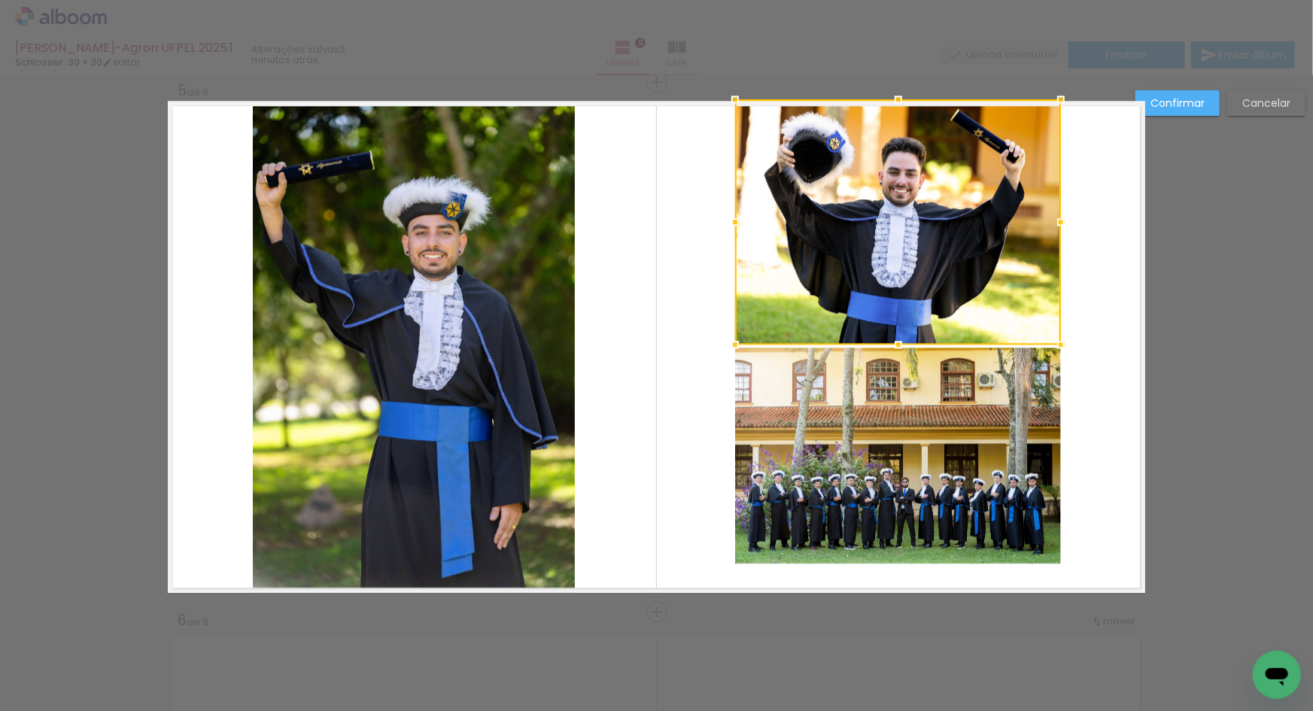
drag, startPoint x: 894, startPoint y: 129, endPoint x: 894, endPoint y: 104, distance: 25.6
click at [894, 104] on div at bounding box center [898, 99] width 30 height 30
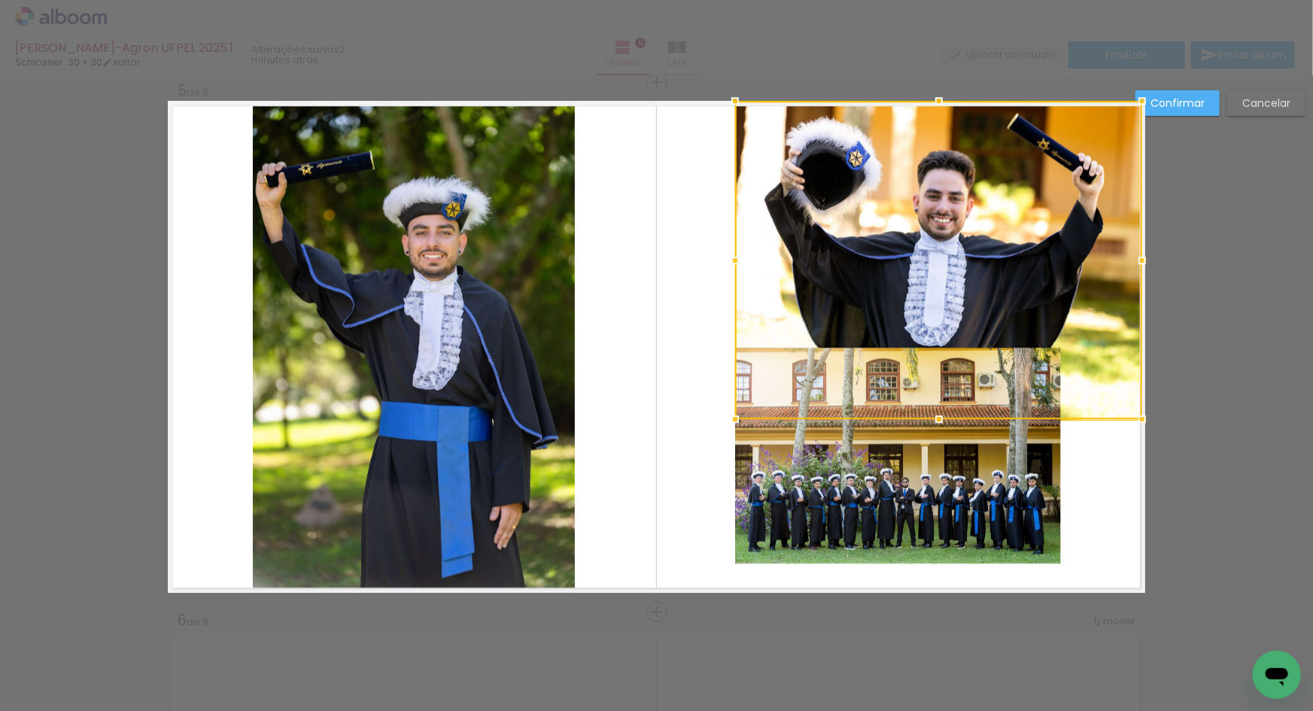
drag, startPoint x: 1053, startPoint y: 221, endPoint x: 1135, endPoint y: 214, distance: 81.5
click at [1135, 214] on div at bounding box center [938, 260] width 407 height 318
click at [1253, 94] on paper-button "Cancelar" at bounding box center [1266, 103] width 78 height 26
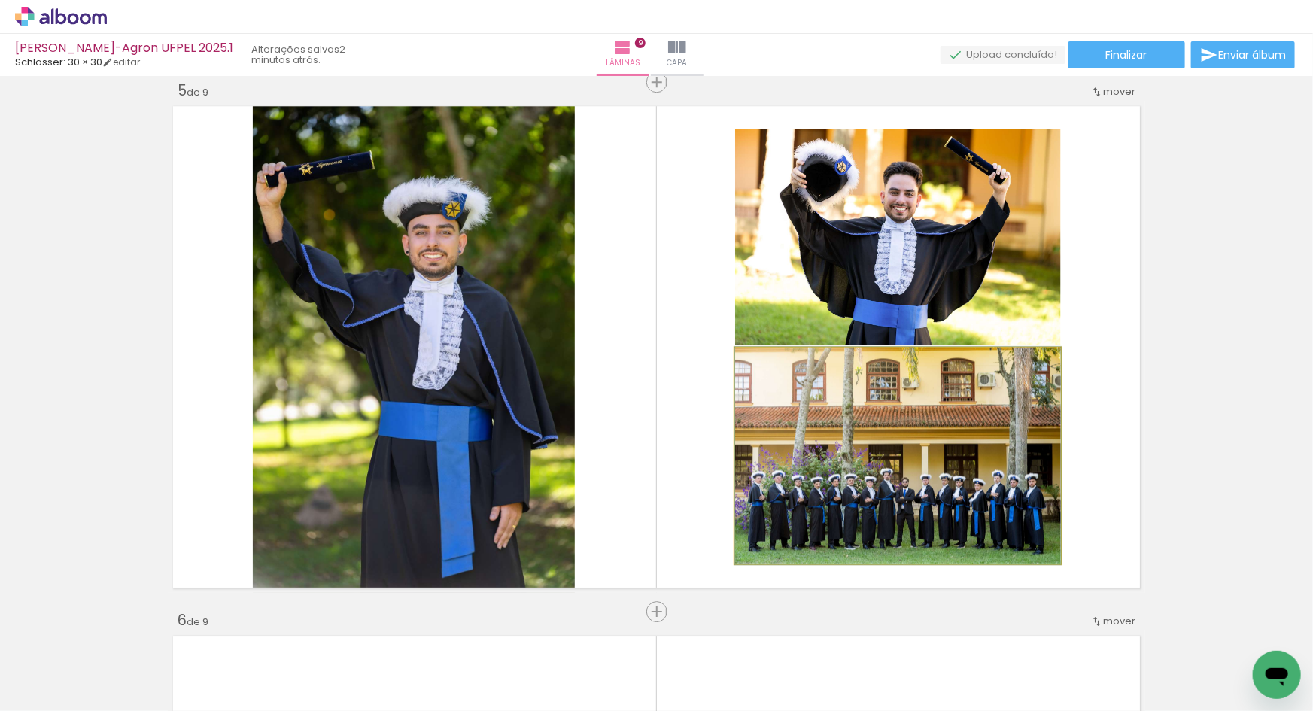
click at [903, 433] on quentale-photo at bounding box center [898, 456] width 326 height 216
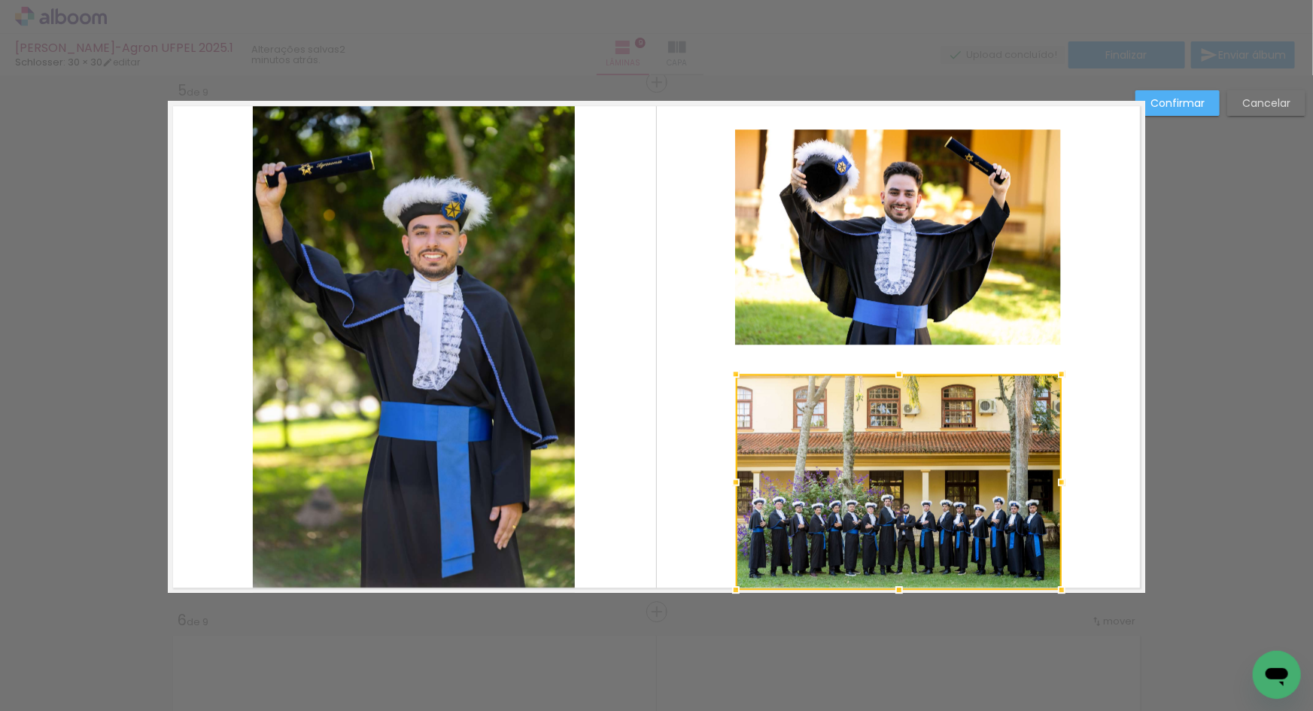
drag, startPoint x: 903, startPoint y: 433, endPoint x: 913, endPoint y: 459, distance: 28.4
click at [913, 459] on div at bounding box center [899, 482] width 326 height 216
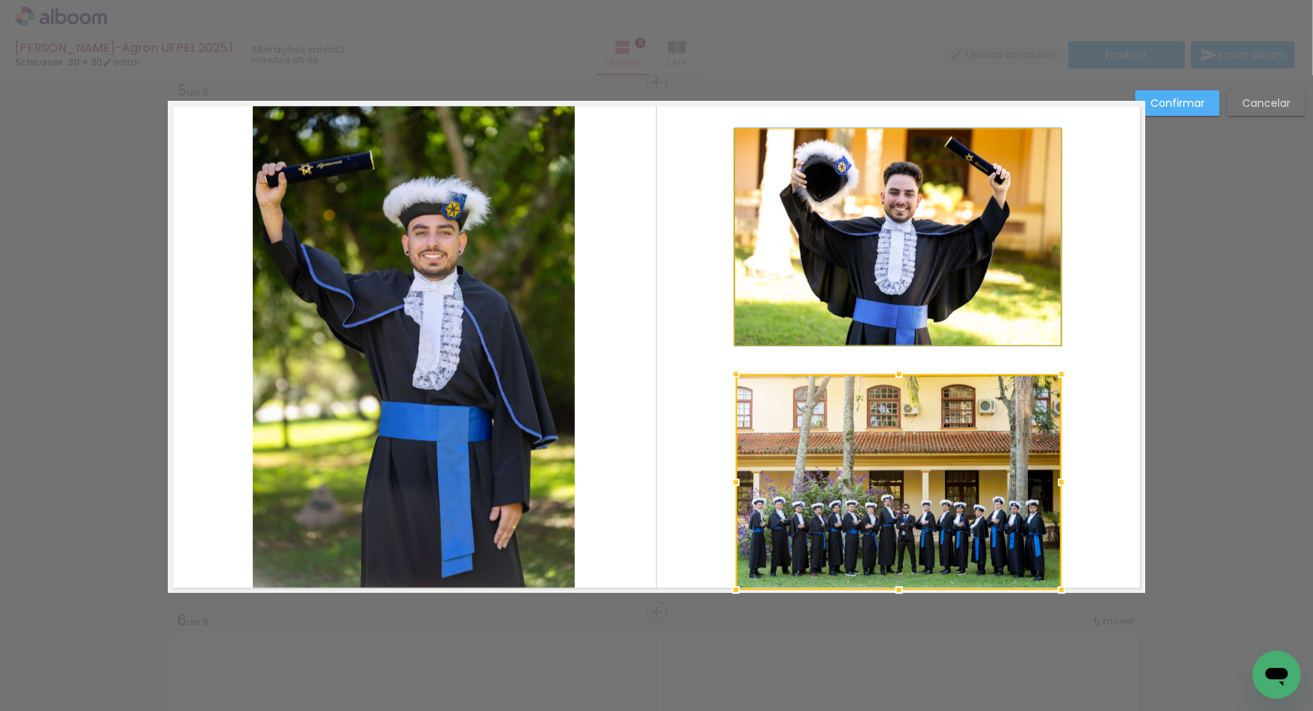
click at [888, 319] on quentale-photo at bounding box center [898, 236] width 326 height 215
click at [888, 374] on div at bounding box center [899, 482] width 326 height 216
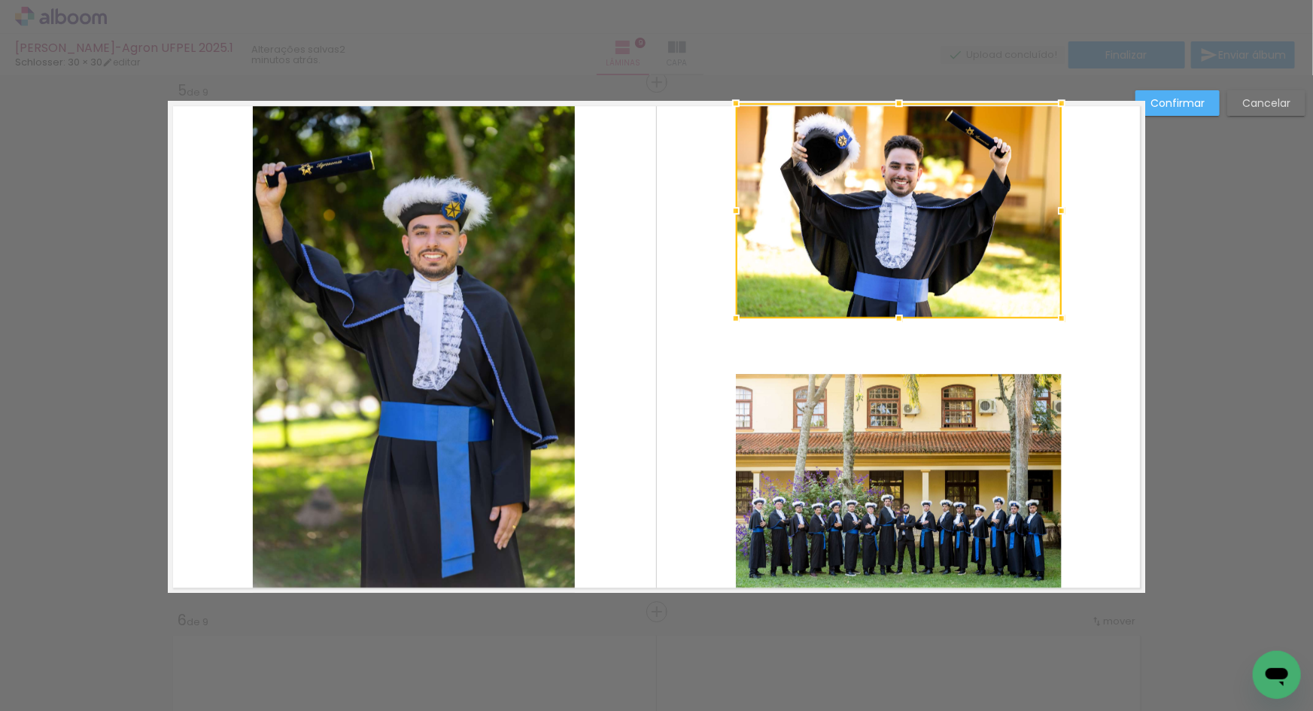
drag, startPoint x: 887, startPoint y: 328, endPoint x: 887, endPoint y: 302, distance: 26.3
click at [887, 302] on div at bounding box center [899, 210] width 326 height 215
click at [0, 0] on slot "Cancelar" at bounding box center [0, 0] width 0 height 0
